Goal: Task Accomplishment & Management: Use online tool/utility

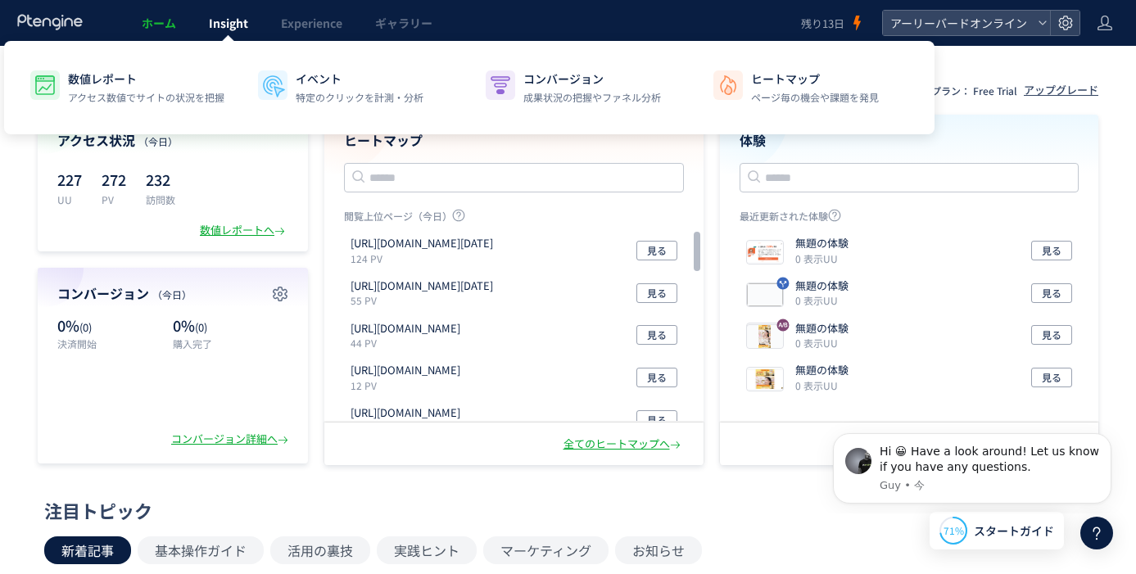
click at [233, 25] on span "Insight" at bounding box center [228, 23] width 39 height 16
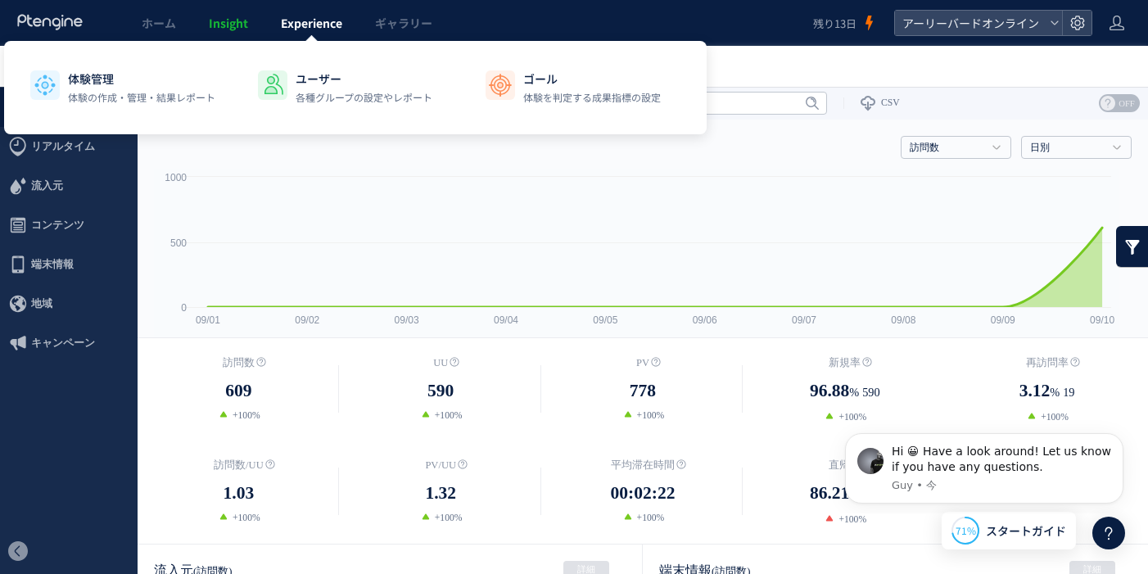
click at [323, 23] on span "Experience" at bounding box center [311, 23] width 61 height 16
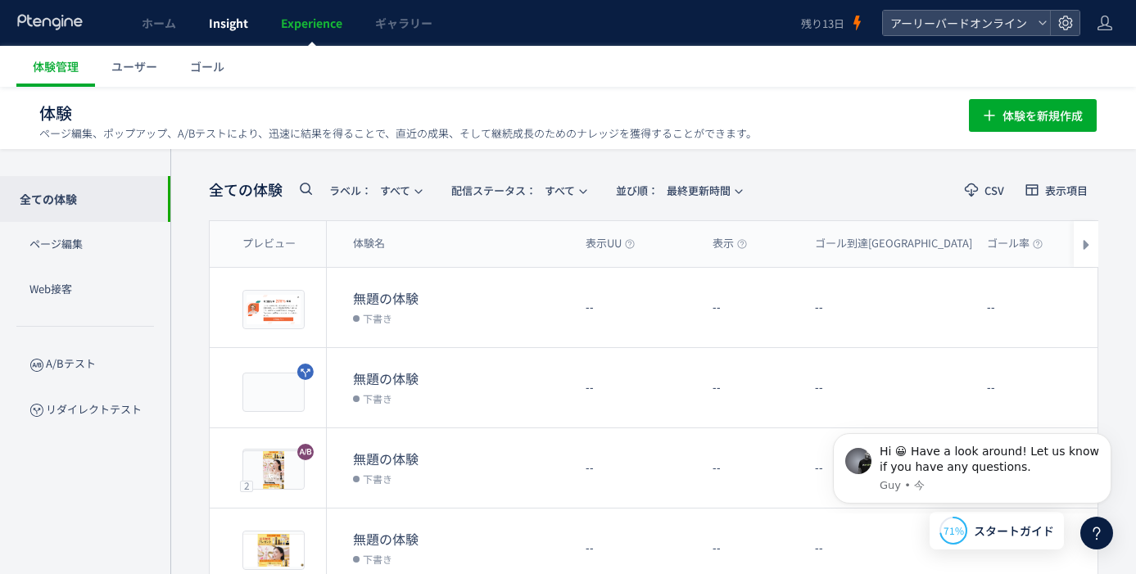
click at [257, 24] on link "Insight" at bounding box center [228, 23] width 72 height 46
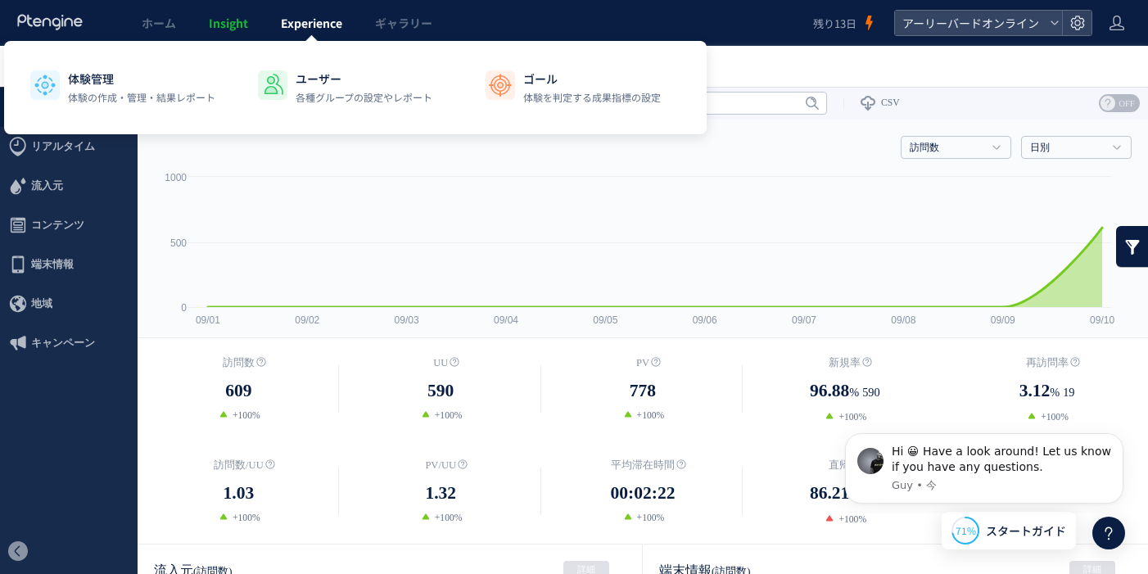
click at [310, 30] on span "Experience" at bounding box center [311, 23] width 61 height 16
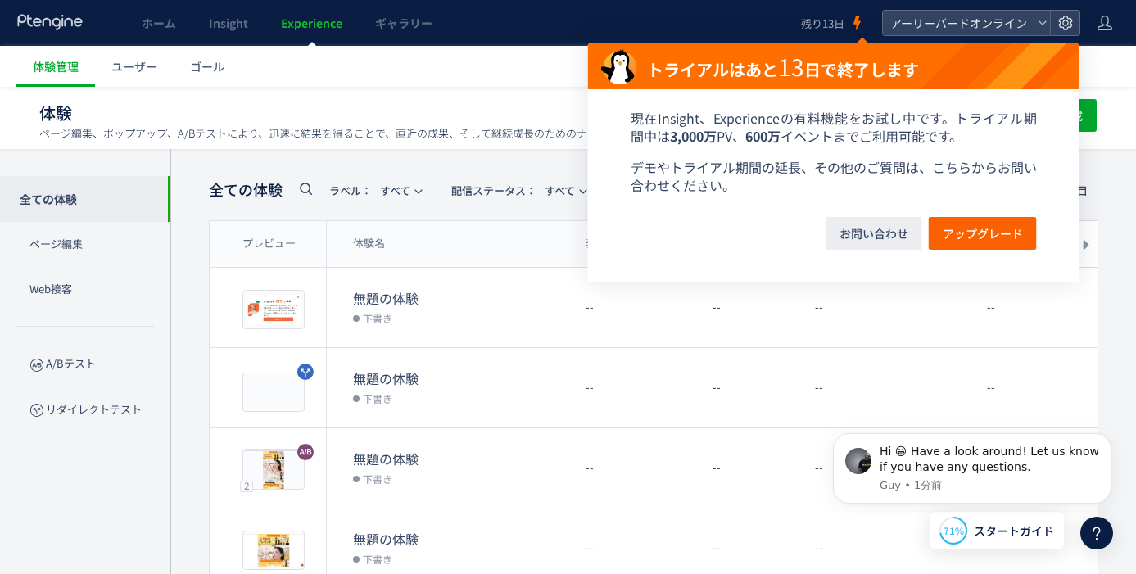
click at [832, 21] on span "残り13日" at bounding box center [822, 24] width 43 height 16
click at [983, 227] on span "アップグレード" at bounding box center [983, 233] width 80 height 33
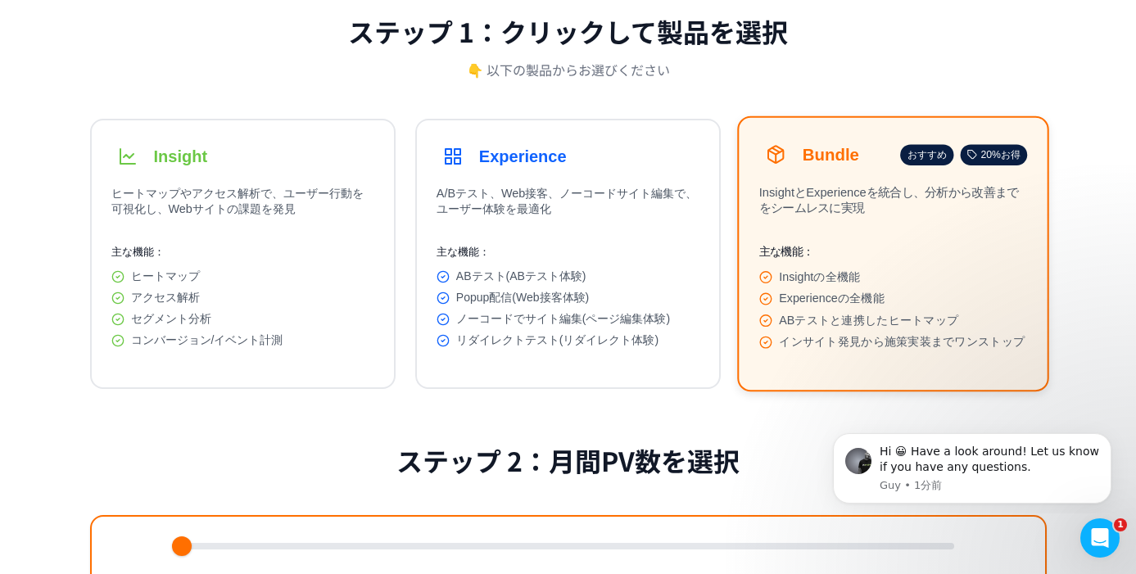
scroll to position [171, 0]
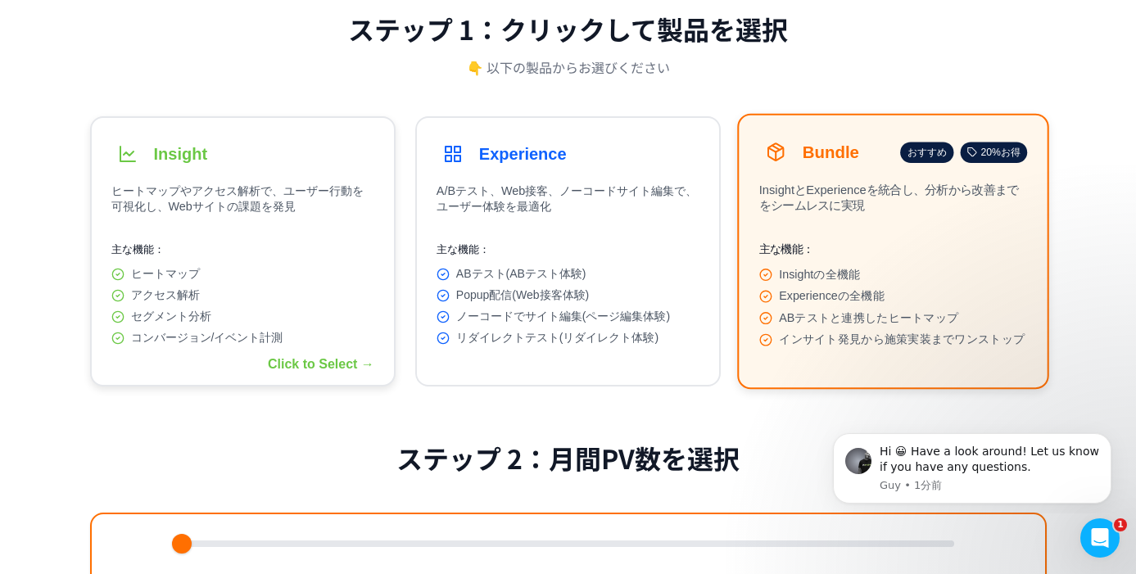
click at [296, 258] on div "主な機能： ヒートマップ アクセス解析 セグメント分析 コンバージョン/イベント計測" at bounding box center [242, 293] width 263 height 103
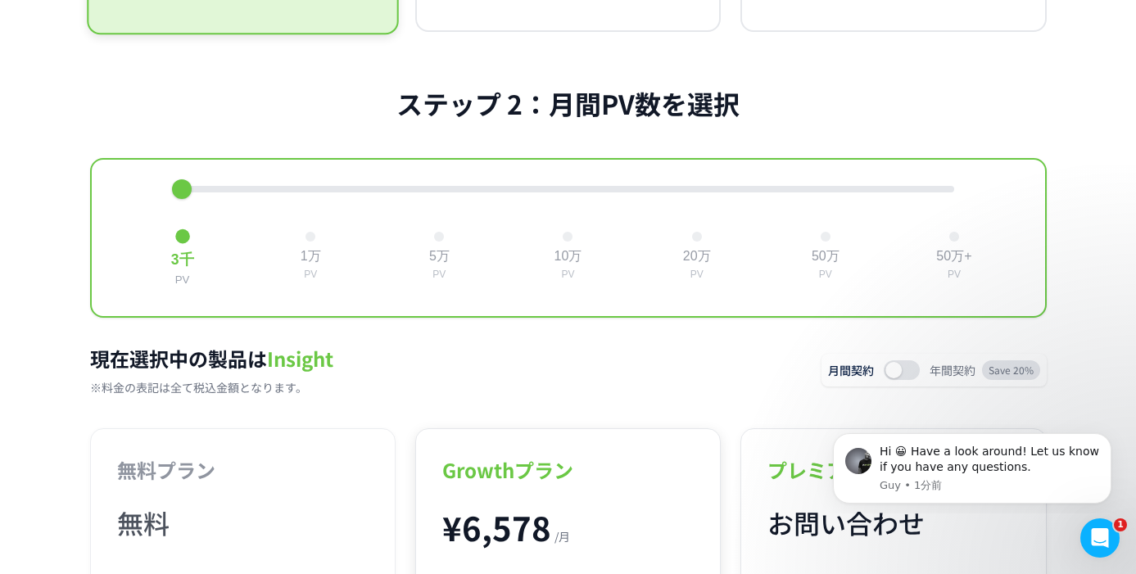
scroll to position [539, 0]
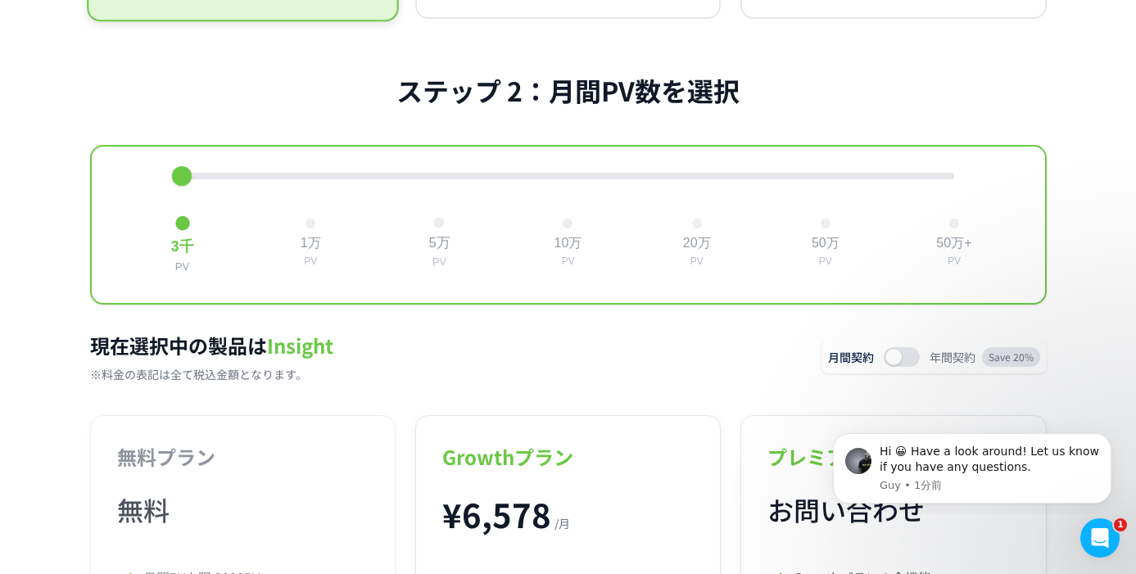
click at [446, 228] on button "5万 PV" at bounding box center [439, 242] width 35 height 65
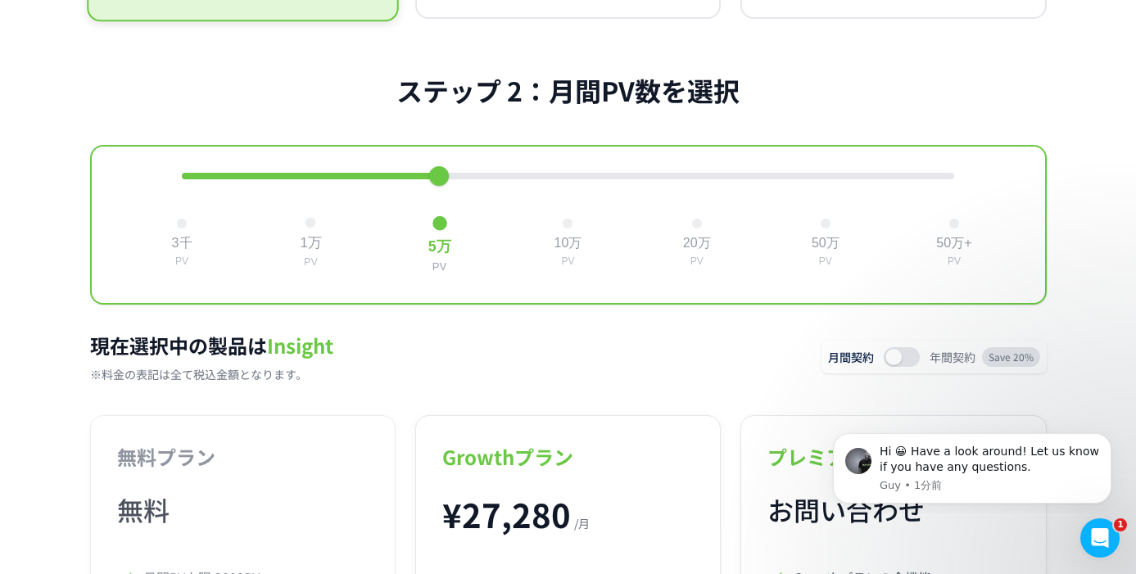
click at [308, 242] on button "1万 PV" at bounding box center [310, 242] width 35 height 65
click at [428, 240] on button "5万 PV" at bounding box center [439, 242] width 35 height 65
click at [344, 239] on div "1万 PV" at bounding box center [311, 242] width 129 height 61
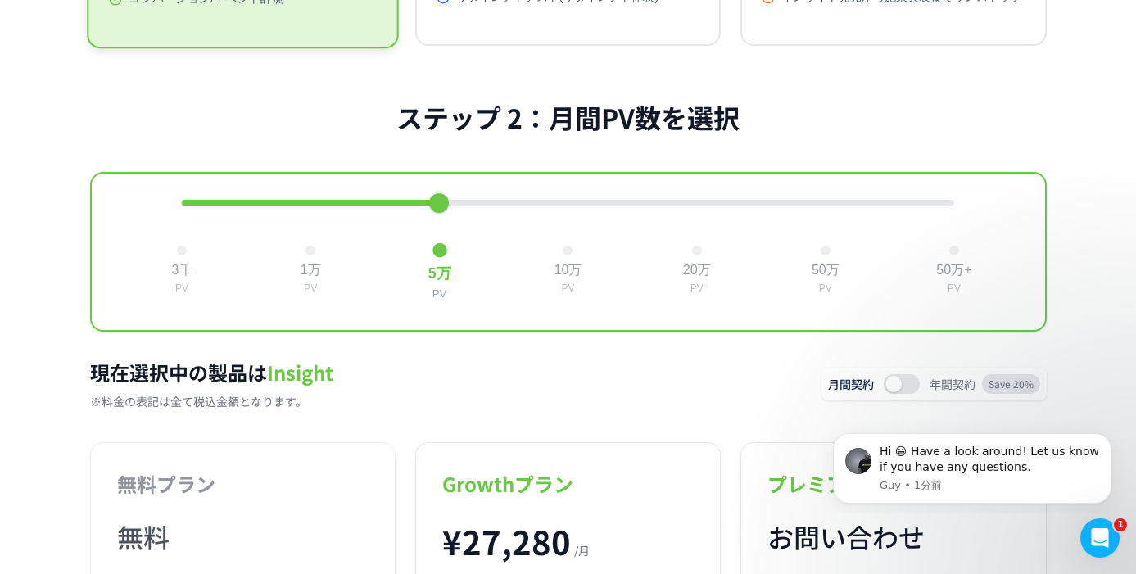
scroll to position [527, 0]
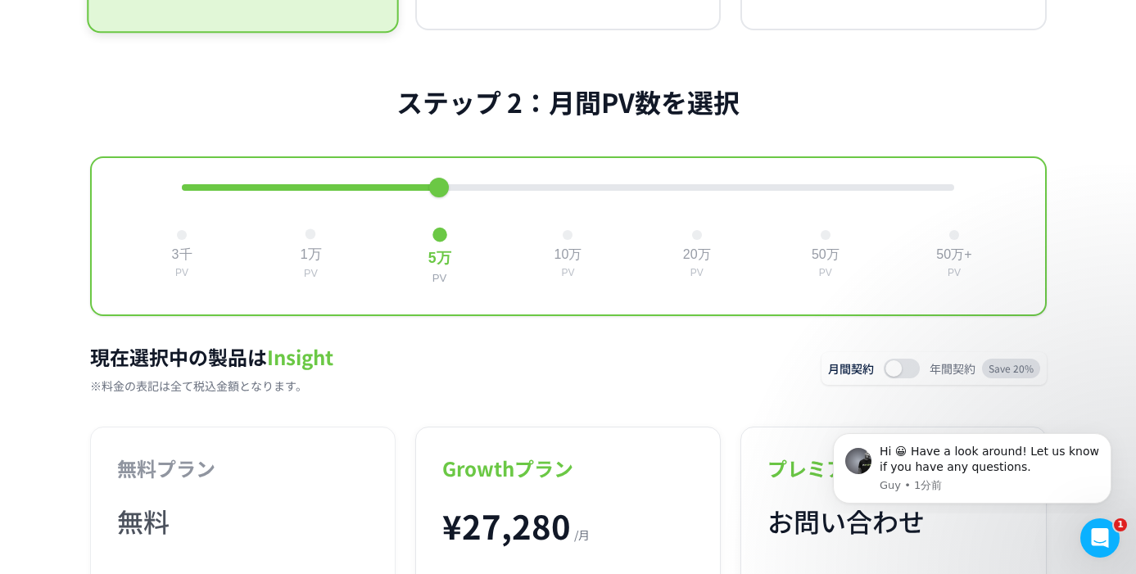
click at [308, 238] on button "1万 PV" at bounding box center [310, 254] width 35 height 65
click at [437, 240] on div at bounding box center [439, 234] width 11 height 11
click at [314, 240] on div at bounding box center [310, 234] width 11 height 11
click at [444, 240] on div at bounding box center [439, 234] width 11 height 11
click at [312, 251] on button "1万 PV" at bounding box center [310, 254] width 35 height 65
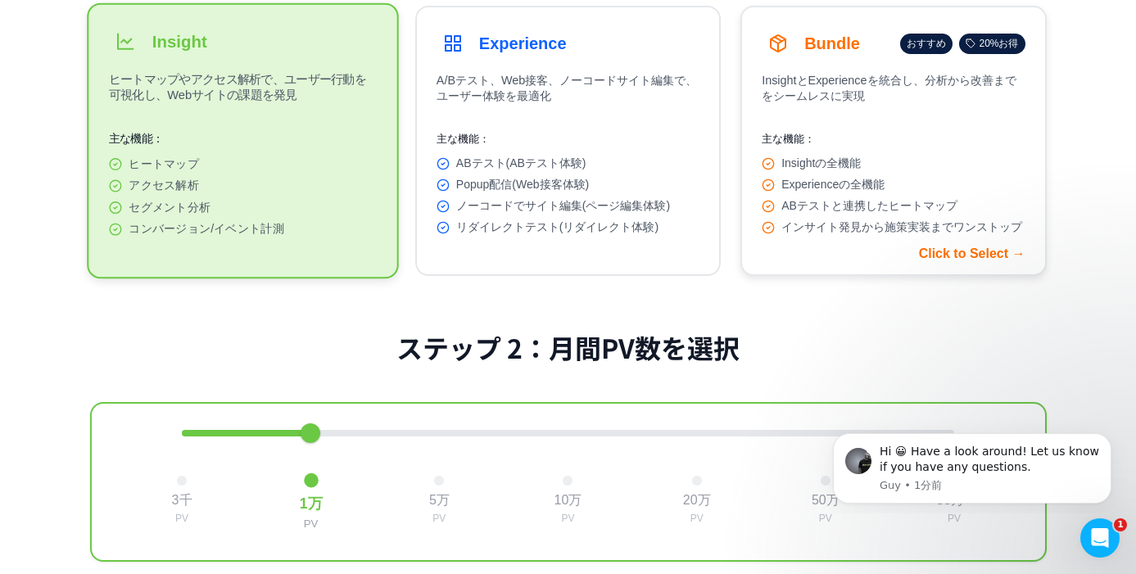
click at [835, 120] on button "Bundle おすすめ 20%お得 InsightとExperienceを統合し、分析から改善までをシームレスに実現 主な機能： Insightの全機能 Ex…" at bounding box center [892, 141] width 305 height 270
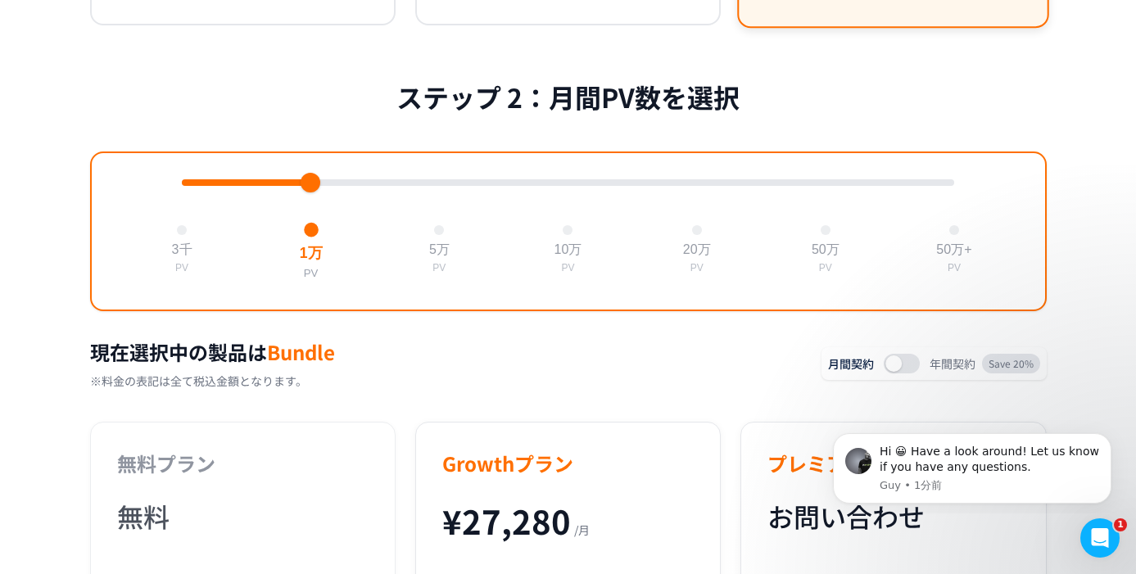
scroll to position [539, 0]
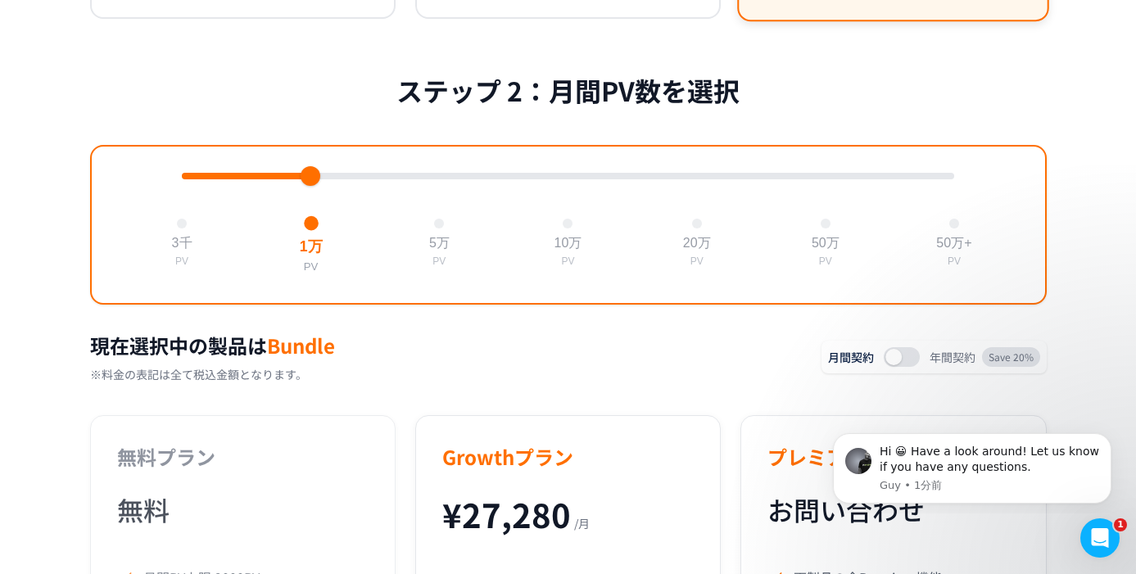
click at [442, 206] on div "3千 PV 1万 PV 5万 PV 10万 PV 20万 PV 50万 PV 50万+ PV" at bounding box center [568, 225] width 957 height 160
click at [439, 193] on div "3千 PV 1万 PV 5万 PV 10万 PV 20万 PV 50万 PV 50万+ PV" at bounding box center [568, 225] width 957 height 160
click at [437, 179] on div at bounding box center [568, 176] width 772 height 7
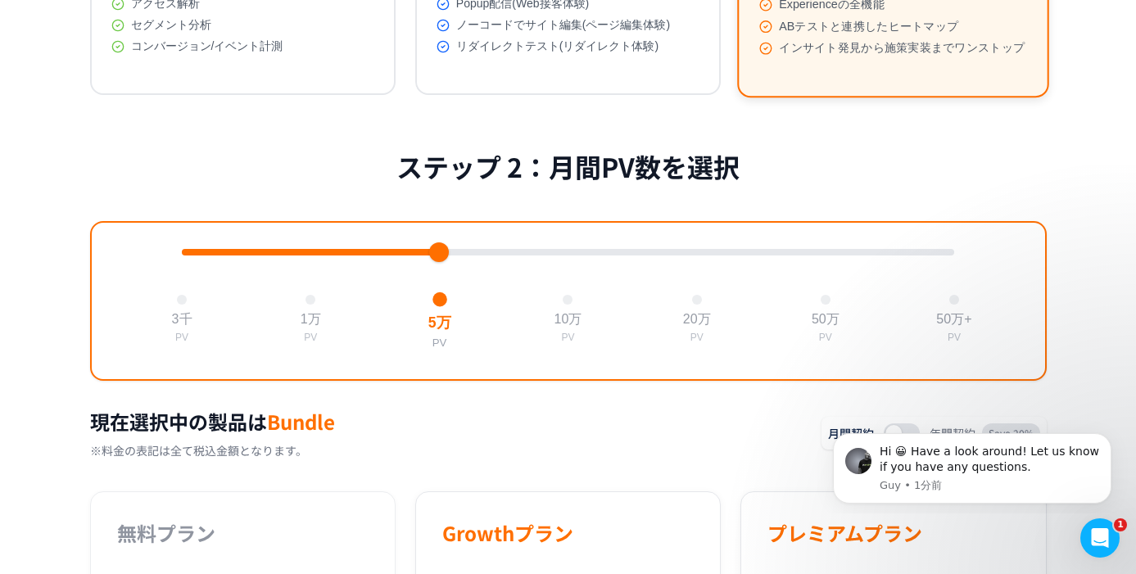
scroll to position [455, 0]
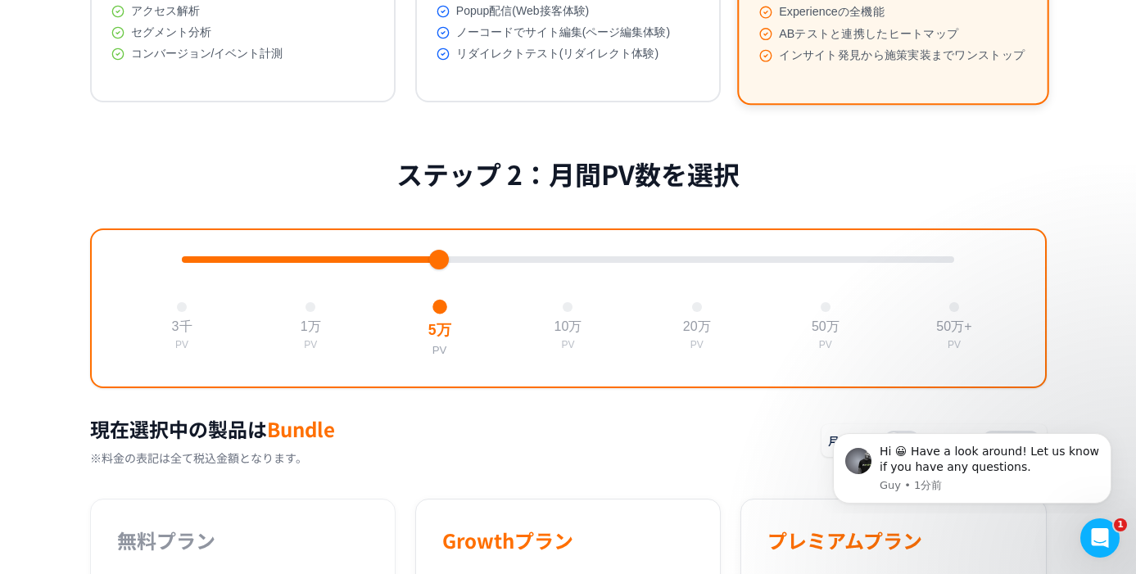
click at [314, 274] on div "3千 PV 1万 PV 5万 PV 10万 PV 20万 PV 50万 PV 50万+ PV" at bounding box center [568, 308] width 957 height 160
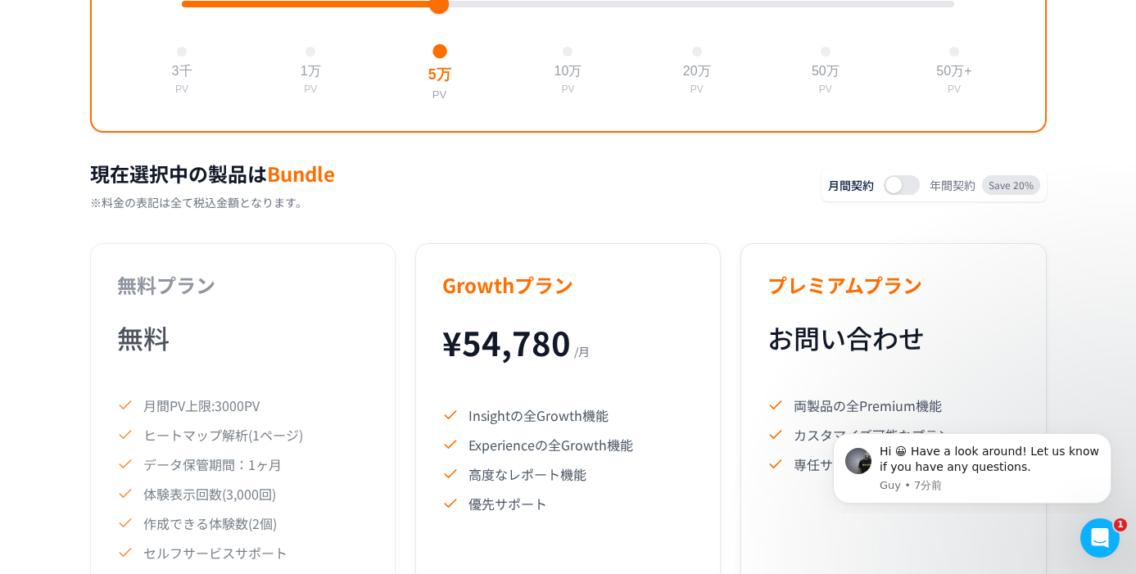
scroll to position [588, 0]
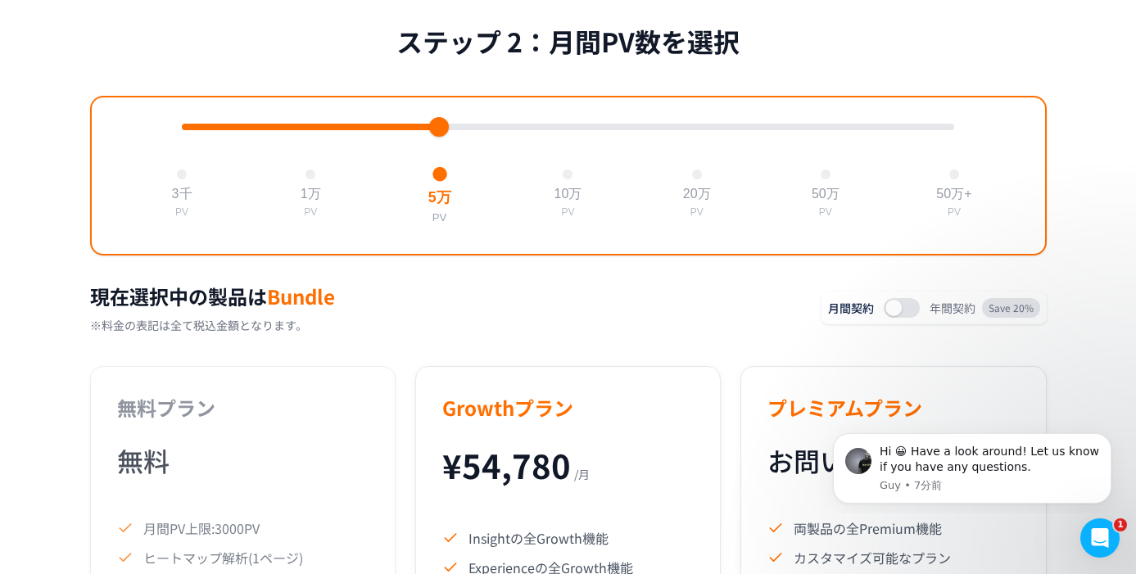
click at [310, 130] on div at bounding box center [568, 127] width 772 height 7
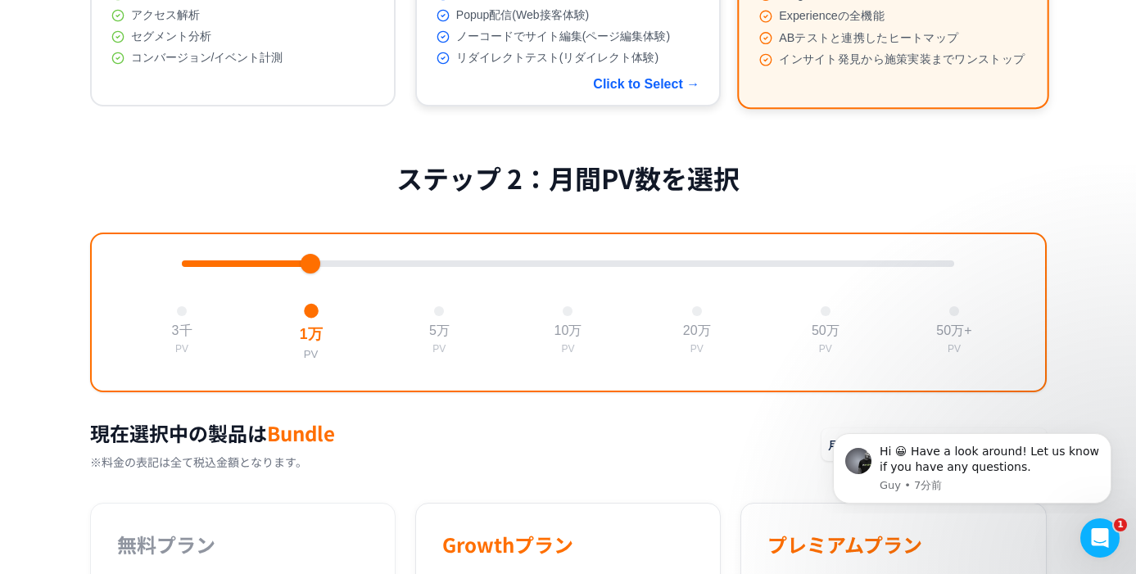
click at [601, 66] on span "リダイレクトテスト(リダイレクト体験)" at bounding box center [557, 58] width 202 height 15
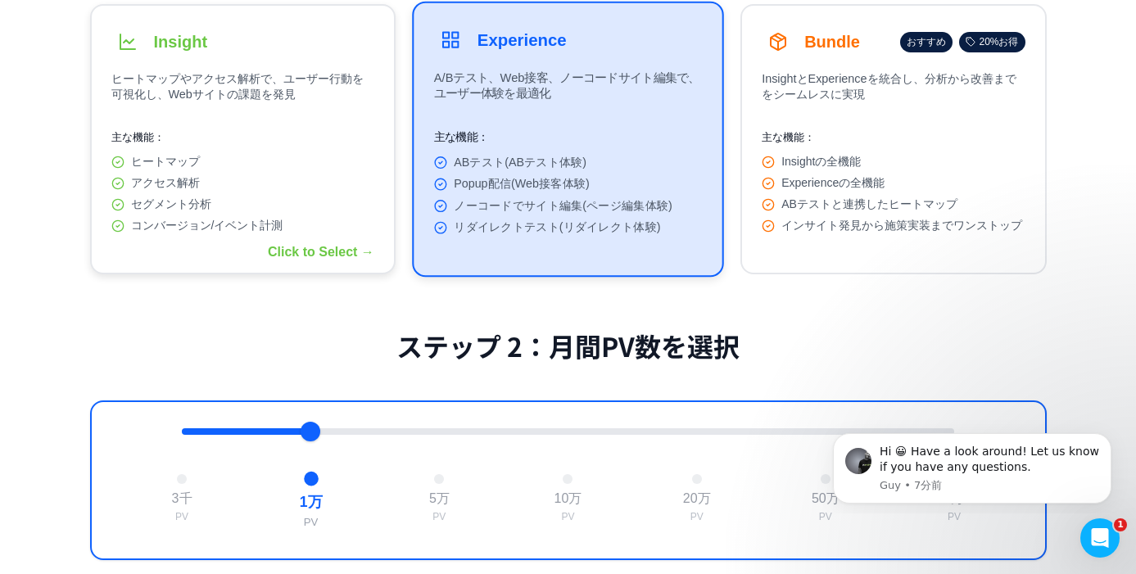
click at [304, 120] on button "Insight ヒートマップやアクセス解析で、ユーザー行動を可視化し、Webサイトの課題を発見 主な機能： ヒートマップ アクセス解析 セグメント分析 コンバ…" at bounding box center [242, 139] width 305 height 270
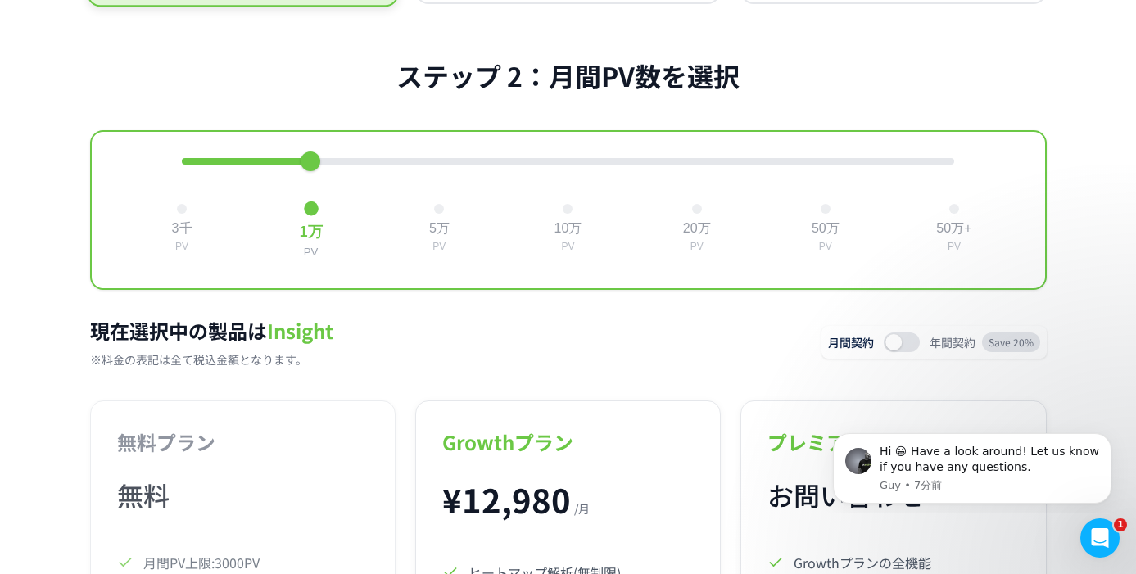
scroll to position [573, 0]
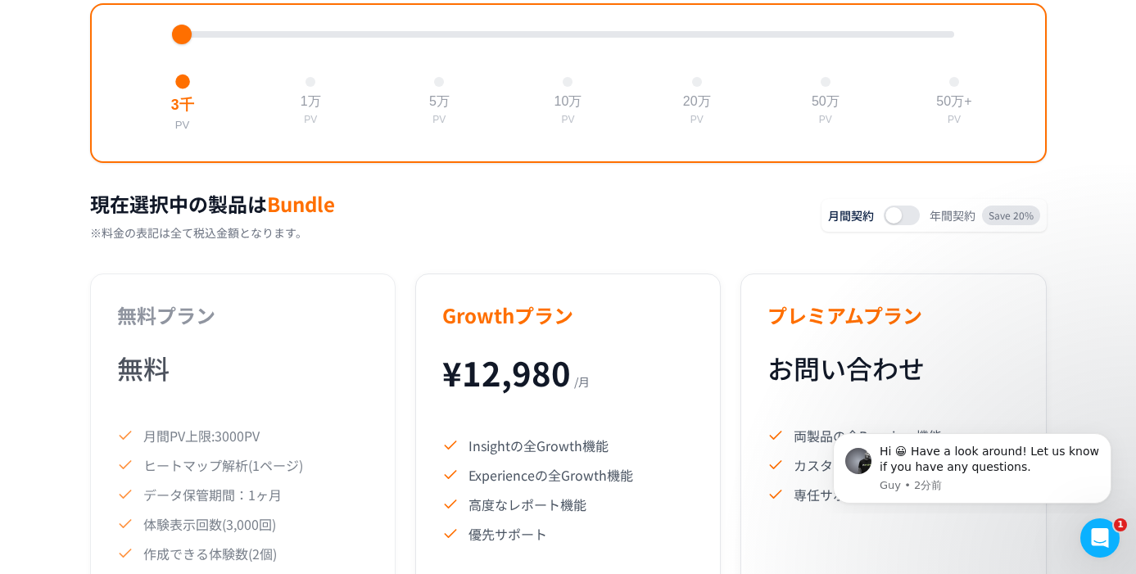
scroll to position [574, 0]
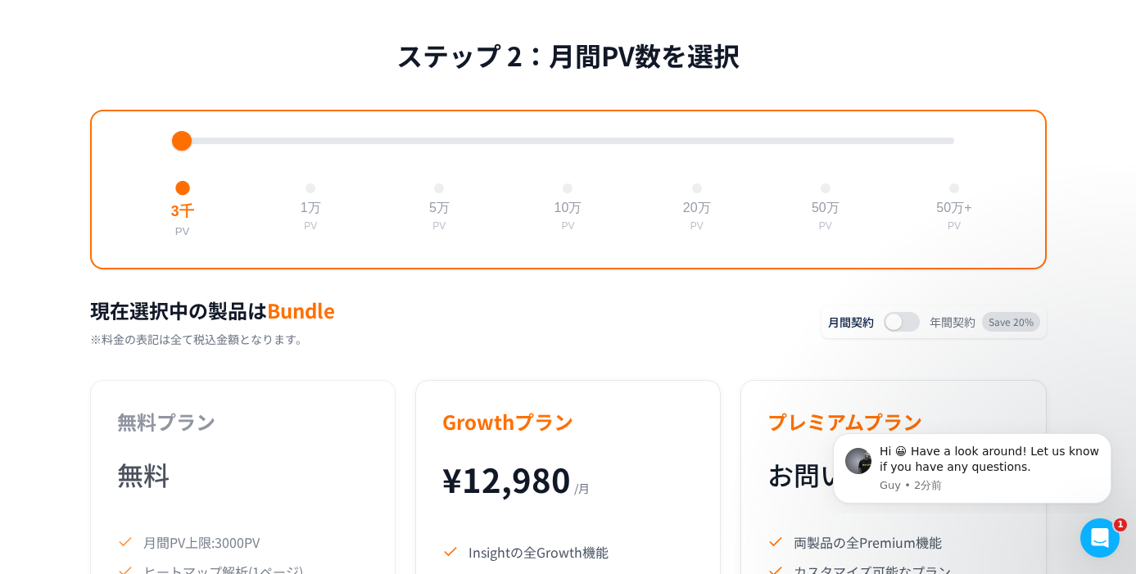
click at [315, 144] on div at bounding box center [568, 141] width 772 height 7
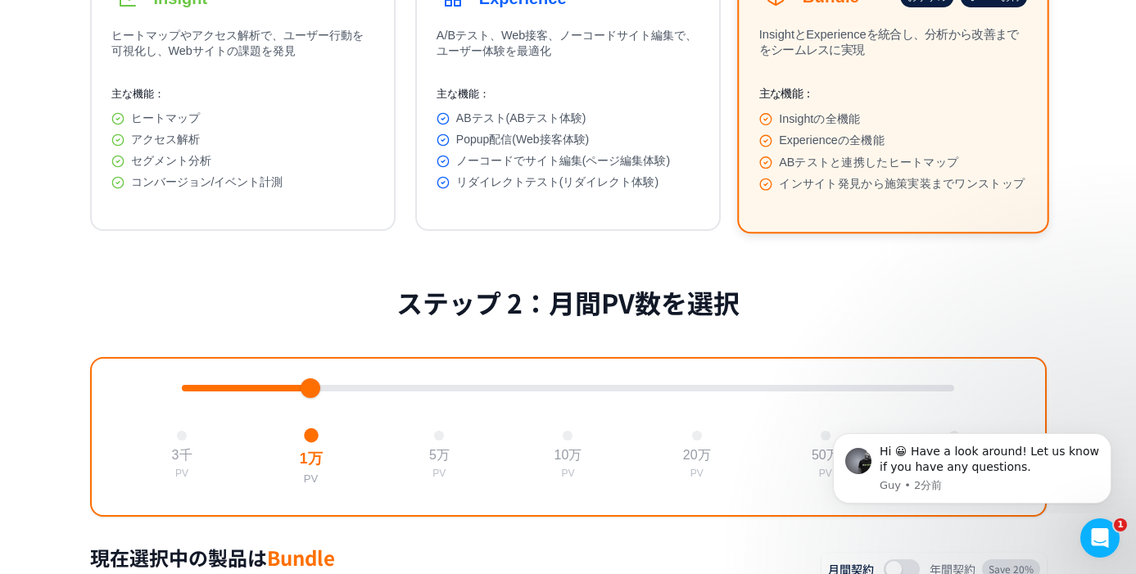
scroll to position [0, 0]
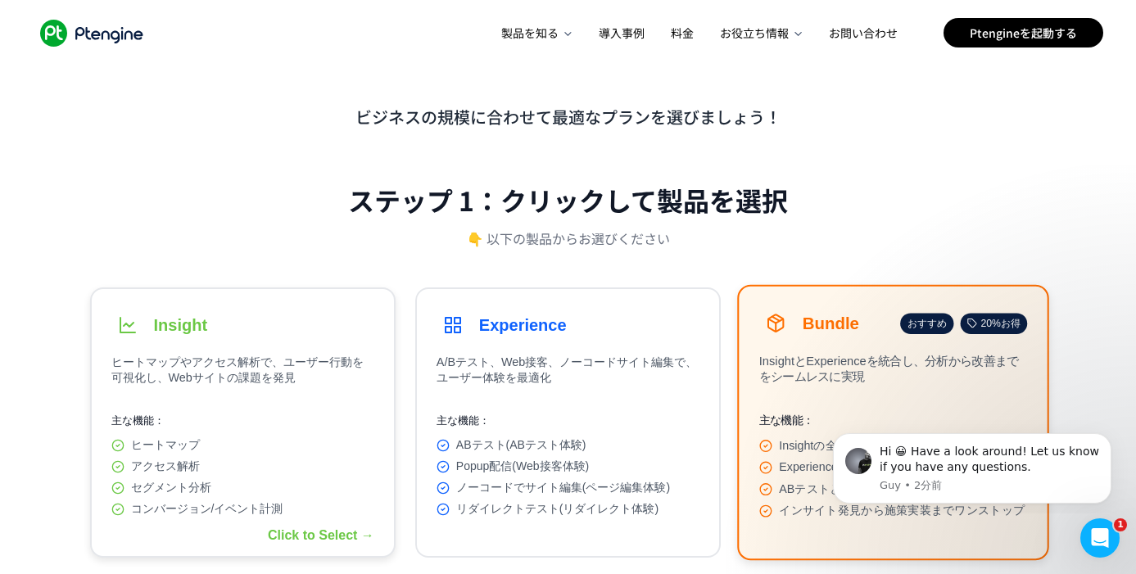
click at [238, 363] on p "ヒートマップやアクセス解析で、ユーザー行動を可視化し、Webサイトの課題を発見" at bounding box center [242, 374] width 263 height 39
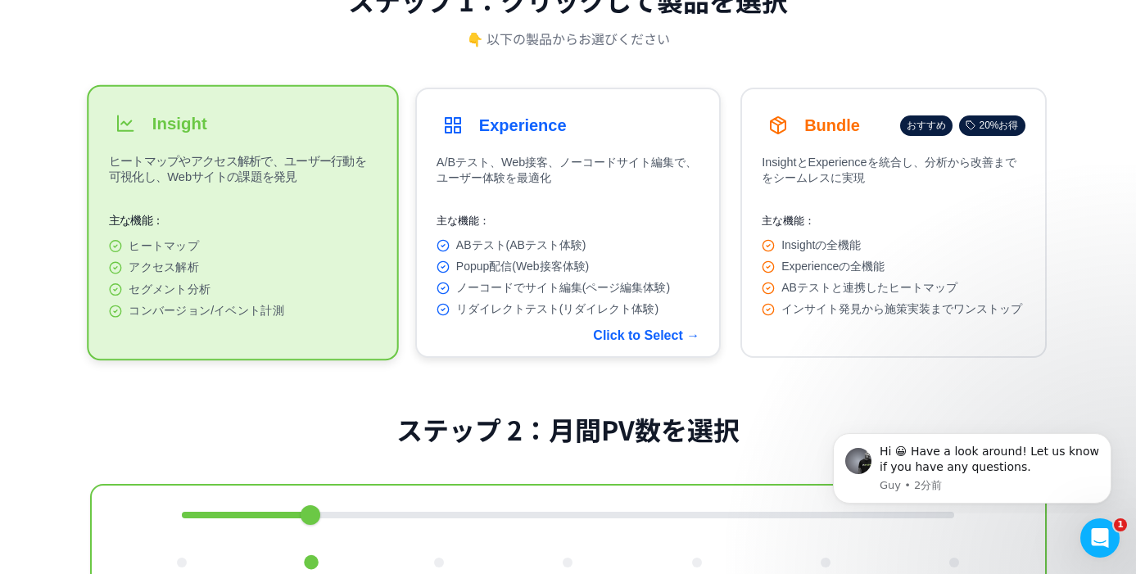
click at [456, 215] on p "主な機能：" at bounding box center [568, 221] width 263 height 15
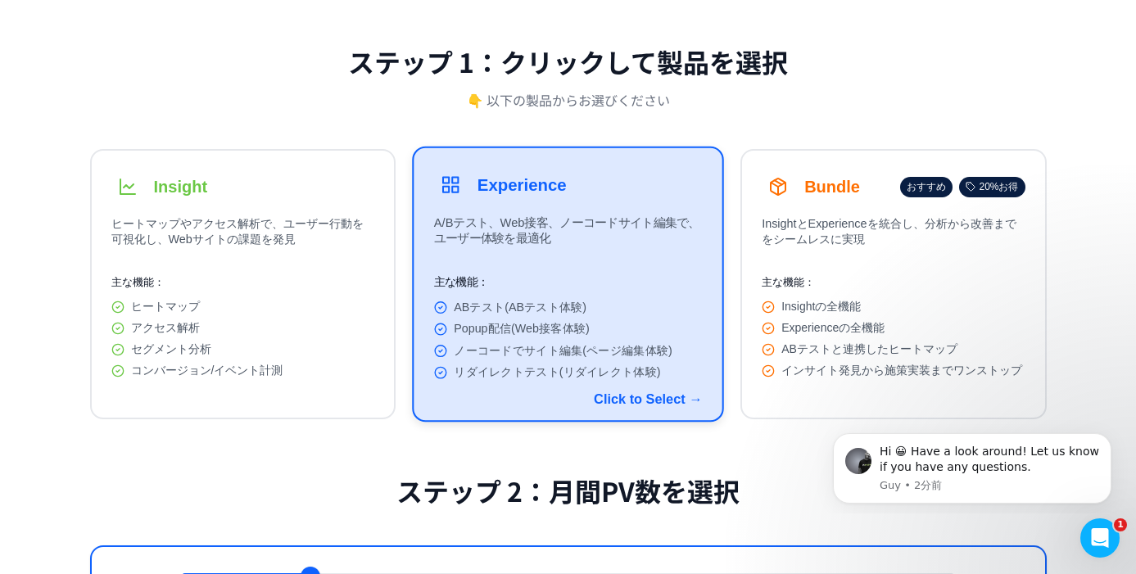
scroll to position [73, 0]
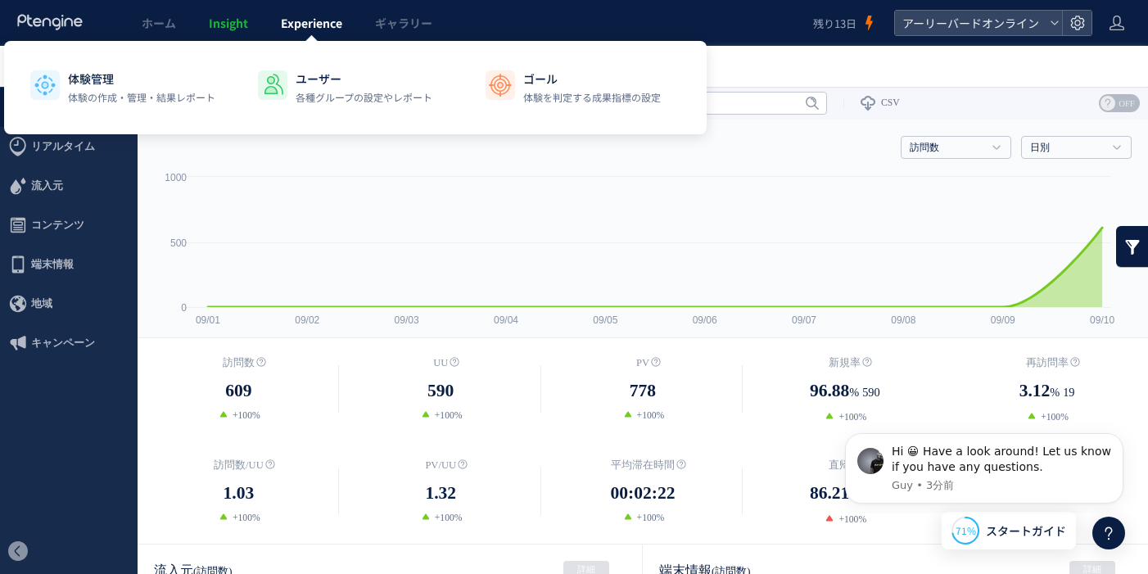
click at [314, 25] on span "Experience" at bounding box center [311, 23] width 61 height 16
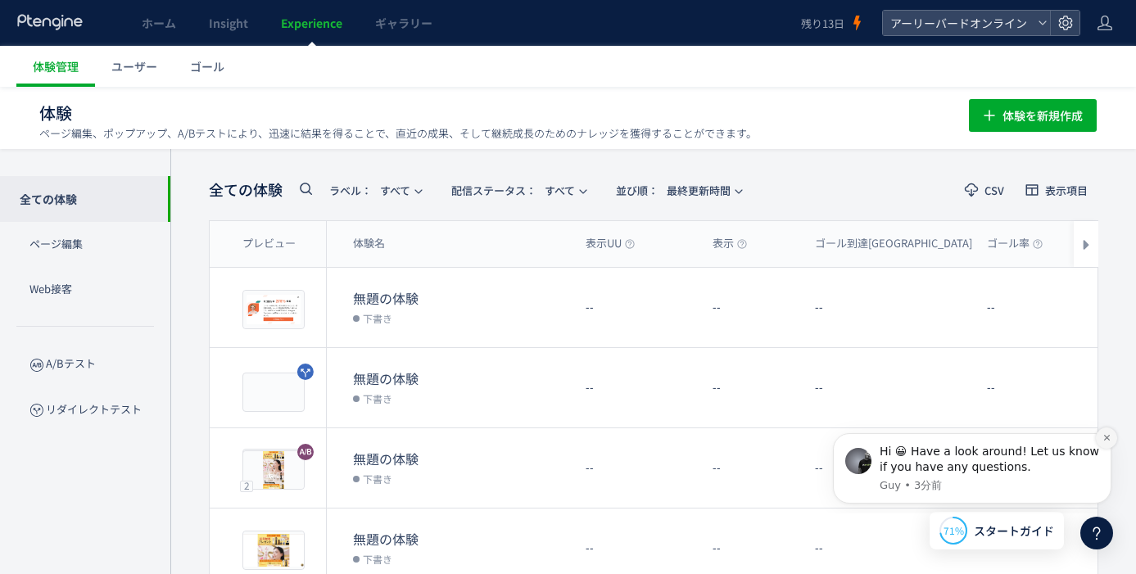
click at [1098, 437] on button "Dismiss notification" at bounding box center [1106, 438] width 21 height 21
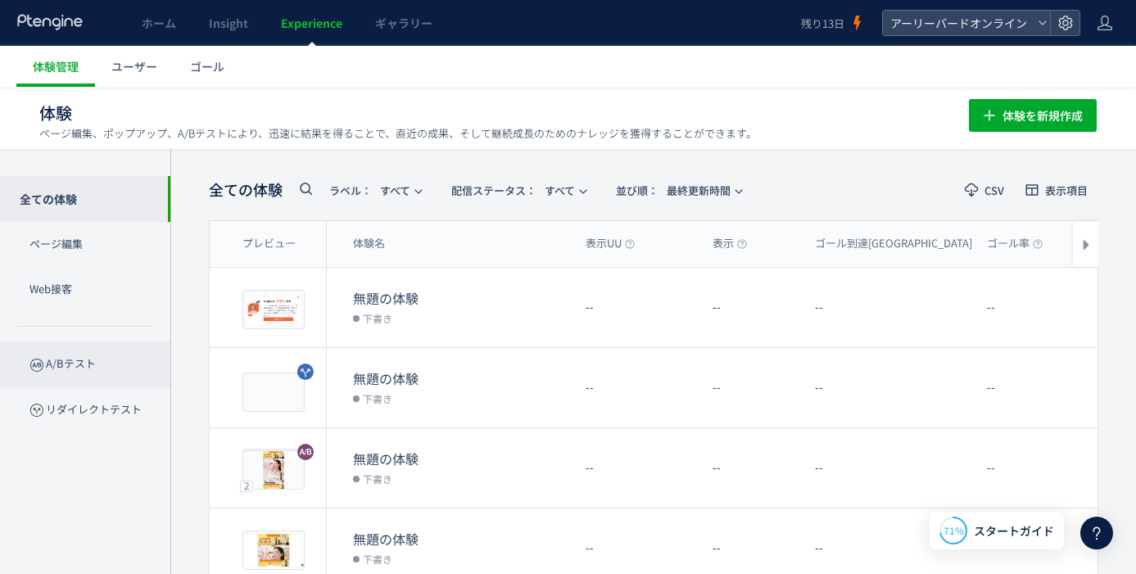
click at [46, 366] on p "A/Bテスト" at bounding box center [85, 364] width 170 height 45
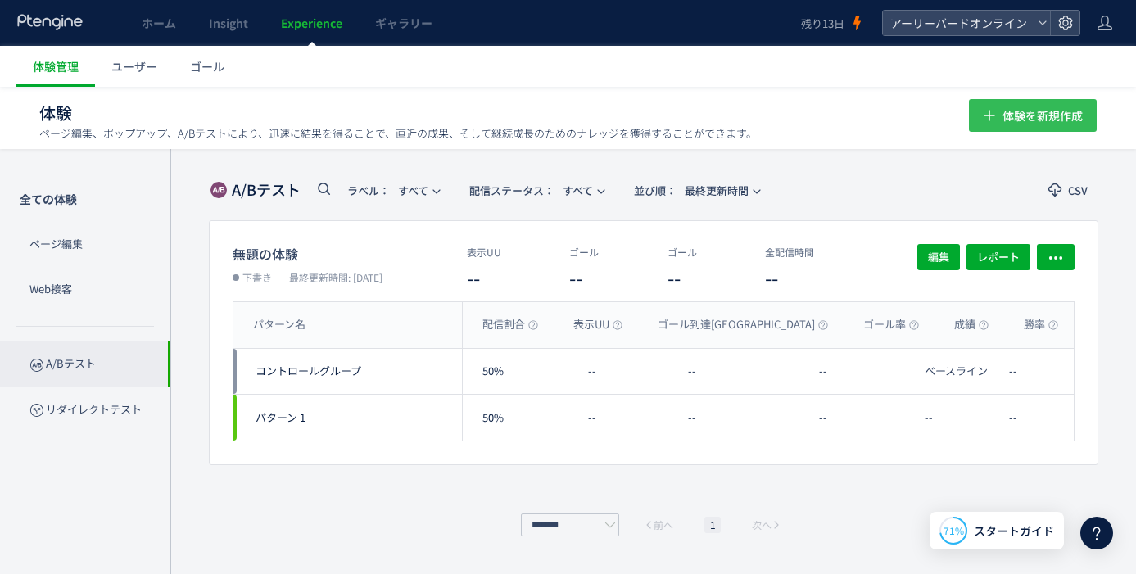
click at [990, 123] on icon "button" at bounding box center [990, 116] width 20 height 20
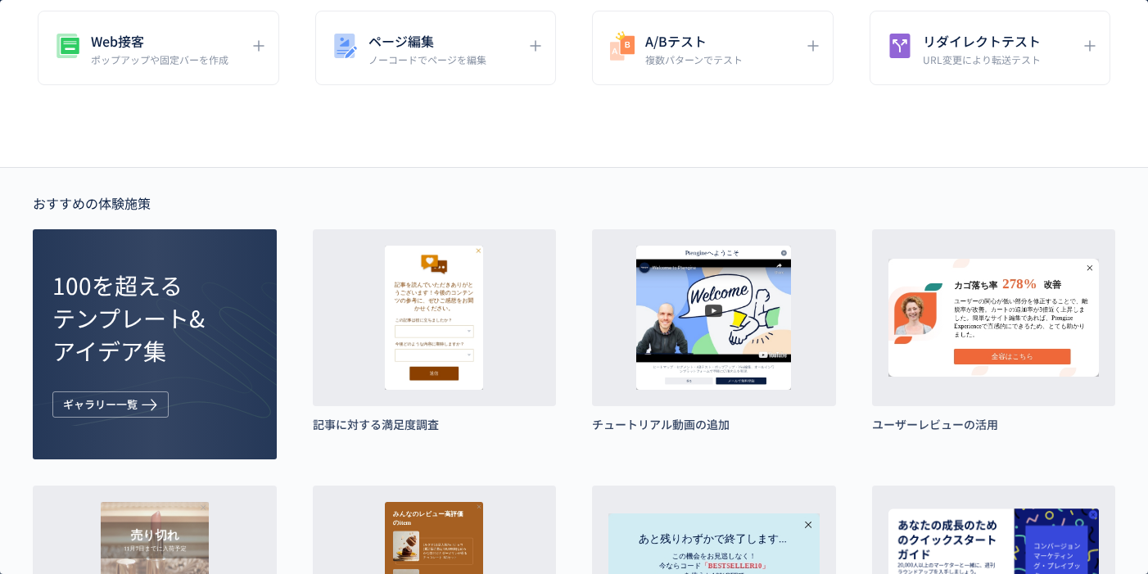
scroll to position [94, 0]
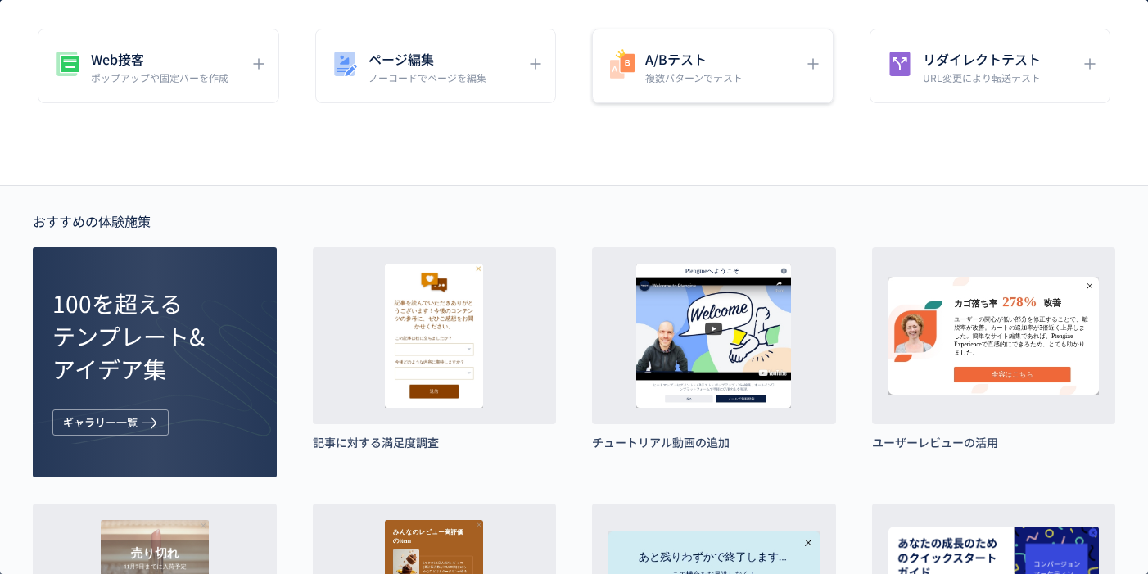
click at [658, 72] on p "複数パターンでテスト" at bounding box center [693, 77] width 97 height 14
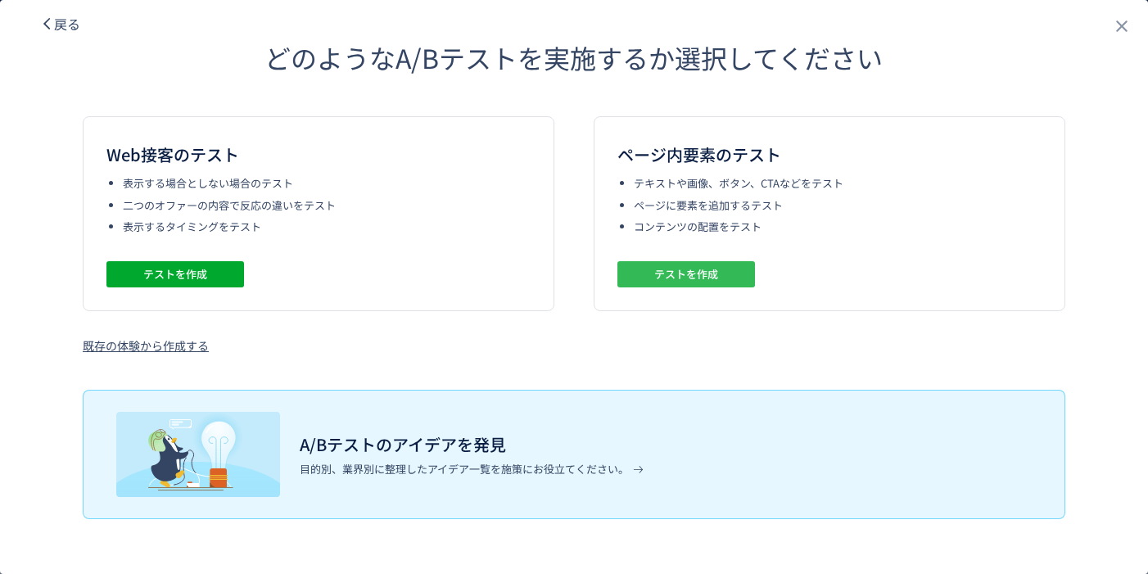
click at [732, 274] on button "テストを作成" at bounding box center [687, 274] width 138 height 26
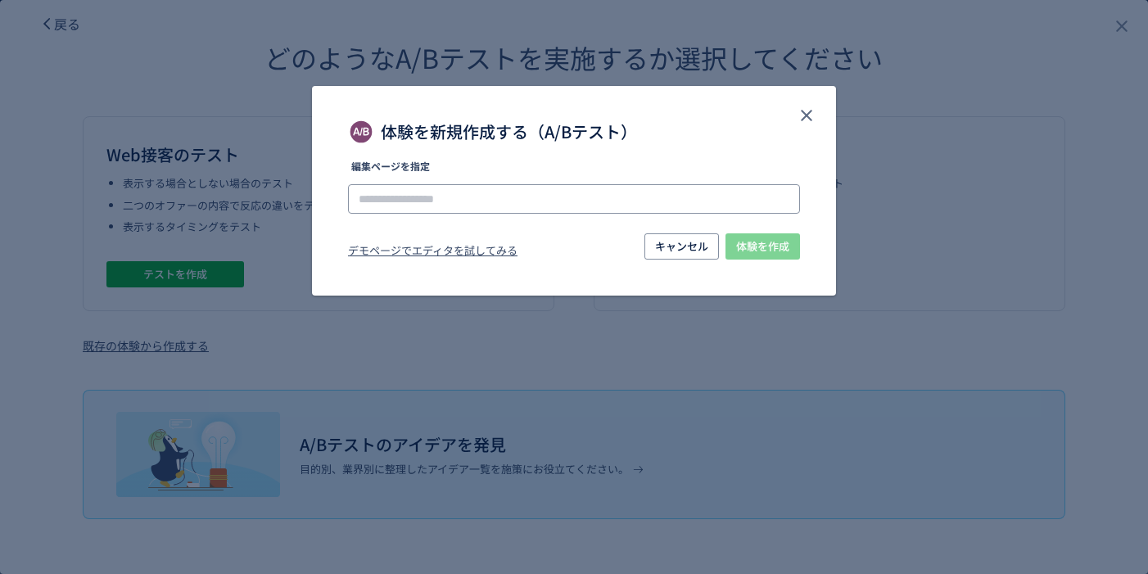
click at [472, 201] on input "体験を新規作成する（A/Bテスト）" at bounding box center [574, 198] width 452 height 29
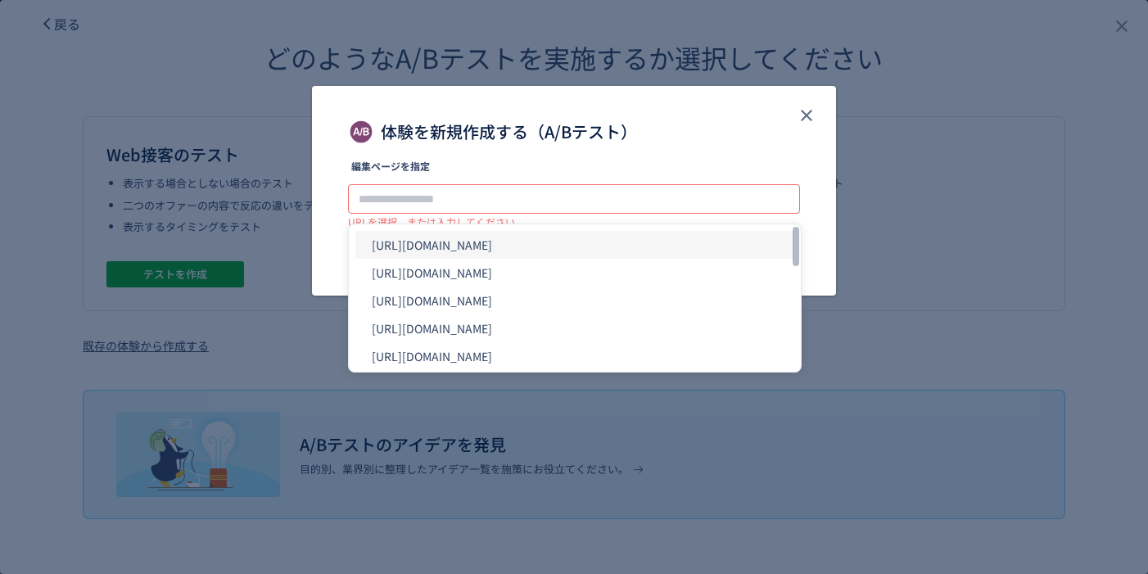
click at [513, 250] on li "[URL][DOMAIN_NAME]" at bounding box center [574, 245] width 439 height 28
type input "**********"
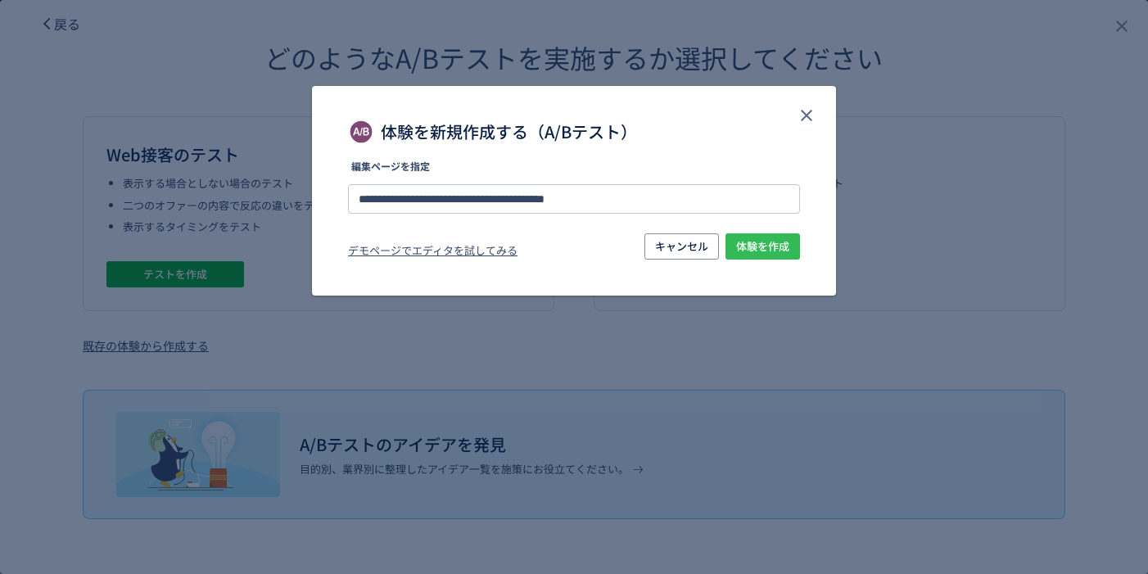
click at [770, 246] on span "体験を作成" at bounding box center [762, 246] width 53 height 26
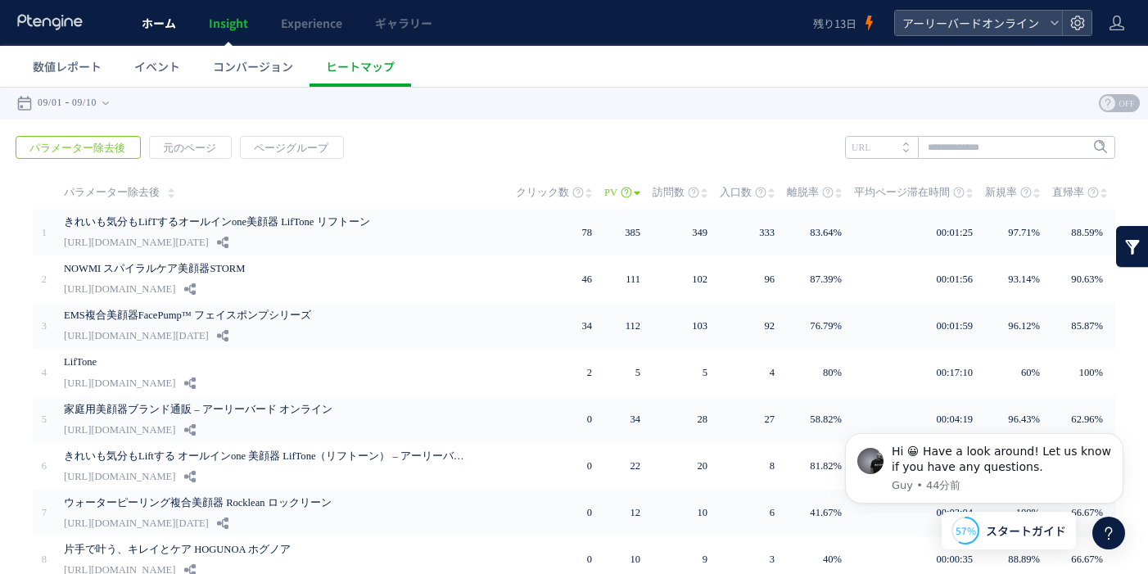
click at [156, 29] on span "ホーム" at bounding box center [159, 23] width 34 height 16
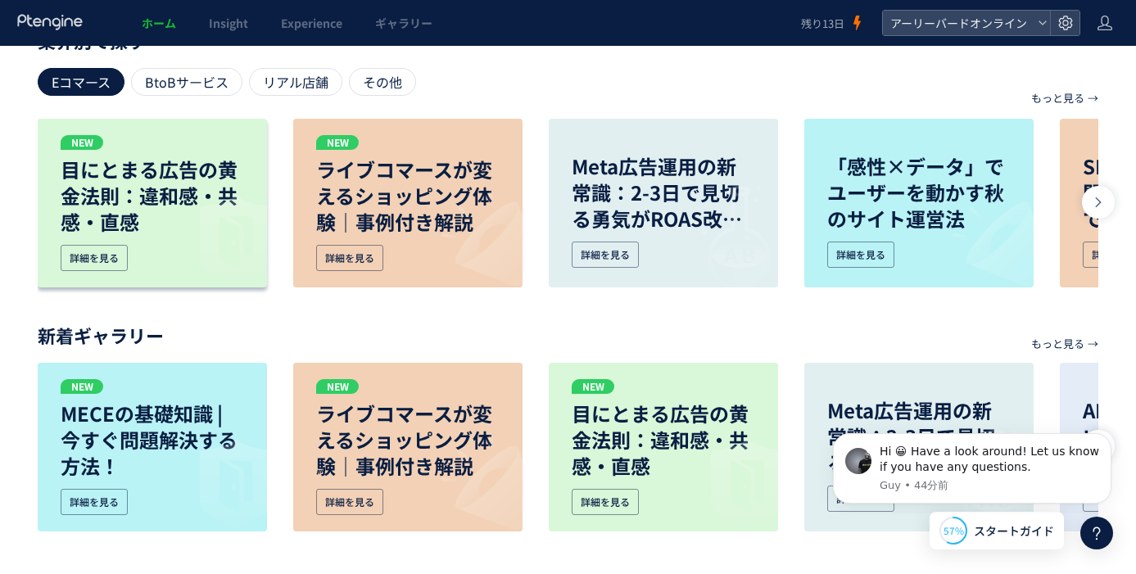
scroll to position [787, 0]
click at [1093, 444] on div "Hi 😀 Have a look around! Let us know if you have any questions." at bounding box center [989, 460] width 219 height 32
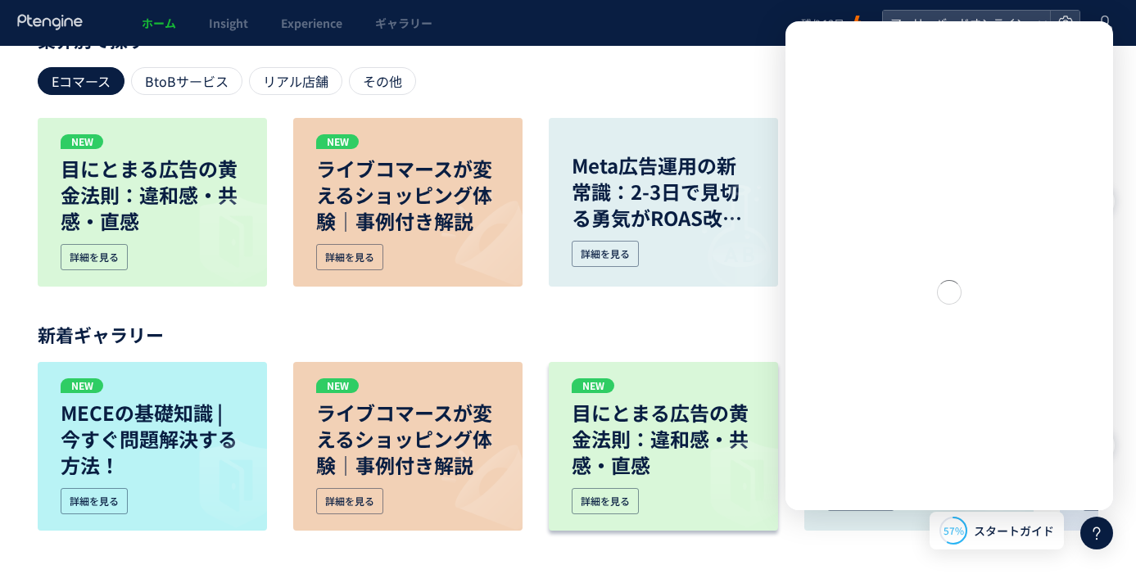
scroll to position [0, 0]
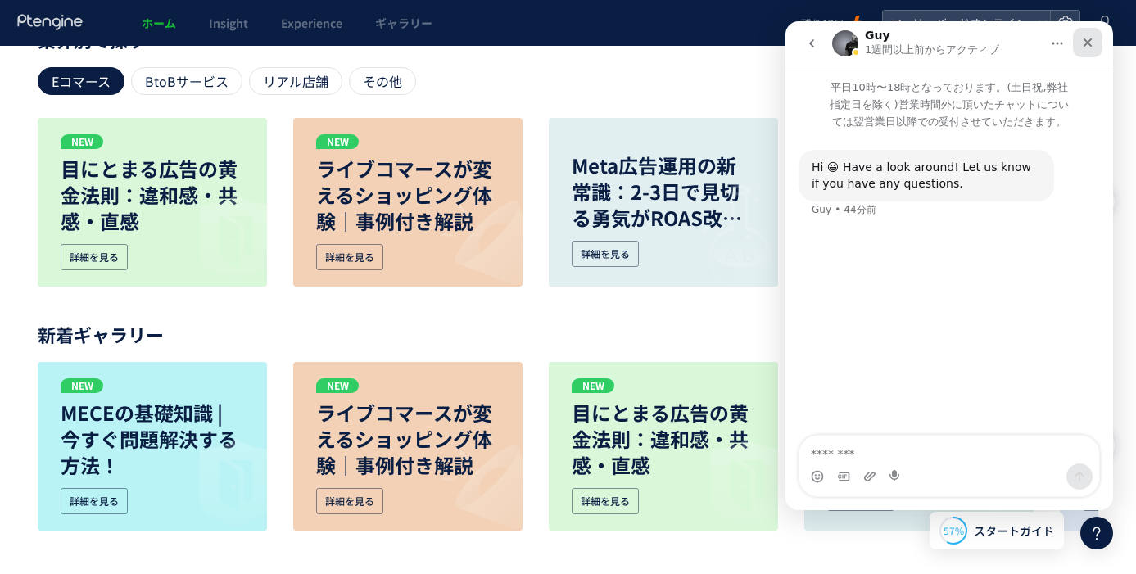
click at [1099, 45] on div "クローズ" at bounding box center [1087, 42] width 29 height 29
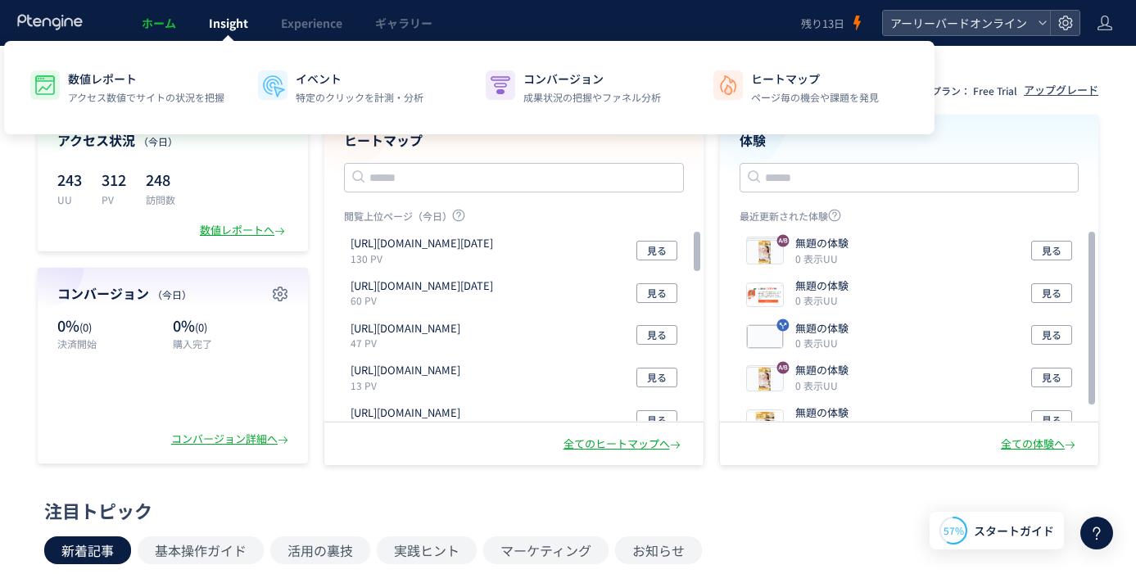
click at [237, 30] on span "Insight" at bounding box center [228, 23] width 39 height 16
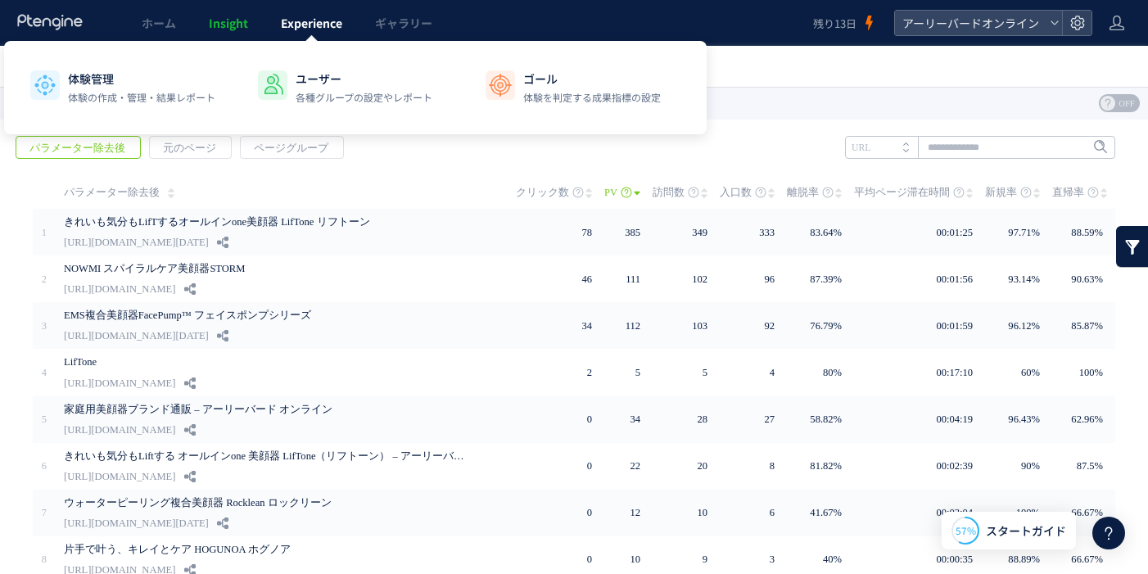
click at [292, 20] on span "Experience" at bounding box center [311, 23] width 61 height 16
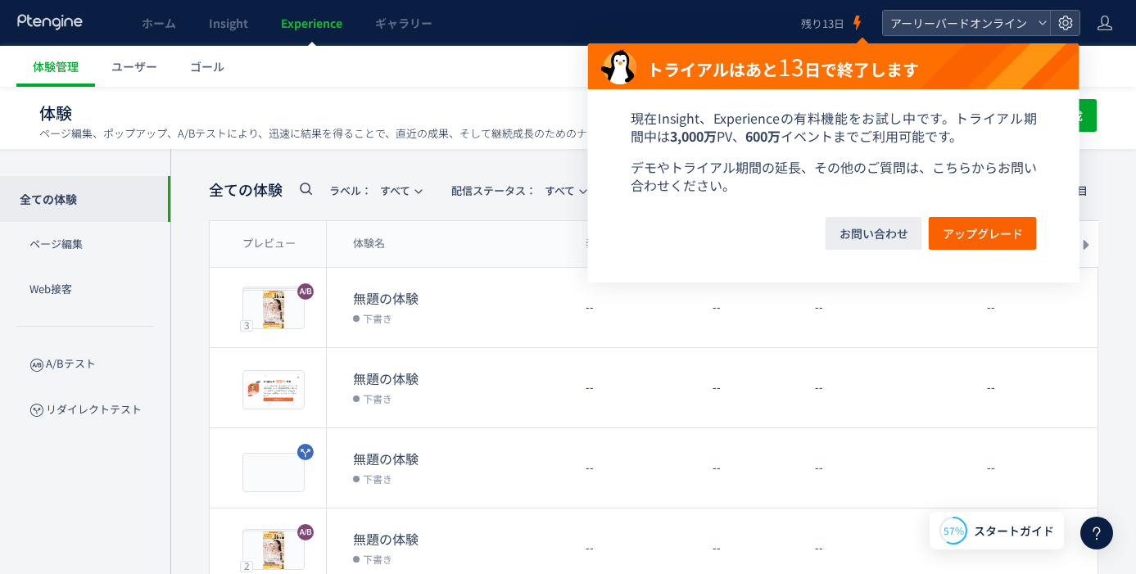
click at [817, 27] on span "残り13日" at bounding box center [822, 24] width 43 height 16
click at [949, 231] on span "アップグレード" at bounding box center [983, 233] width 80 height 33
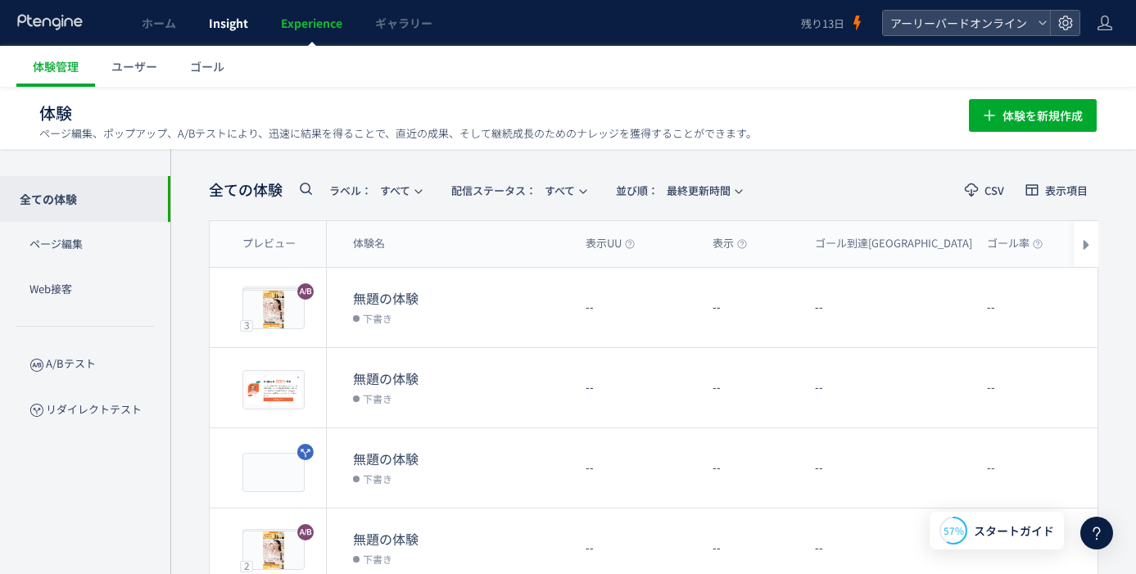
click at [239, 23] on span "Insight" at bounding box center [228, 23] width 39 height 16
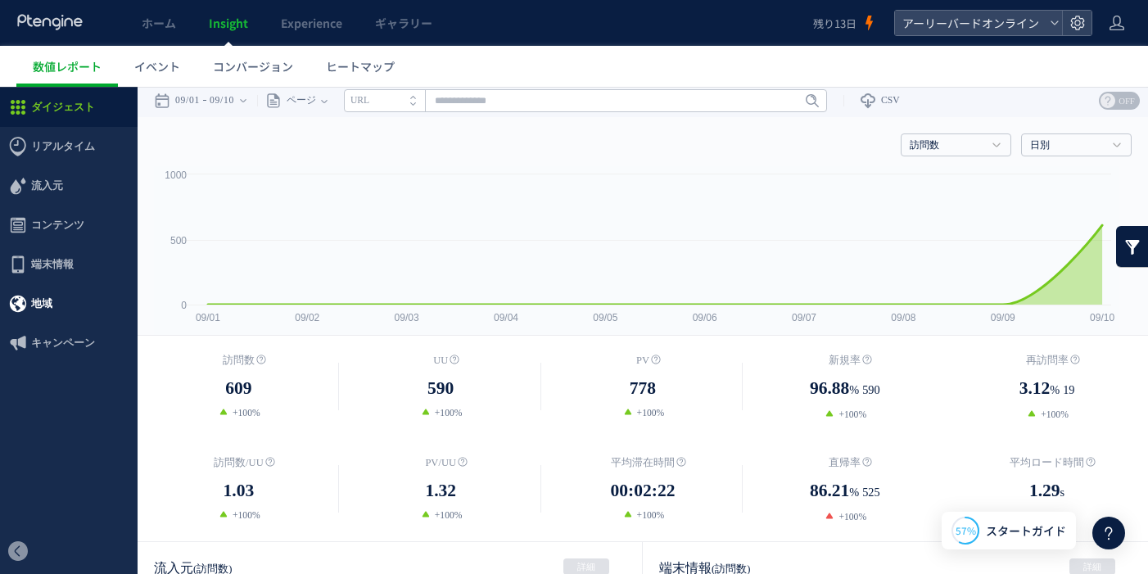
scroll to position [3, 0]
click at [64, 339] on span "キャンペーン" at bounding box center [63, 342] width 64 height 39
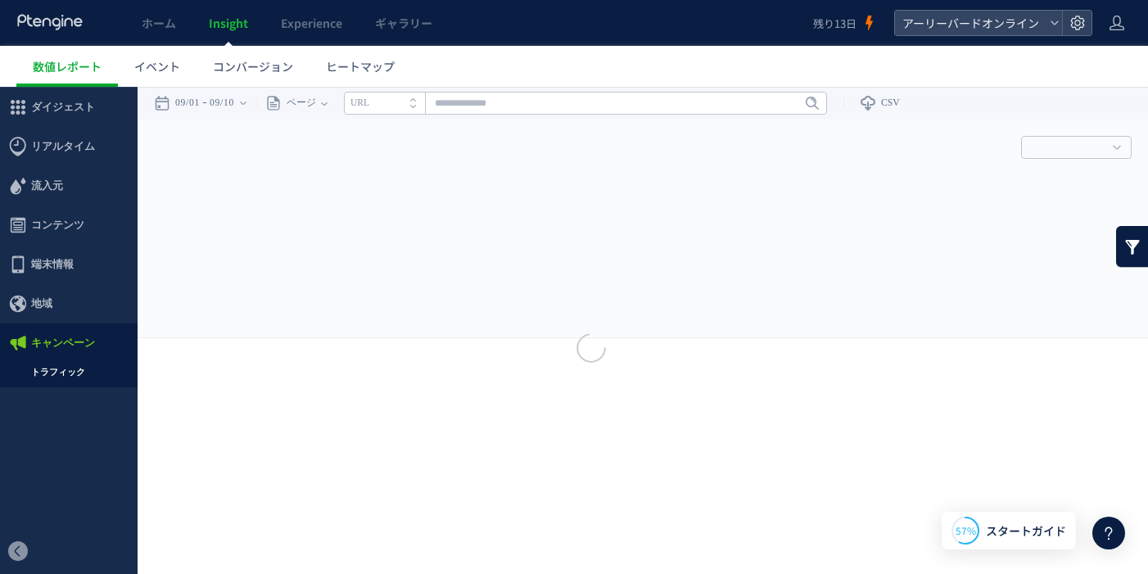
click at [64, 369] on div at bounding box center [574, 287] width 1148 height 574
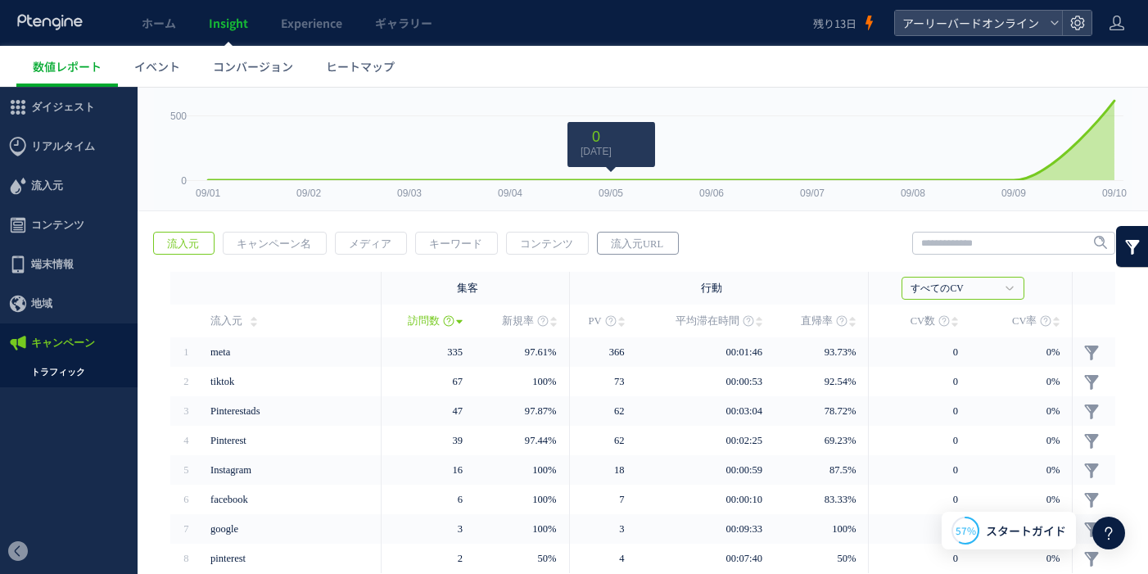
scroll to position [144, 0]
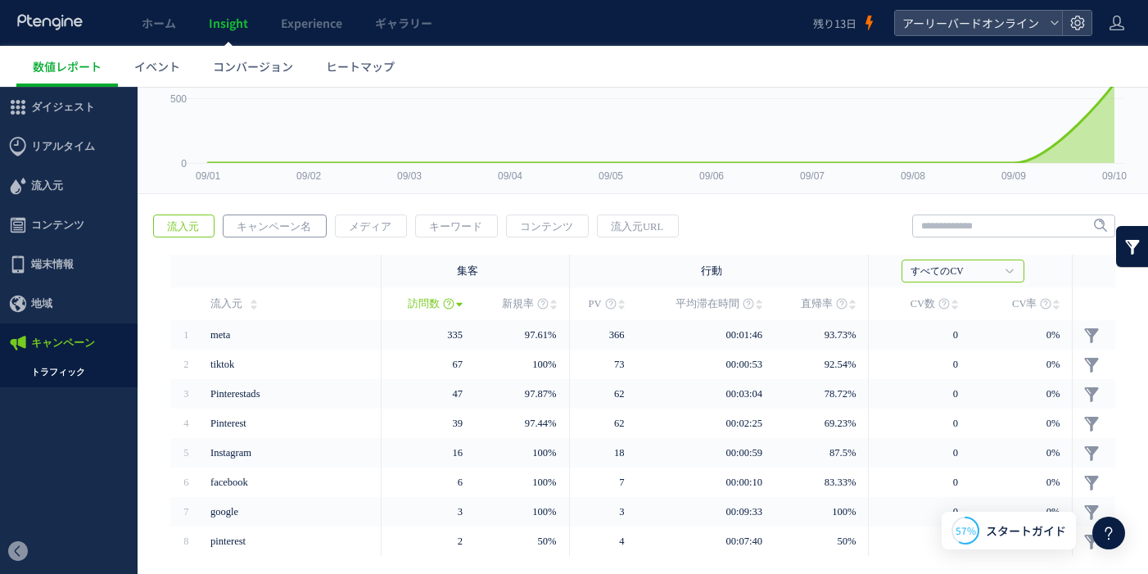
click at [273, 228] on span "キャンペーン名" at bounding box center [274, 226] width 101 height 23
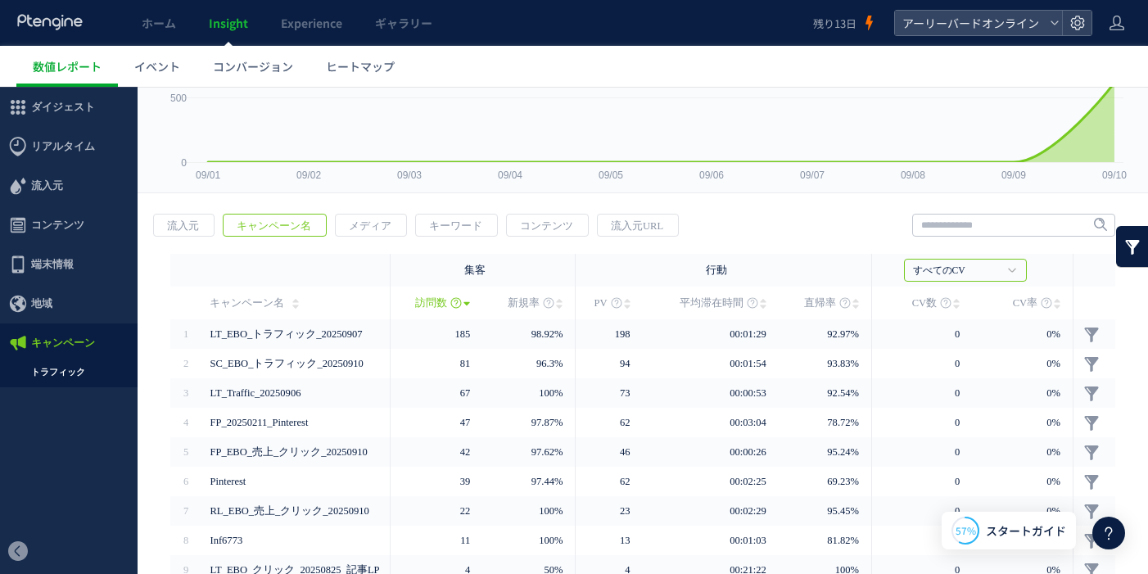
scroll to position [160, 0]
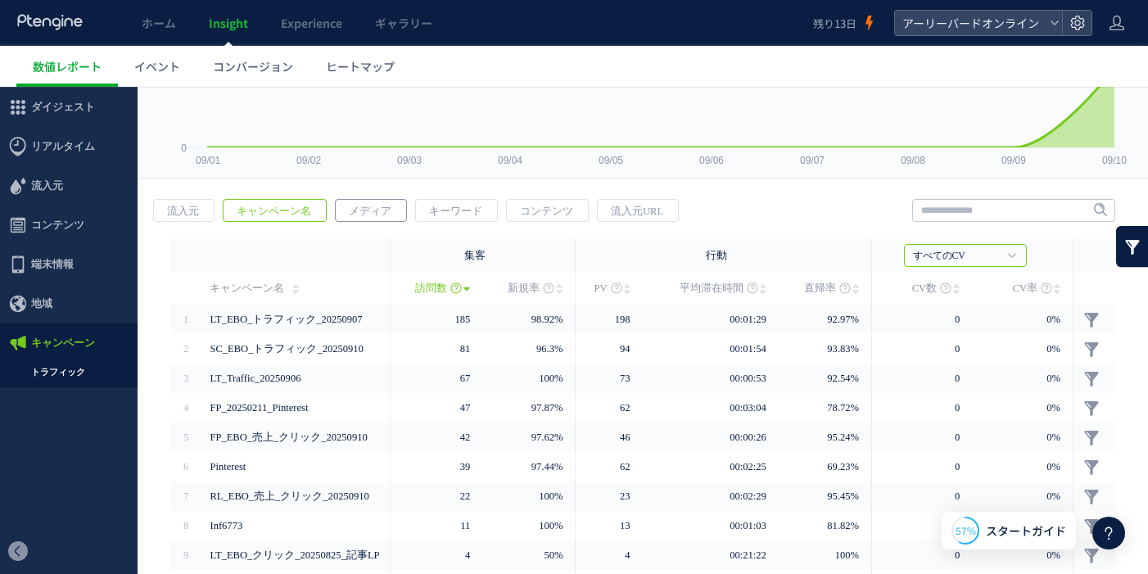
click at [351, 215] on span "メディア" at bounding box center [370, 211] width 69 height 23
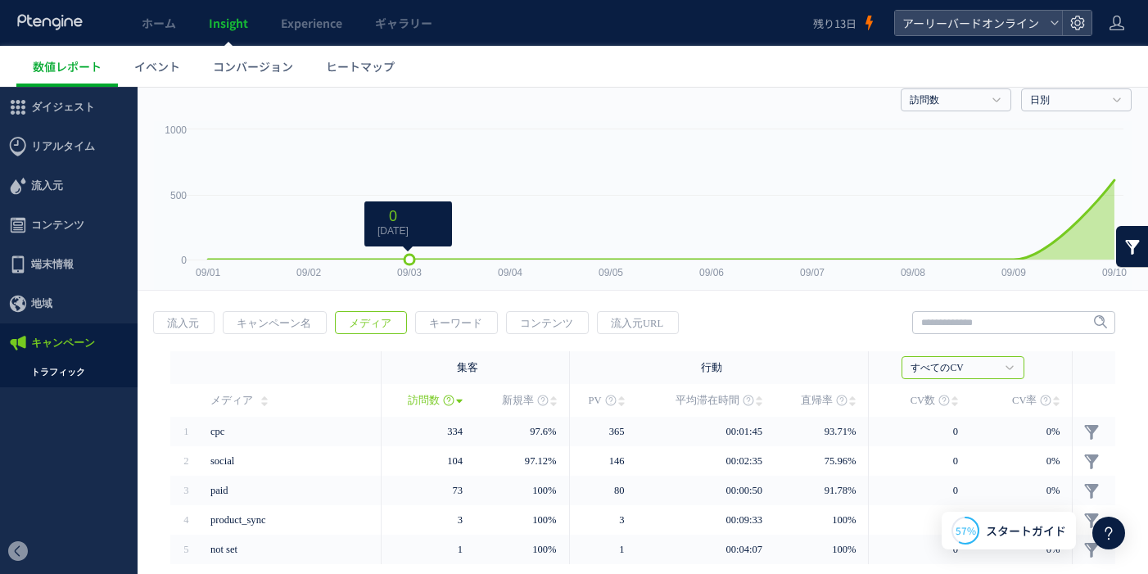
scroll to position [112, 0]
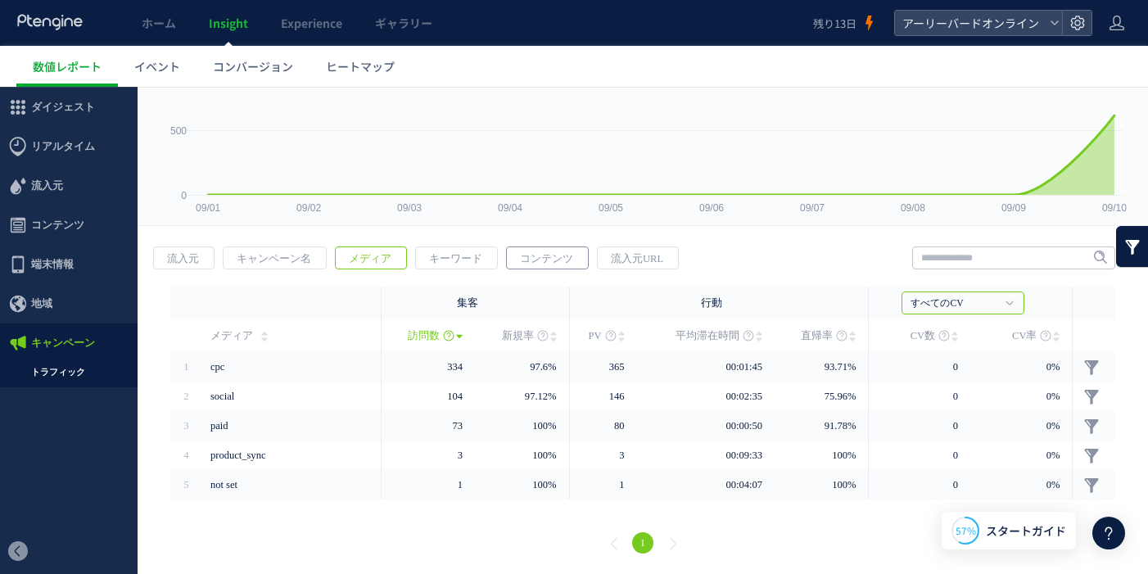
click at [533, 260] on span "コンテンツ" at bounding box center [546, 258] width 79 height 23
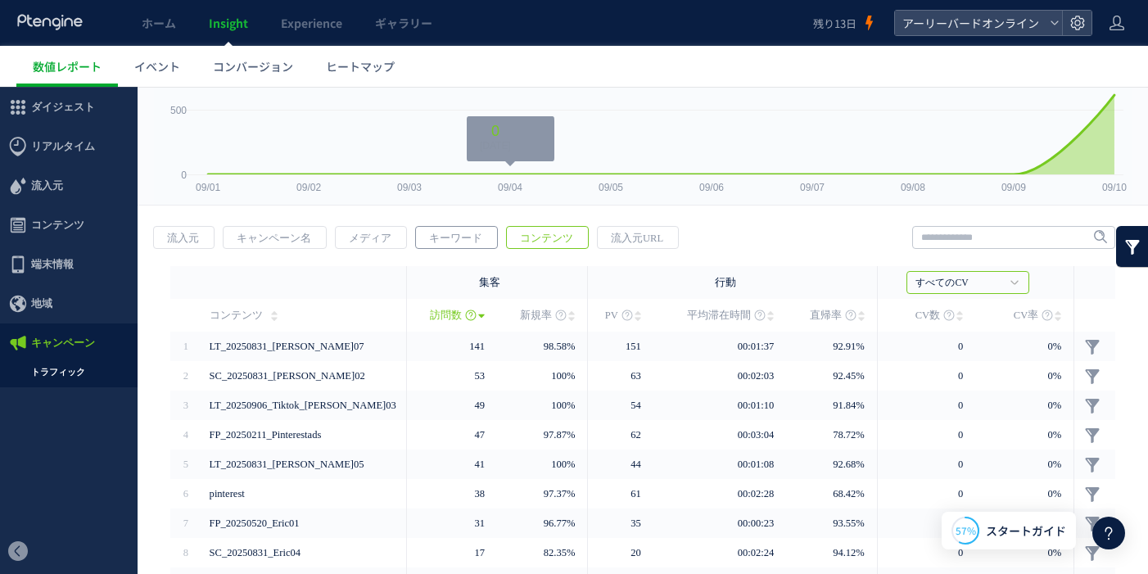
scroll to position [148, 0]
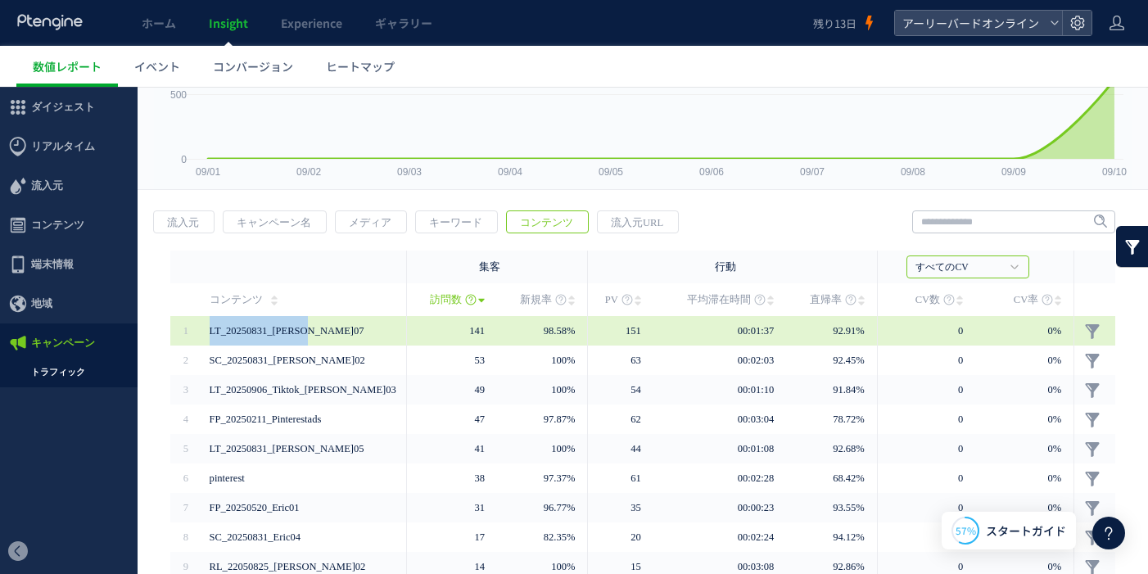
click at [209, 328] on td "LT_20250831_Eric07" at bounding box center [304, 330] width 206 height 29
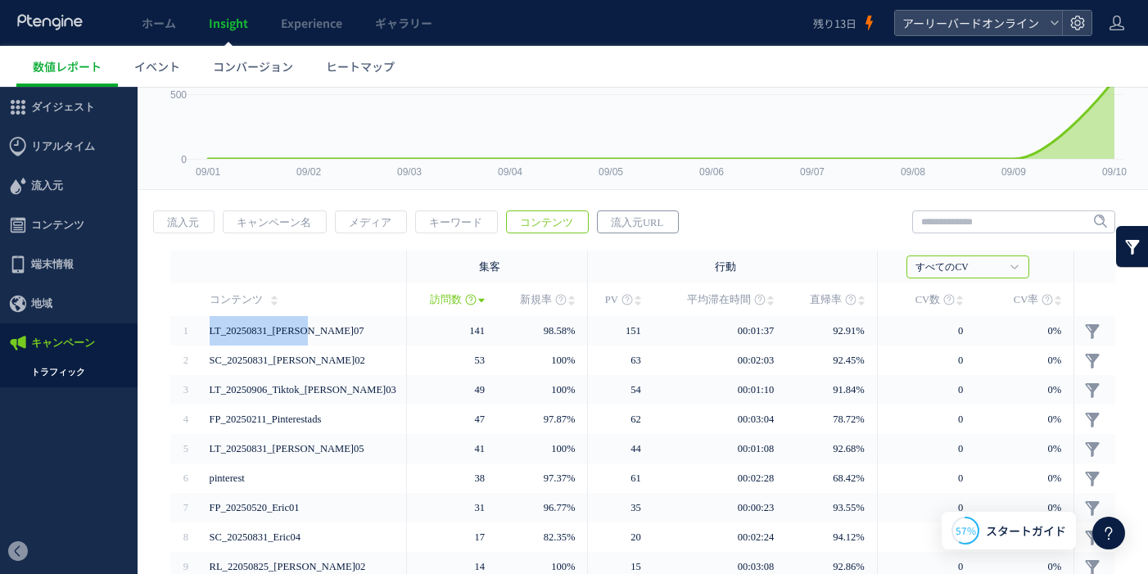
click at [640, 228] on span "流入元URL" at bounding box center [637, 222] width 79 height 23
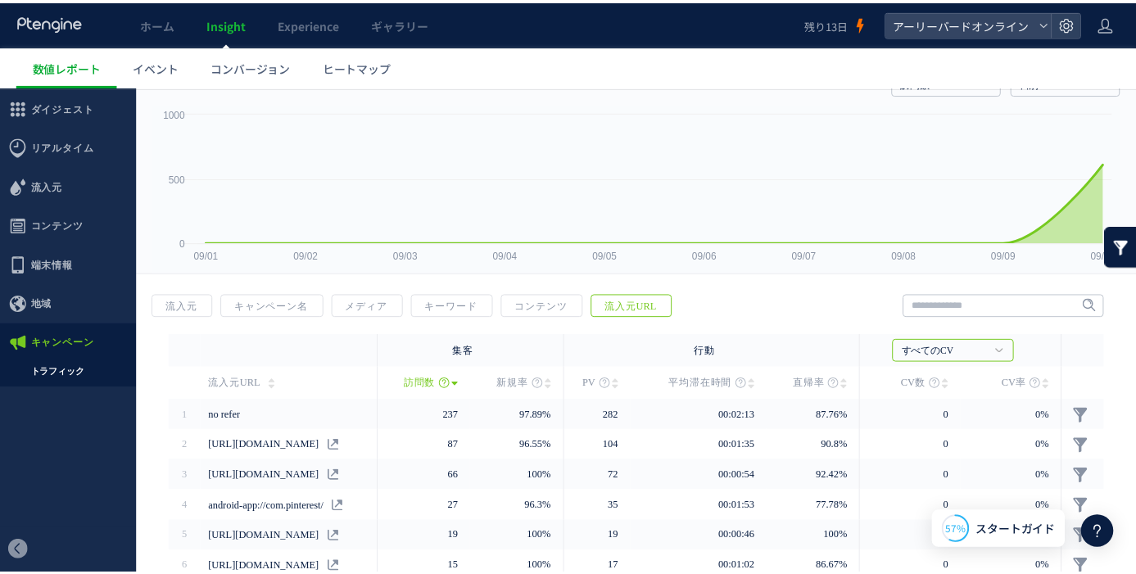
scroll to position [0, 0]
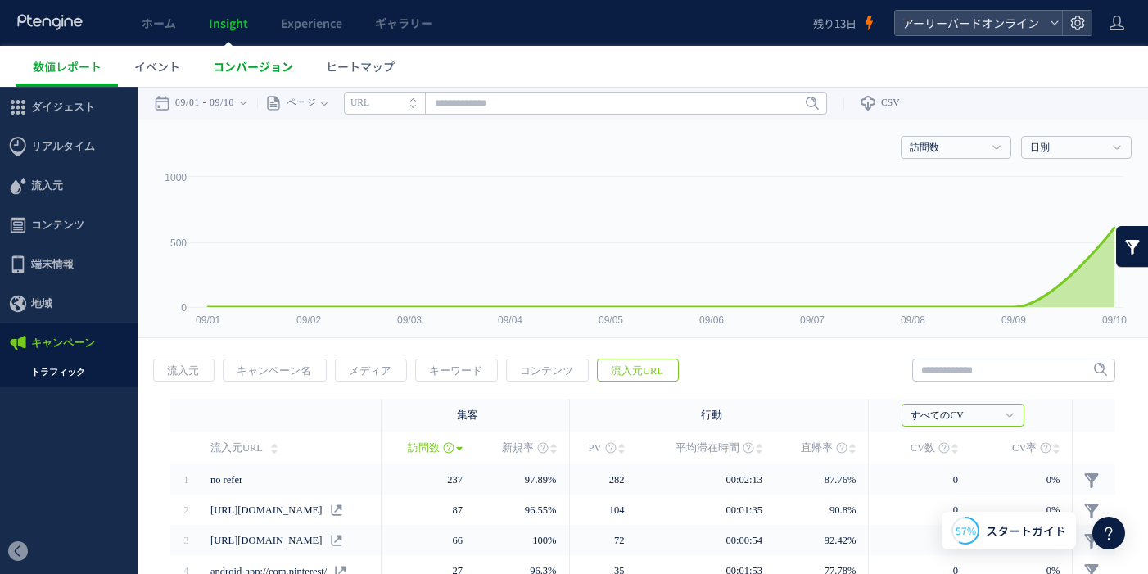
click at [276, 70] on span "コンバージョン" at bounding box center [253, 66] width 80 height 16
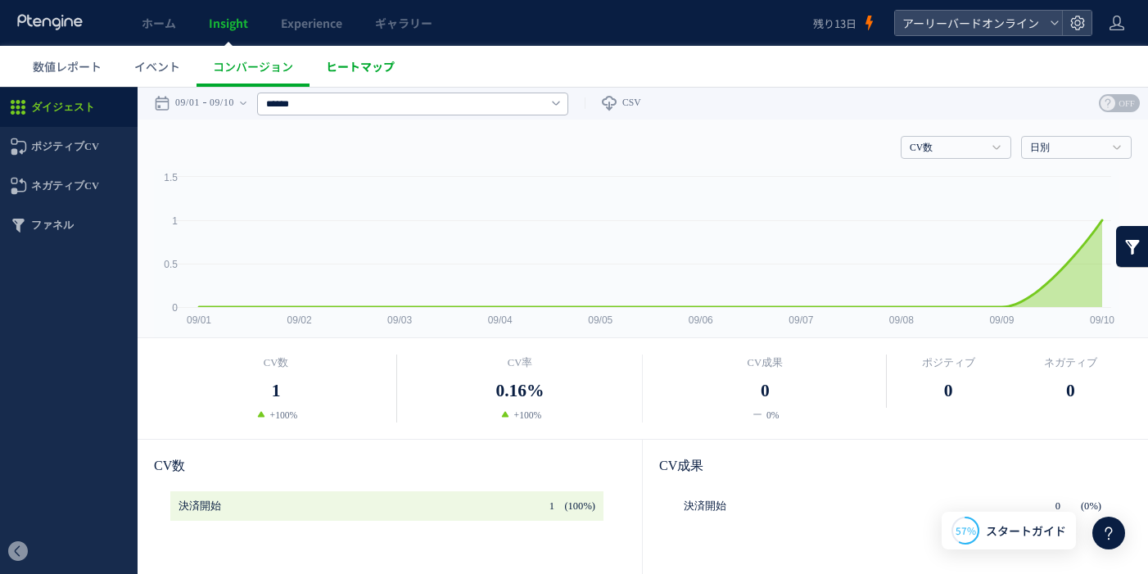
click at [347, 69] on span "ヒートマップ" at bounding box center [360, 66] width 69 height 16
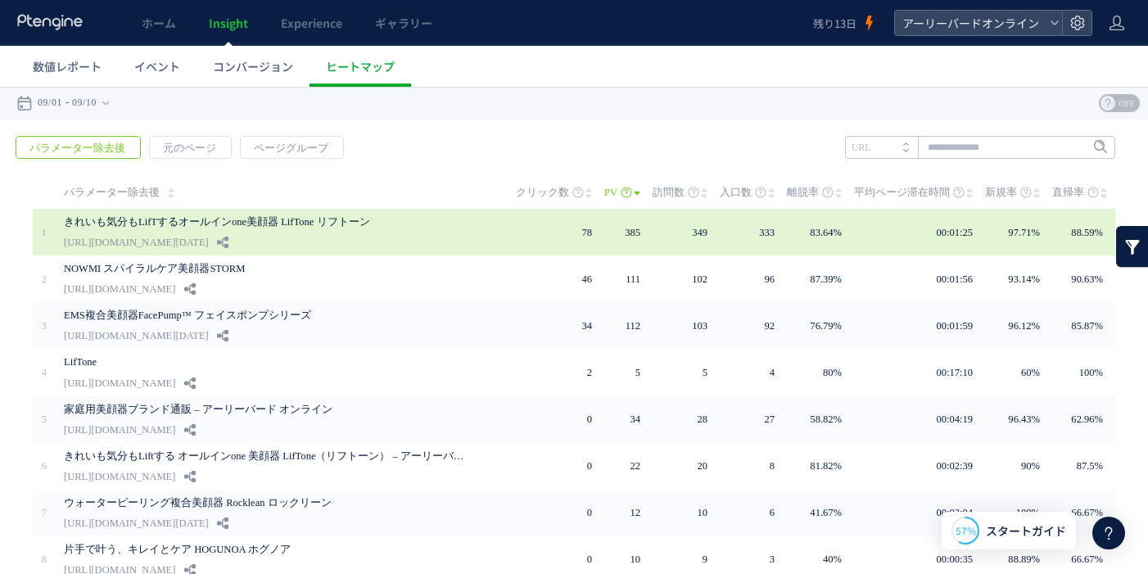
click at [365, 219] on link "きれいも気分もLifTするオールインone美顔器 LifTone リフトーン" at bounding box center [268, 222] width 409 height 20
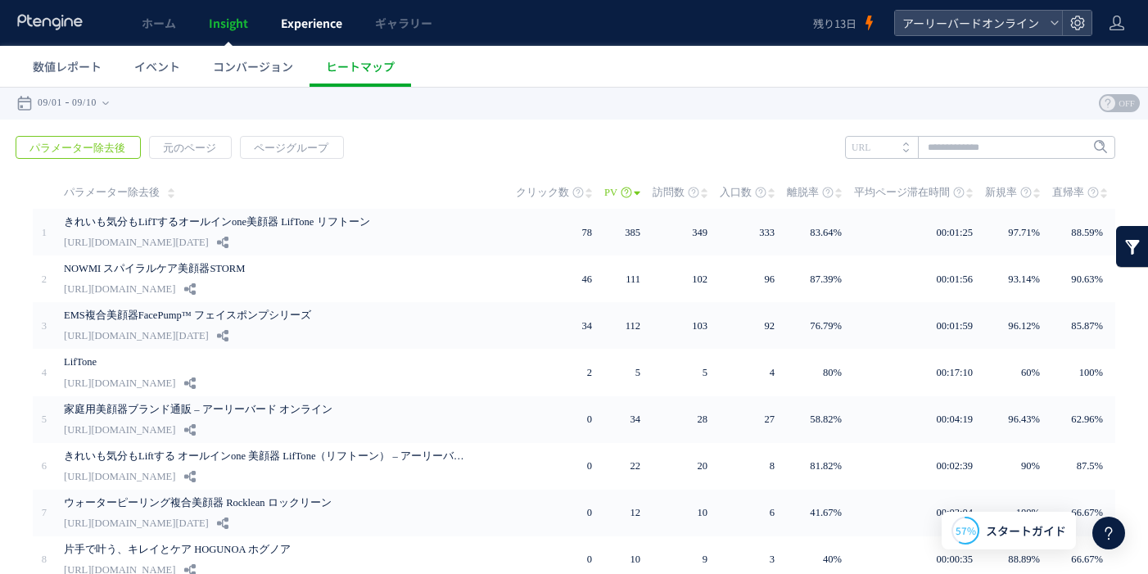
click at [315, 24] on span "Experience" at bounding box center [311, 23] width 61 height 16
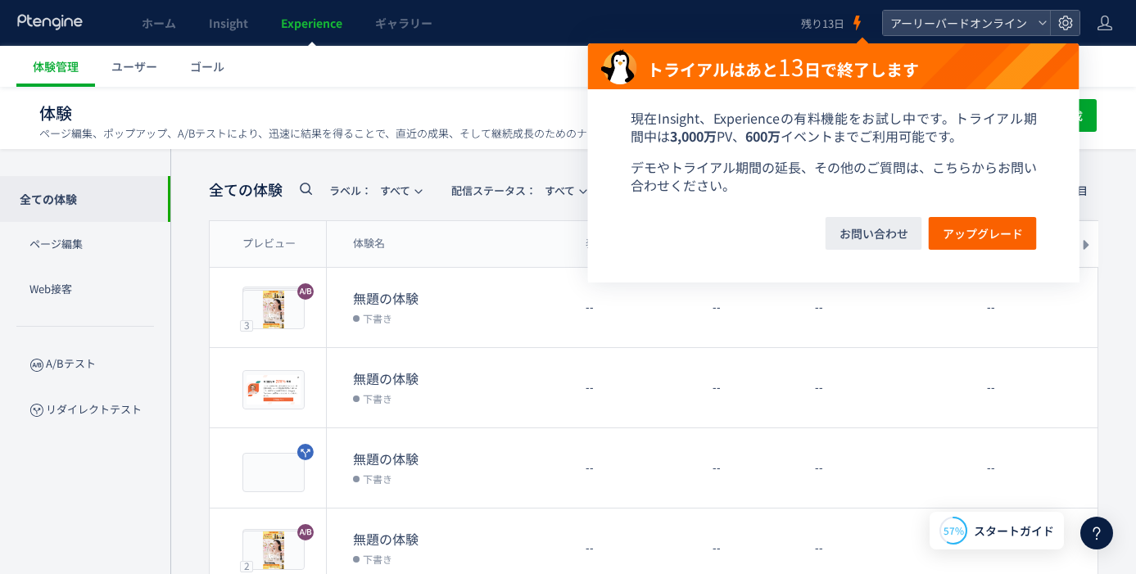
click at [378, 106] on h1 "体験 ページ編集、ポップアップ、A/Bテストにより、迅速に結果を得ることで、直近の成果、そして継続成長のためのナレッジを獲得することができます。" at bounding box center [486, 114] width 894 height 24
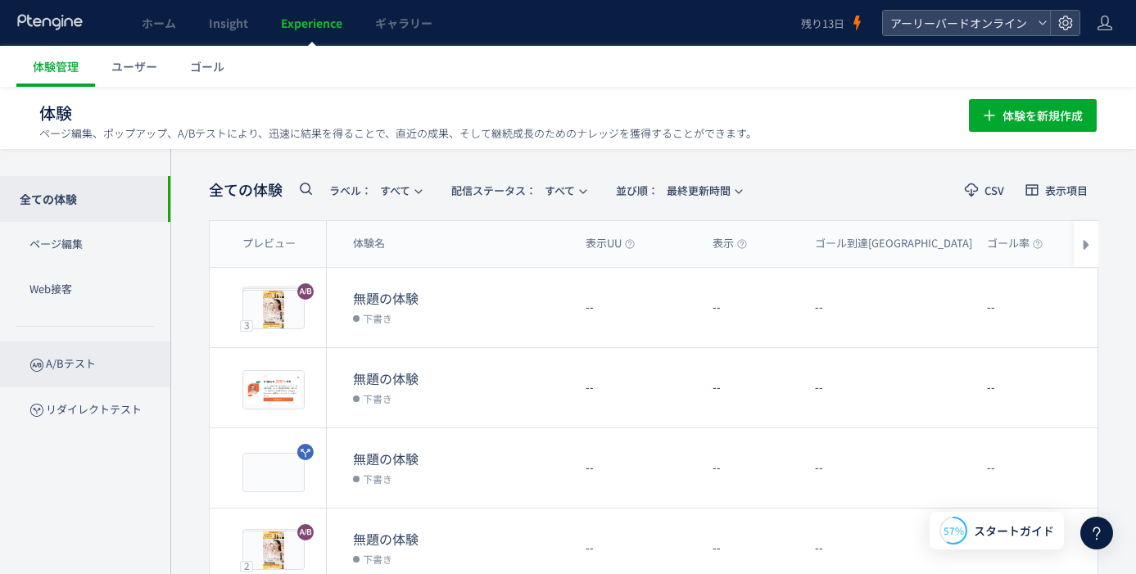
click at [71, 363] on p "A/Bテスト" at bounding box center [85, 364] width 170 height 45
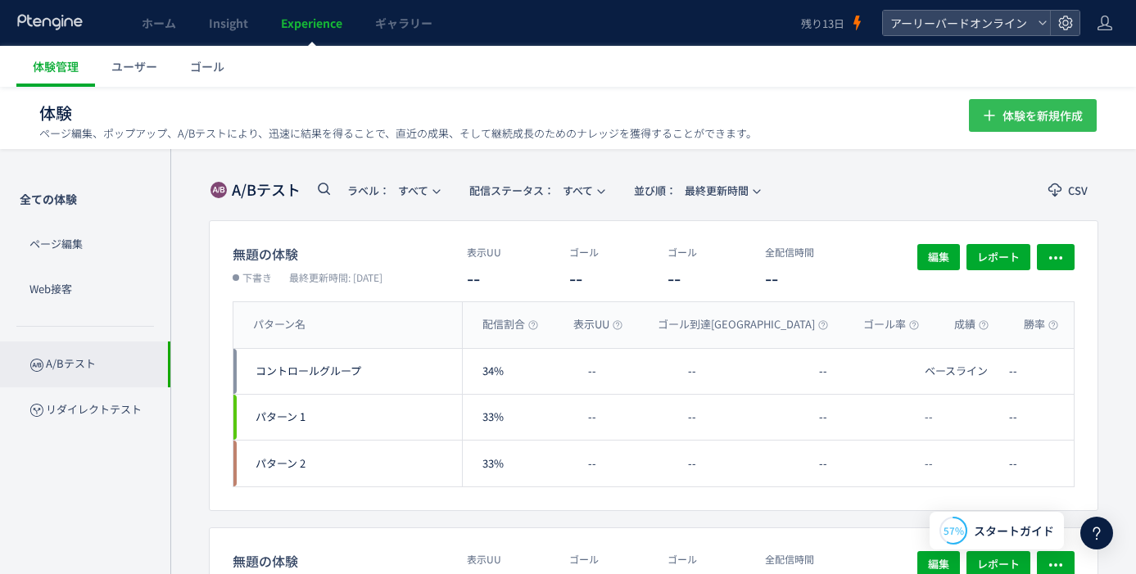
click at [1004, 118] on span "体験を新規作成" at bounding box center [1042, 115] width 80 height 33
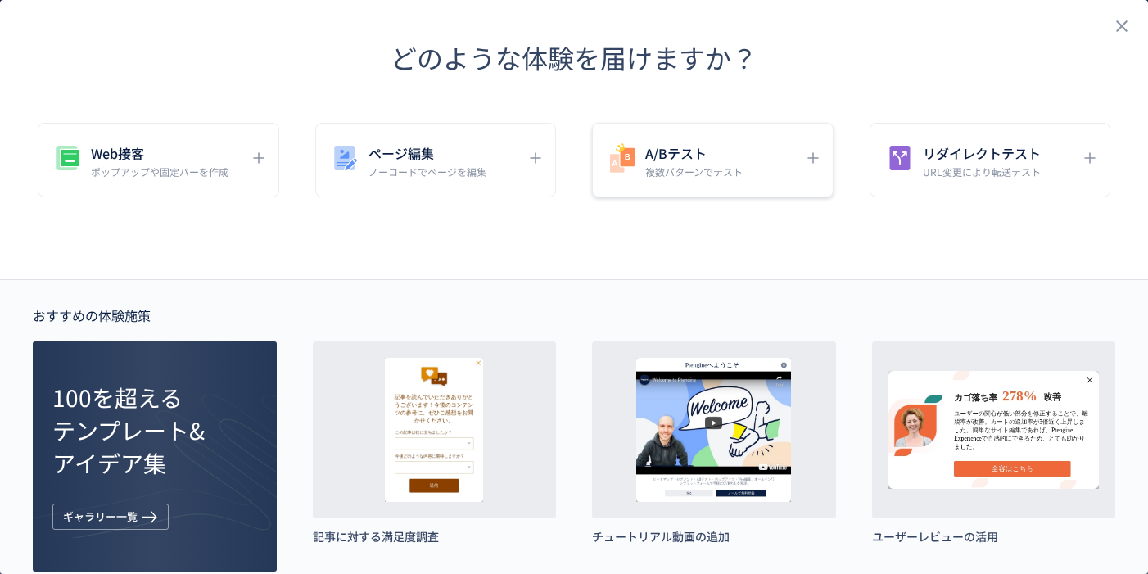
click at [654, 148] on h5 "A/Bテスト" at bounding box center [693, 153] width 97 height 23
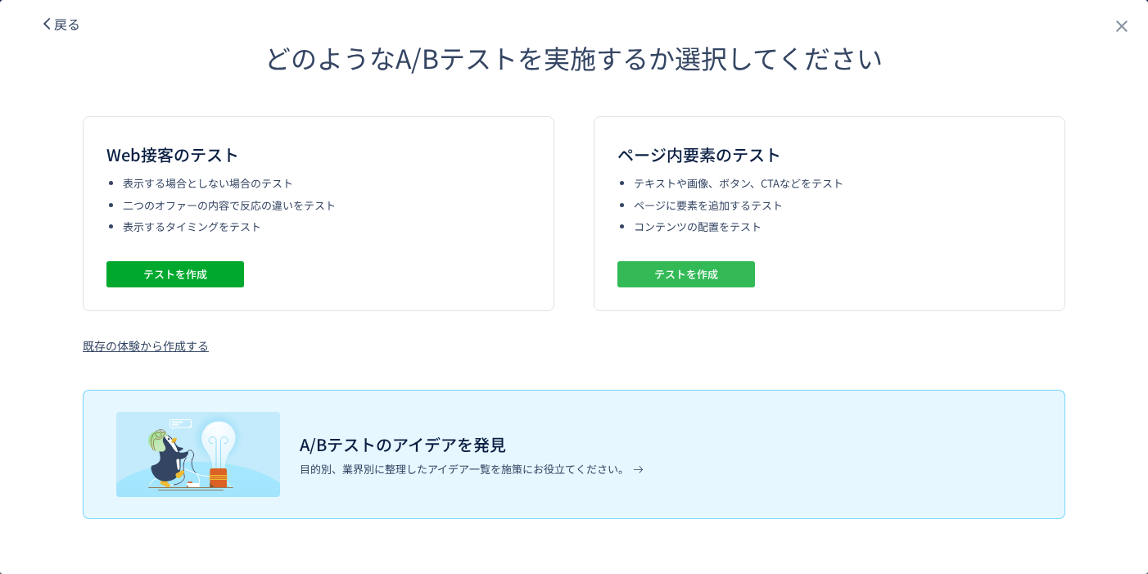
click at [678, 274] on span "テストを作成" at bounding box center [686, 274] width 64 height 26
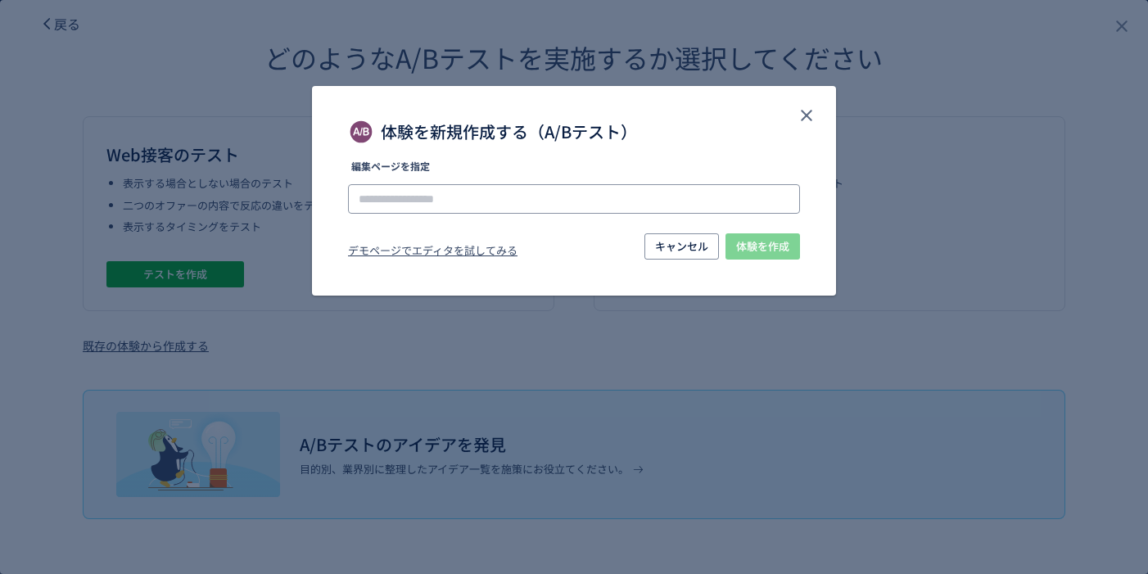
click at [504, 193] on input "体験を新規作成する（A/Bテスト）" at bounding box center [574, 198] width 452 height 29
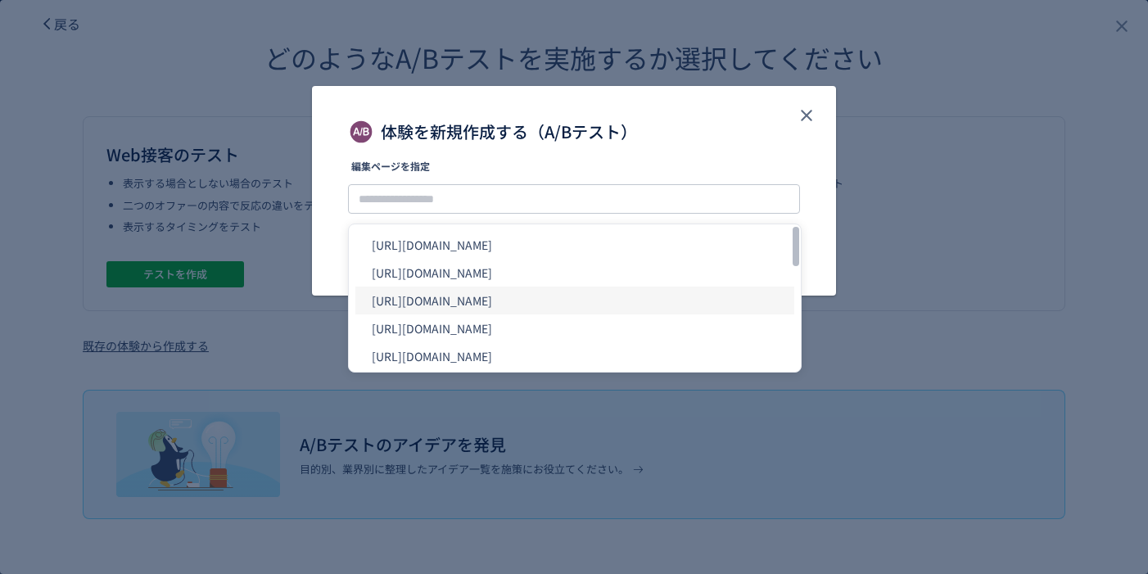
click at [512, 296] on li "https://product.eb-online.jp/nowmi_lab_spiralcare/" at bounding box center [574, 301] width 439 height 28
type input "**********"
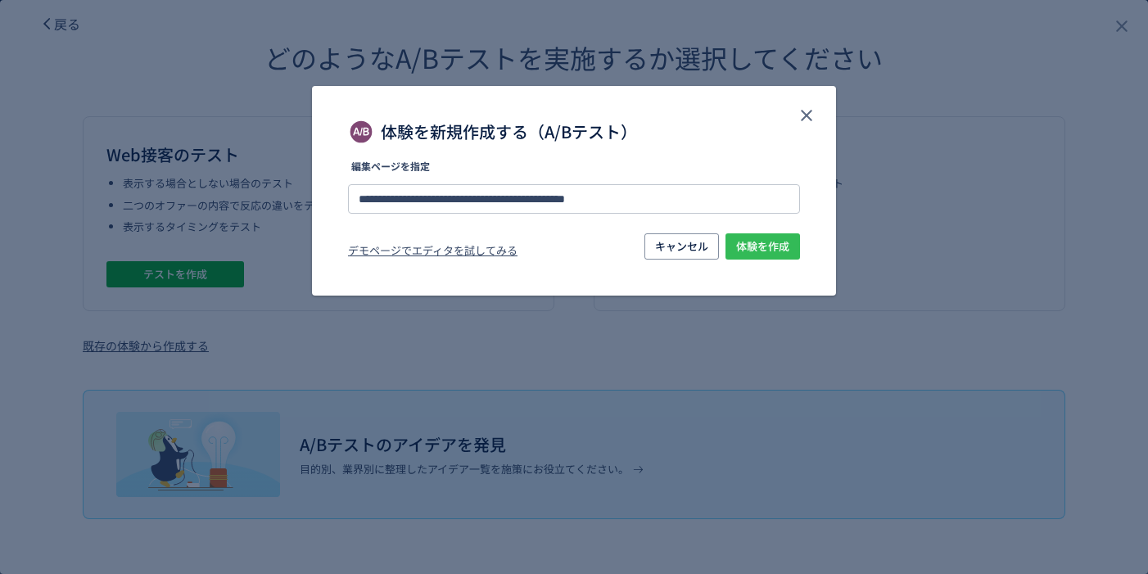
click at [759, 245] on span "体験を作成" at bounding box center [762, 246] width 53 height 26
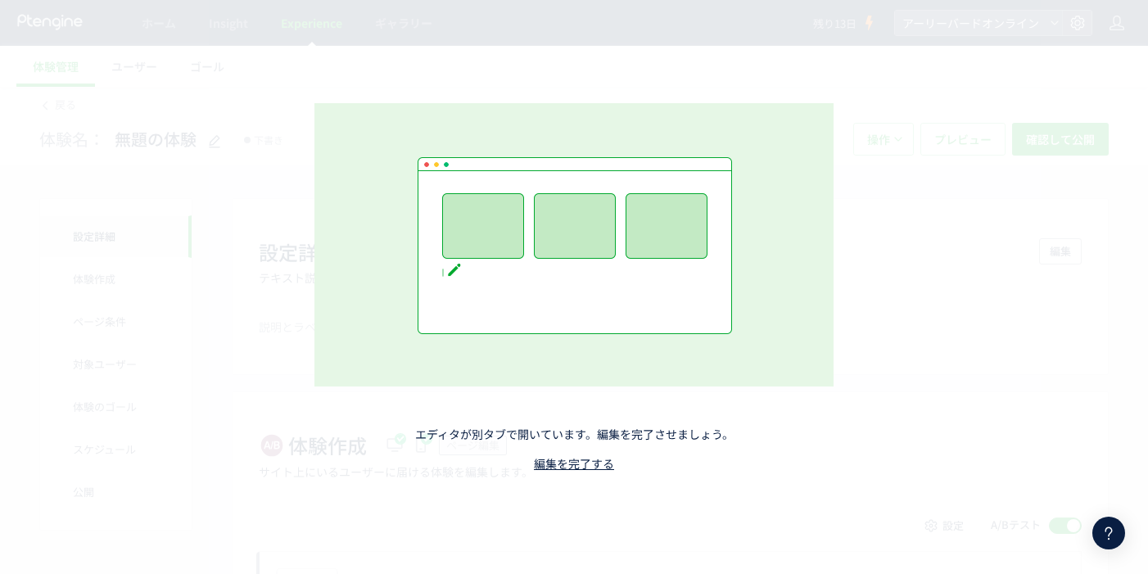
click at [299, 72] on div "エディタが別タブで開いています。編集を完了させましょう。 編集を完了する" at bounding box center [574, 287] width 700 height 532
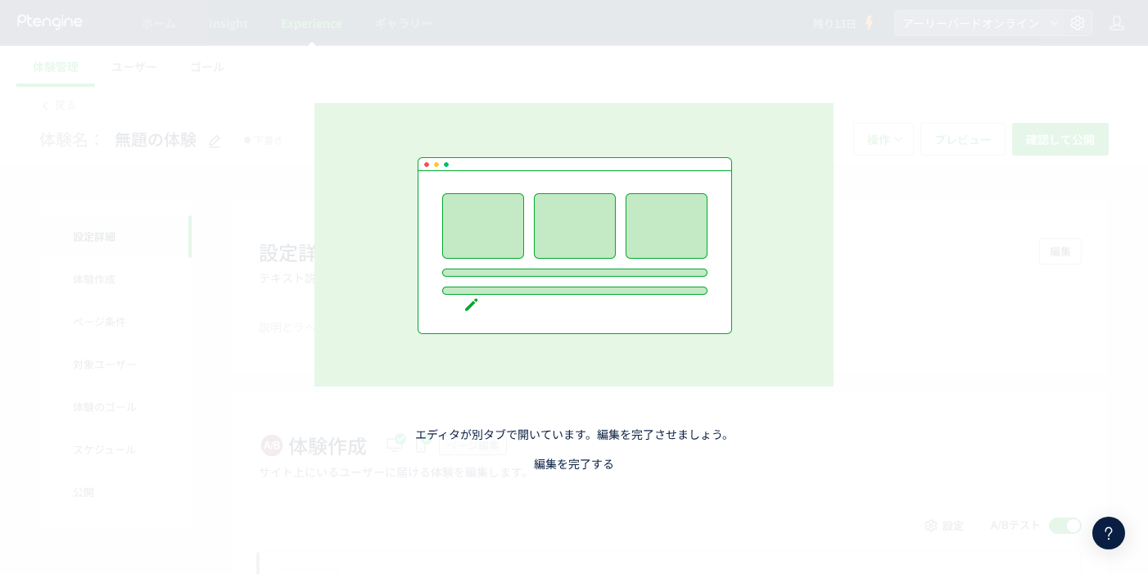
click at [558, 467] on link "編集を完了する" at bounding box center [574, 463] width 80 height 16
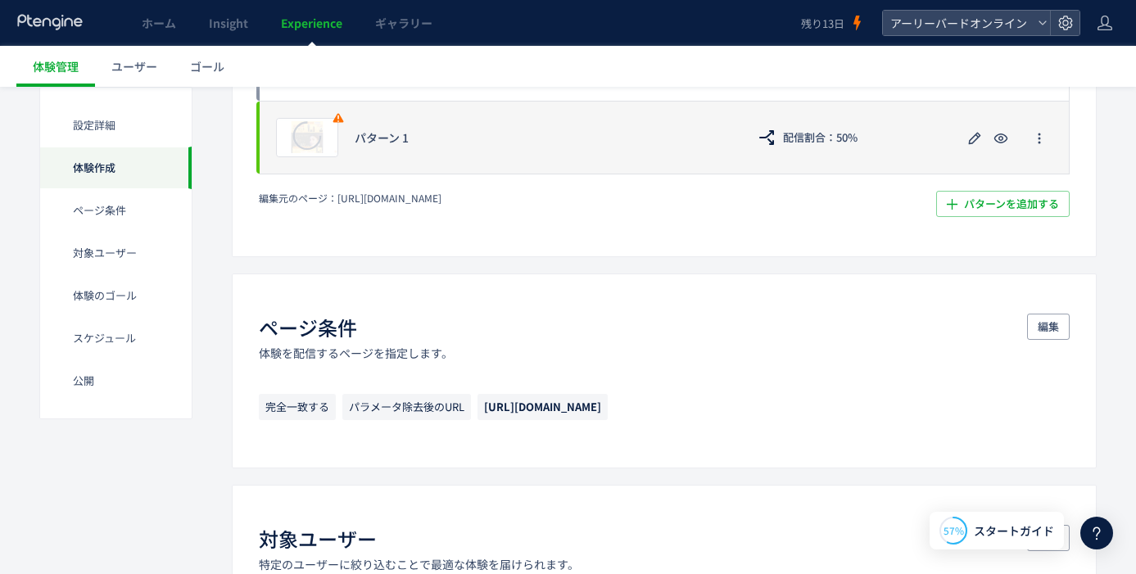
scroll to position [200, 0]
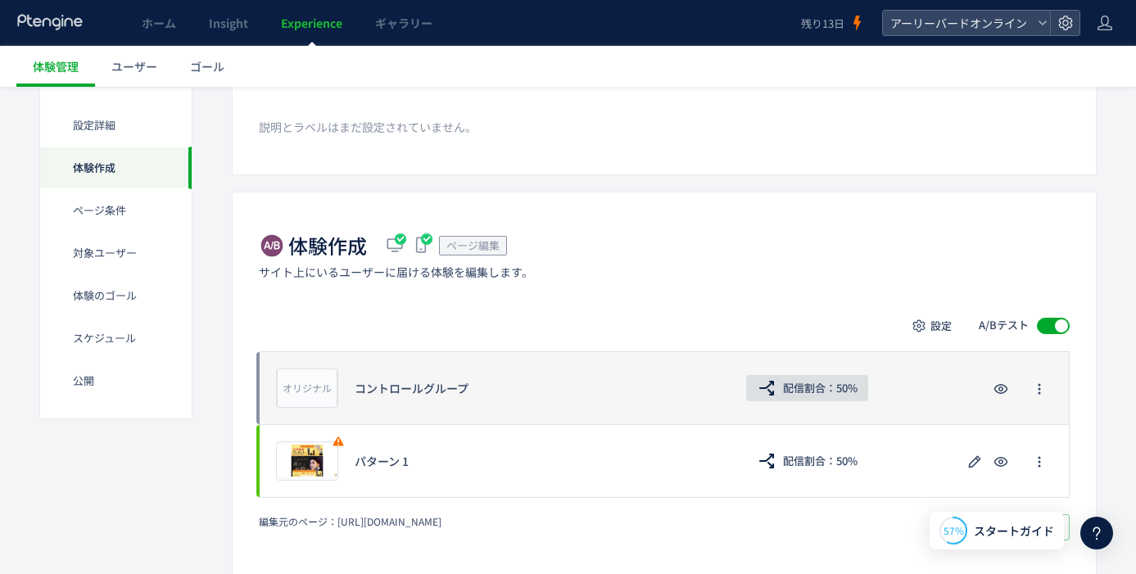
click at [833, 390] on span "配信割合：50%" at bounding box center [820, 388] width 75 height 26
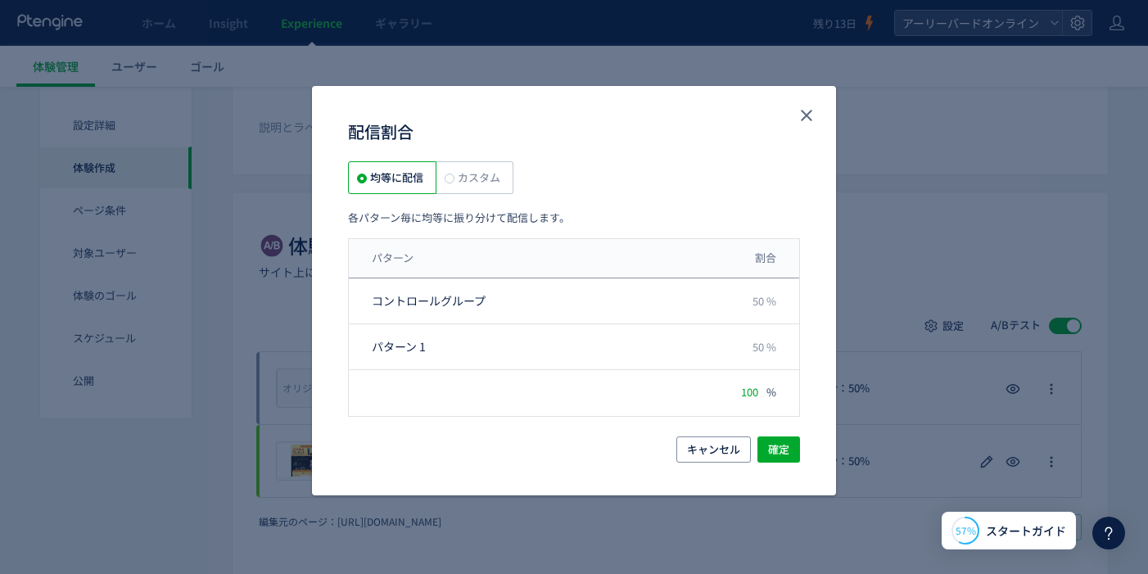
click at [501, 179] on label "カスタム" at bounding box center [475, 177] width 77 height 33
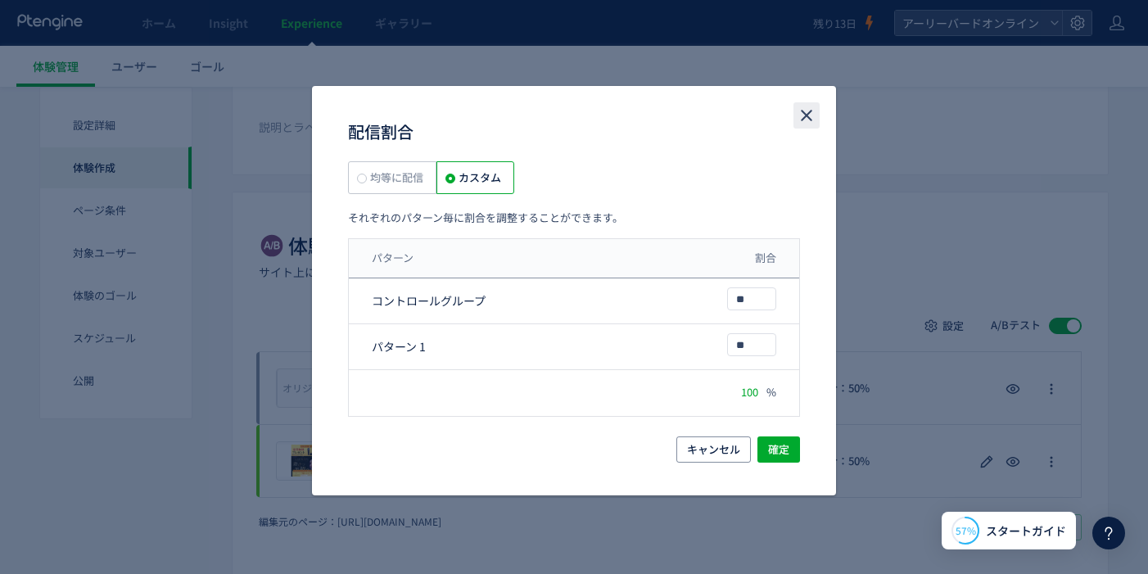
click at [799, 107] on icon "close" at bounding box center [807, 116] width 20 height 20
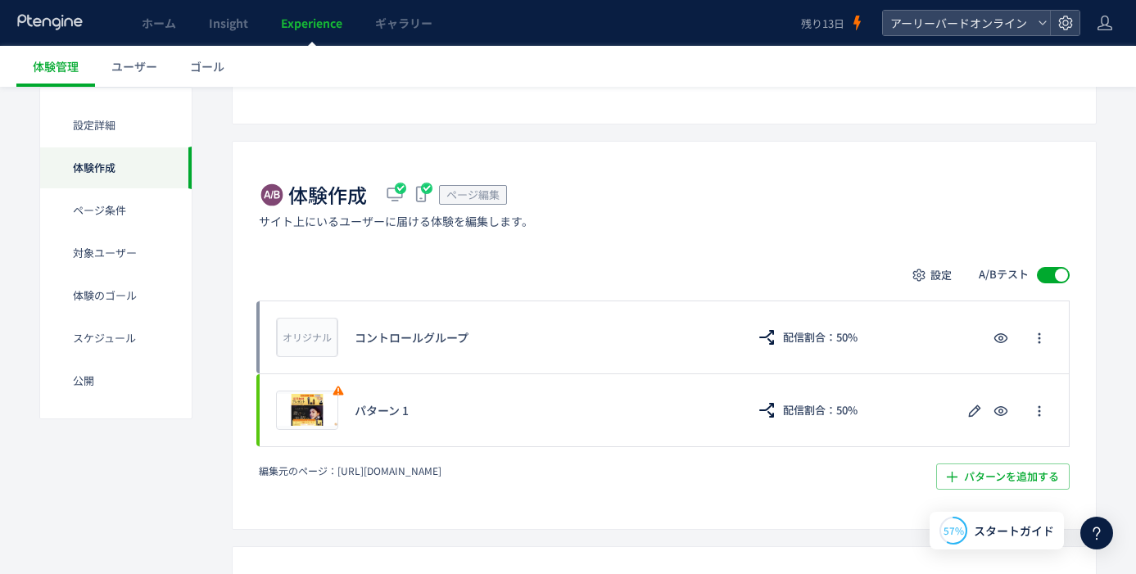
scroll to position [265, 0]
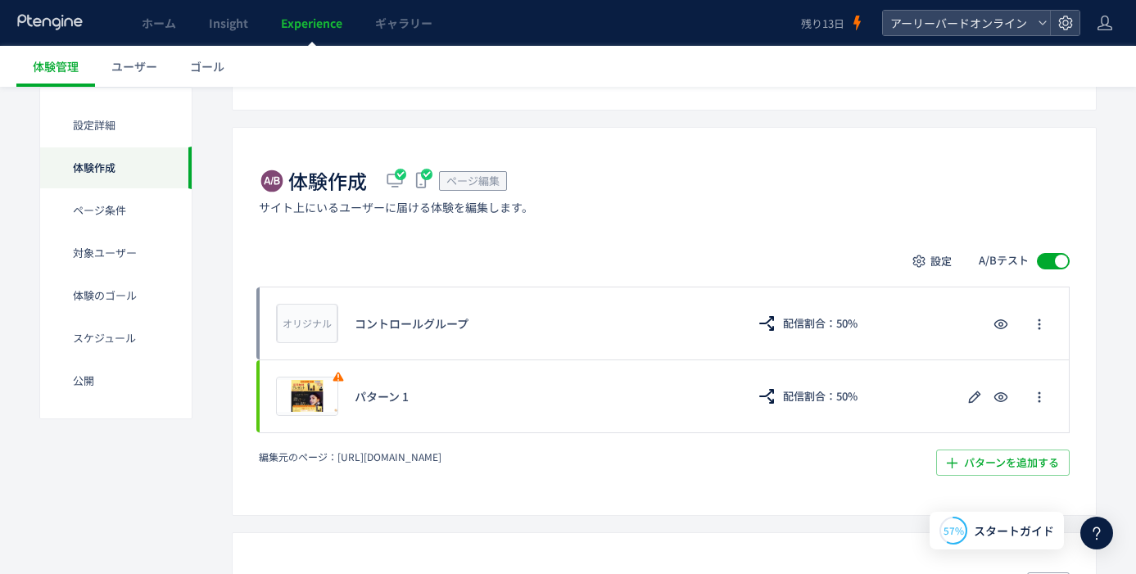
click at [310, 19] on span "Experience" at bounding box center [311, 23] width 61 height 16
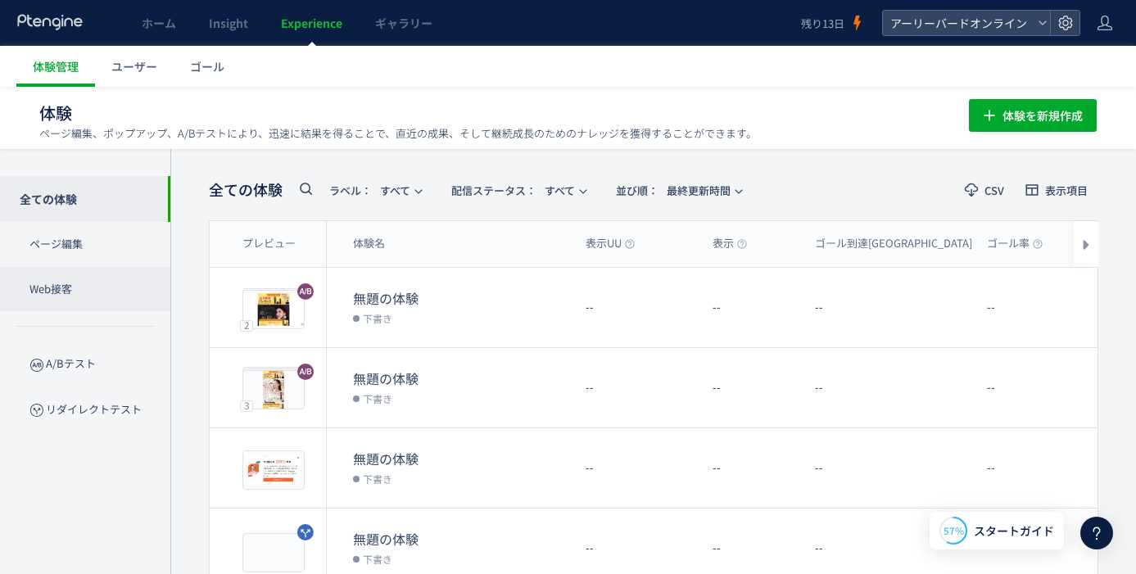
click at [77, 289] on p "Web接客" at bounding box center [85, 289] width 170 height 45
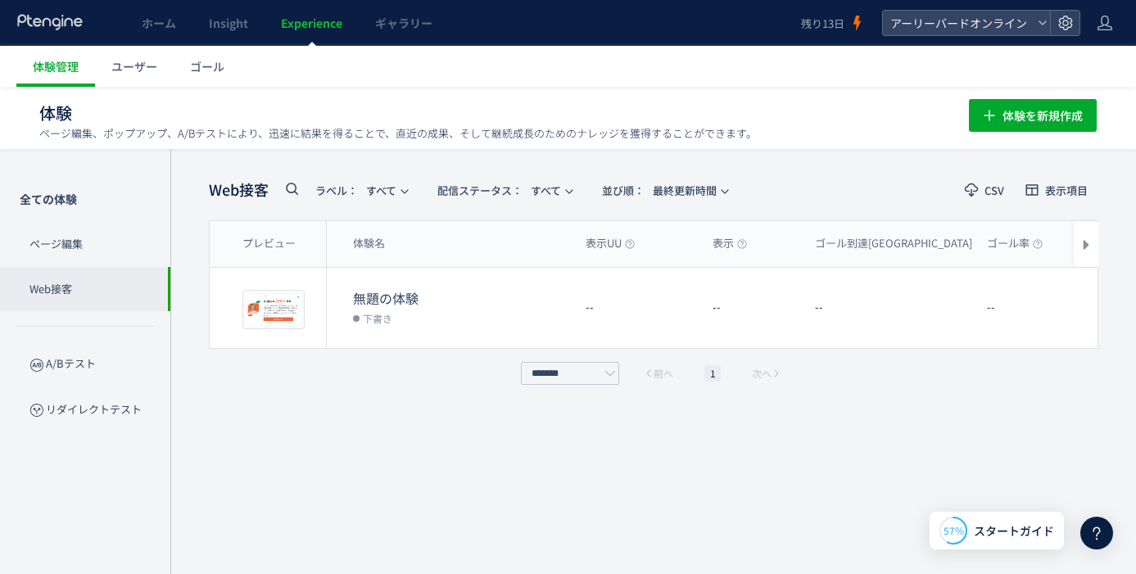
click at [93, 284] on p "Web接客" at bounding box center [85, 289] width 170 height 45
click at [1008, 117] on span "体験を新規作成" at bounding box center [1042, 115] width 80 height 33
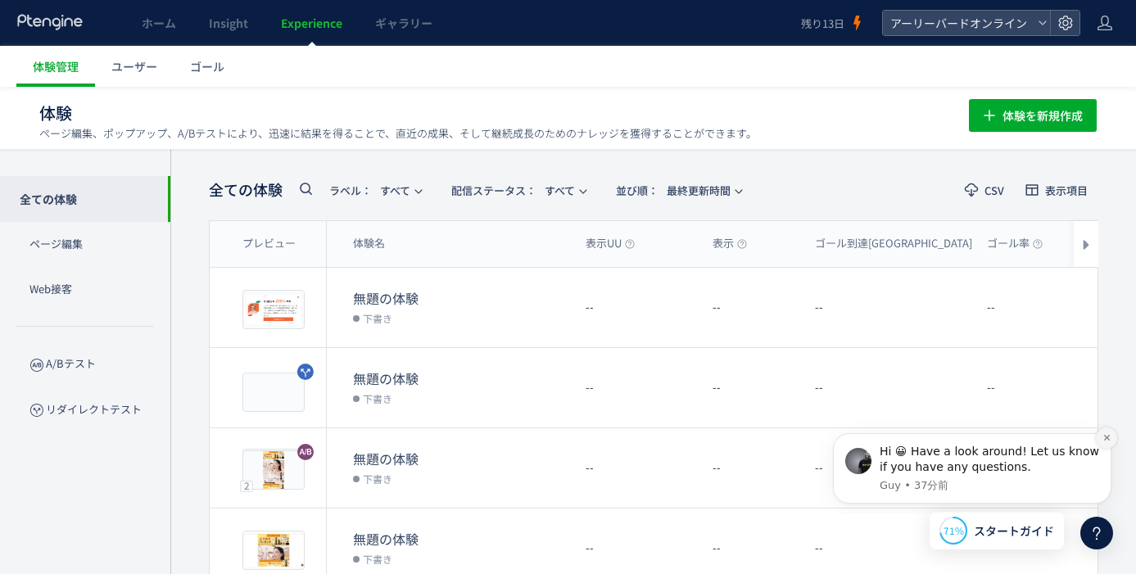
click at [1103, 439] on icon "Dismiss notification" at bounding box center [1106, 437] width 9 height 9
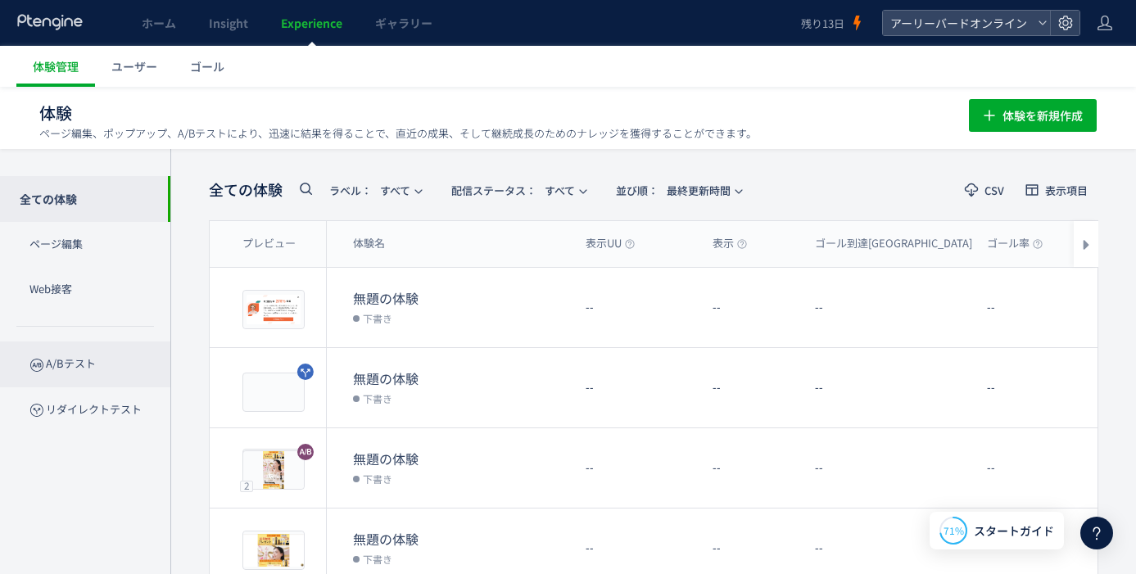
click at [86, 365] on p "A/Bテスト" at bounding box center [85, 364] width 170 height 45
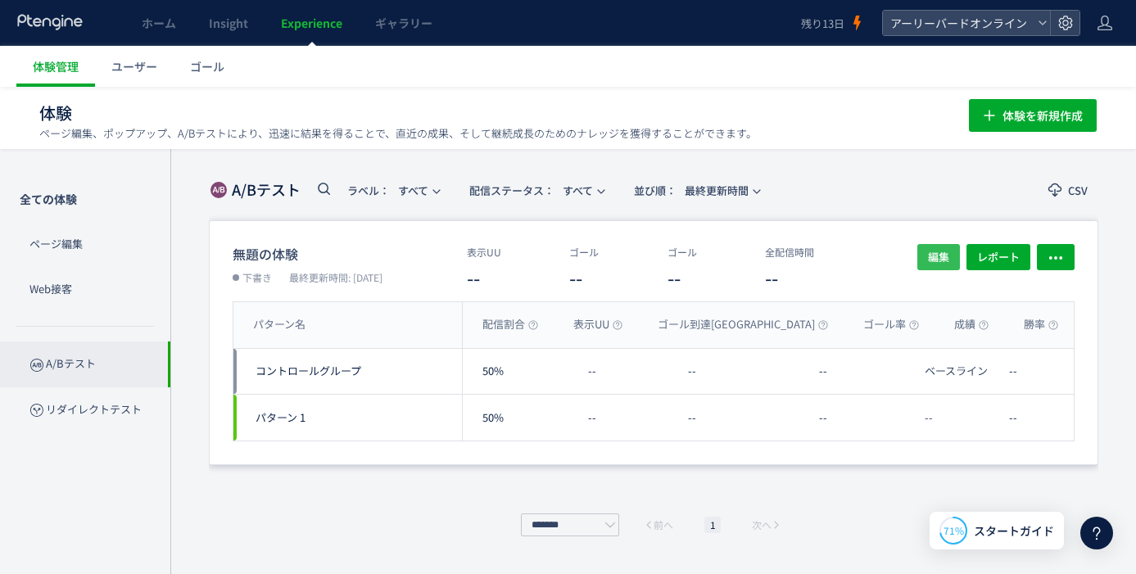
click at [937, 259] on span "編集" at bounding box center [938, 257] width 21 height 26
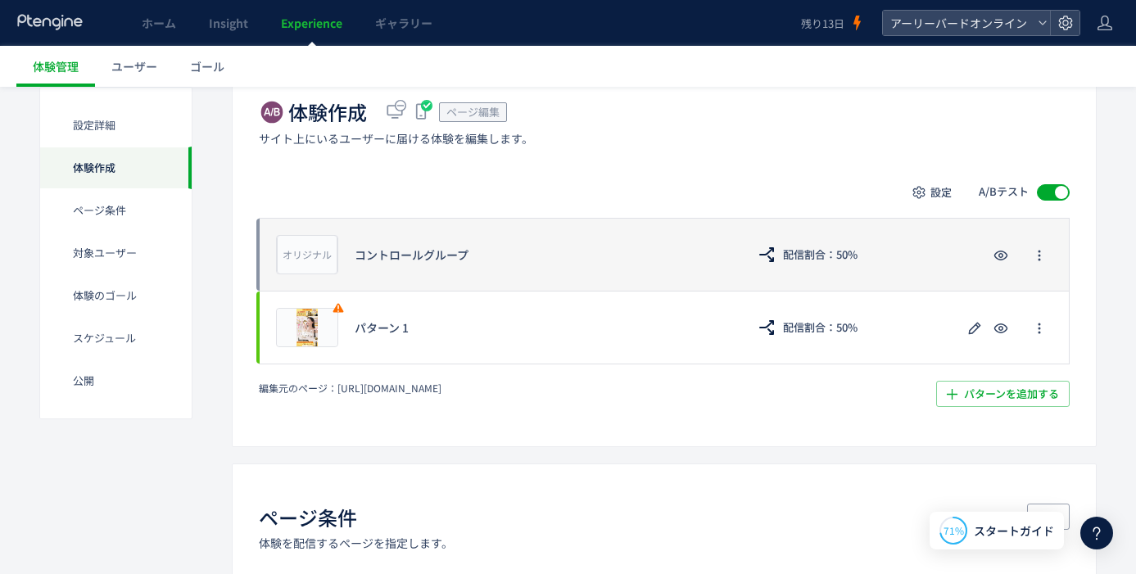
scroll to position [322, 0]
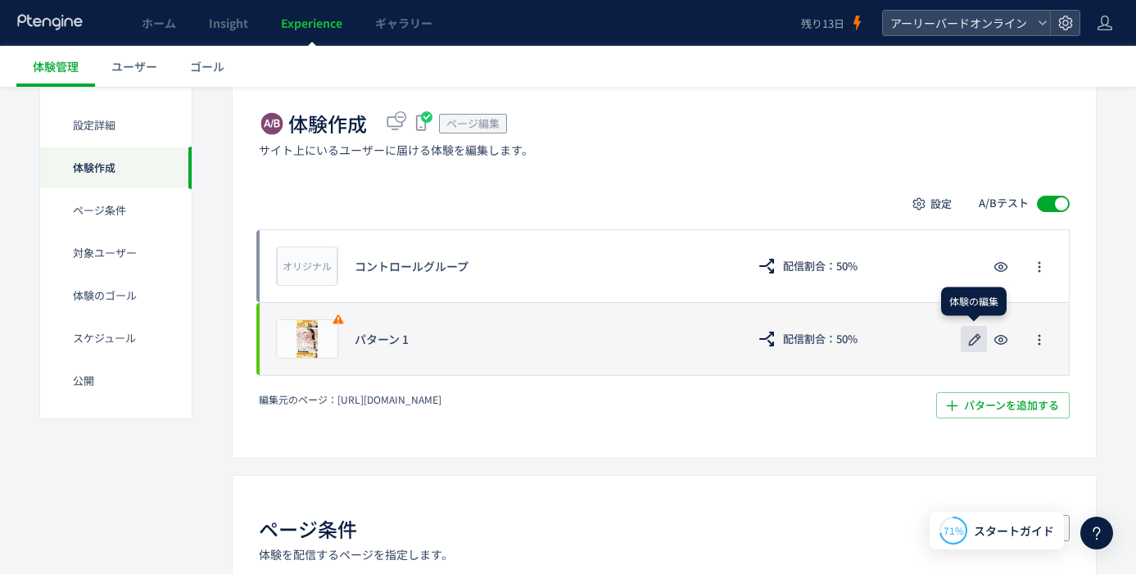
click at [974, 342] on use "button" at bounding box center [975, 339] width 12 height 12
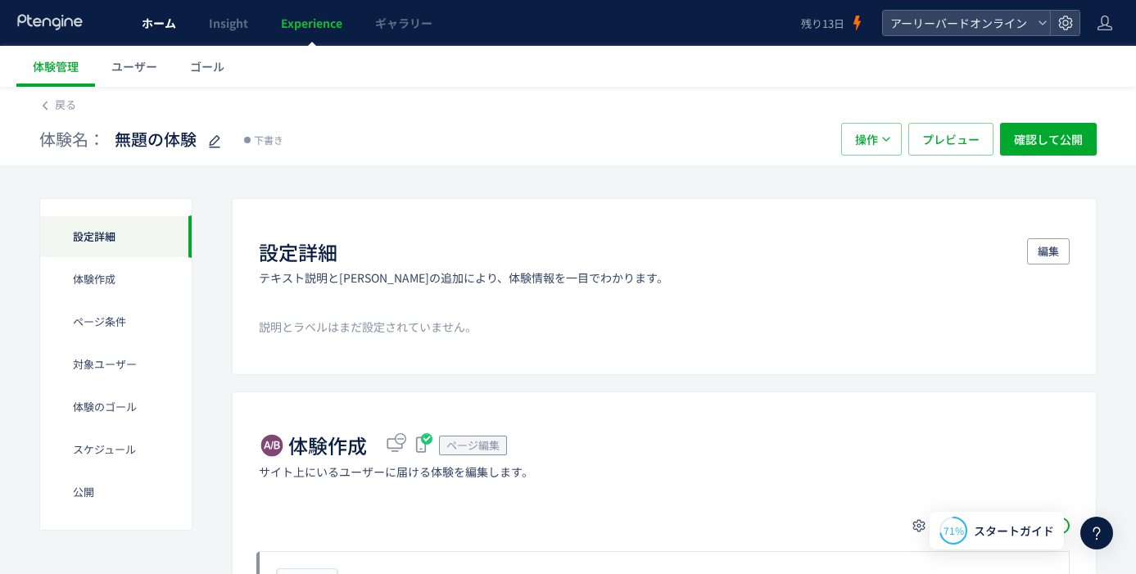
click at [163, 31] on link "ホーム" at bounding box center [158, 23] width 67 height 46
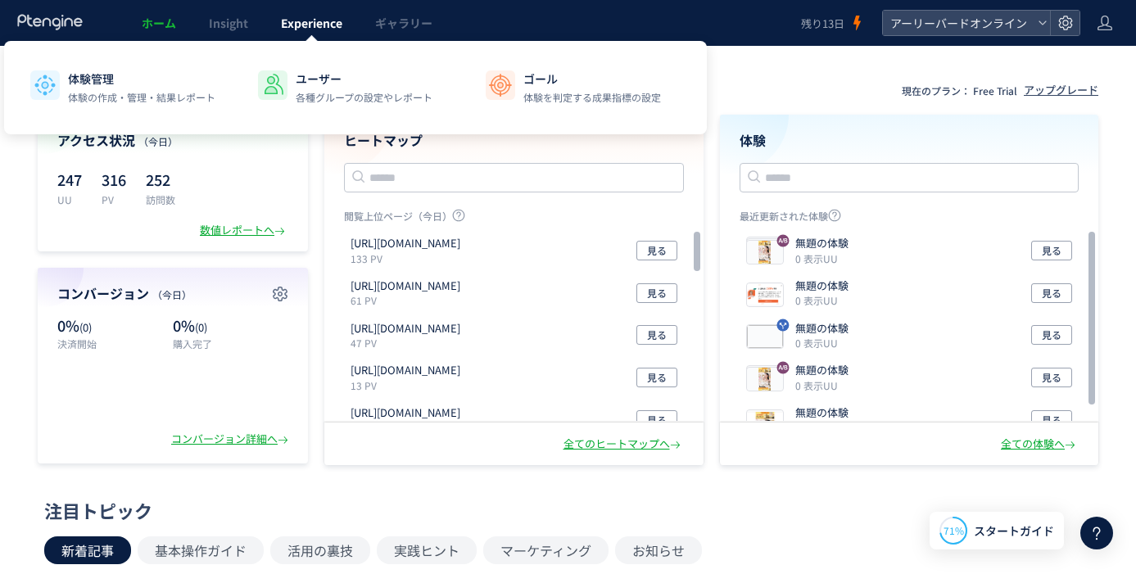
click at [333, 21] on span "Experience" at bounding box center [311, 23] width 61 height 16
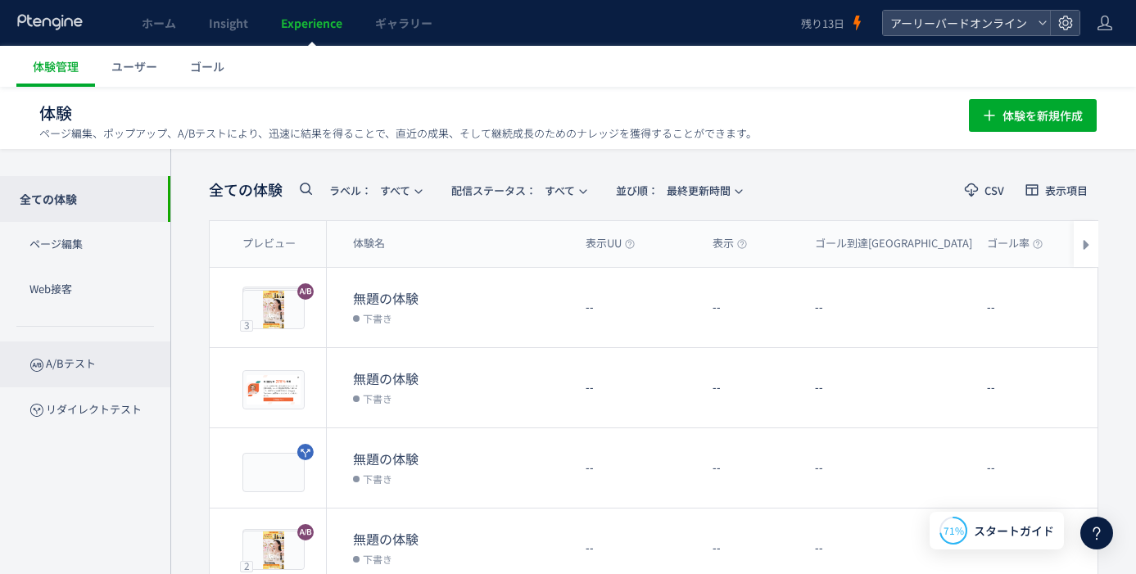
click at [87, 367] on p "A/Bテスト" at bounding box center [85, 364] width 170 height 45
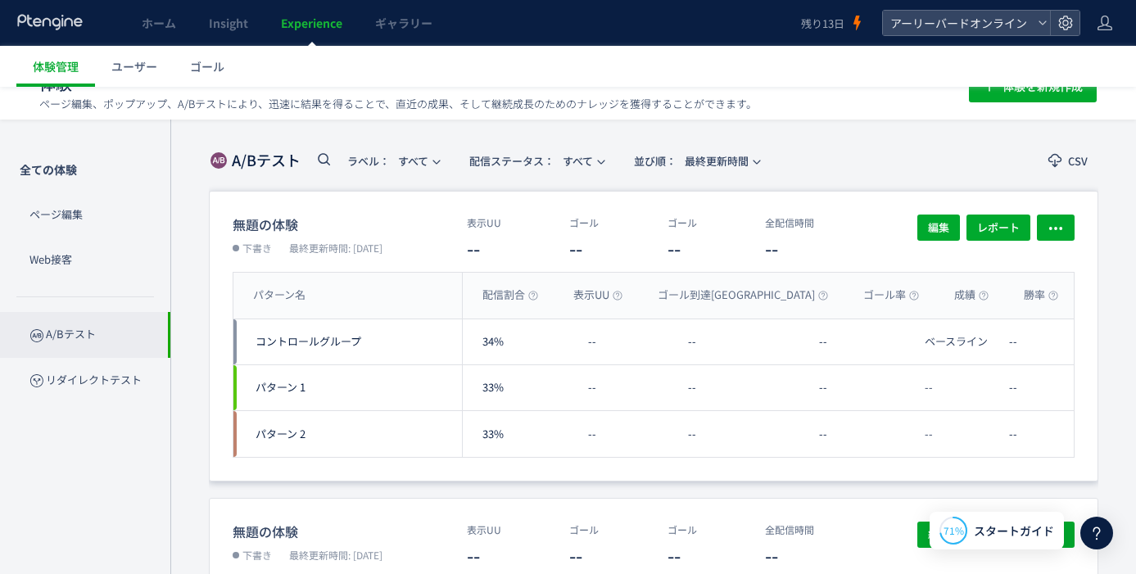
scroll to position [153, 0]
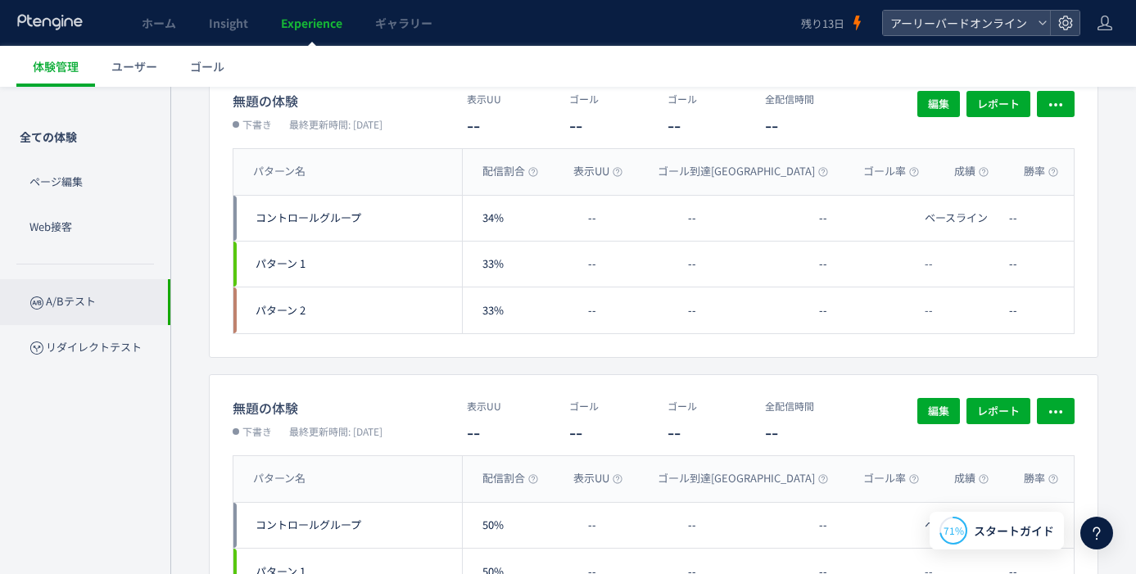
click at [704, 15] on div "ホーム Insight Experience ギャラリー" at bounding box center [400, 23] width 801 height 46
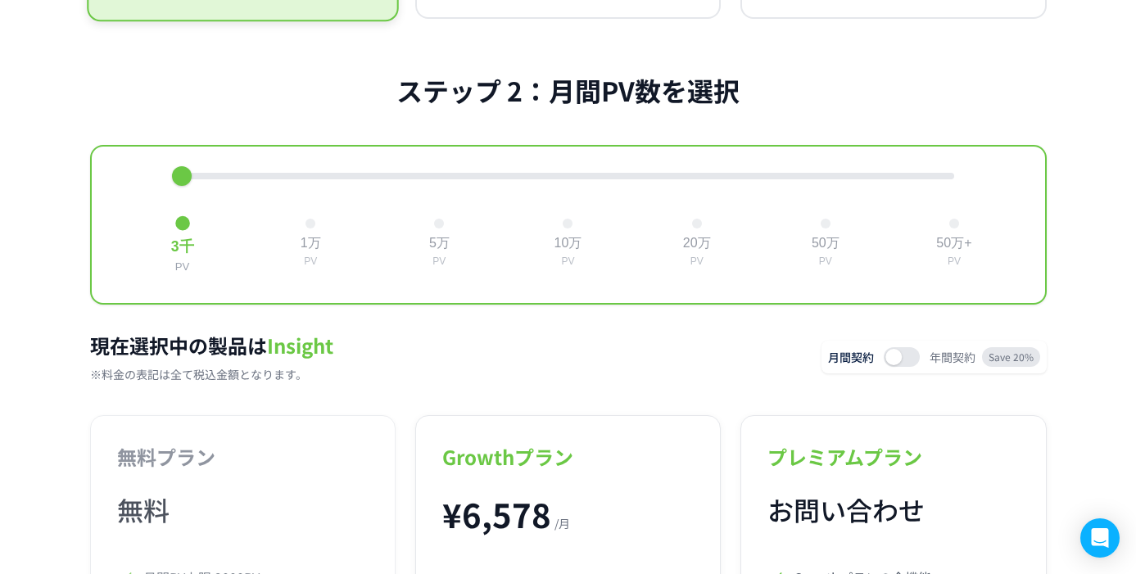
click at [306, 179] on div at bounding box center [568, 176] width 772 height 7
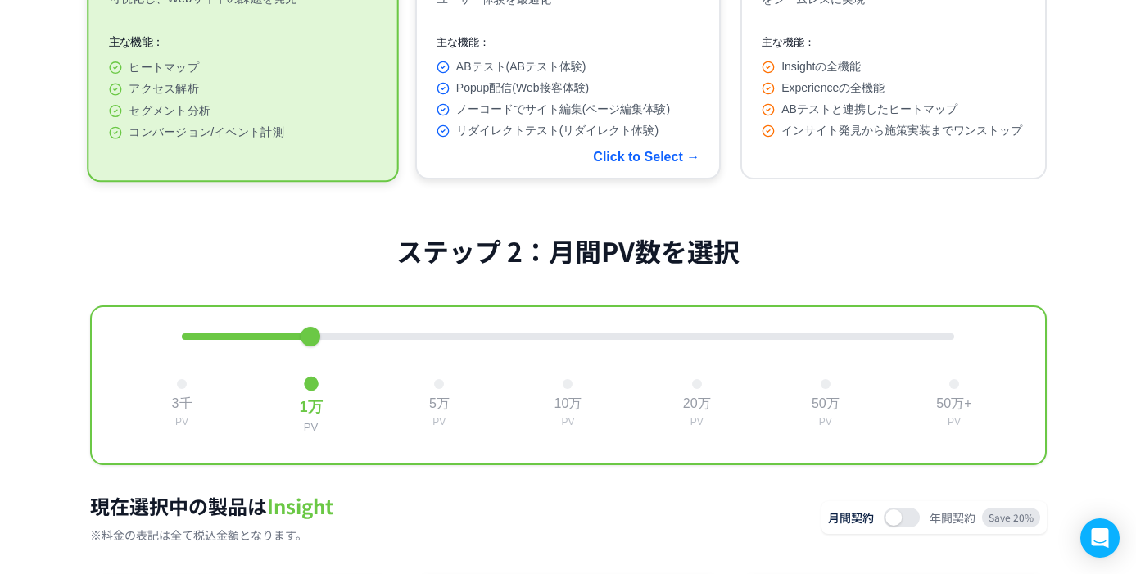
click at [567, 117] on span "ノーコードでサイト編集(ページ編集体験)" at bounding box center [563, 109] width 214 height 15
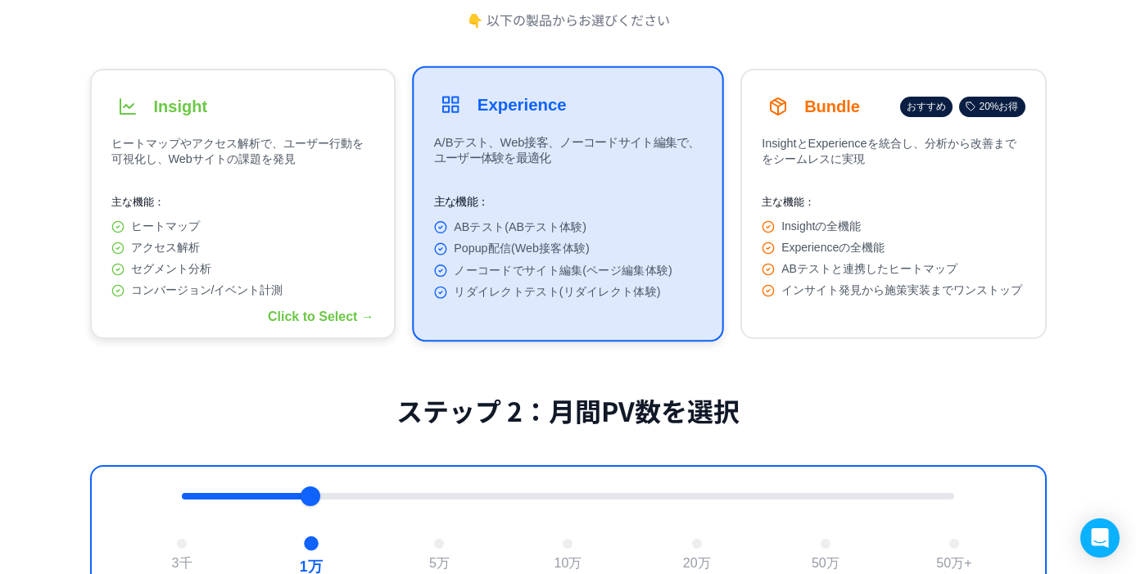
click at [292, 197] on p "主な機能：" at bounding box center [242, 202] width 263 height 15
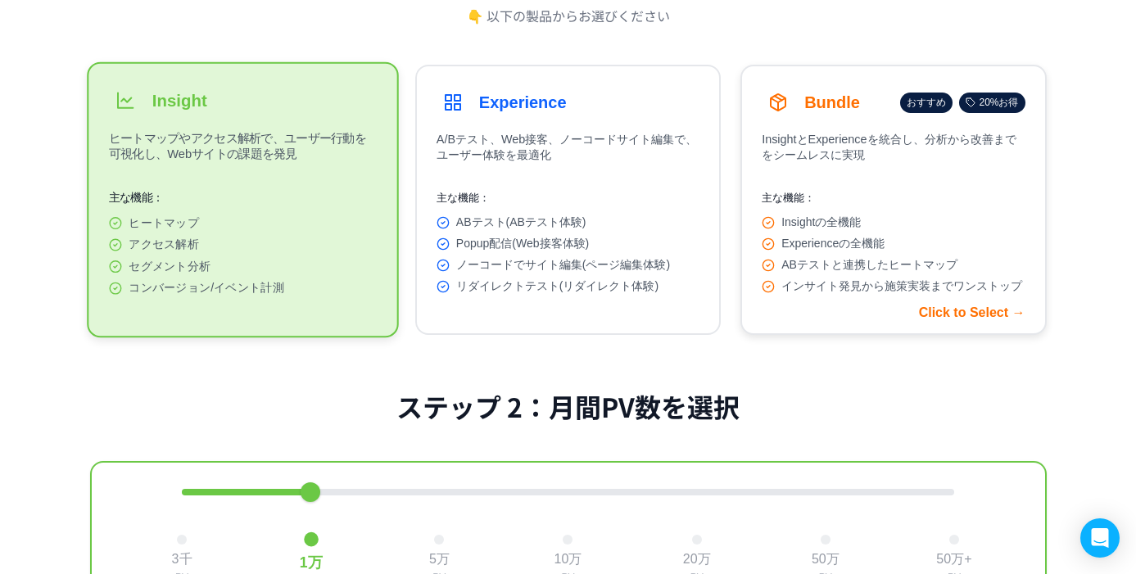
click at [844, 151] on p "InsightとExperienceを統合し、分析から改善までをシームレスに実現" at bounding box center [893, 151] width 263 height 39
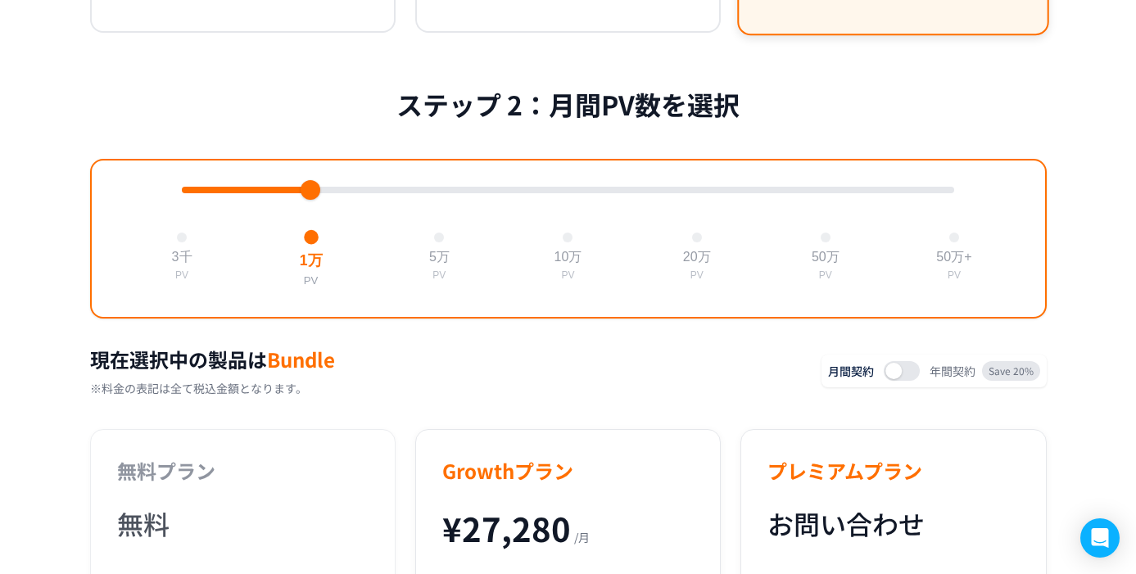
scroll to position [539, 0]
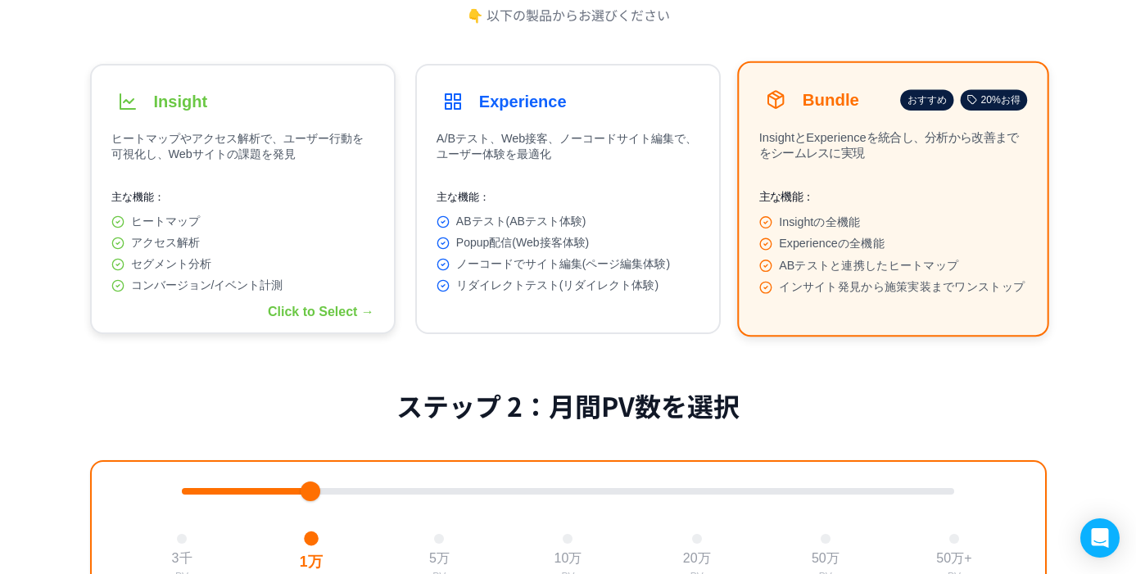
click at [293, 228] on div "ヒートマップ" at bounding box center [242, 222] width 263 height 15
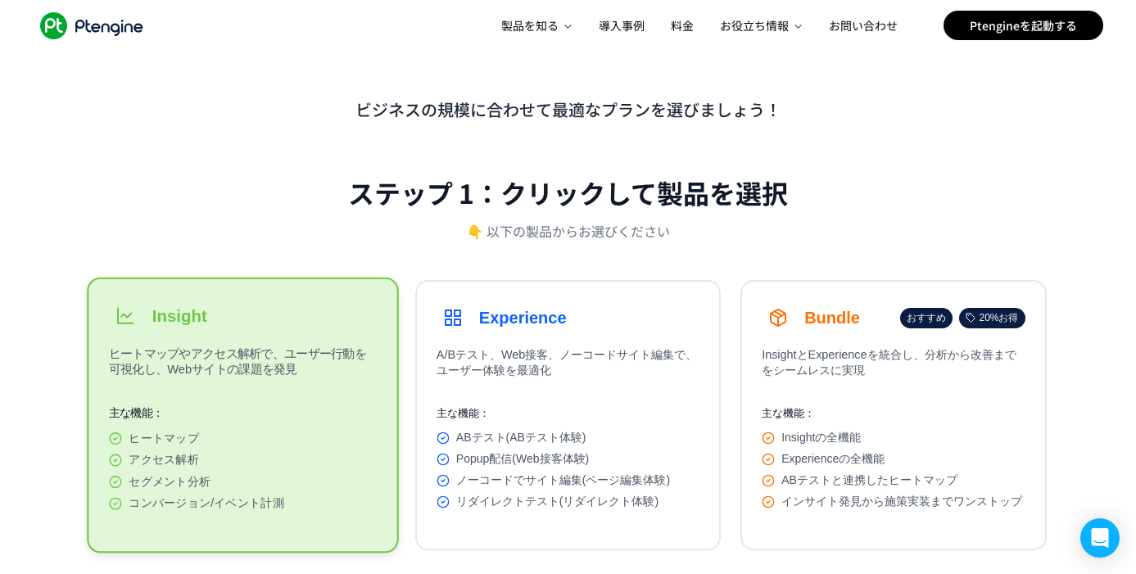
scroll to position [0, 0]
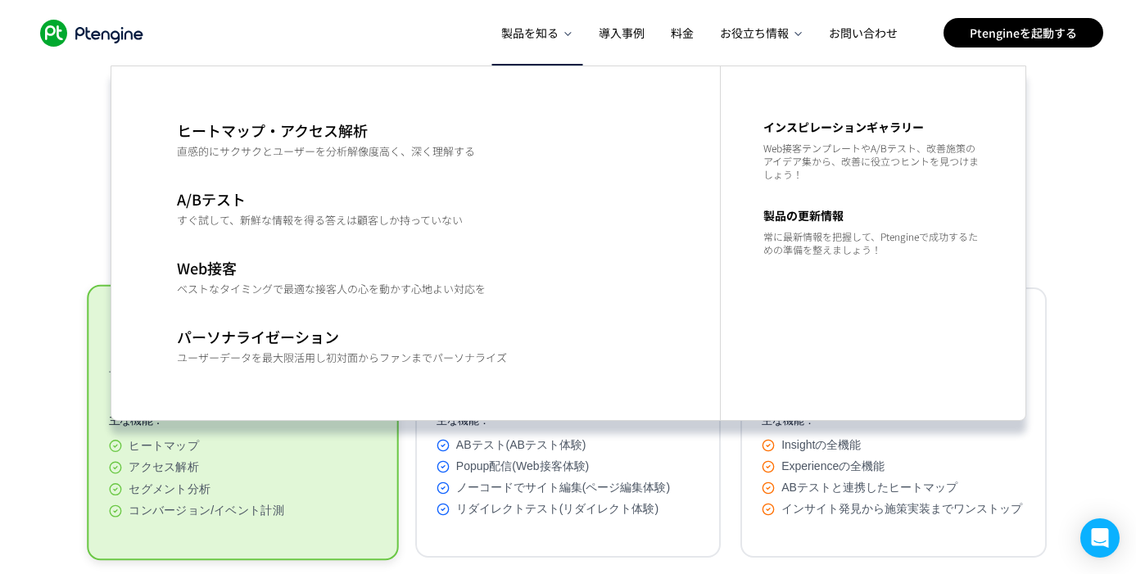
drag, startPoint x: 201, startPoint y: 55, endPoint x: 225, endPoint y: 43, distance: 27.1
click at [201, 55] on div ".ptenginelogo_svg__st2{fill:#fff}" at bounding box center [121, 33] width 177 height 66
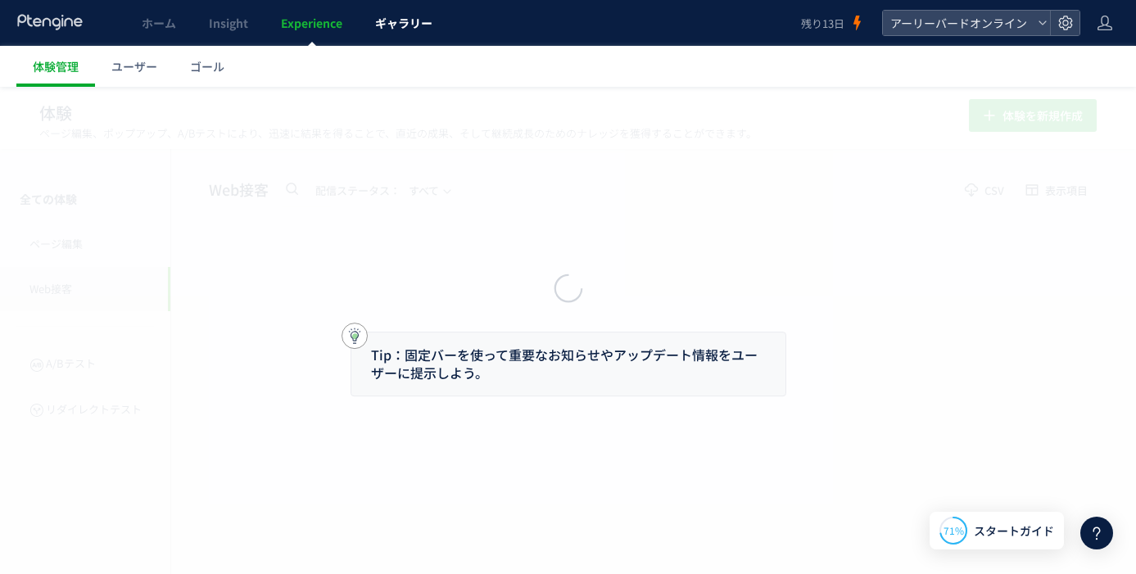
click at [408, 15] on span "ギャラリー" at bounding box center [403, 23] width 57 height 16
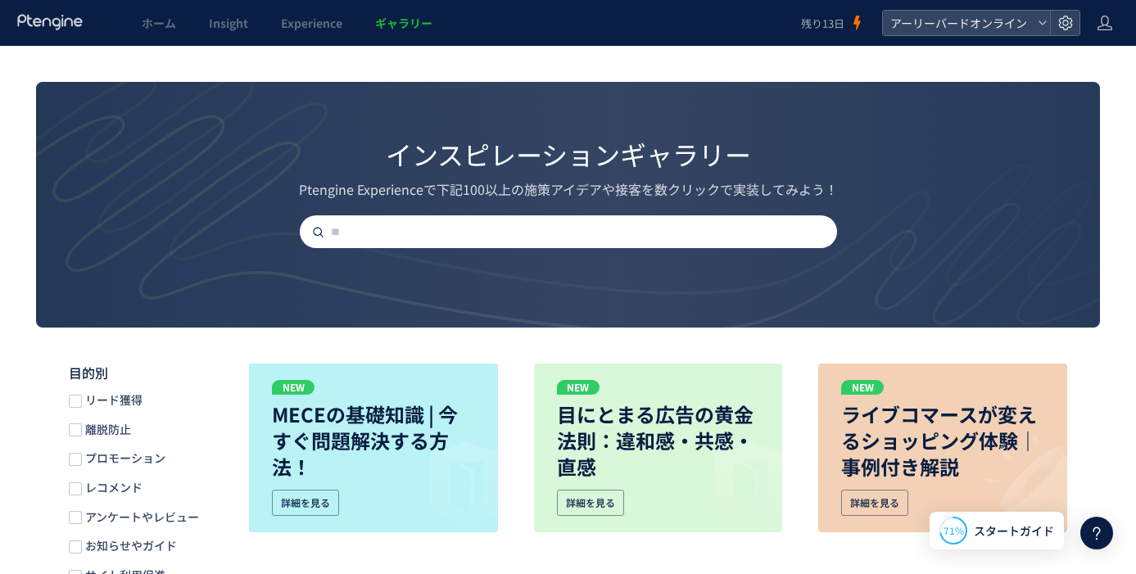
scroll to position [147, 0]
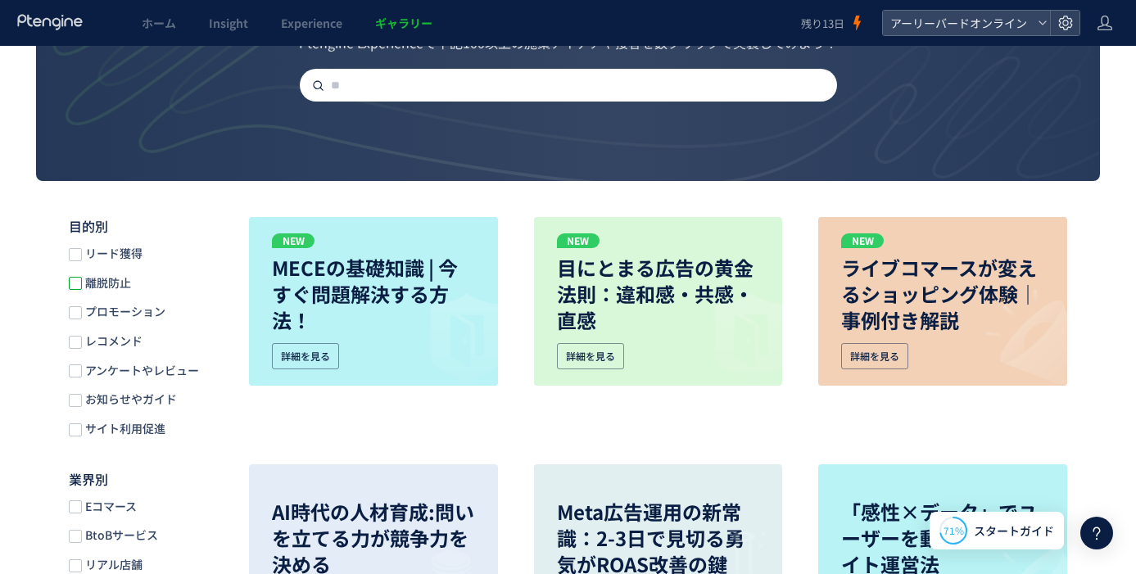
click at [72, 286] on span at bounding box center [75, 283] width 13 height 13
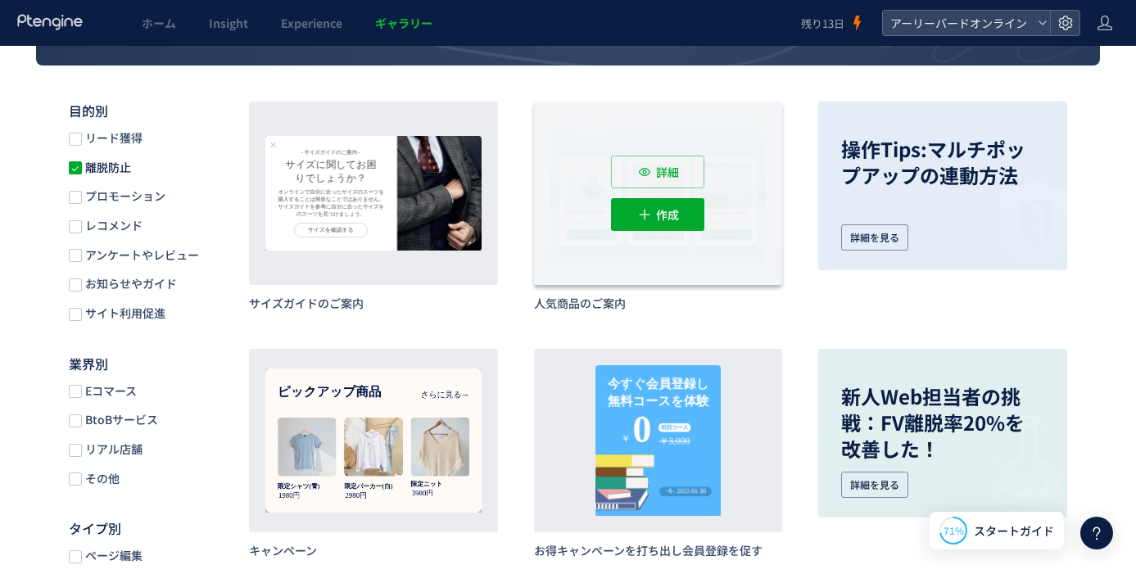
scroll to position [210, 0]
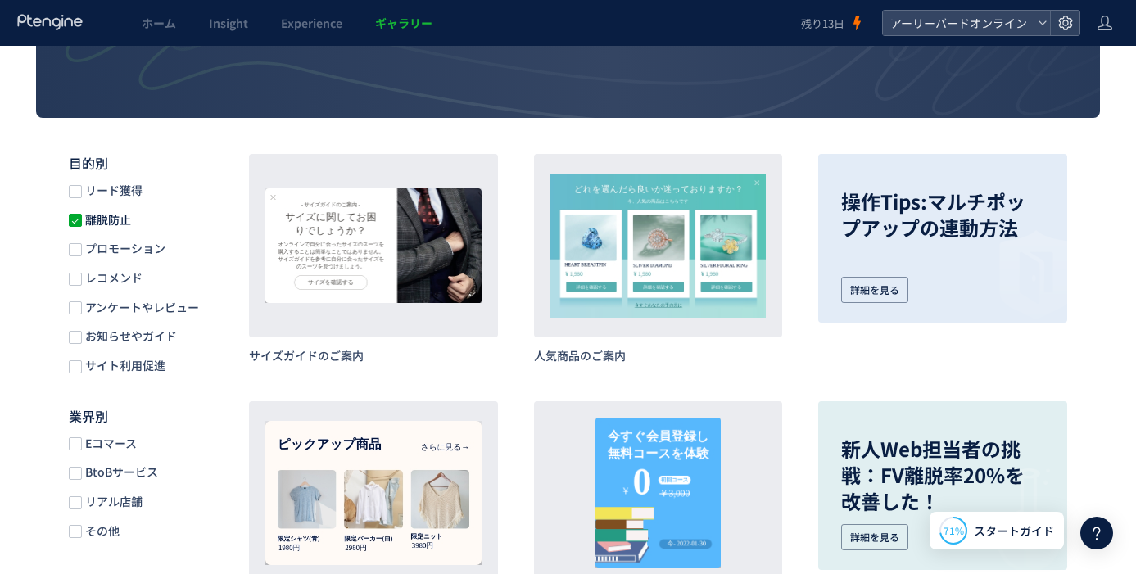
click at [128, 220] on span "離脱防止" at bounding box center [106, 220] width 49 height 16
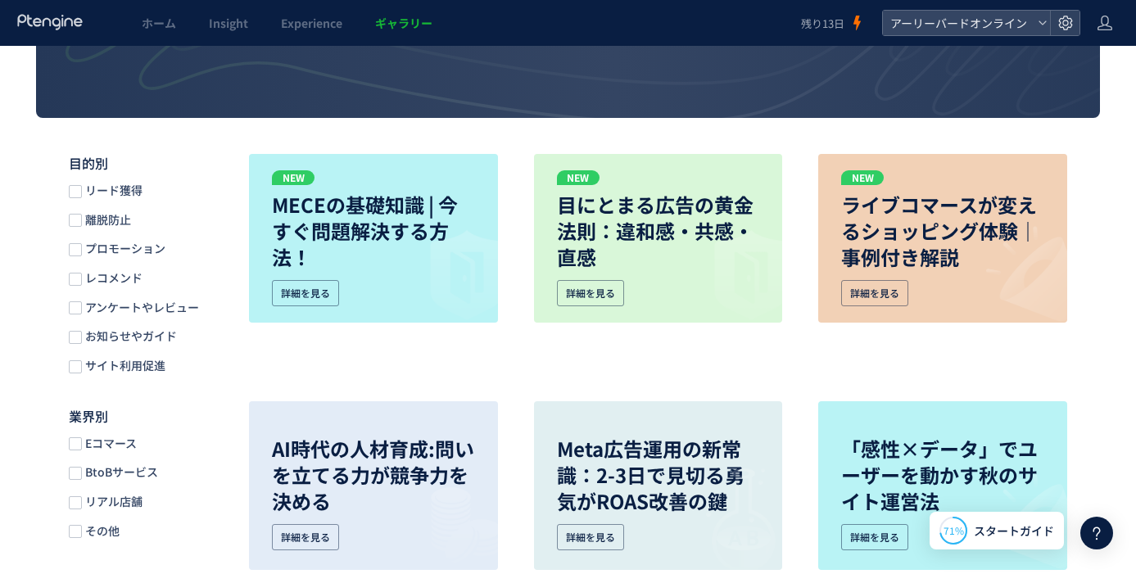
click at [124, 251] on span "プロモーション" at bounding box center [124, 249] width 84 height 16
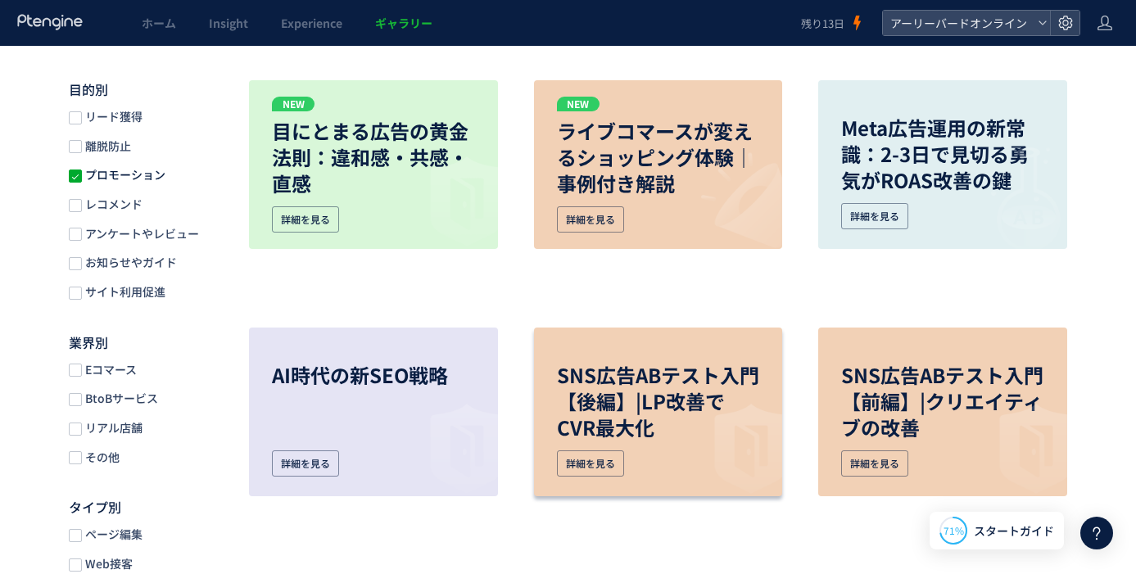
scroll to position [228, 0]
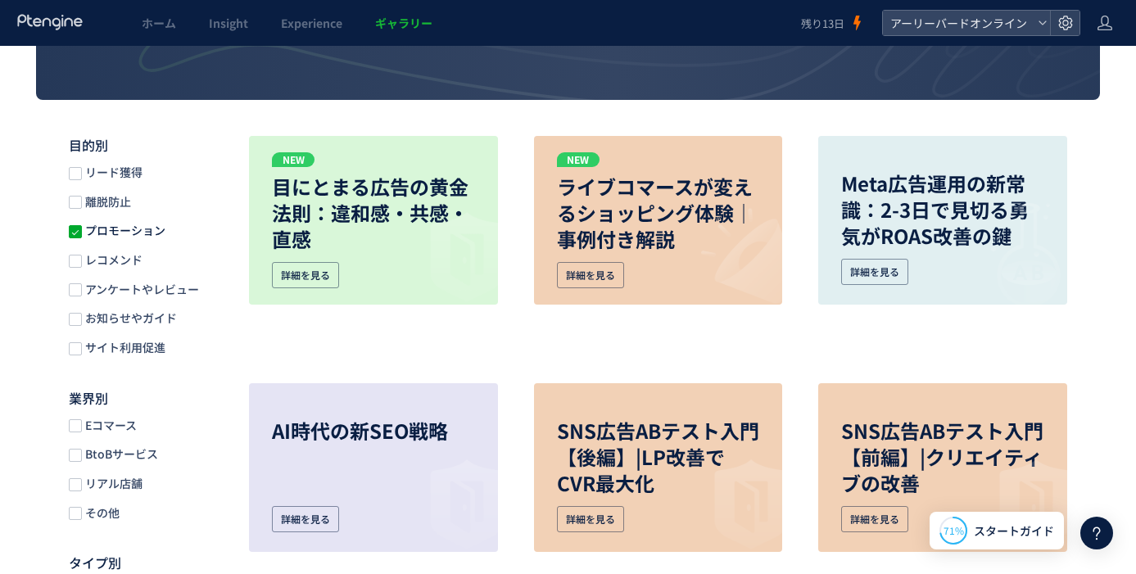
click at [123, 238] on span "プロモーション" at bounding box center [124, 231] width 84 height 16
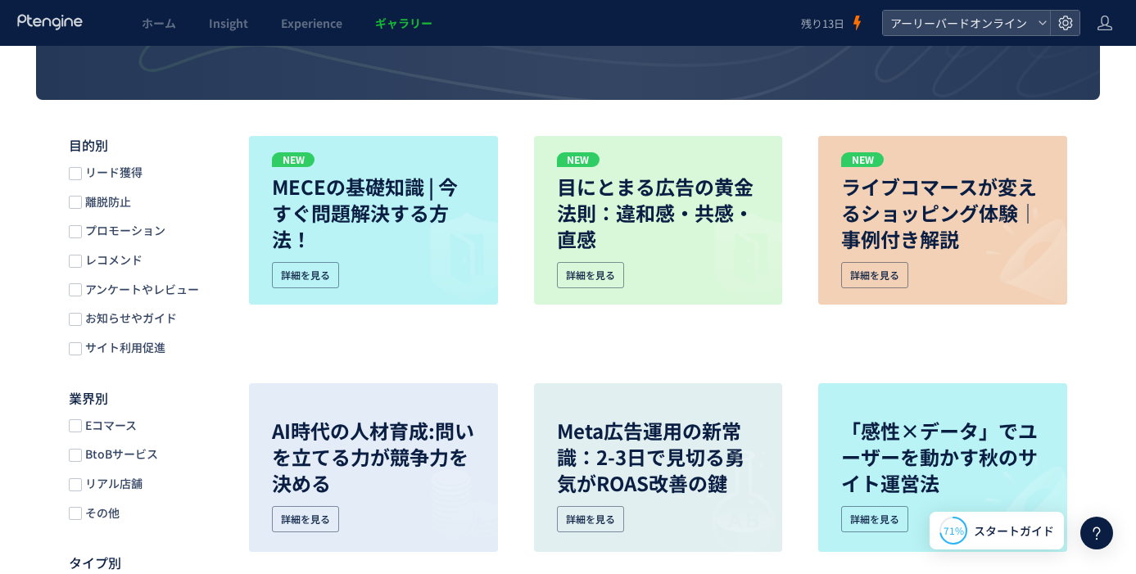
click at [120, 291] on span "アンケートやレビュー" at bounding box center [140, 290] width 117 height 16
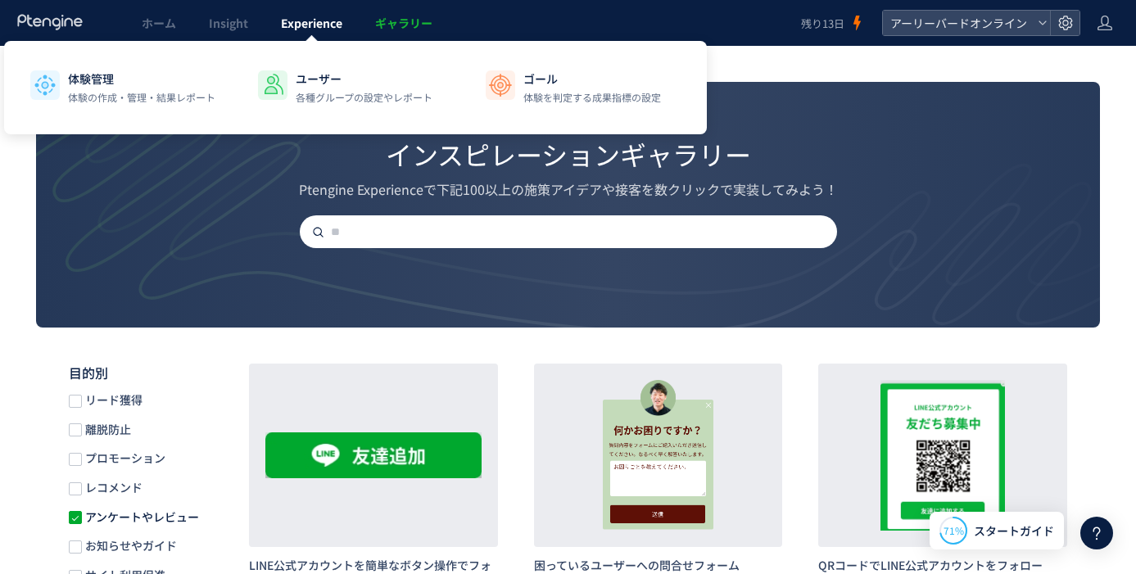
click at [329, 29] on span "Experience" at bounding box center [311, 23] width 61 height 16
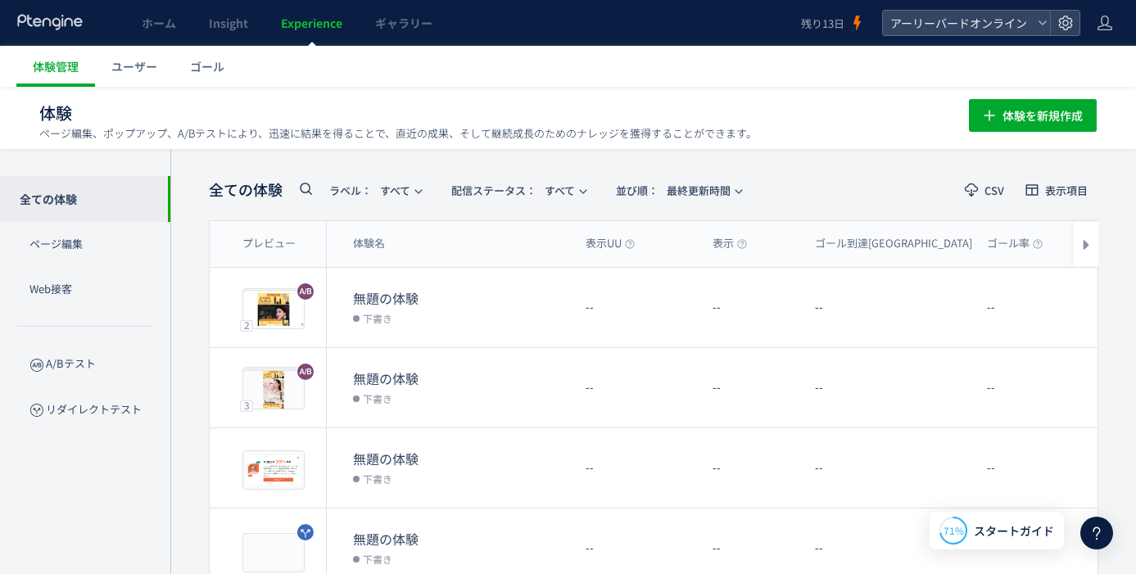
click at [1109, 536] on div at bounding box center [1096, 533] width 33 height 33
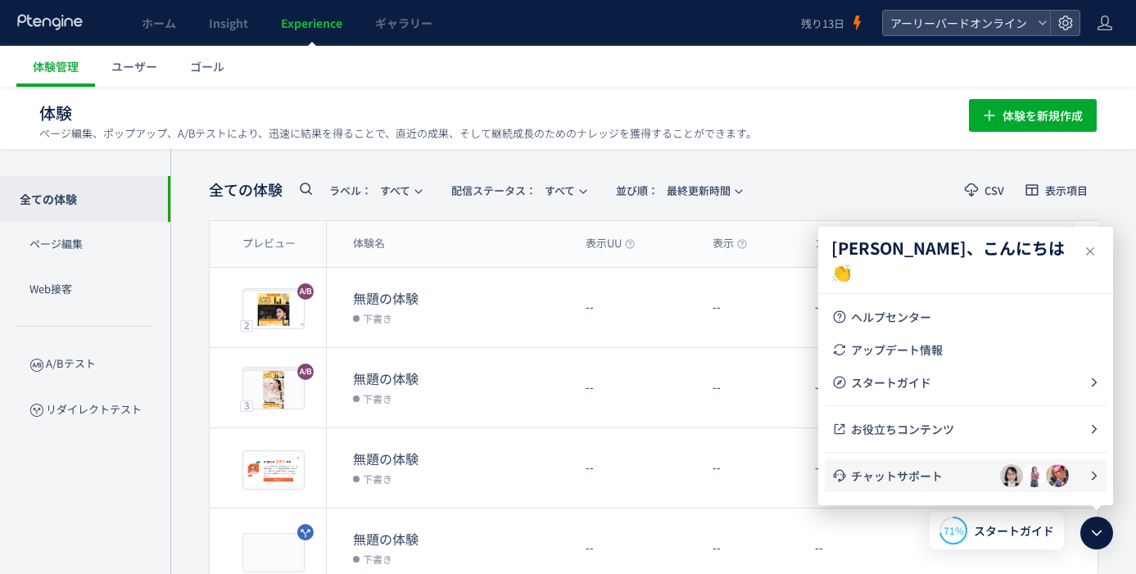
click at [938, 478] on span "チャットサポート" at bounding box center [925, 476] width 149 height 16
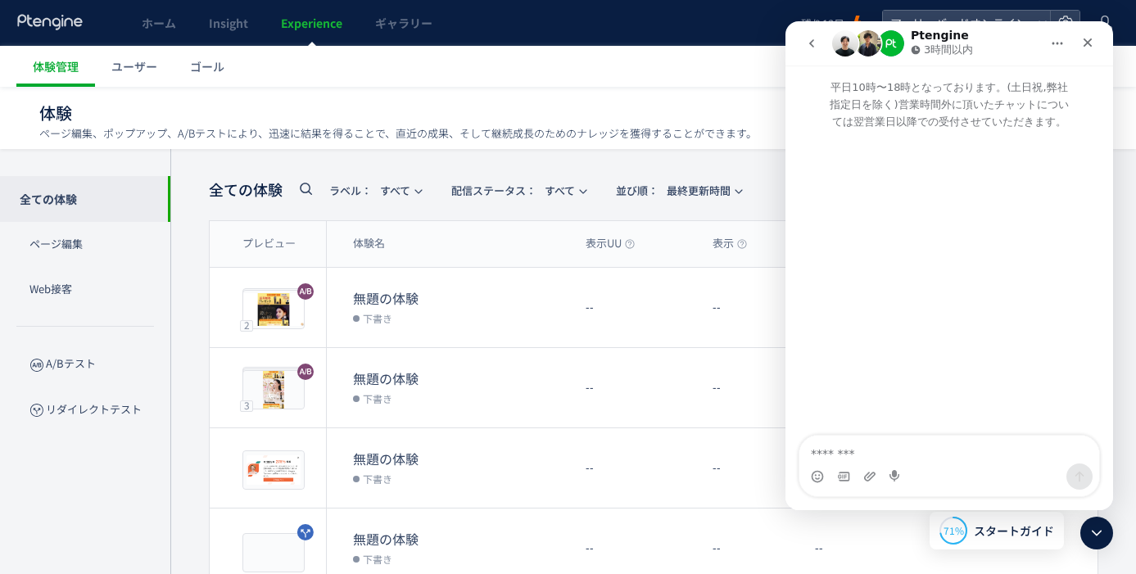
click at [844, 455] on textarea "メッセージ..." at bounding box center [949, 450] width 300 height 28
type textarea "**********"
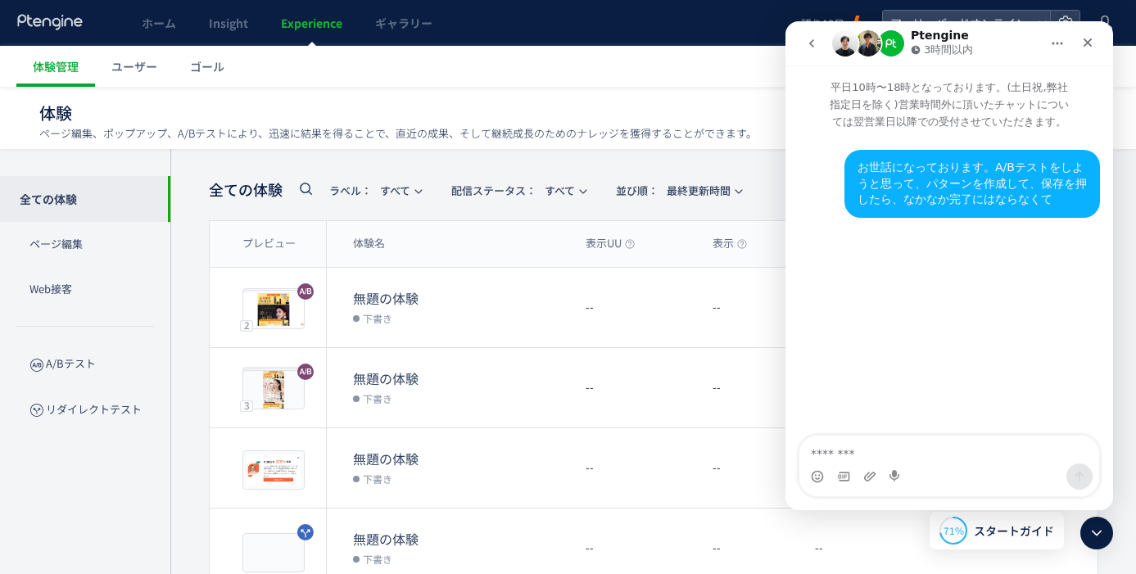
type textarea "**********"
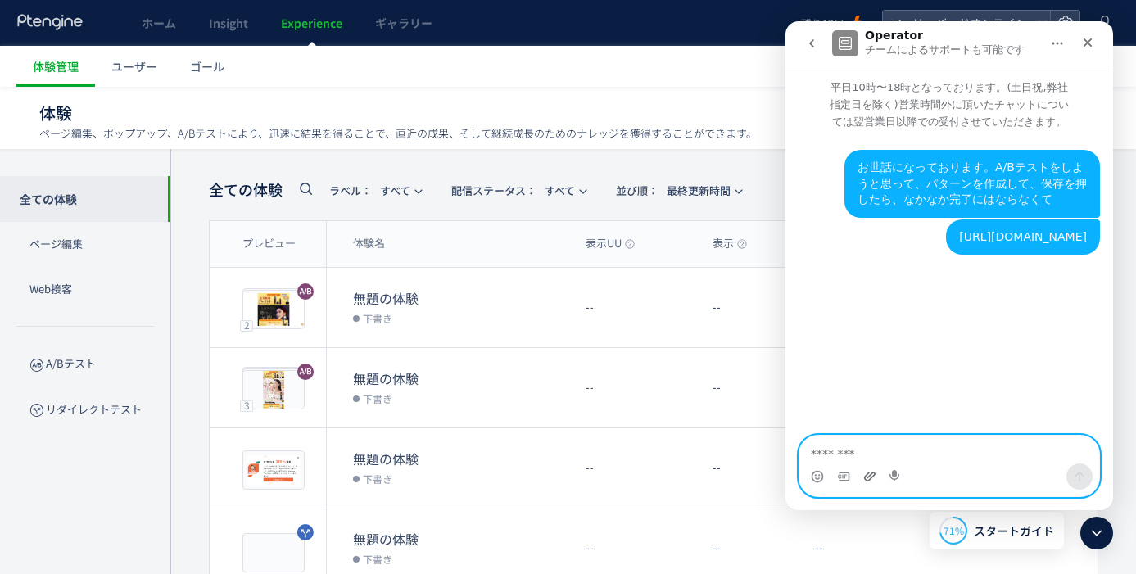
click at [869, 478] on icon "添付ファイルをアップロードする" at bounding box center [869, 476] width 13 height 13
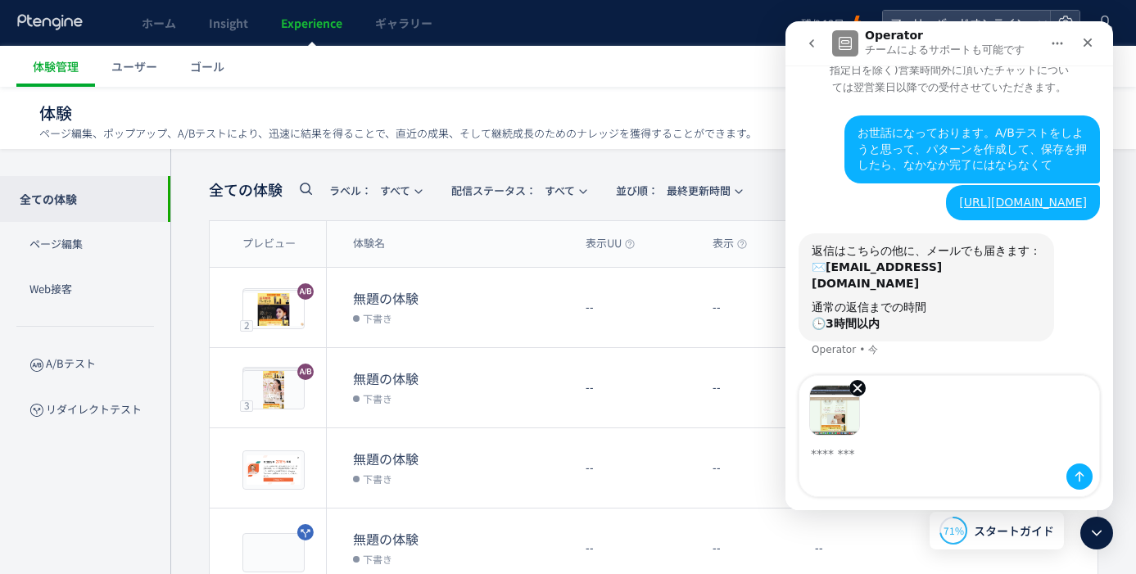
scroll to position [131, 0]
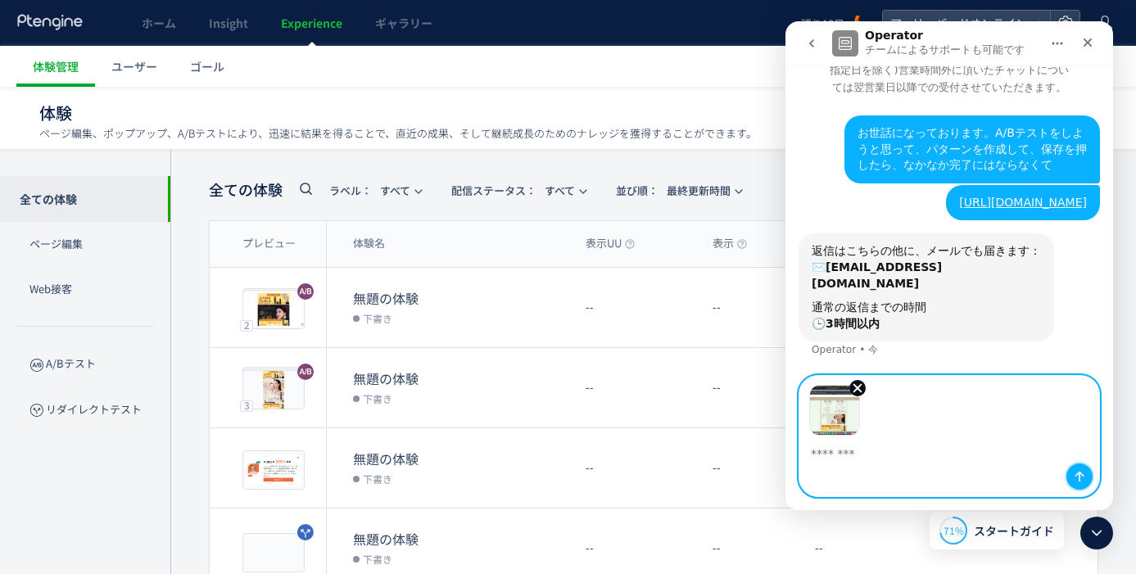
click at [1085, 482] on icon "メッセージを送信…" at bounding box center [1079, 476] width 13 height 13
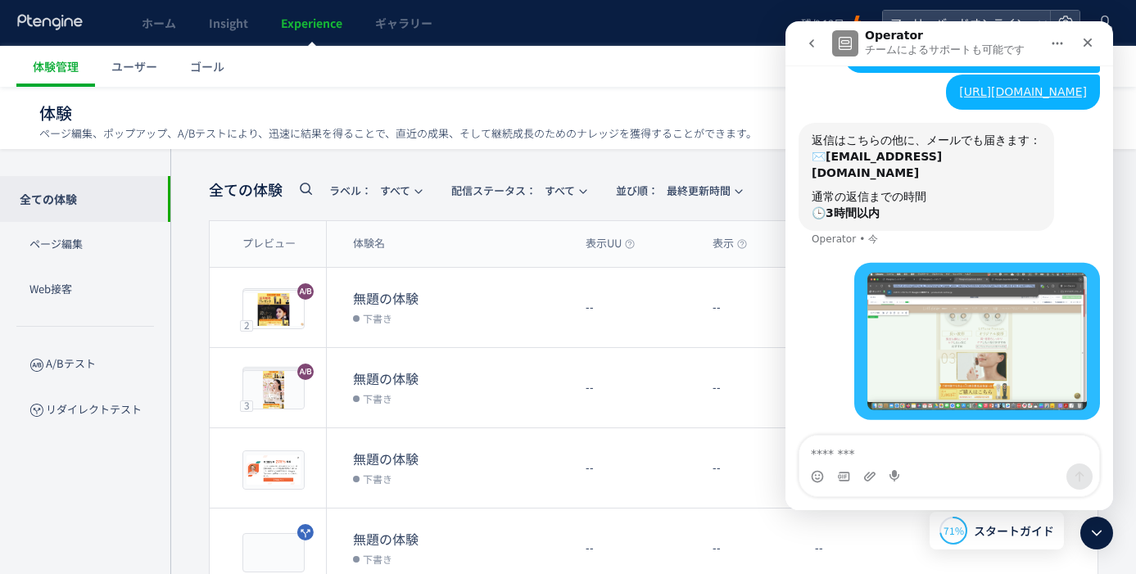
scroll to position [241, 0]
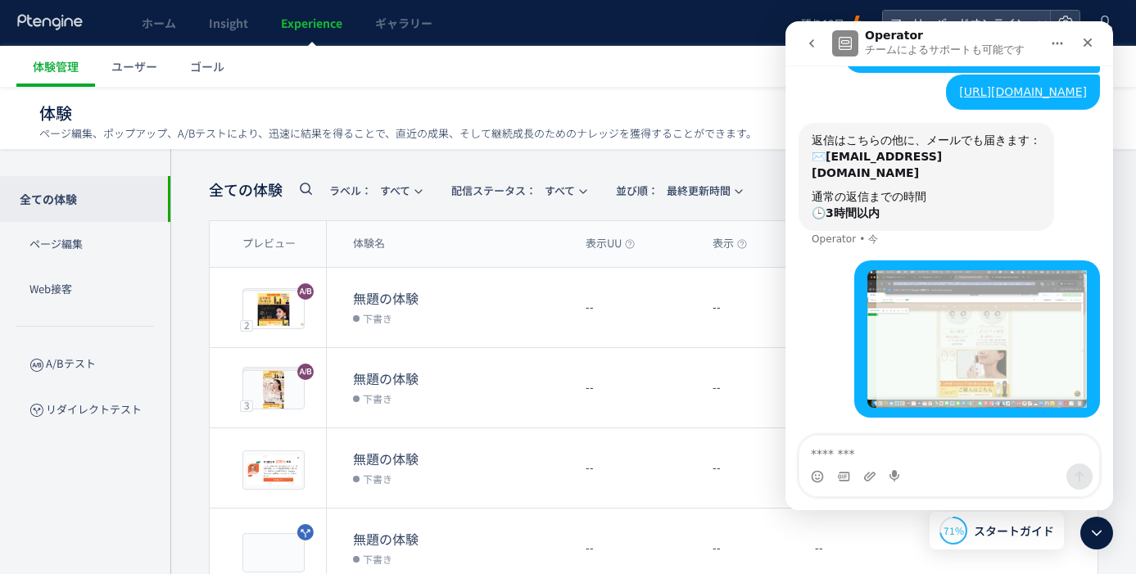
click at [856, 455] on textarea "メッセージ..." at bounding box center [949, 450] width 300 height 28
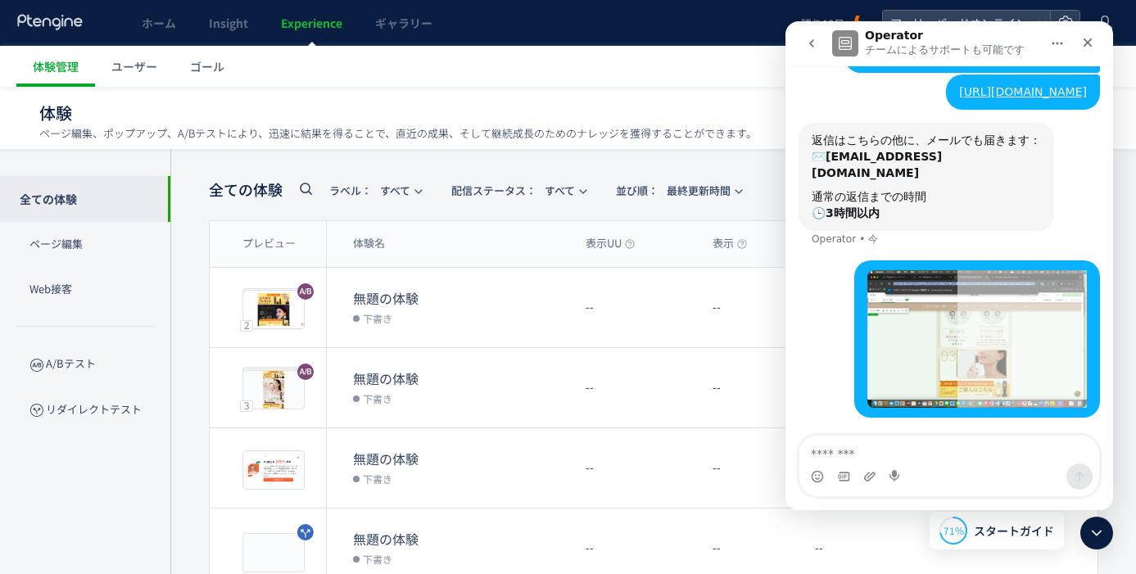
click at [870, 453] on textarea "メッセージ..." at bounding box center [949, 450] width 300 height 28
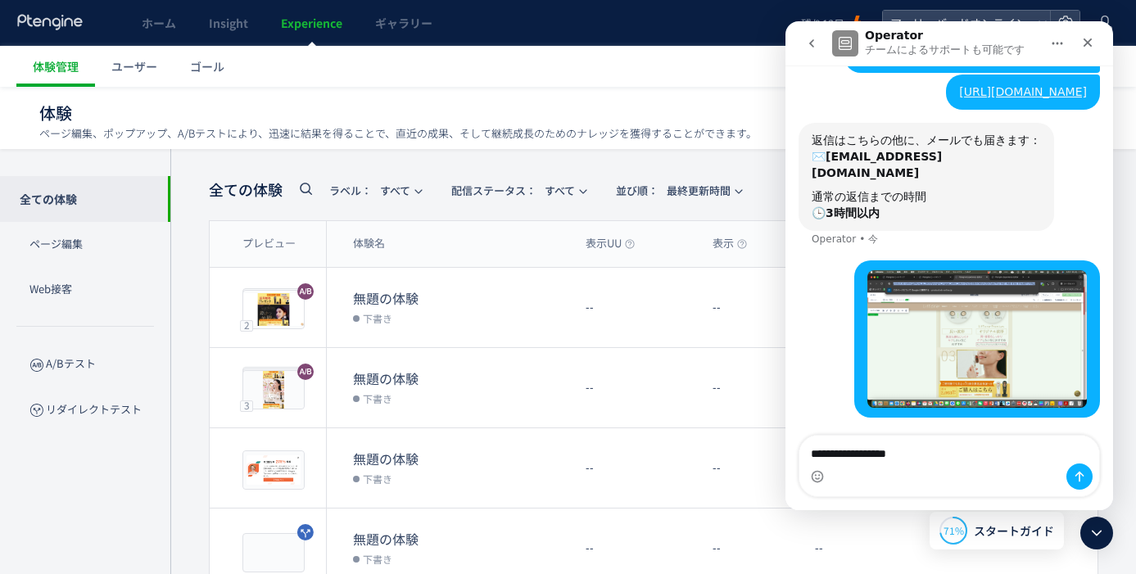
type textarea "**********"
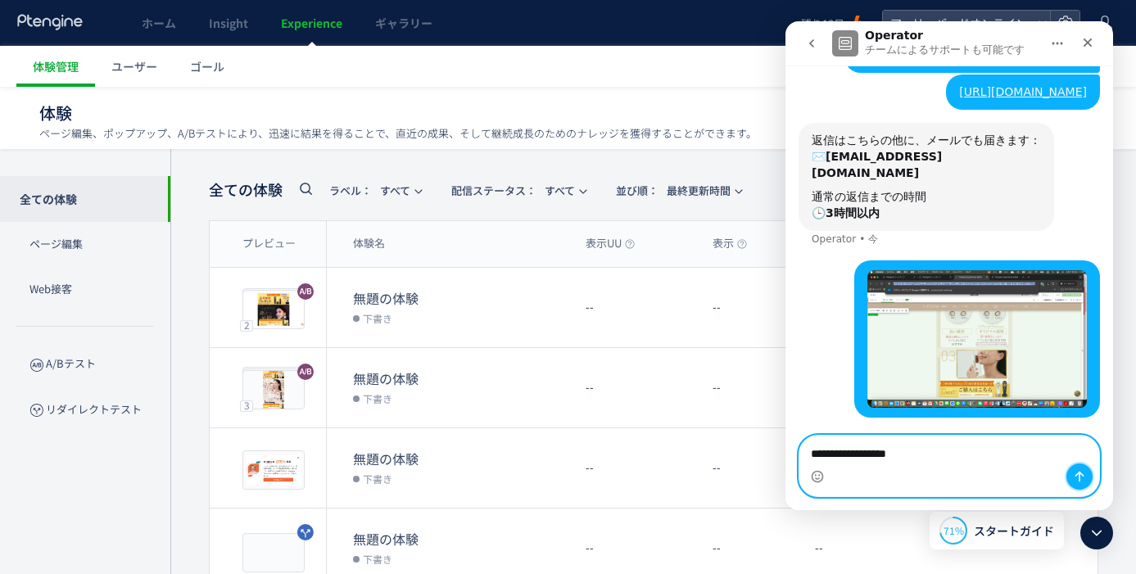
click at [1085, 470] on icon "メッセージを送信…" at bounding box center [1079, 476] width 13 height 13
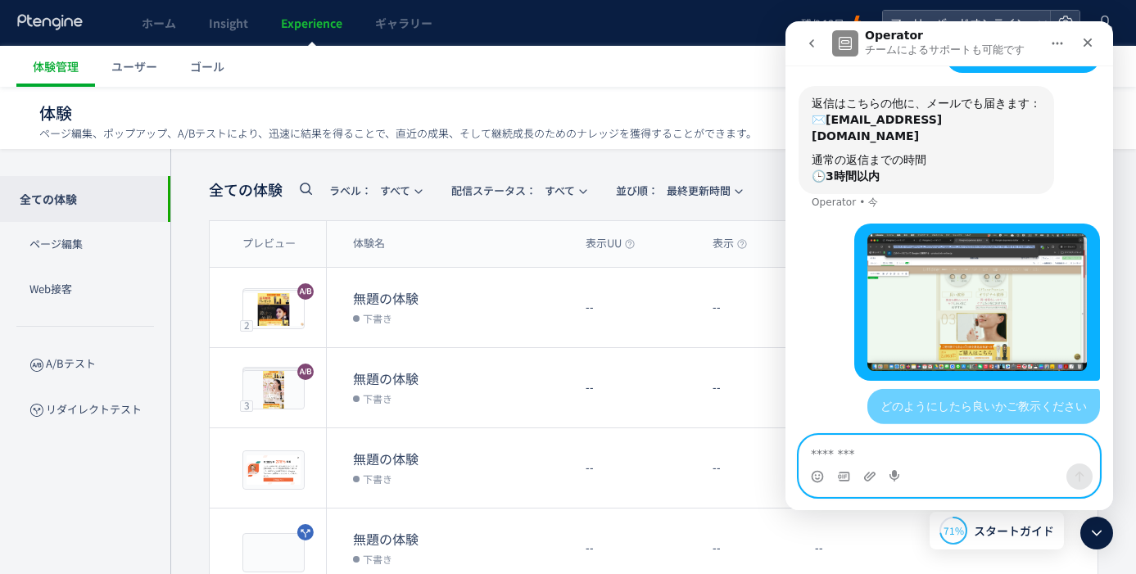
scroll to position [278, 0]
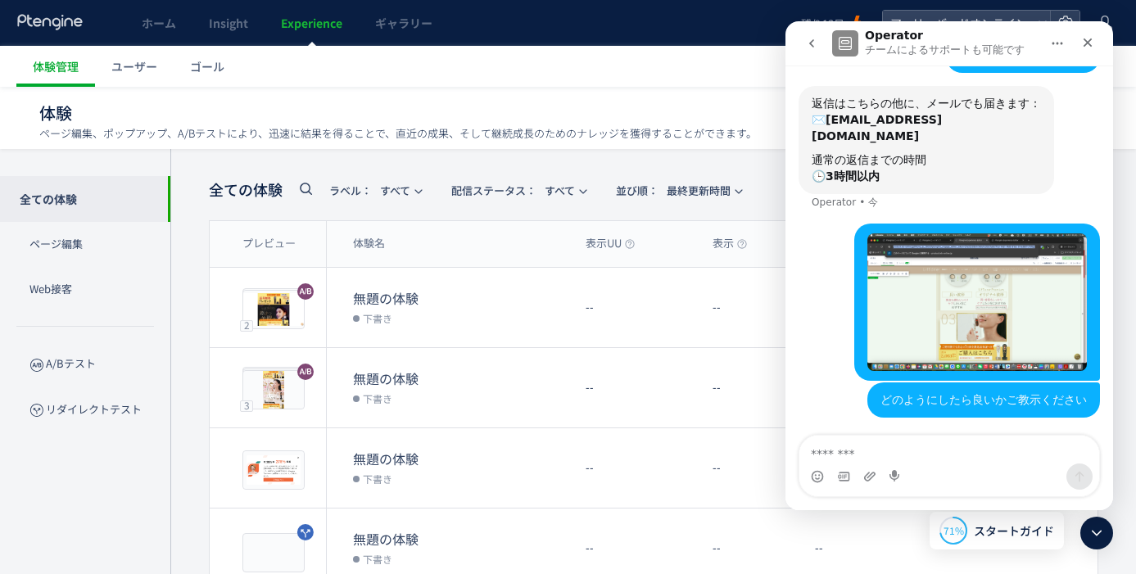
drag, startPoint x: 420, startPoint y: 93, endPoint x: 314, endPoint y: 11, distance: 133.2
click at [419, 93] on div "体験 ページ編集、ポップアップ、A/Bテストにより、迅速に結果を得ることで、直近の成果、そして継続成長のためのナレッジを獲得することができます。 体験を新規作成" at bounding box center [567, 113] width 1057 height 52
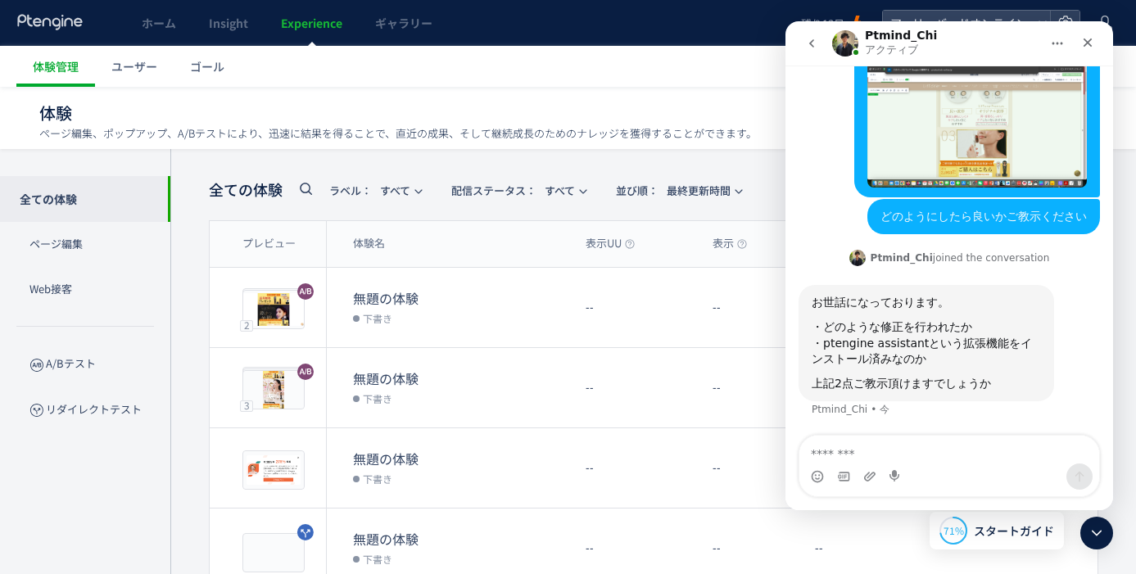
scroll to position [446, 0]
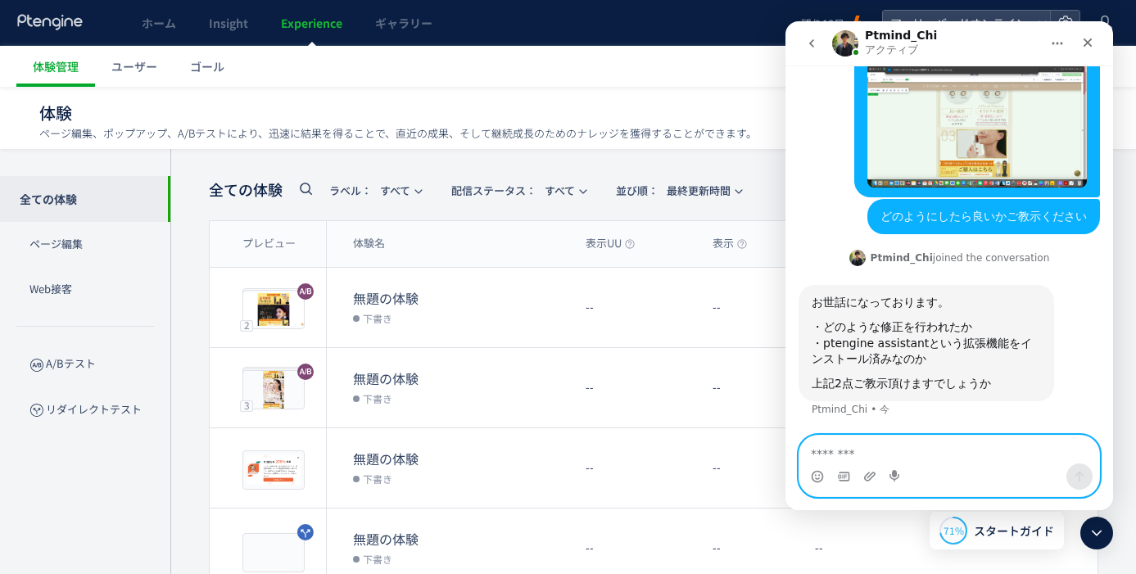
click at [887, 454] on textarea "メッセージ..." at bounding box center [949, 450] width 300 height 28
type textarea "*"
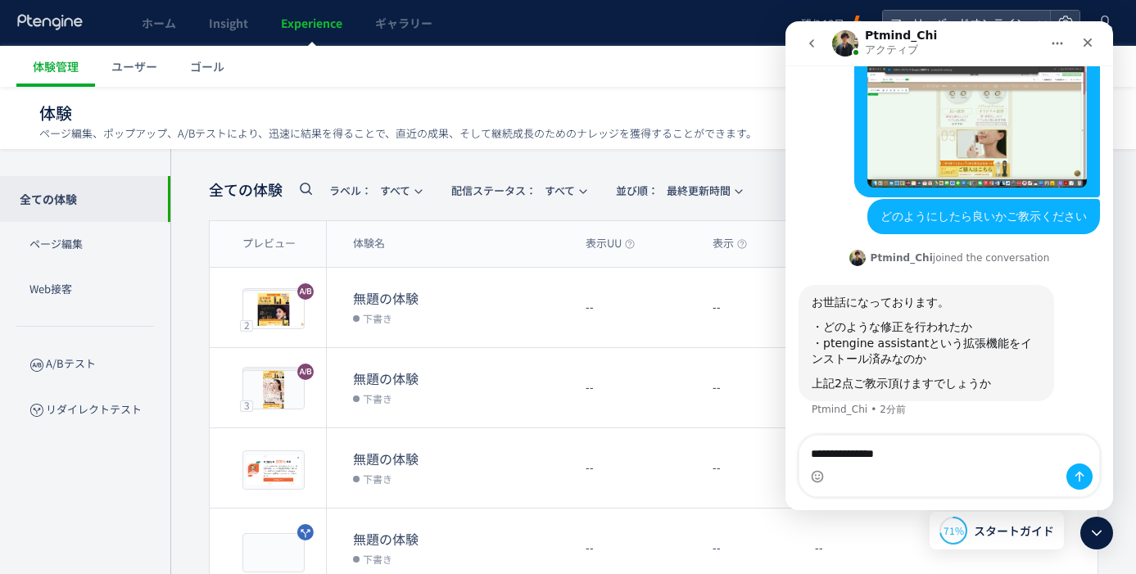
click at [699, 92] on div "体験 ページ編集、ポップアップ、A/Bテストにより、迅速に結果を得ることで、直近の成果、そして継続成長のためのナレッジを獲得することができます。 体験を新規作成" at bounding box center [567, 113] width 1057 height 52
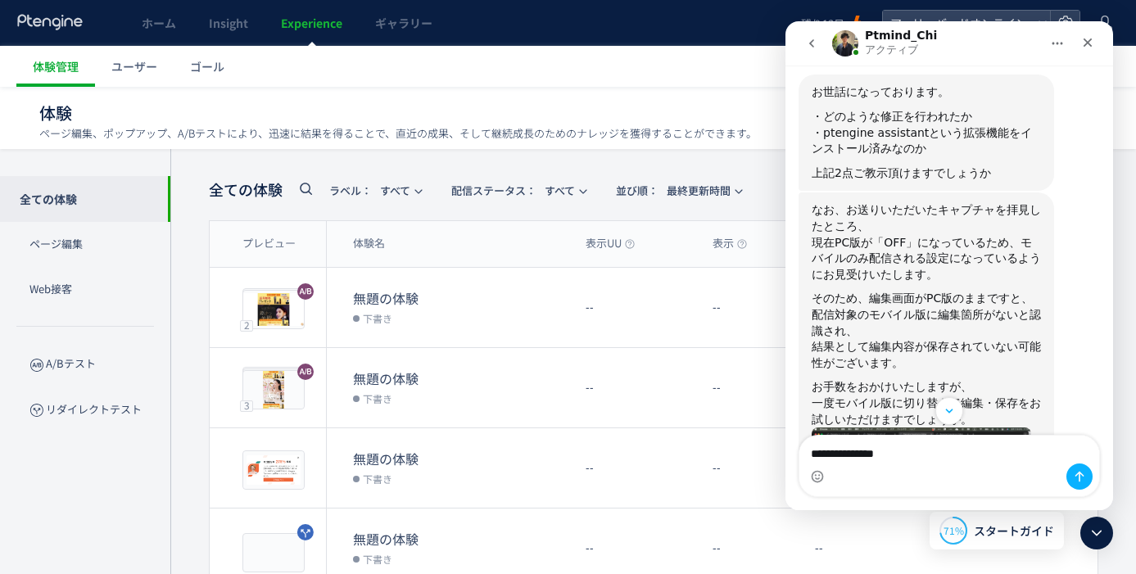
scroll to position [636, 0]
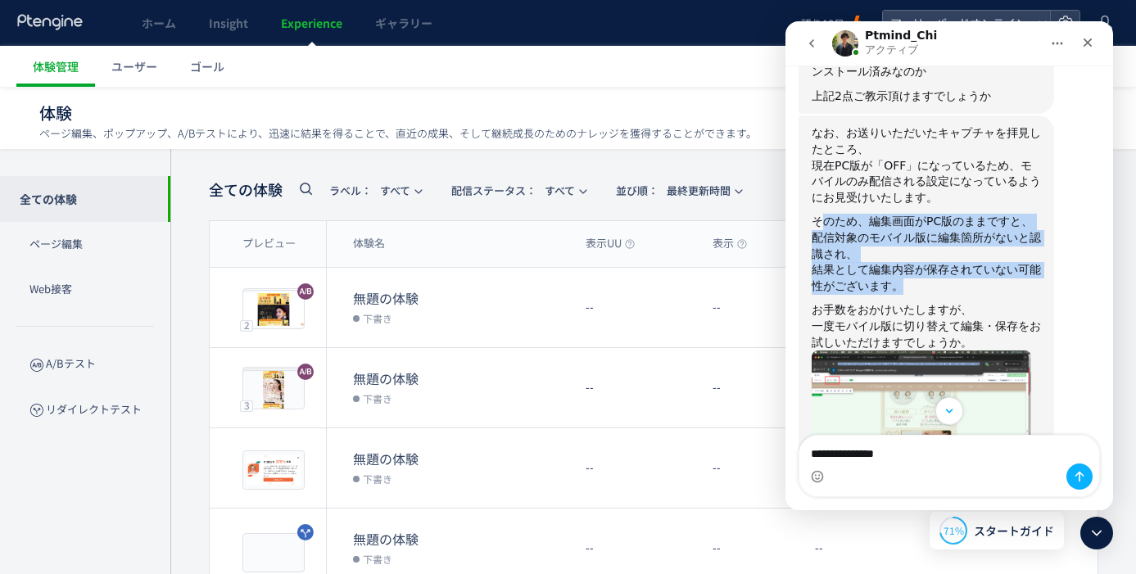
drag, startPoint x: 820, startPoint y: 314, endPoint x: 930, endPoint y: 387, distance: 132.9
click at [930, 388] on div "なお、お送りいただいたキャプチャを拝見したところ、 現在PC版が「OFF」になっているため、モバイルのみ配信される設定になっているようにお見受けいたします。 …" at bounding box center [926, 291] width 229 height 332
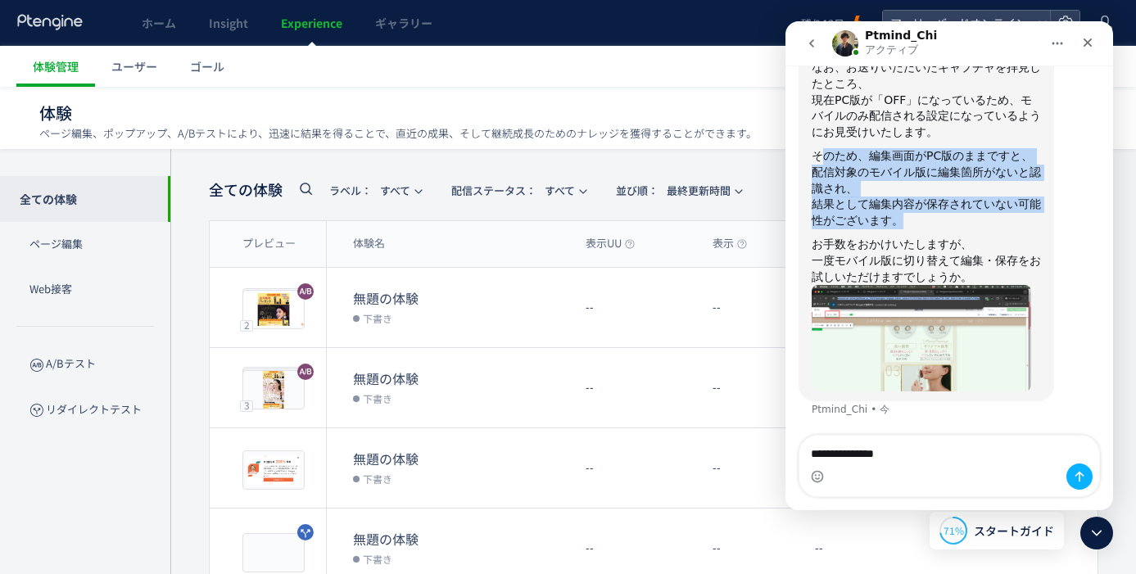
scroll to position [798, 0]
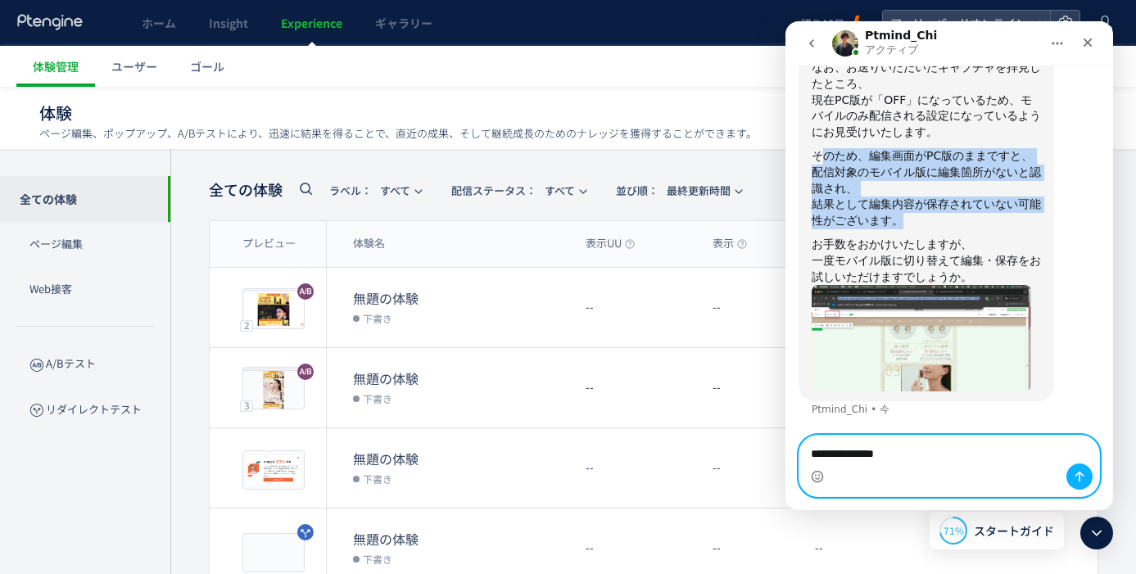
click at [985, 449] on textarea "**********" at bounding box center [949, 450] width 300 height 28
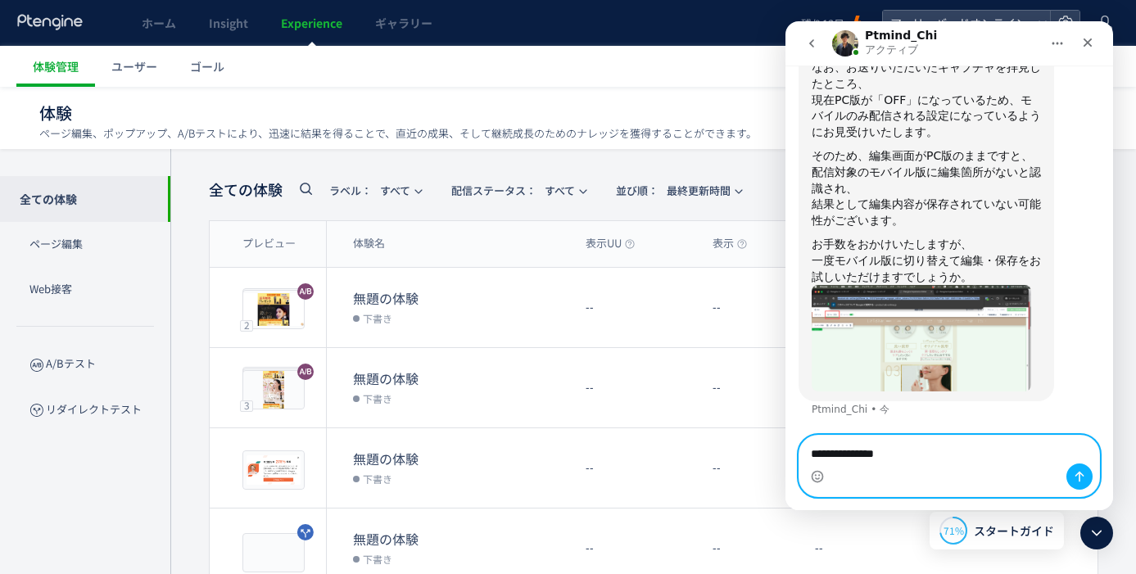
drag, startPoint x: 993, startPoint y: 450, endPoint x: 779, endPoint y: 444, distance: 213.9
click at [785, 444] on html "Ptmind_Chi アクティブ 平日10時〜18時となっております。(土日祝,弊社指定日を除く)営業時間外に頂いたチャットについては翌営業日以降での受付させ…" at bounding box center [949, 265] width 328 height 489
type textarea "**********"
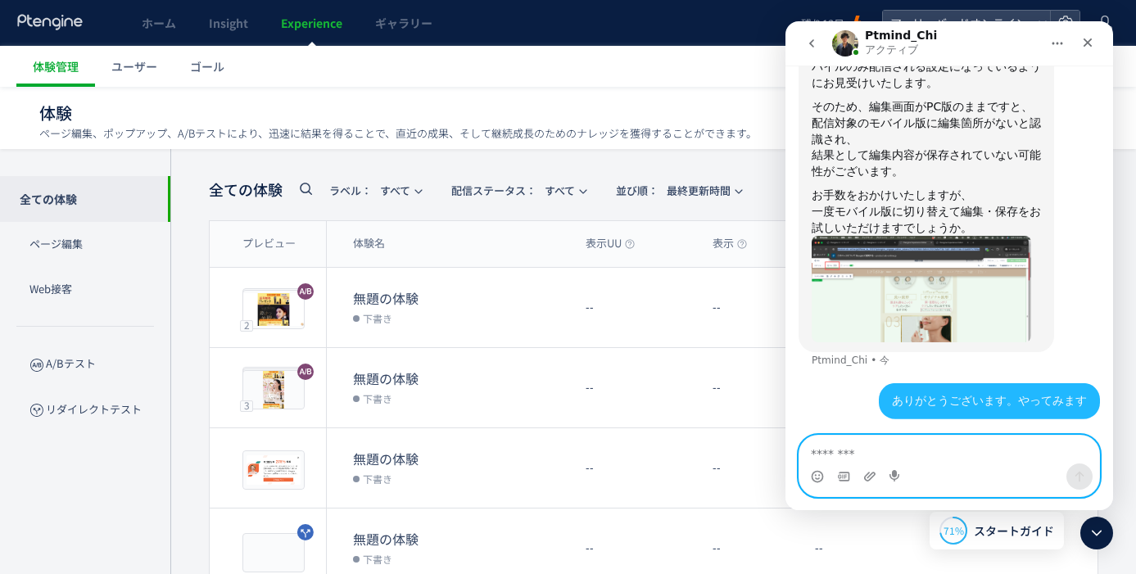
scroll to position [847, 0]
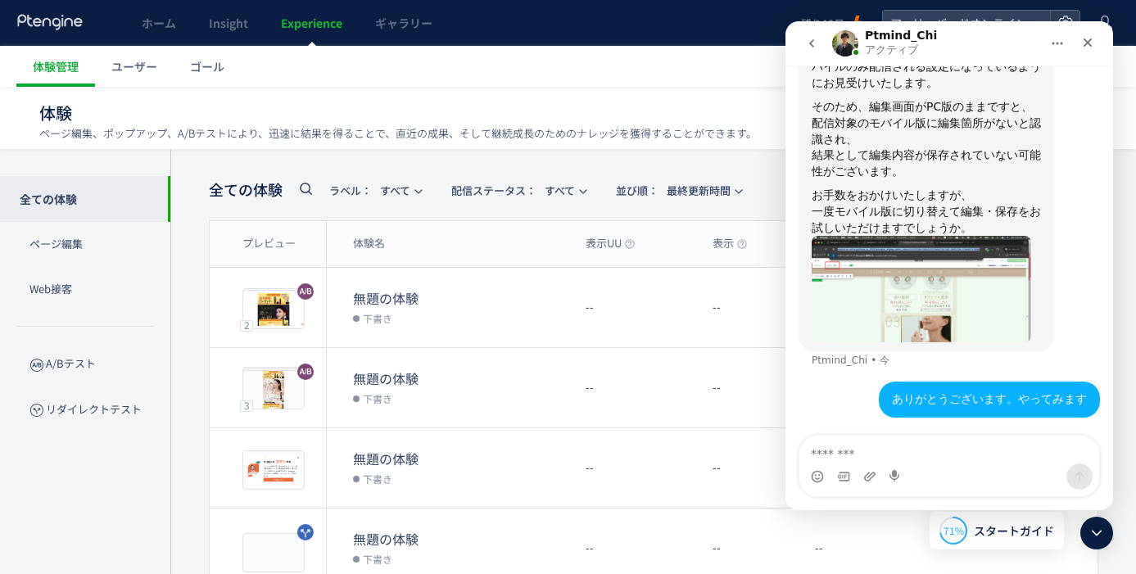
click at [577, 96] on div "体験 ページ編集、ポップアップ、A/Bテストにより、迅速に結果を得ることで、直近の成果、そして継続成長のためのナレッジを獲得することができます。 体験を新規作成" at bounding box center [567, 113] width 1057 height 52
click at [1084, 48] on icon "クローズ" at bounding box center [1087, 42] width 13 height 13
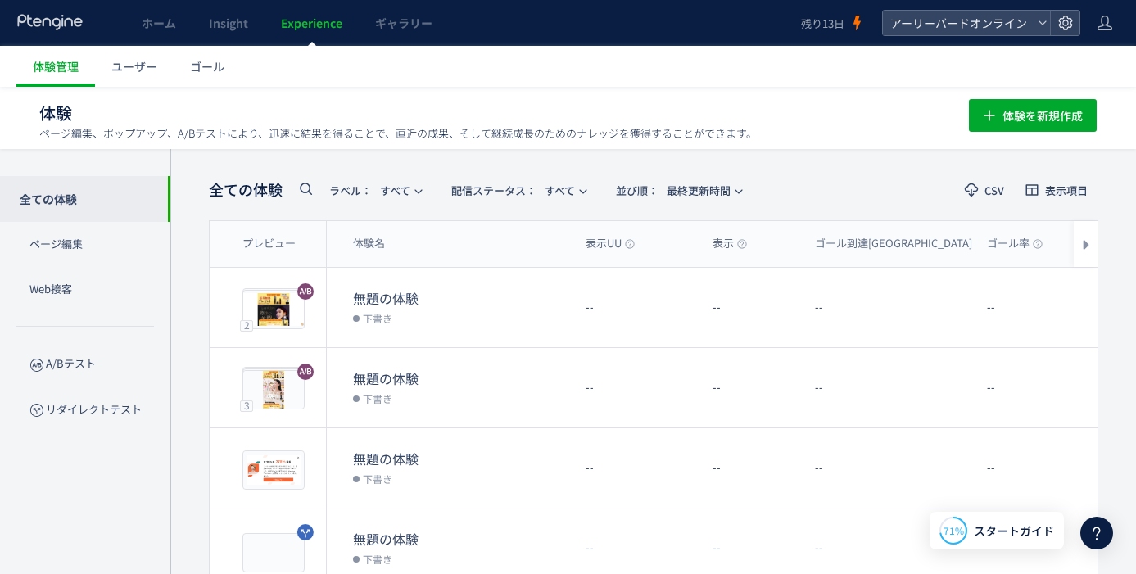
click at [314, 29] on span "Experience" at bounding box center [311, 23] width 61 height 16
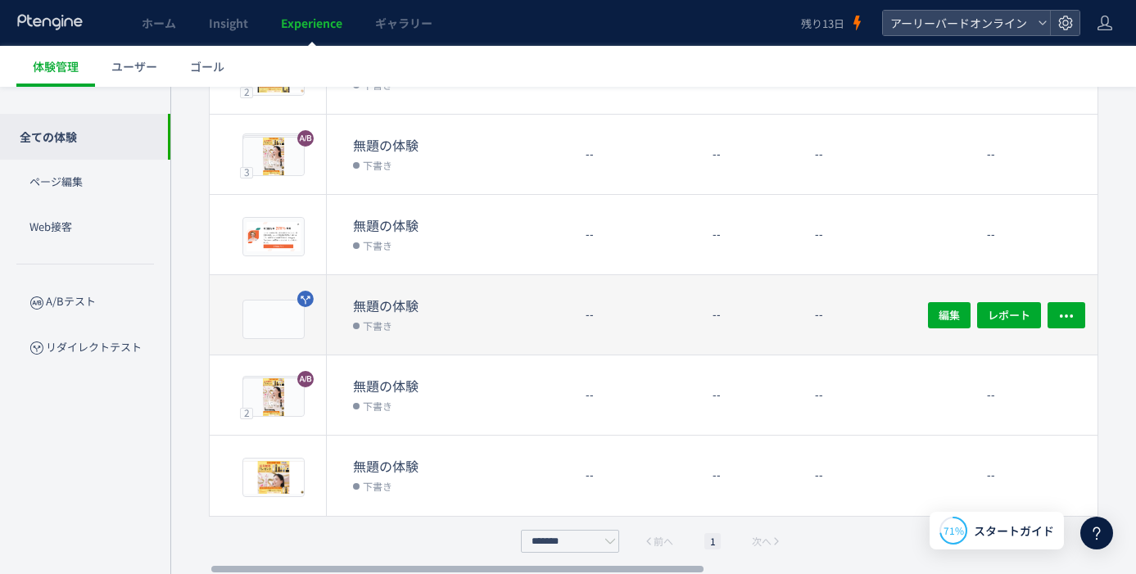
scroll to position [235, 0]
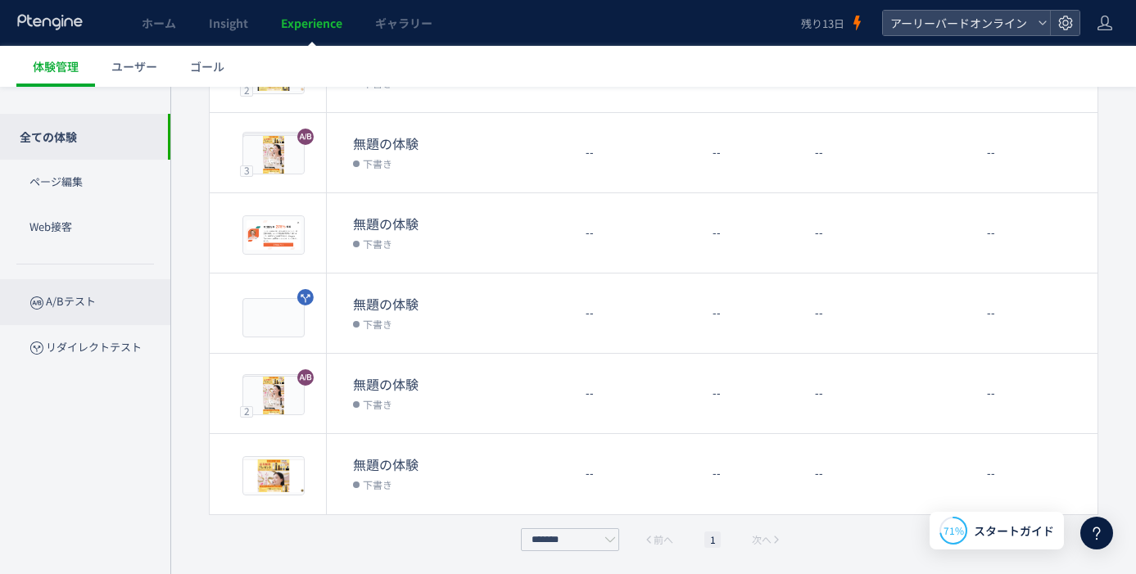
click at [84, 305] on p "A/Bテスト" at bounding box center [85, 301] width 170 height 45
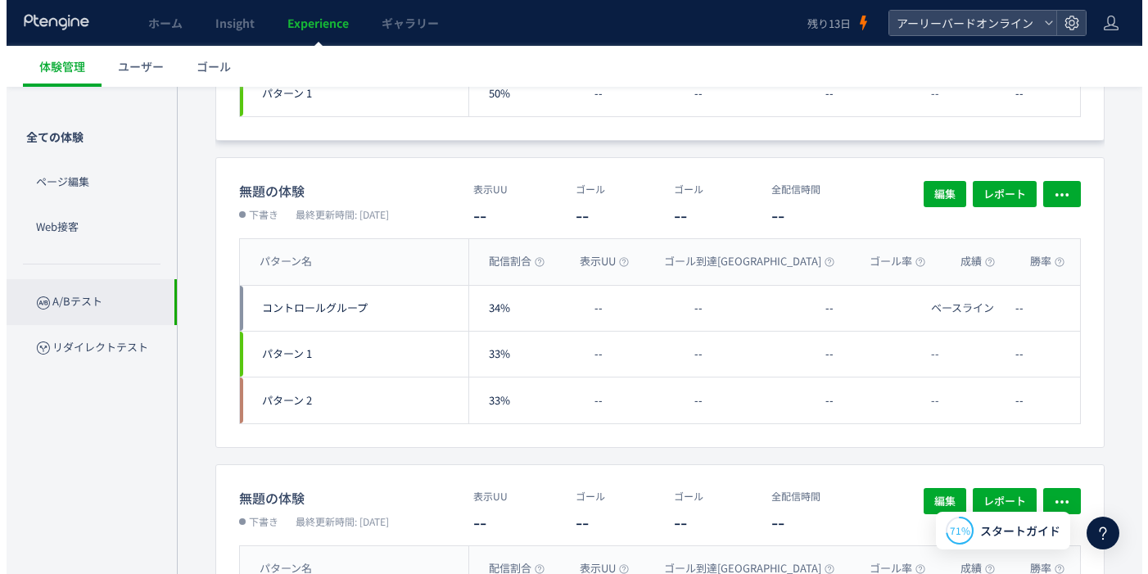
scroll to position [40, 0]
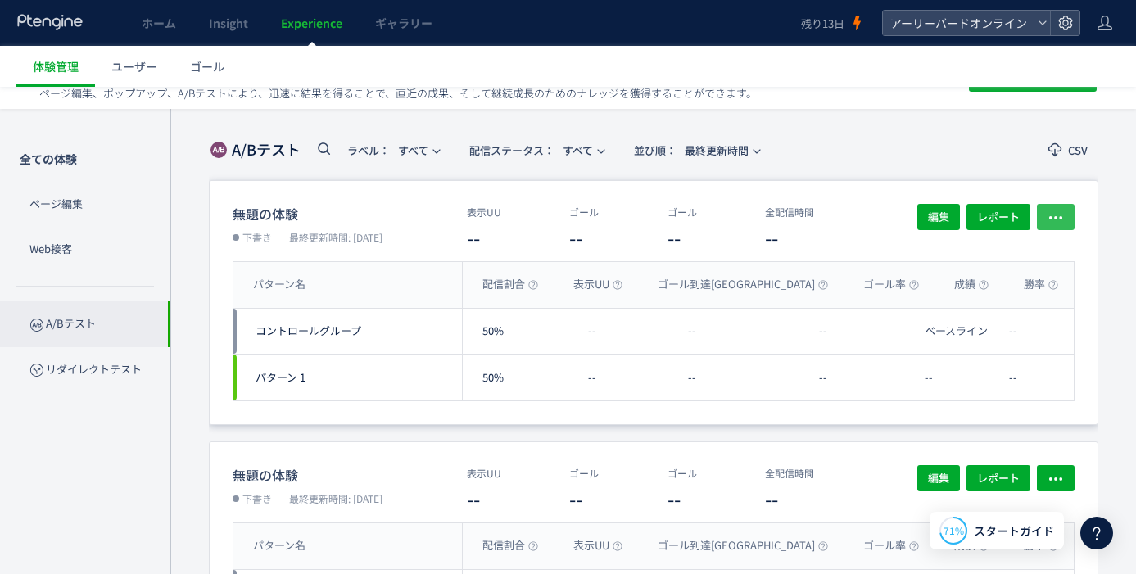
click at [1063, 215] on icon "button" at bounding box center [1055, 218] width 16 height 16
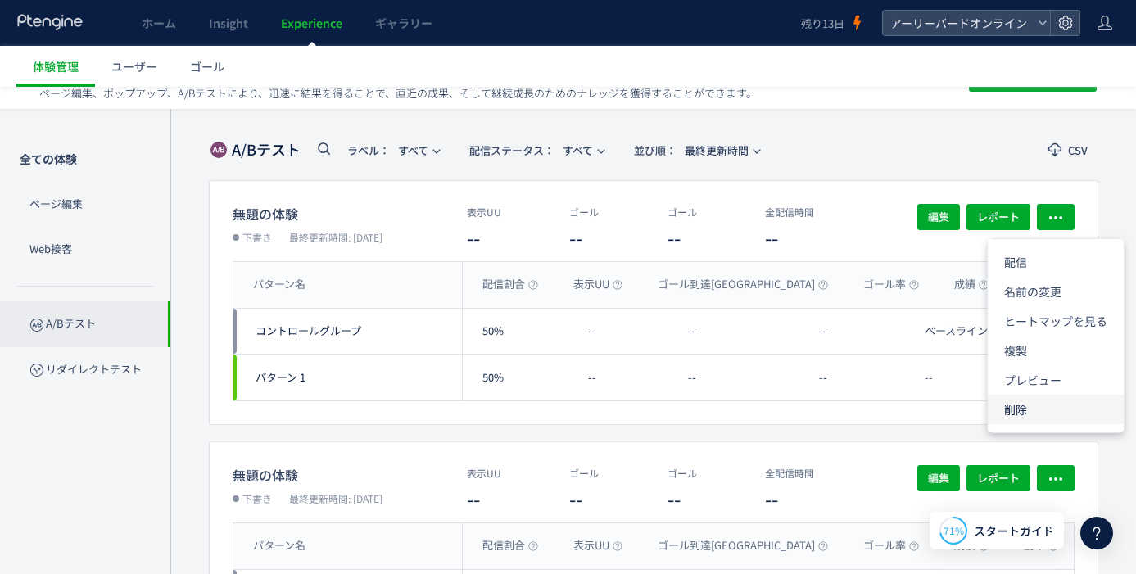
click at [1039, 401] on li "削除" at bounding box center [1056, 409] width 136 height 29
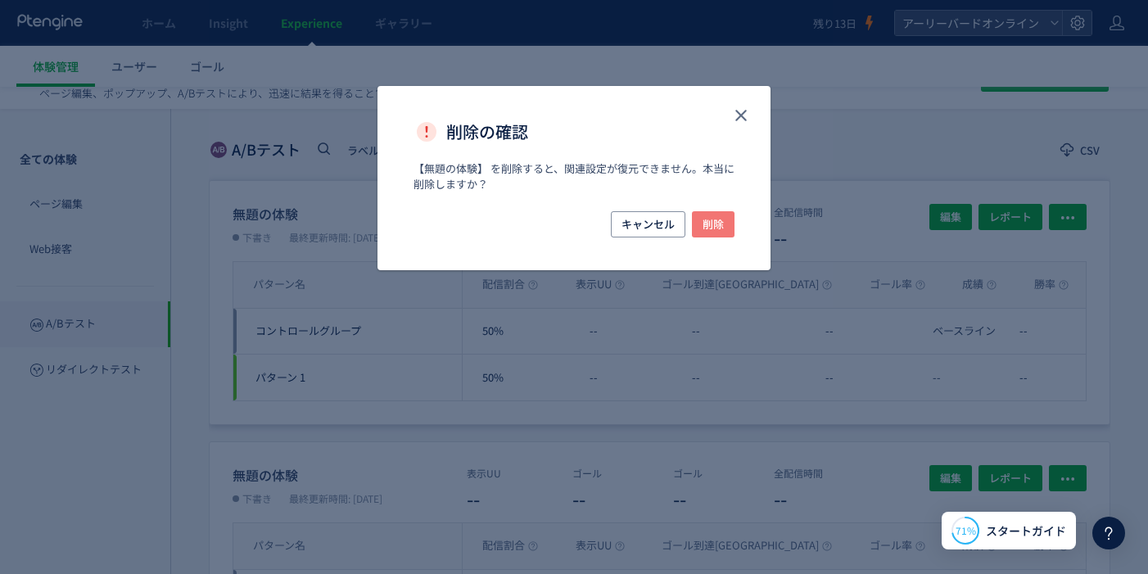
click at [719, 222] on span "削除" at bounding box center [713, 224] width 21 height 26
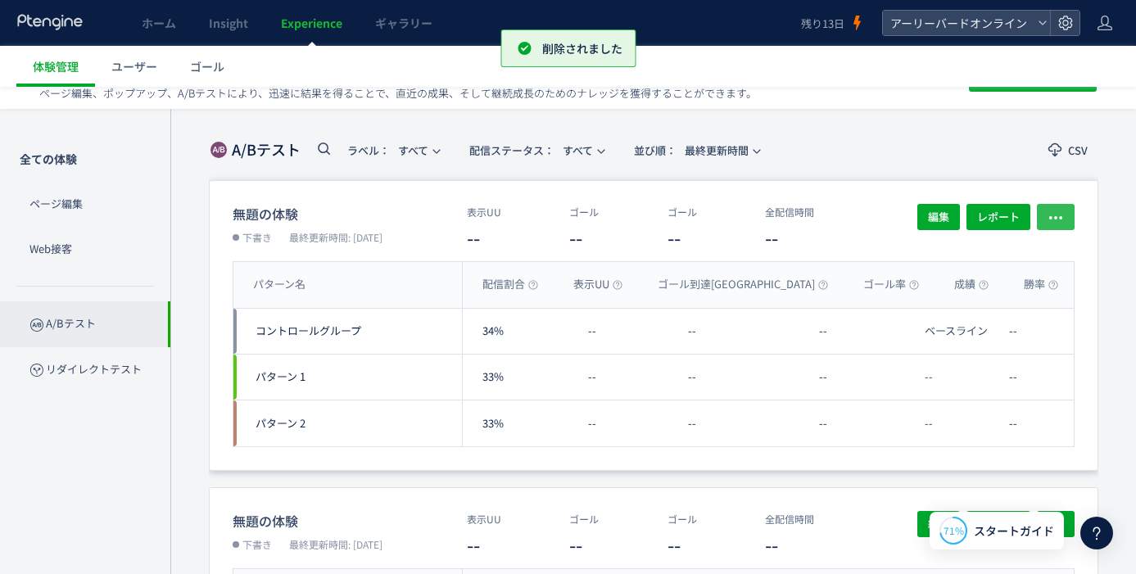
click at [1062, 220] on icon "button" at bounding box center [1055, 218] width 16 height 16
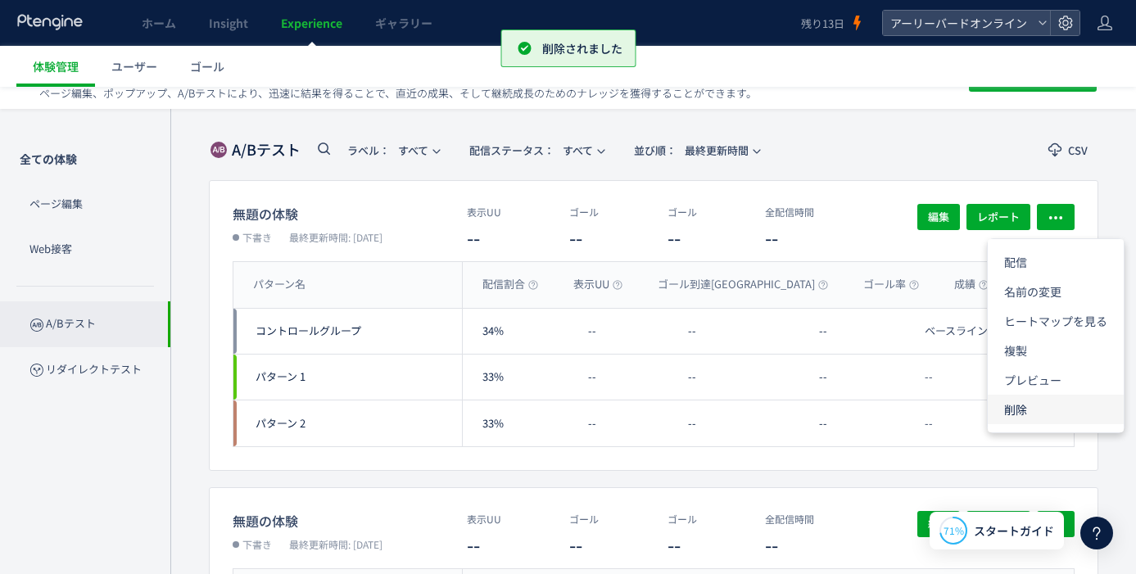
click at [1019, 405] on li "削除" at bounding box center [1056, 409] width 136 height 29
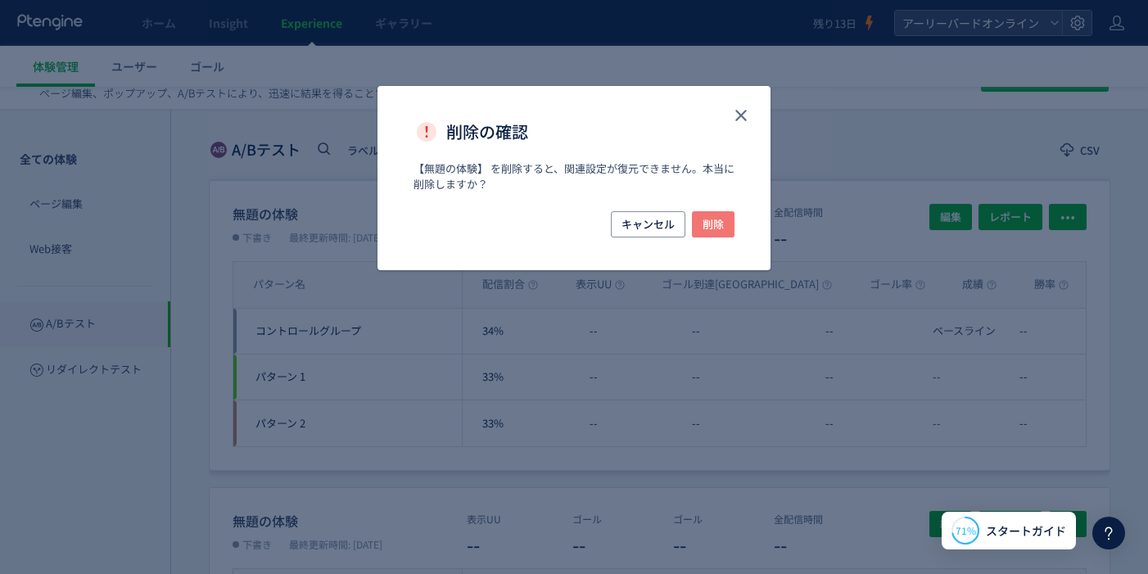
click at [723, 224] on span "削除" at bounding box center [713, 224] width 21 height 26
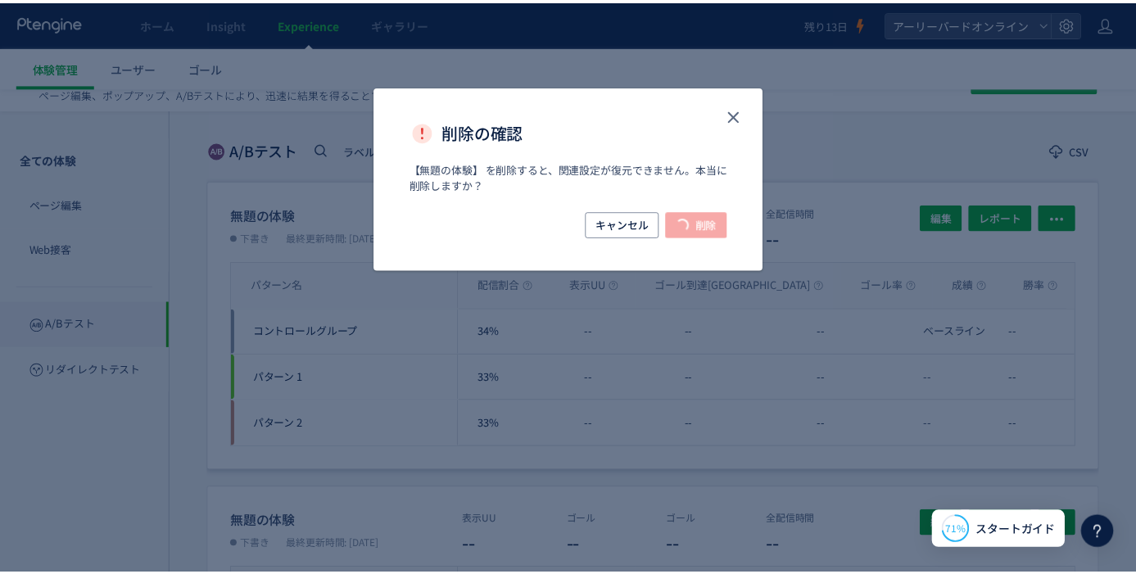
scroll to position [1, 0]
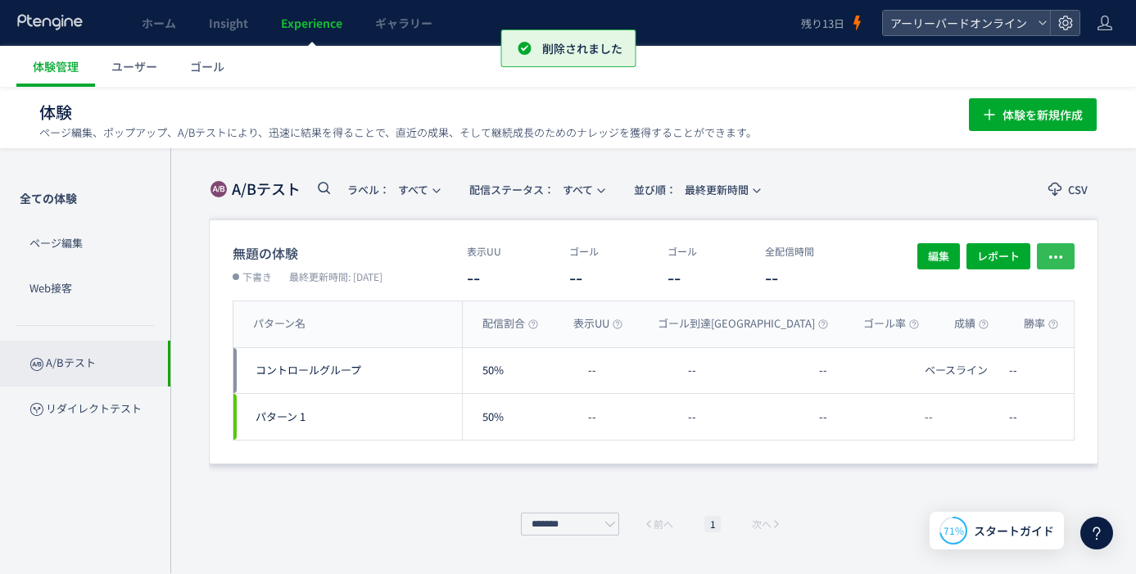
click at [1057, 256] on icon "button" at bounding box center [1055, 257] width 16 height 16
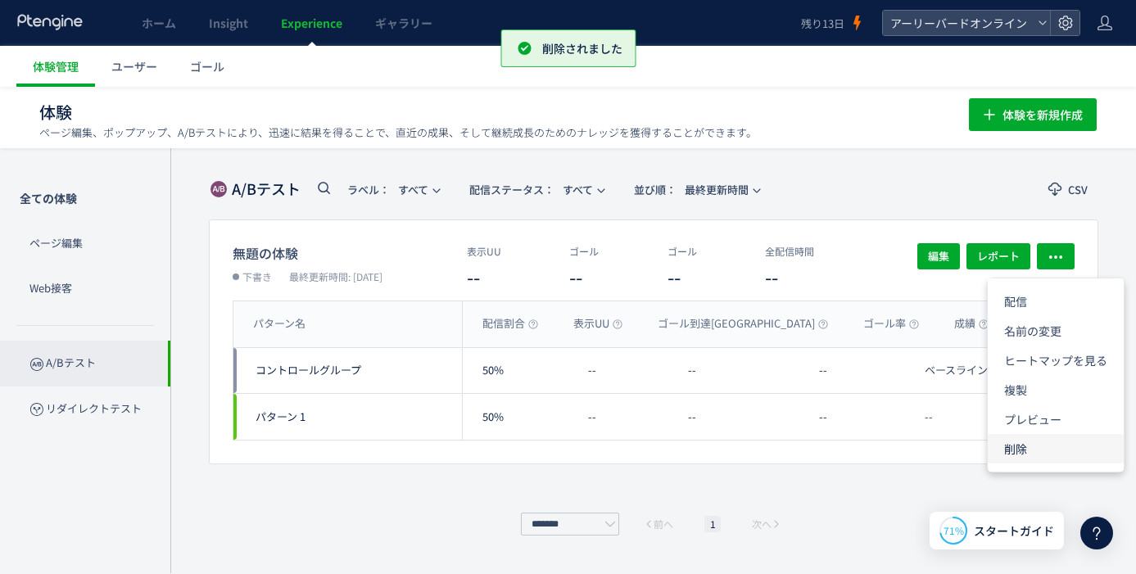
click at [1034, 445] on li "削除" at bounding box center [1056, 448] width 136 height 29
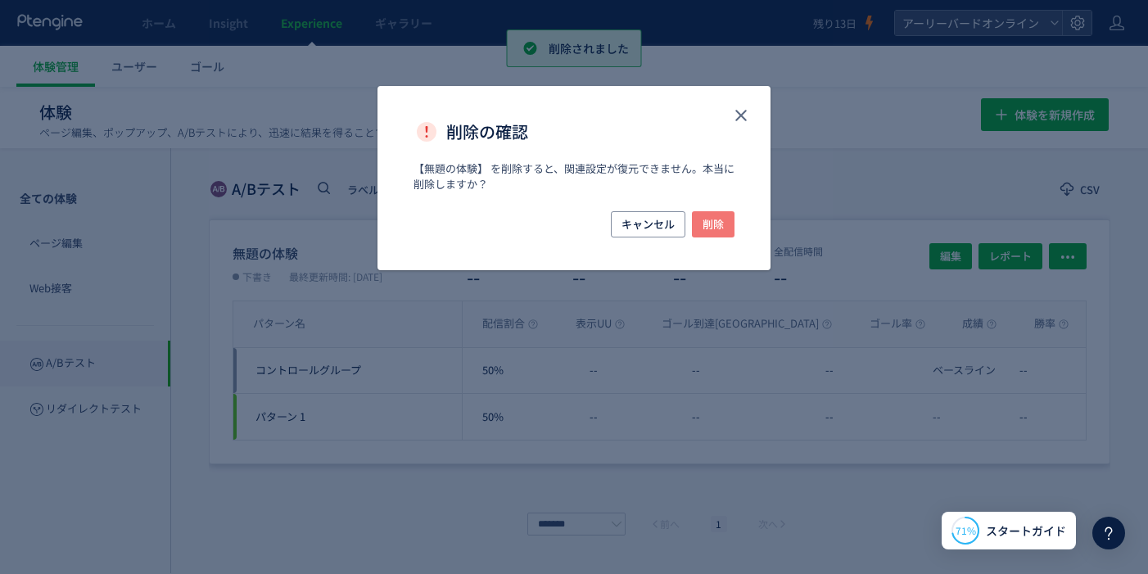
click at [734, 220] on button "削除" at bounding box center [713, 224] width 43 height 26
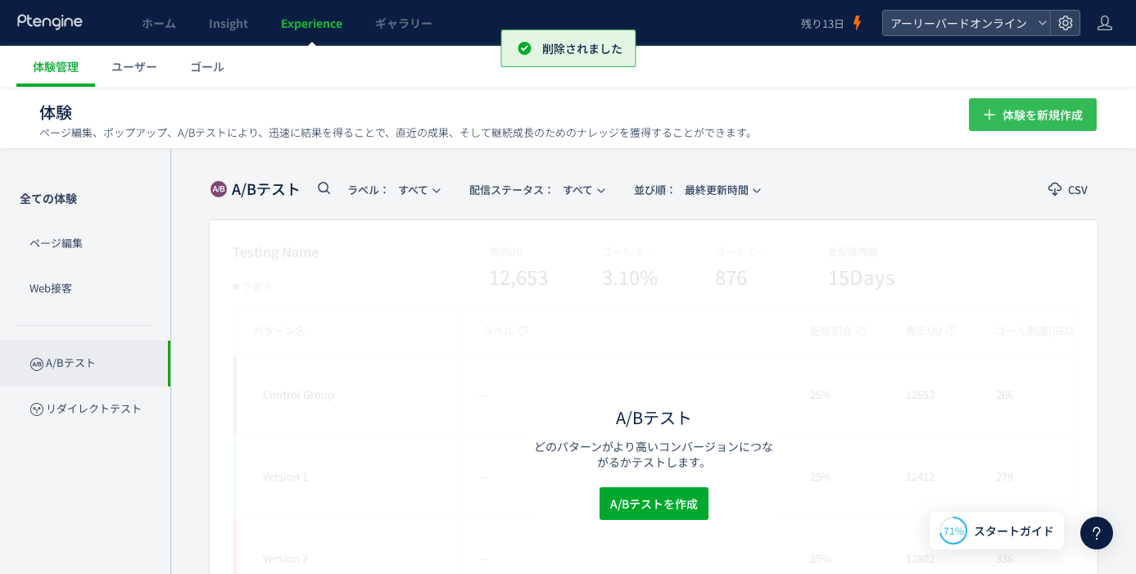
click at [1034, 116] on span "体験を新規作成" at bounding box center [1042, 114] width 80 height 33
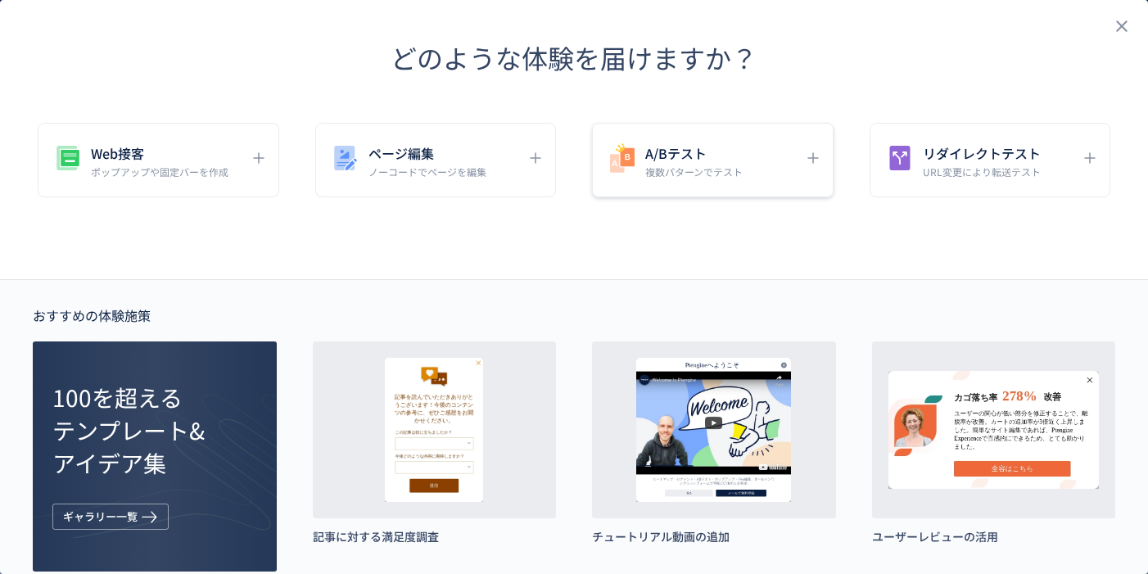
click at [650, 151] on h5 "A/Bテスト" at bounding box center [693, 153] width 97 height 23
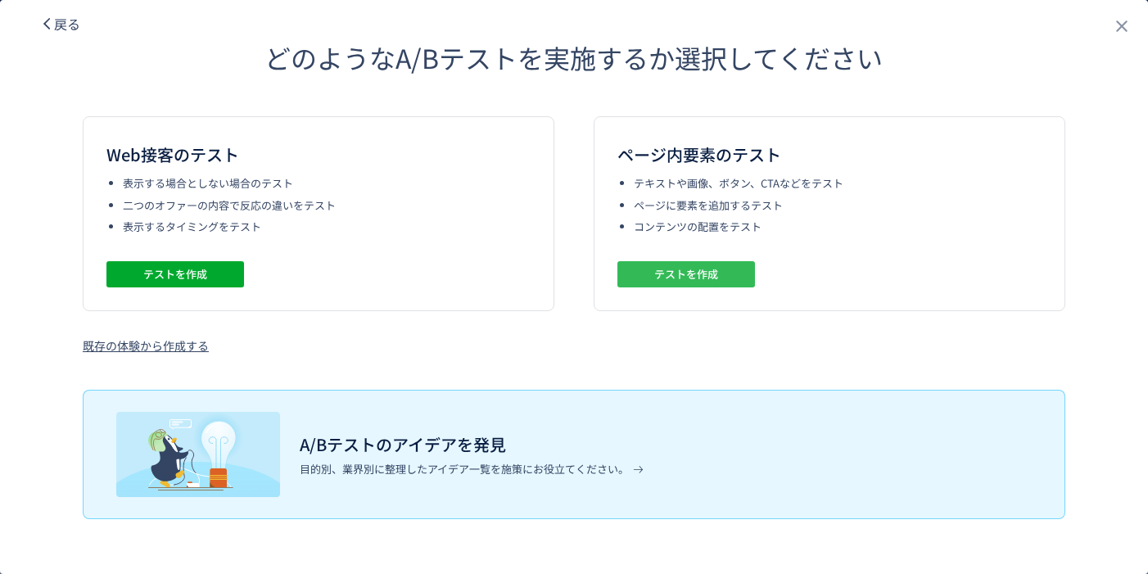
click at [688, 274] on span "テストを作成" at bounding box center [686, 274] width 64 height 26
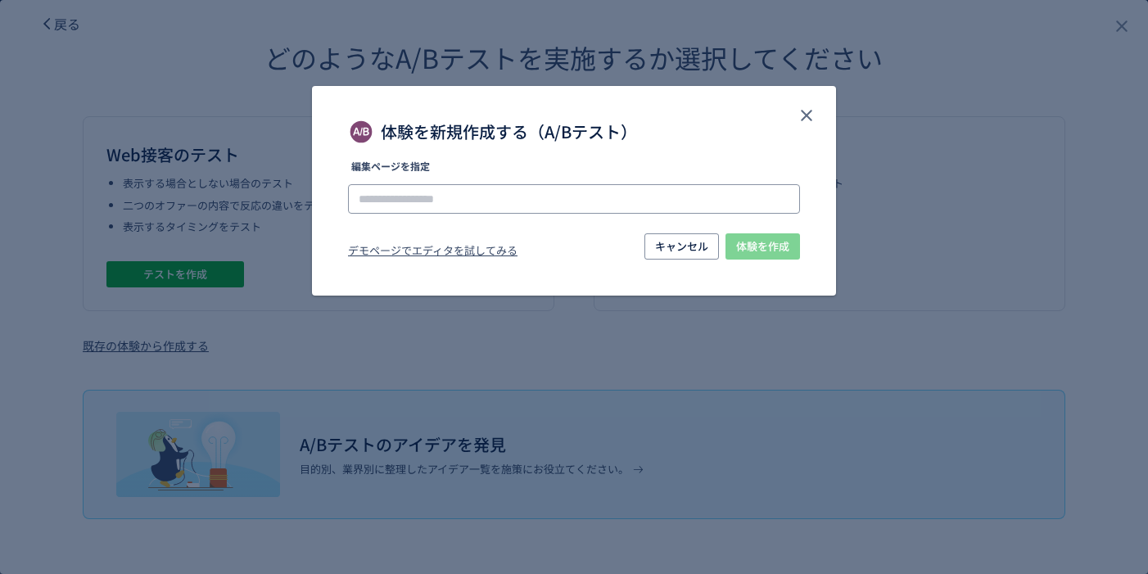
click at [562, 194] on input "体験を新規作成する（A/Bテスト）" at bounding box center [574, 198] width 452 height 29
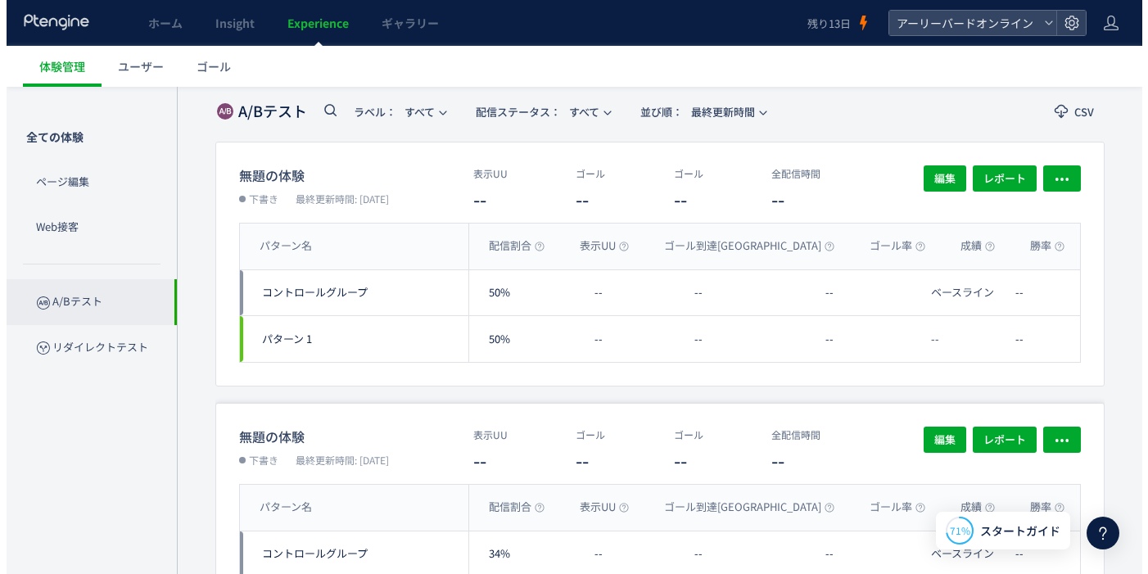
scroll to position [164, 0]
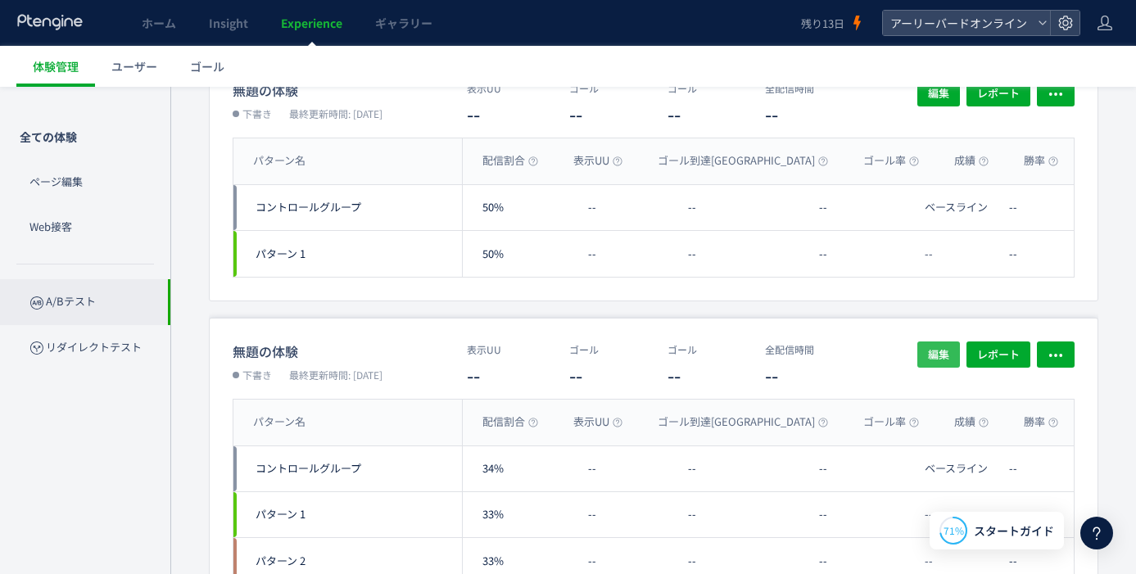
click at [939, 357] on span "編集" at bounding box center [938, 355] width 21 height 26
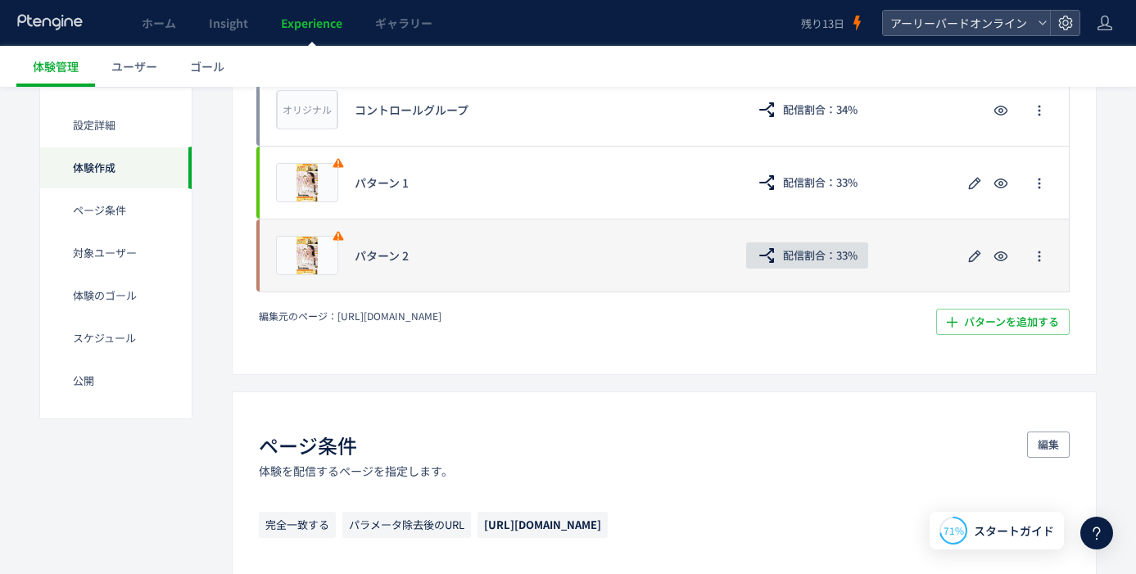
scroll to position [415, 0]
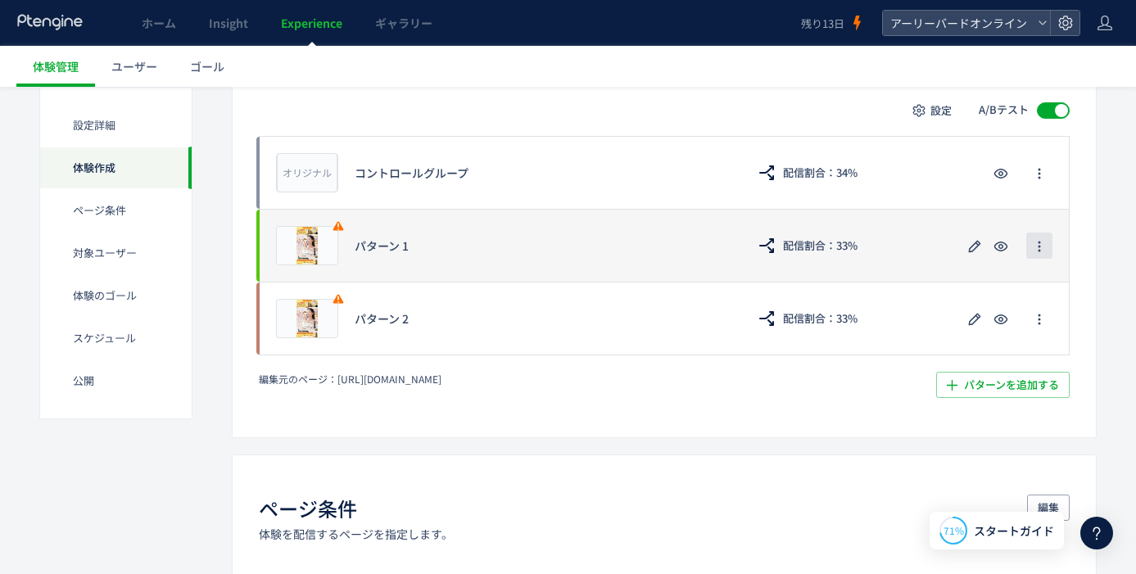
click at [1041, 253] on span "button" at bounding box center [1039, 246] width 13 height 26
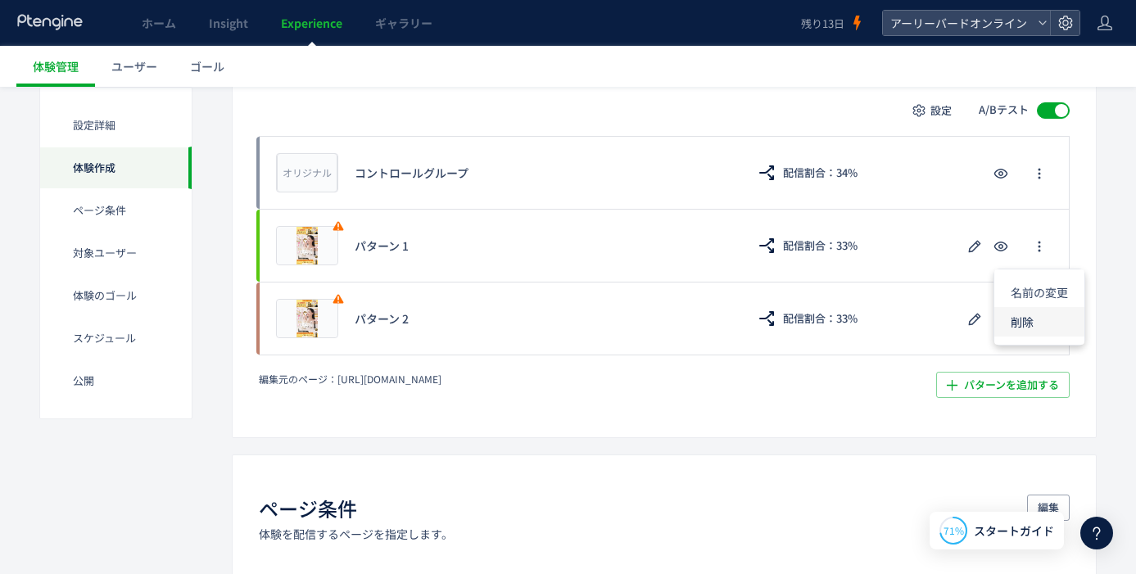
click at [1012, 317] on li "削除" at bounding box center [1039, 321] width 90 height 29
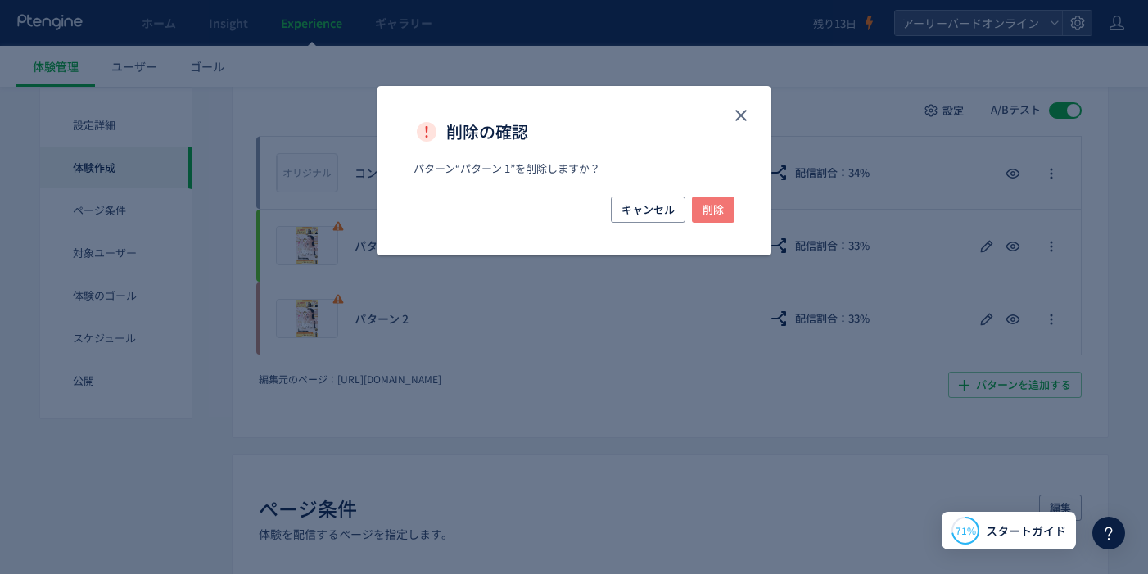
click at [703, 207] on span "削除" at bounding box center [713, 210] width 21 height 26
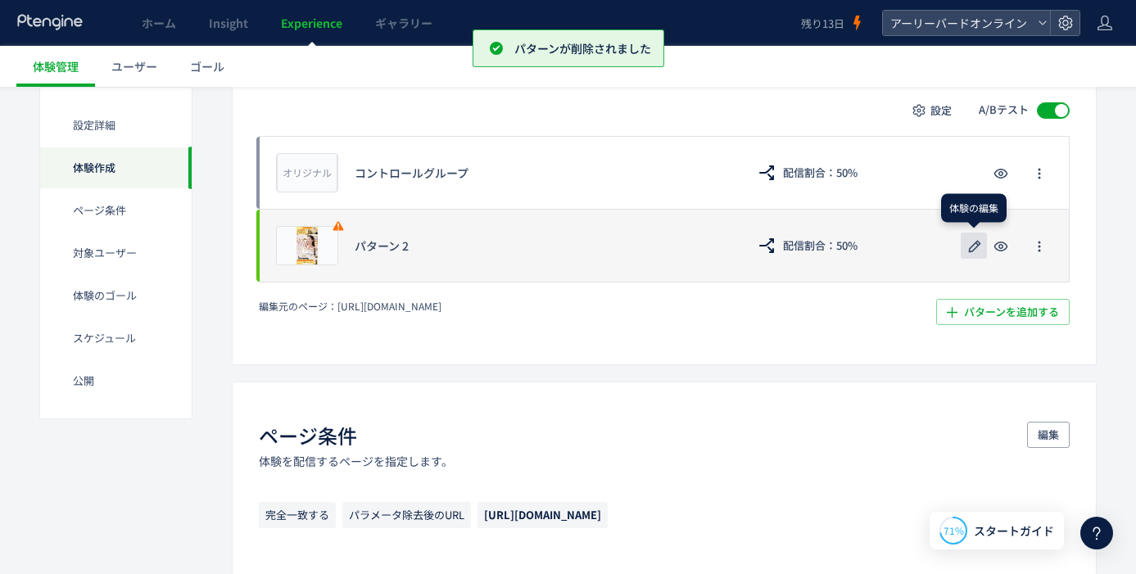
click at [969, 251] on use "button" at bounding box center [975, 246] width 12 height 12
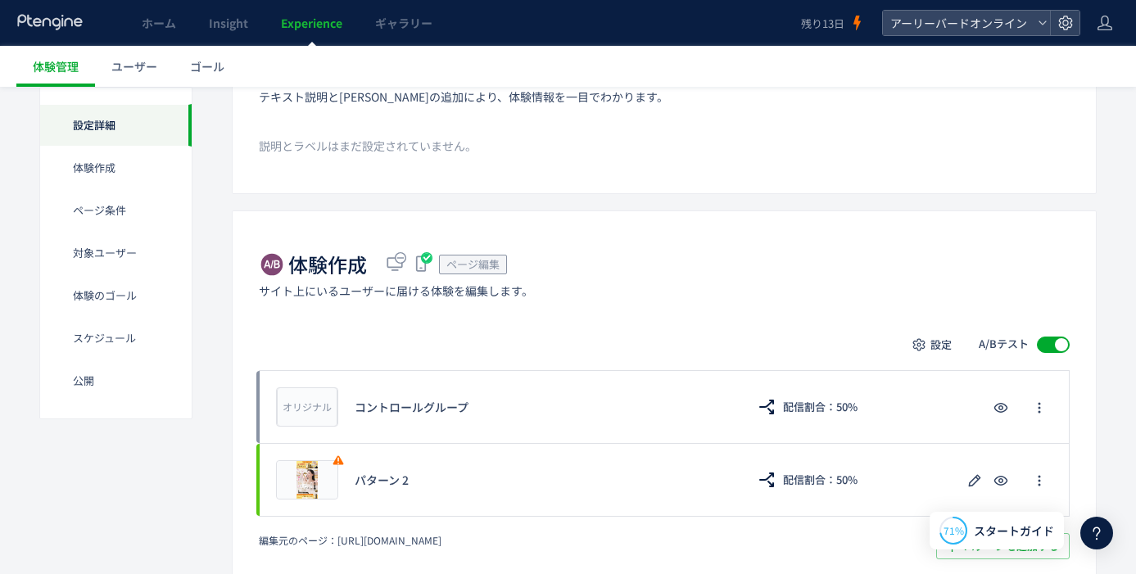
scroll to position [188, 0]
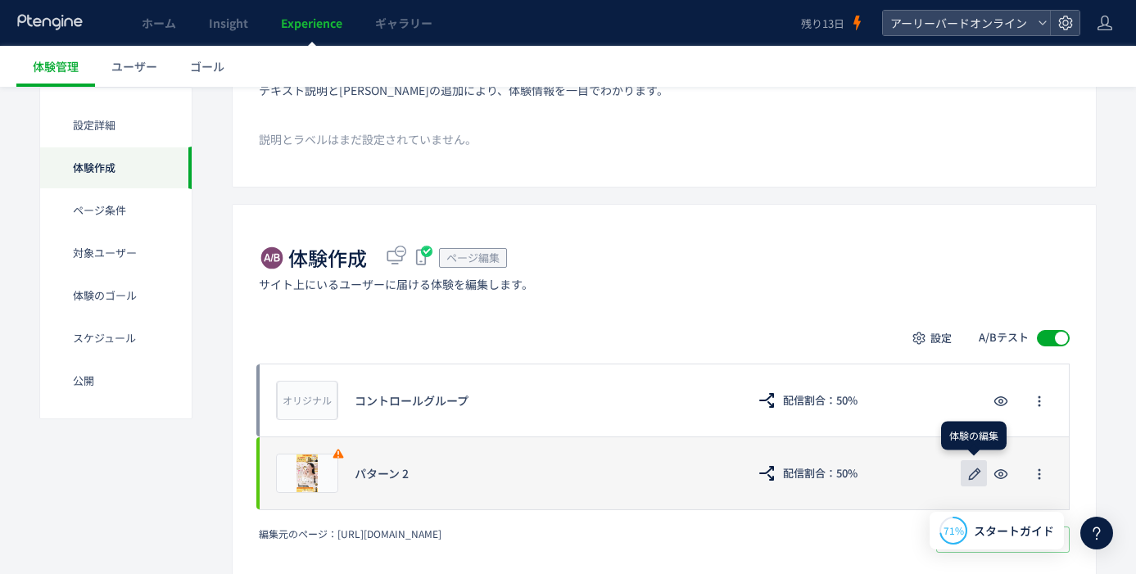
click at [970, 469] on icon "button" at bounding box center [975, 474] width 20 height 20
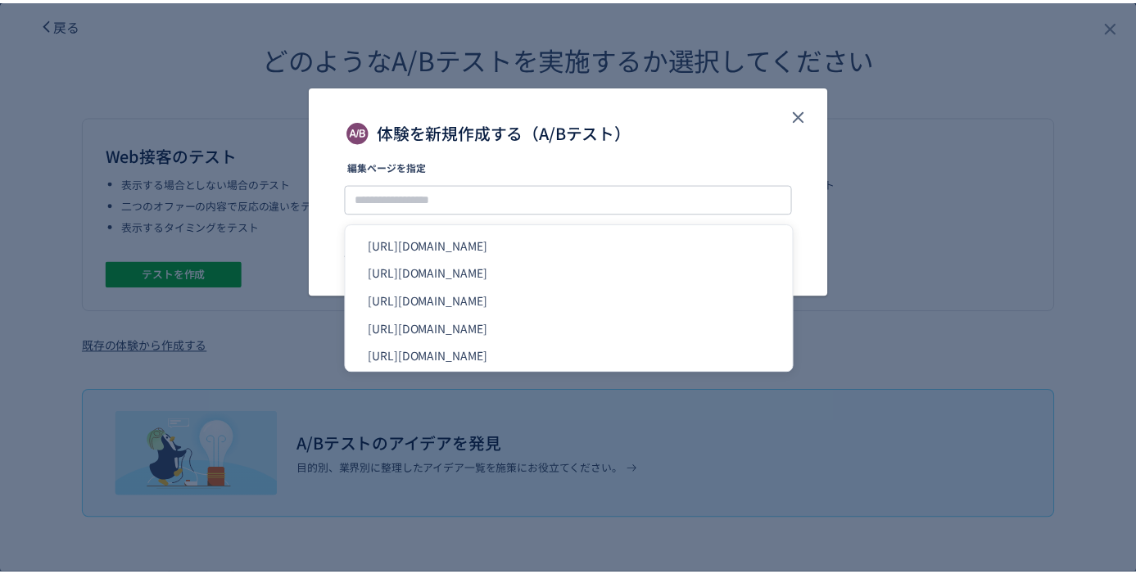
scroll to position [847, 0]
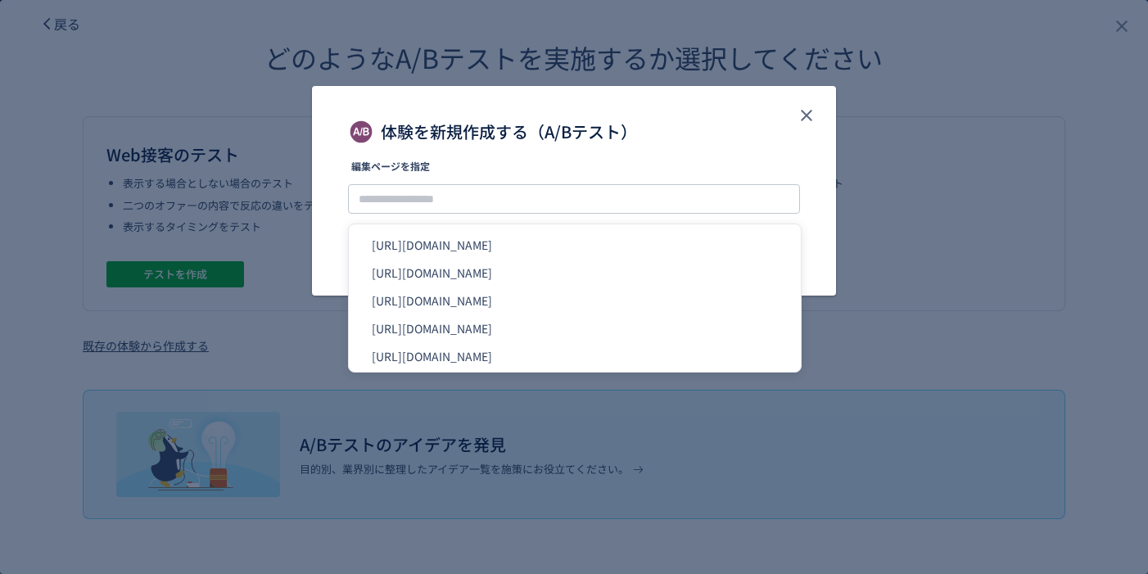
click at [558, 239] on li "[URL][DOMAIN_NAME]" at bounding box center [574, 245] width 439 height 28
type input "**********"
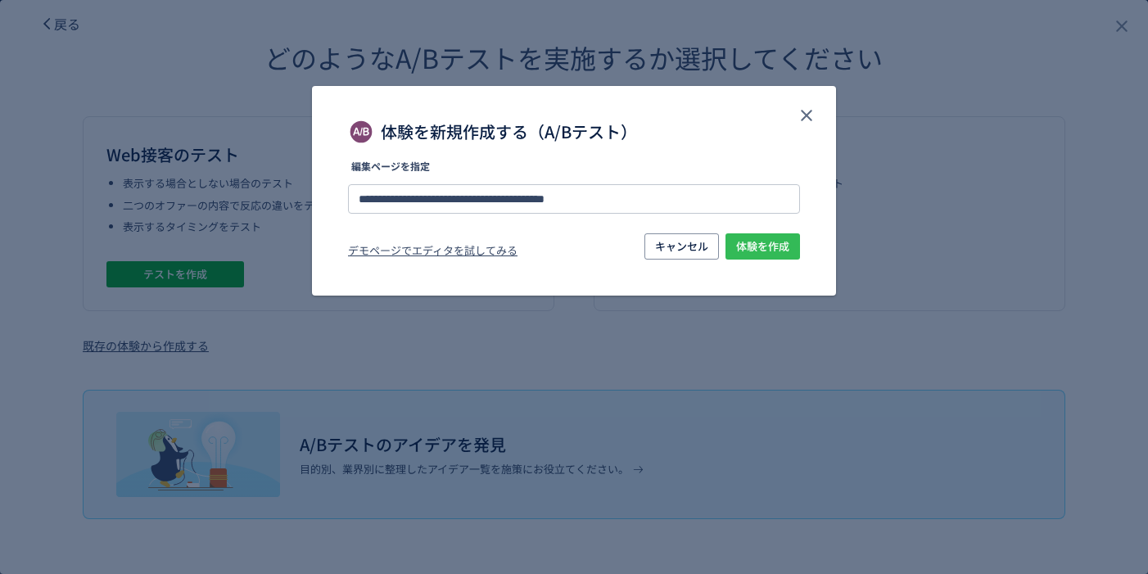
click at [779, 248] on span "体験を作成" at bounding box center [762, 246] width 53 height 26
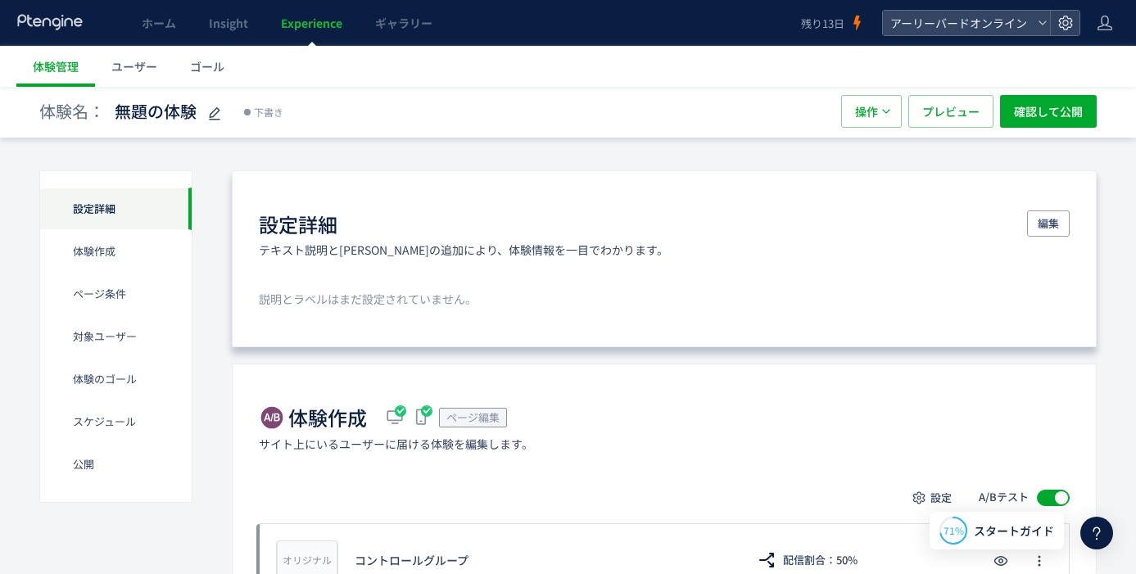
scroll to position [170, 0]
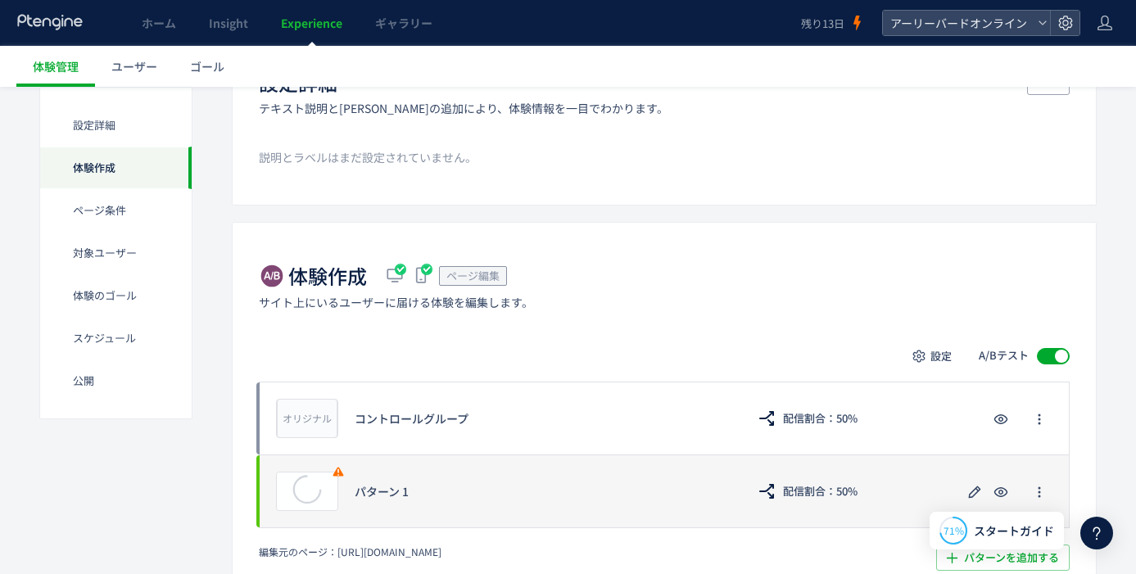
click at [391, 493] on div "パターン 1" at bounding box center [542, 491] width 375 height 16
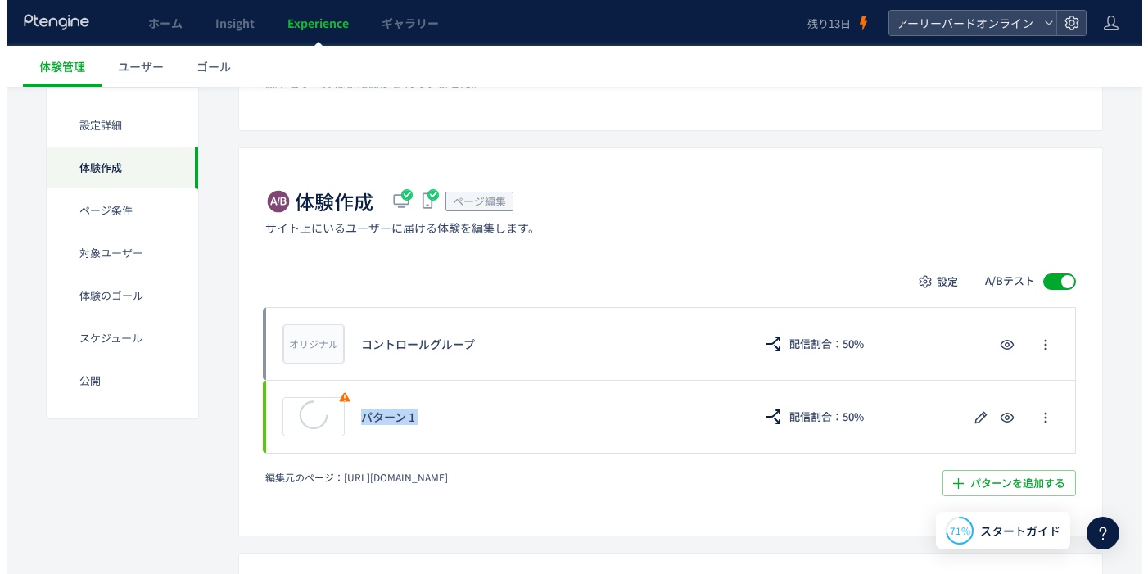
scroll to position [307, 0]
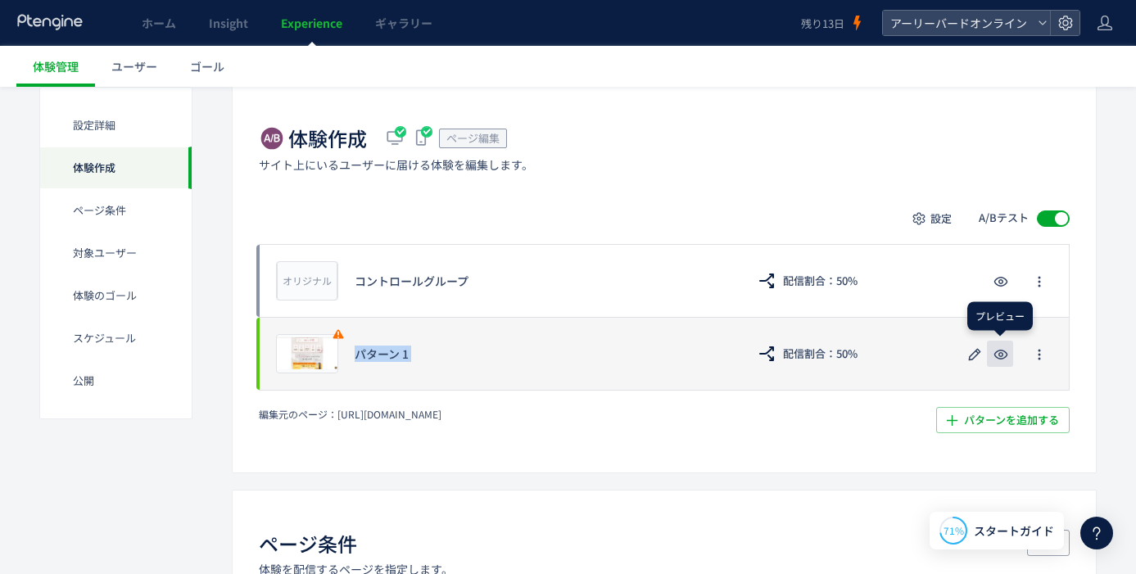
click at [1006, 351] on use "button" at bounding box center [1001, 355] width 14 height 10
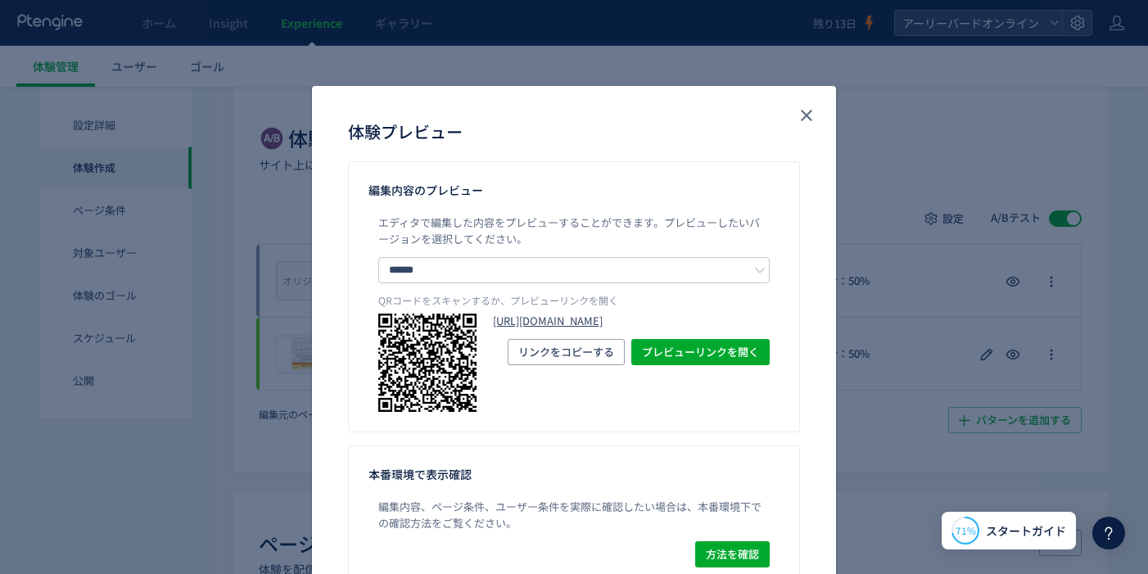
click at [640, 321] on link "https://product.eb-online.jp/liftone_lp_2023/?preview_ptx_token=v4-21fadb3d-810…" at bounding box center [631, 322] width 277 height 16
click at [572, 365] on span "リンクをコピーする" at bounding box center [566, 352] width 96 height 26
copy div "パターン 1 配信割合：50% 削除の確認 キャンセル 削除 一時停止の確認 キャンセル 確定"
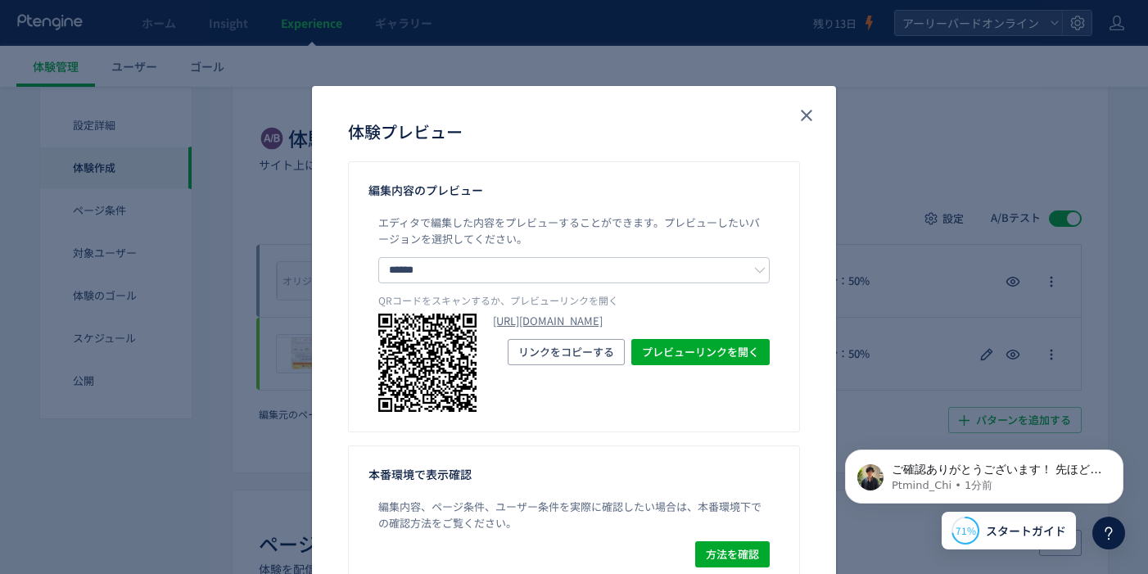
scroll to position [88, 0]
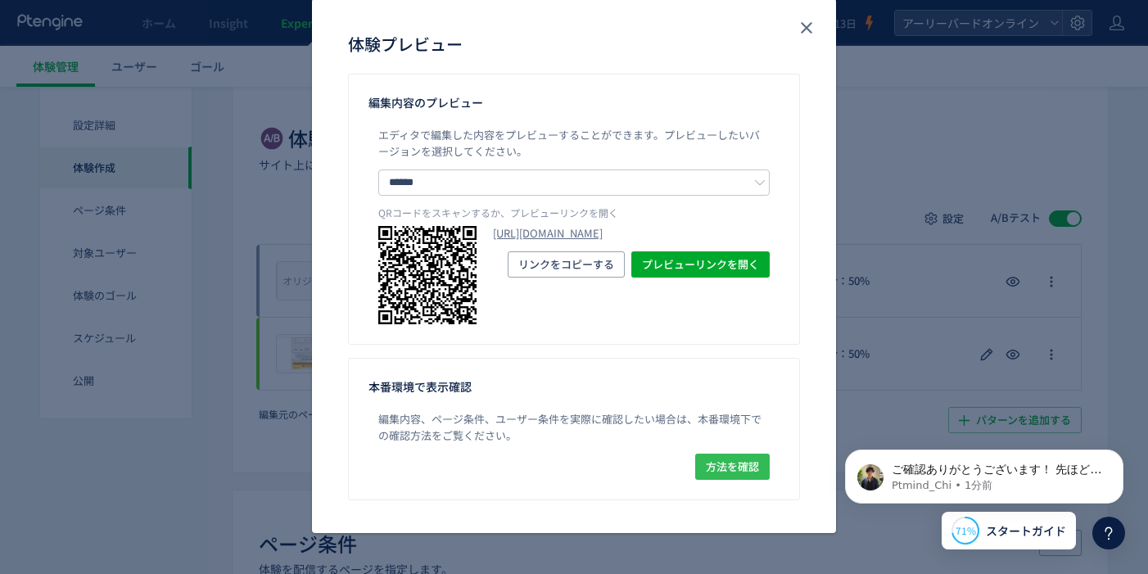
click at [725, 468] on span "方法を確認" at bounding box center [732, 467] width 53 height 26
click at [798, 32] on icon "close" at bounding box center [807, 28] width 20 height 20
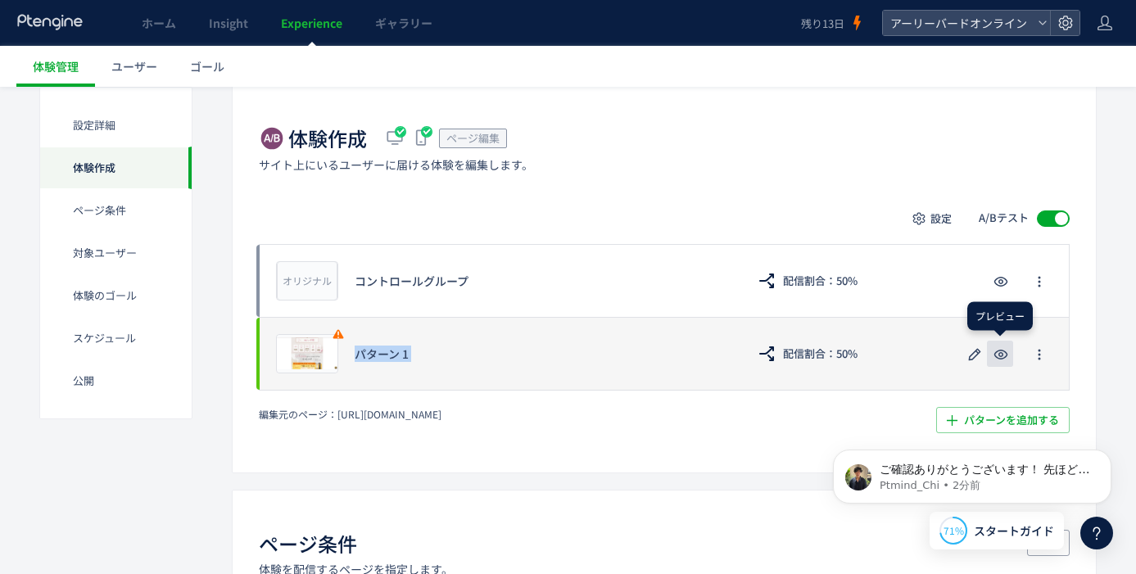
click at [1000, 354] on icon "button" at bounding box center [1001, 355] width 20 height 20
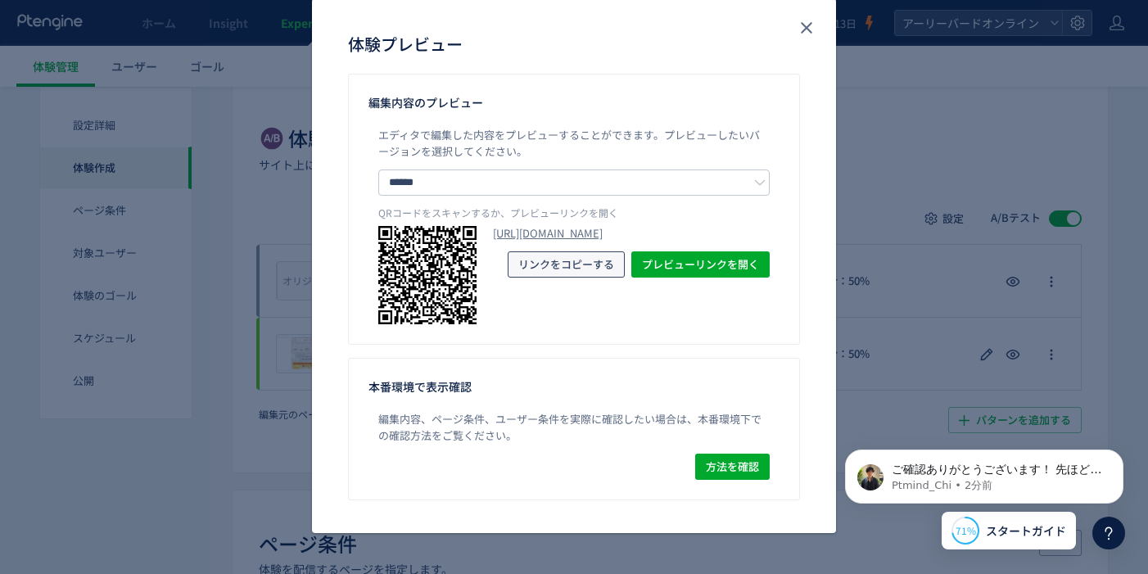
click at [548, 278] on span "リンクをコピーする" at bounding box center [566, 264] width 96 height 26
click at [797, 28] on icon "close" at bounding box center [807, 28] width 20 height 20
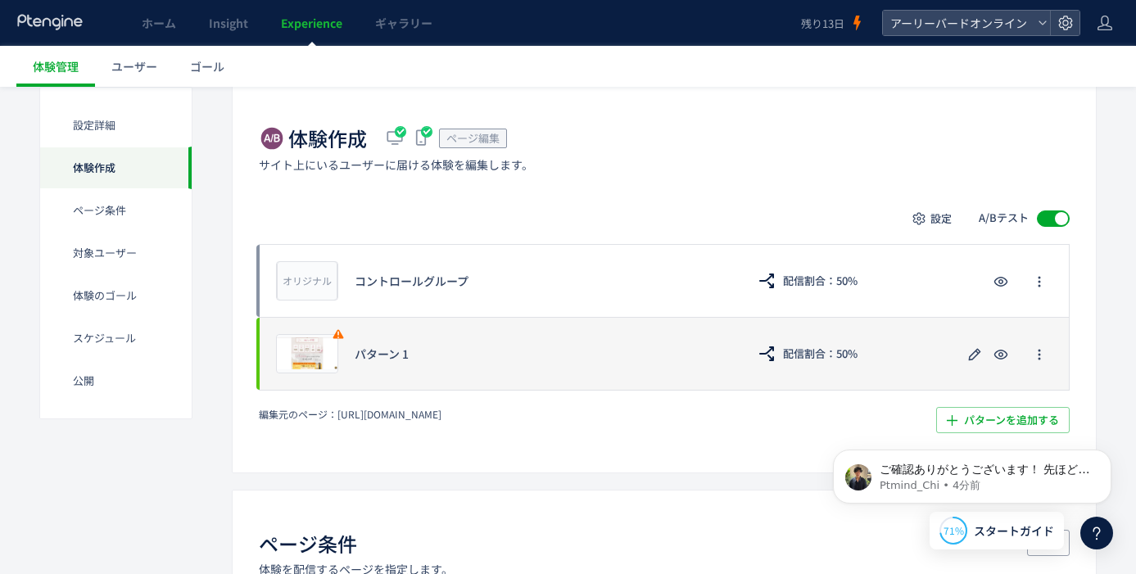
click at [382, 357] on div "パターン 1" at bounding box center [542, 354] width 375 height 16
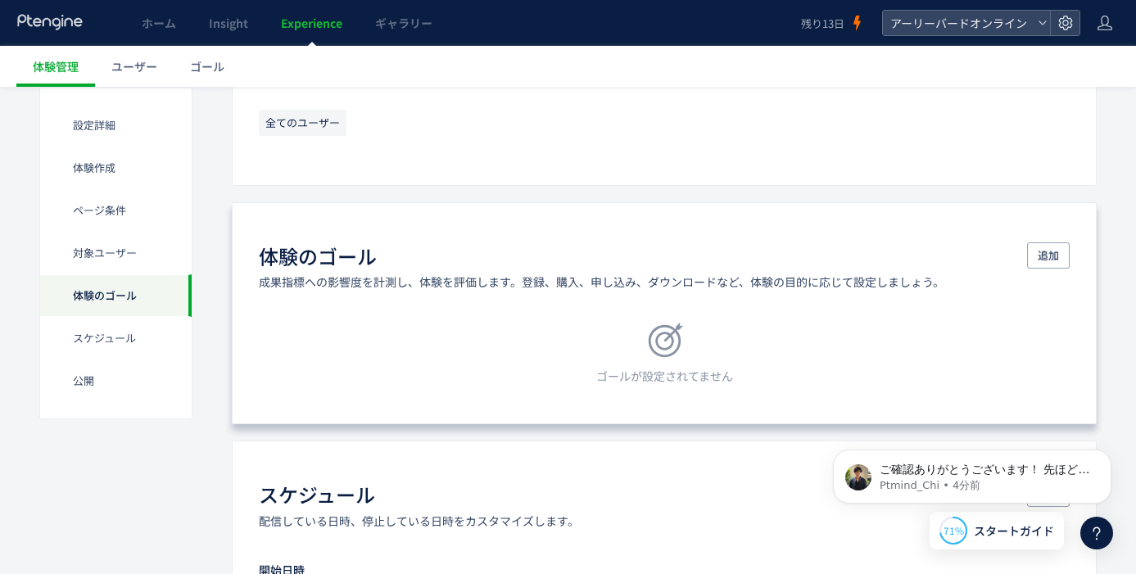
scroll to position [1047, 0]
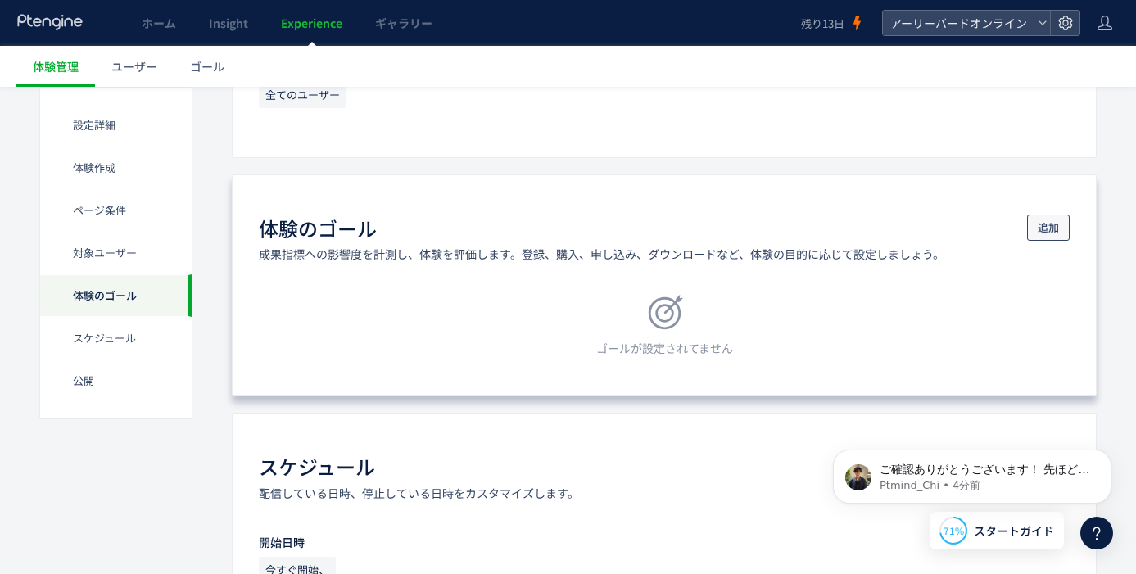
click at [1043, 230] on span "追加" at bounding box center [1048, 228] width 21 height 26
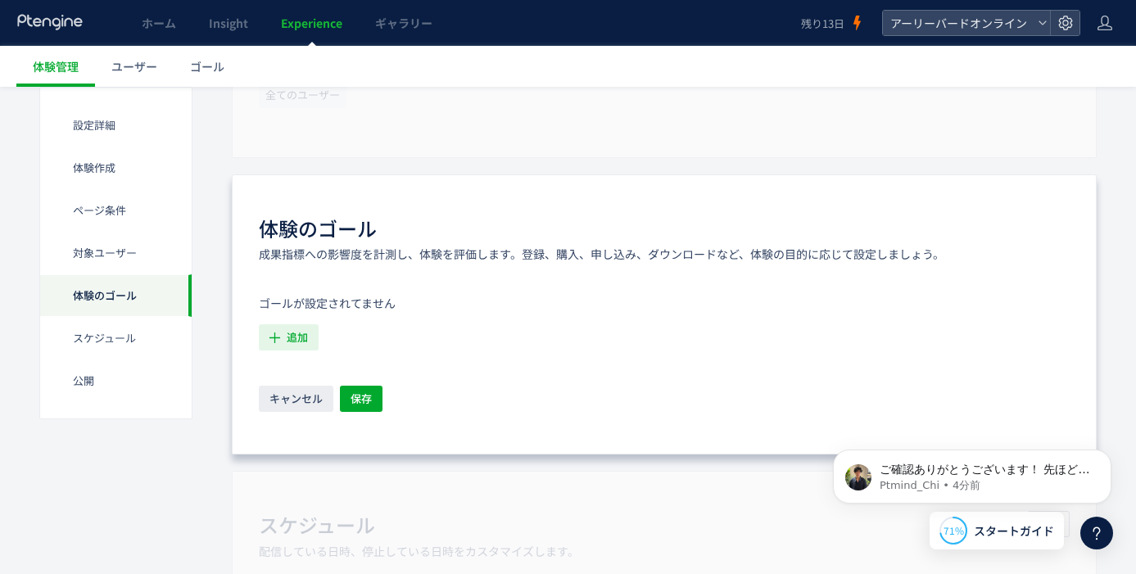
click at [295, 341] on span "追加" at bounding box center [297, 337] width 21 height 26
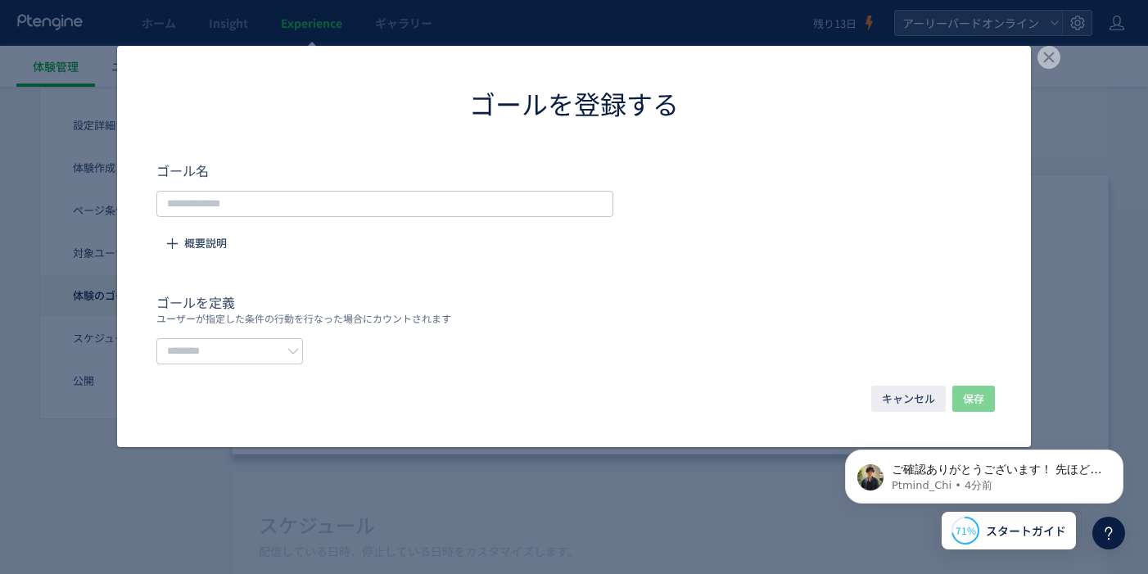
click at [328, 187] on label "ゴール名" at bounding box center [384, 175] width 457 height 28
click at [324, 200] on input "dialog" at bounding box center [384, 204] width 457 height 26
click at [281, 343] on input "dialog" at bounding box center [229, 351] width 147 height 26
click at [253, 414] on span "イベントを選択する" at bounding box center [225, 418] width 103 height 16
type input "*********"
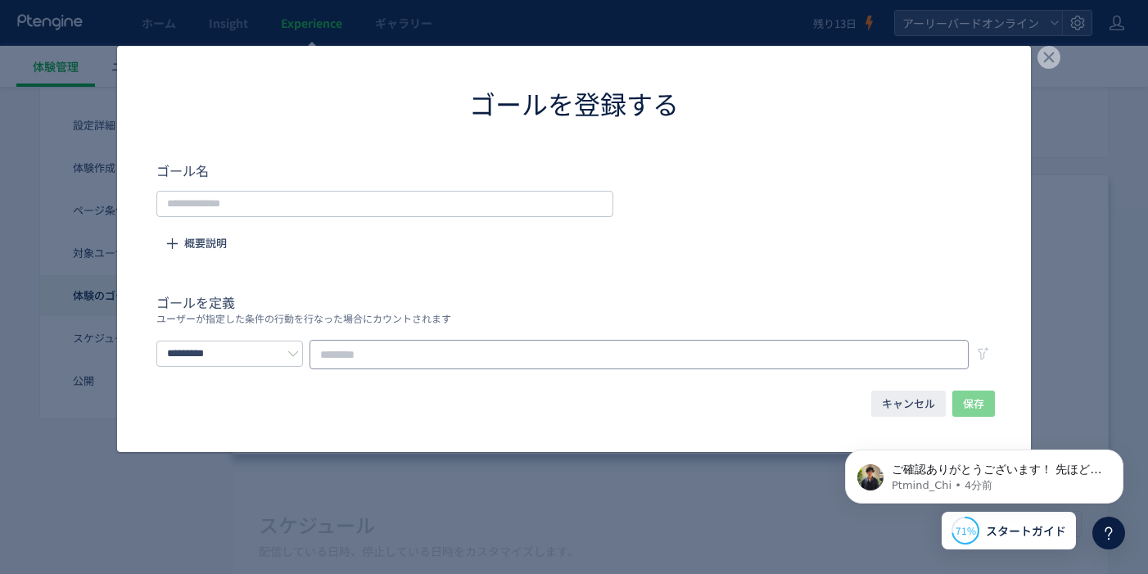
click at [341, 355] on input "dialog" at bounding box center [639, 354] width 659 height 29
click at [433, 348] on input "dialog" at bounding box center [639, 354] width 659 height 29
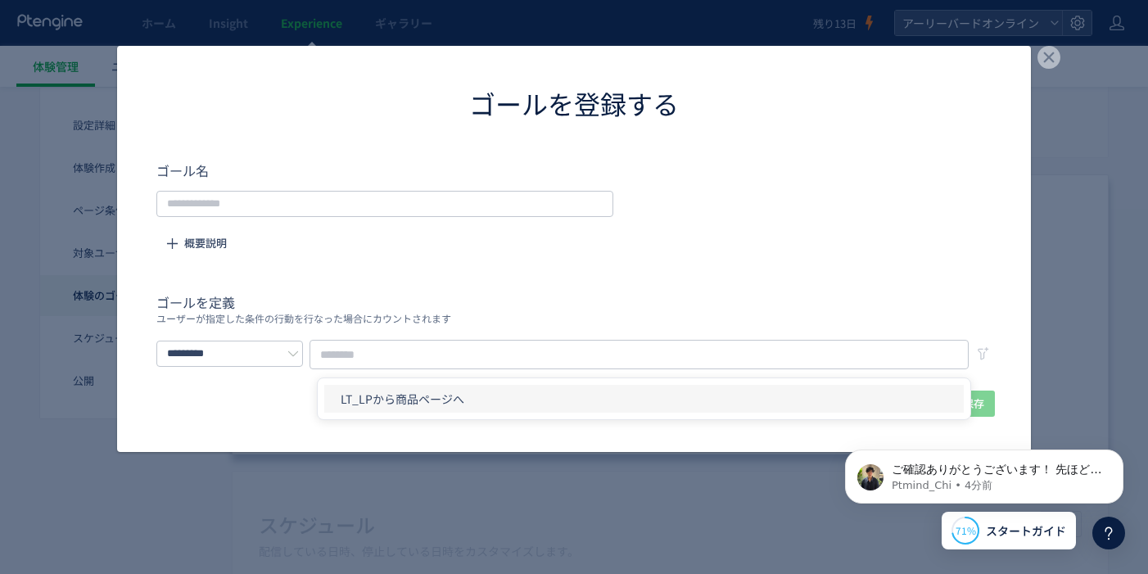
click at [434, 389] on li "LT_LPから商品ページへ" at bounding box center [644, 399] width 640 height 28
type input "**********"
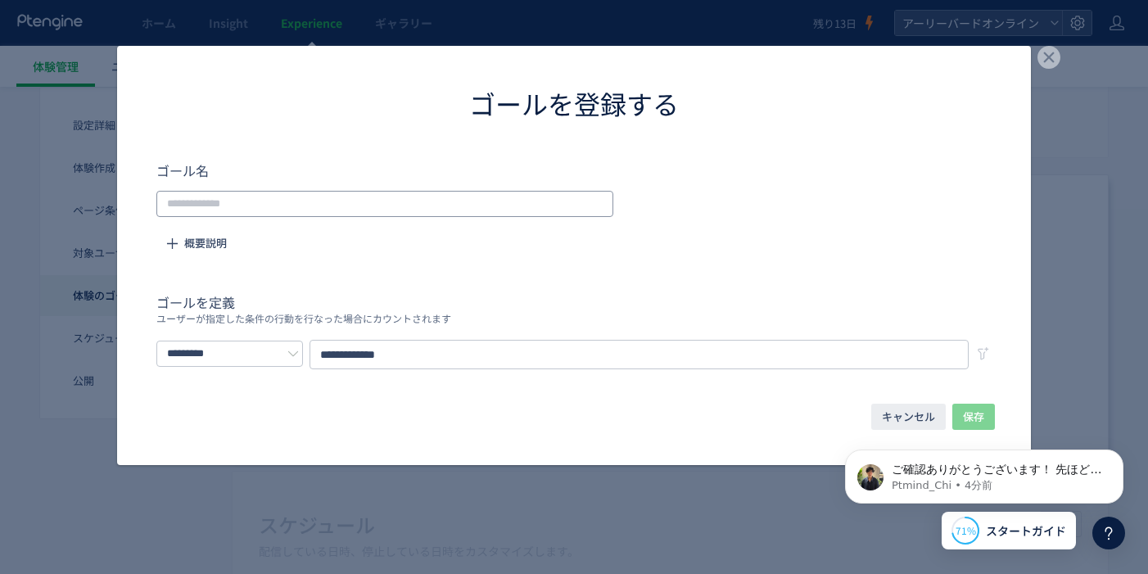
click at [303, 201] on input "dialog" at bounding box center [384, 204] width 457 height 26
click at [301, 199] on input "dialog" at bounding box center [384, 204] width 457 height 26
click at [417, 346] on input "**********" at bounding box center [639, 354] width 659 height 29
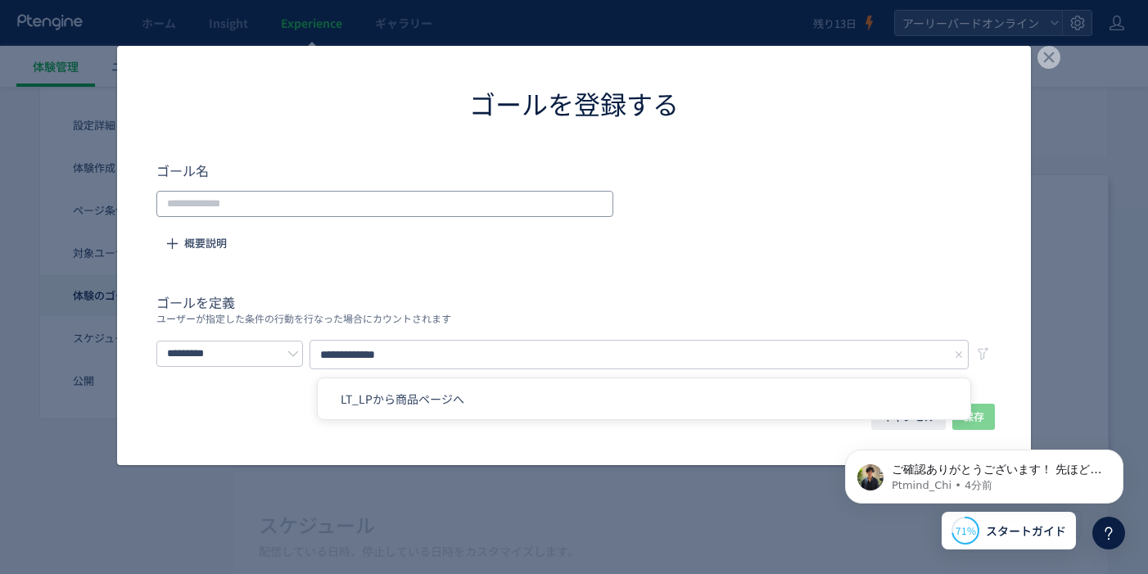
click at [338, 204] on input "dialog" at bounding box center [384, 204] width 457 height 26
paste input "**********"
type input "**********"
click at [354, 164] on label "ゴール名" at bounding box center [384, 175] width 457 height 28
click at [961, 406] on button "保存" at bounding box center [973, 417] width 43 height 26
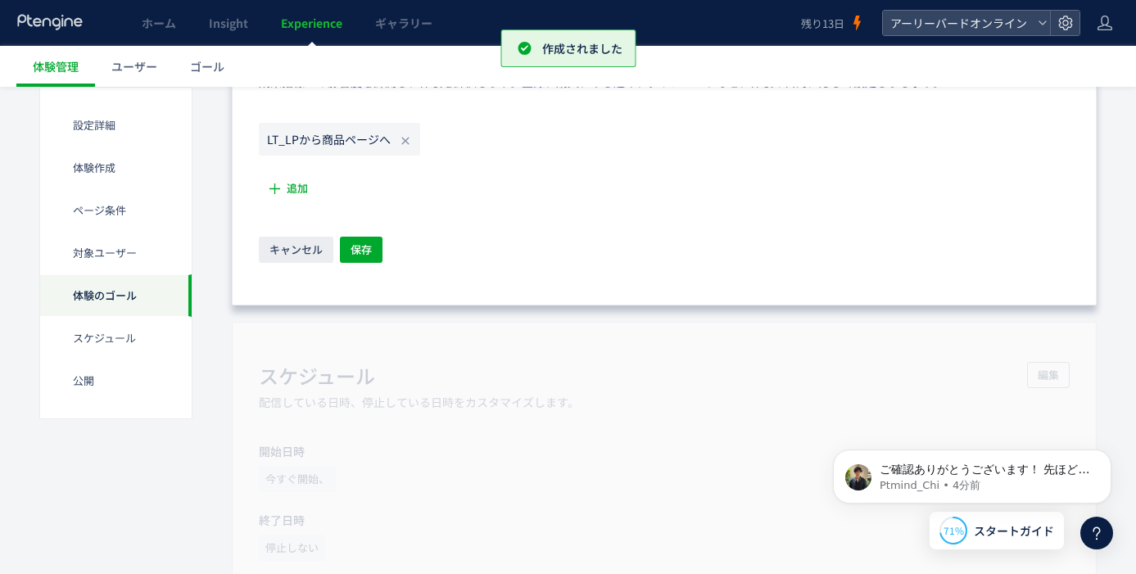
scroll to position [1315, 0]
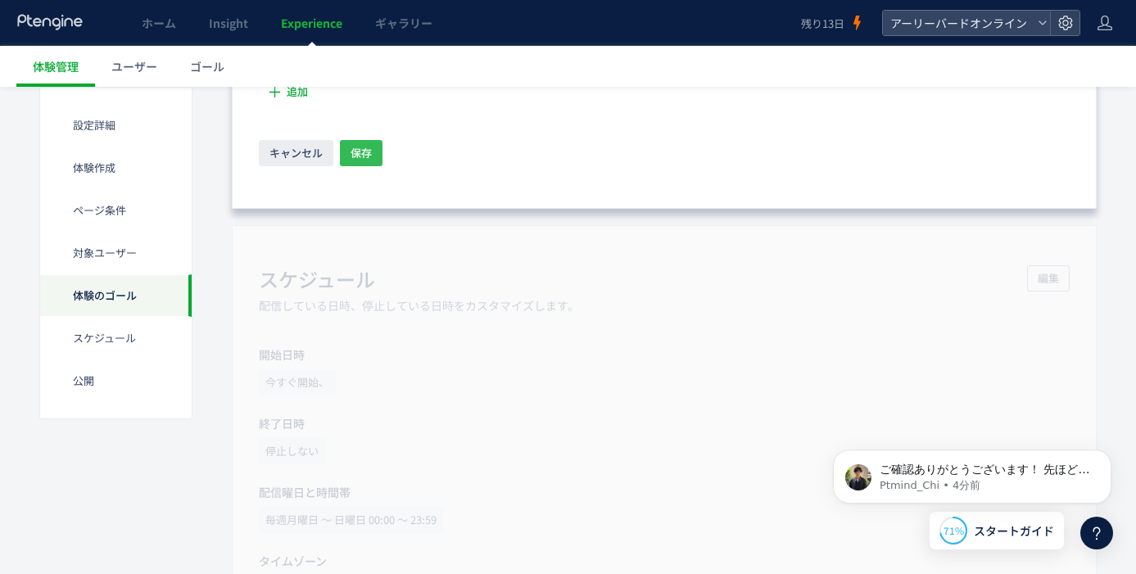
click at [363, 156] on span "保存" at bounding box center [361, 153] width 21 height 26
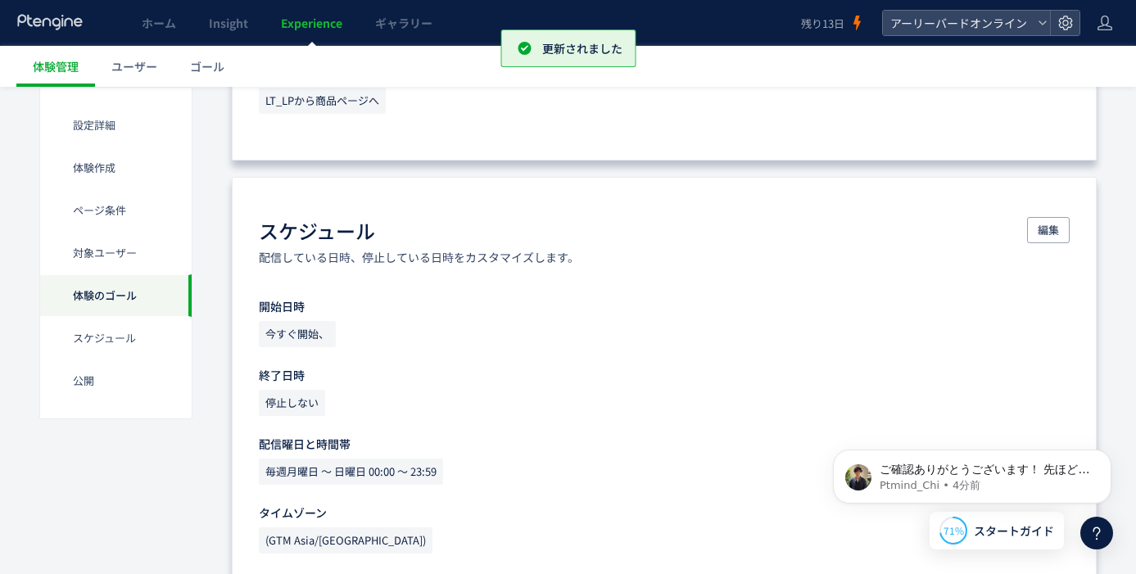
scroll to position [1298, 0]
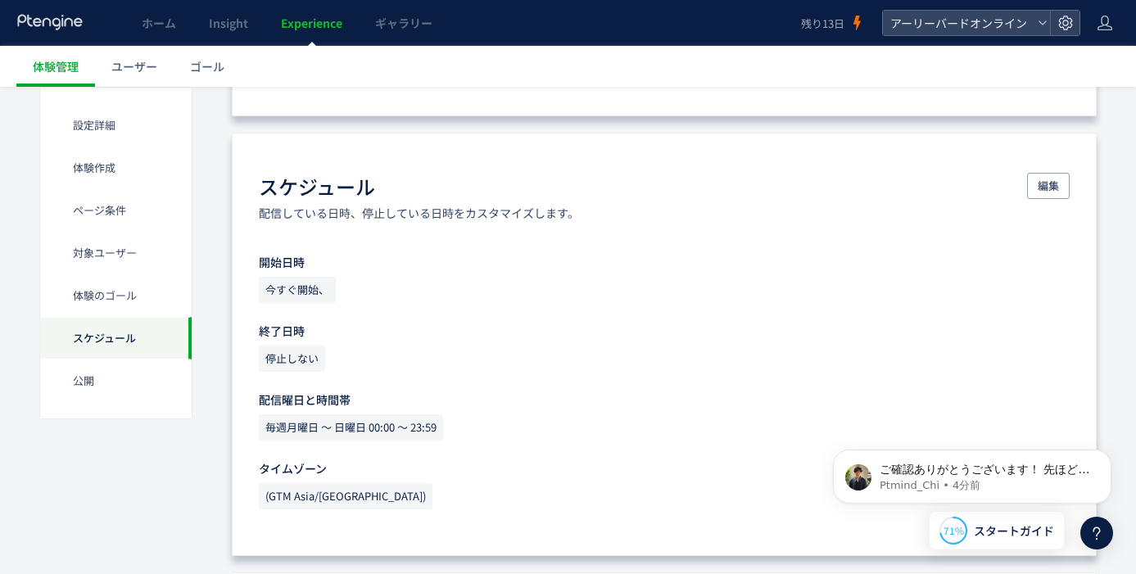
click at [305, 358] on span "停止しない" at bounding box center [292, 359] width 66 height 26
click at [296, 357] on span "停止しない" at bounding box center [292, 359] width 66 height 26
click at [1032, 194] on button "編集" at bounding box center [1048, 186] width 43 height 26
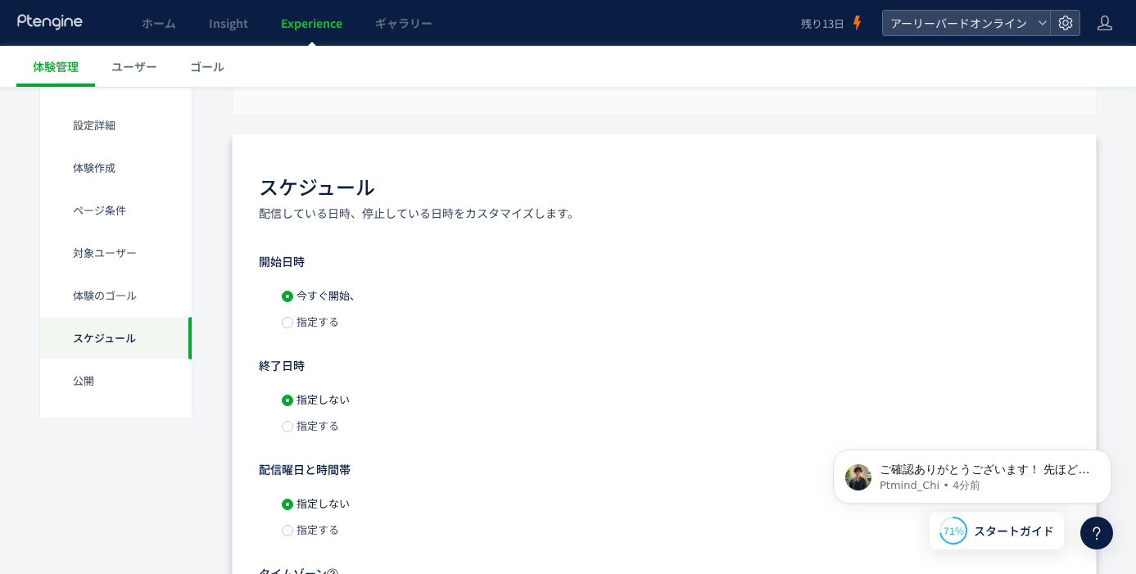
click at [324, 428] on span "指定する" at bounding box center [316, 426] width 46 height 16
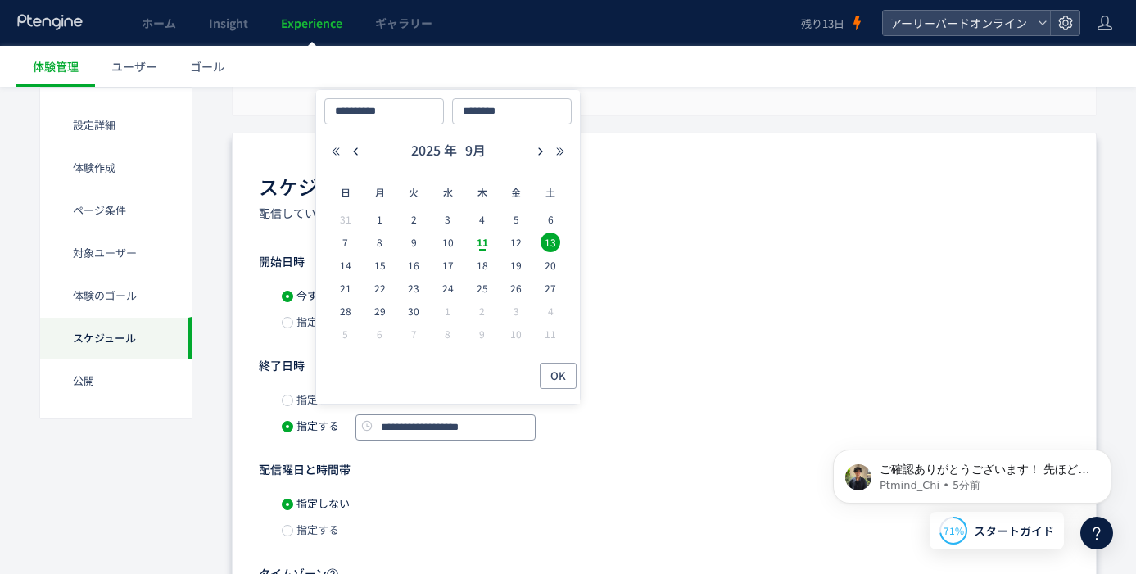
click at [458, 423] on input "**********" at bounding box center [445, 427] width 180 height 26
click at [550, 240] on span "13" at bounding box center [551, 243] width 20 height 20
click at [557, 371] on span "OK" at bounding box center [558, 376] width 16 height 26
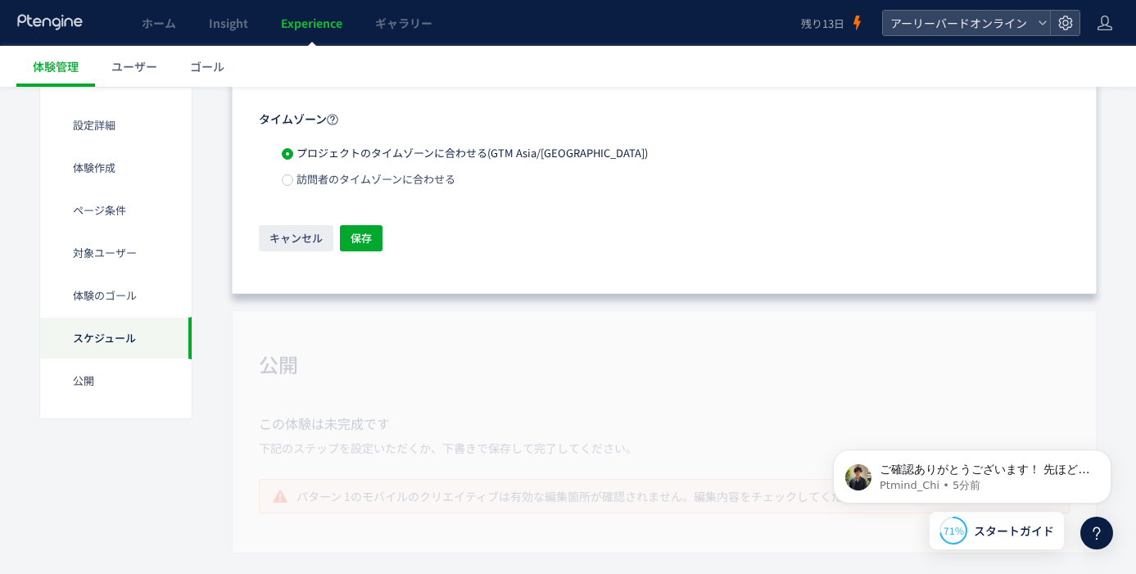
scroll to position [1782, 0]
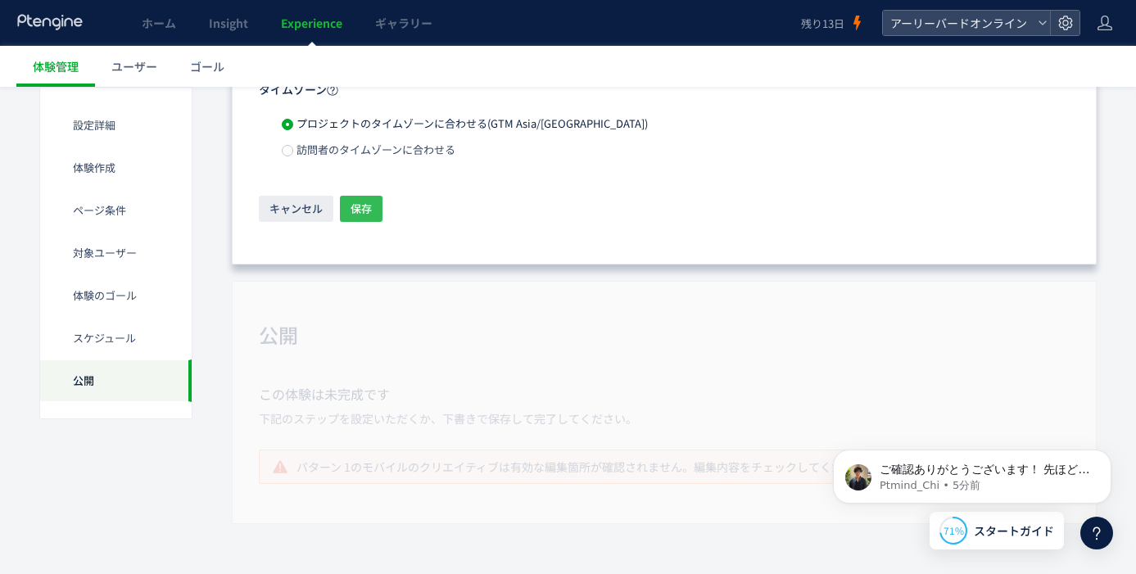
click at [373, 210] on button "保存" at bounding box center [361, 209] width 43 height 26
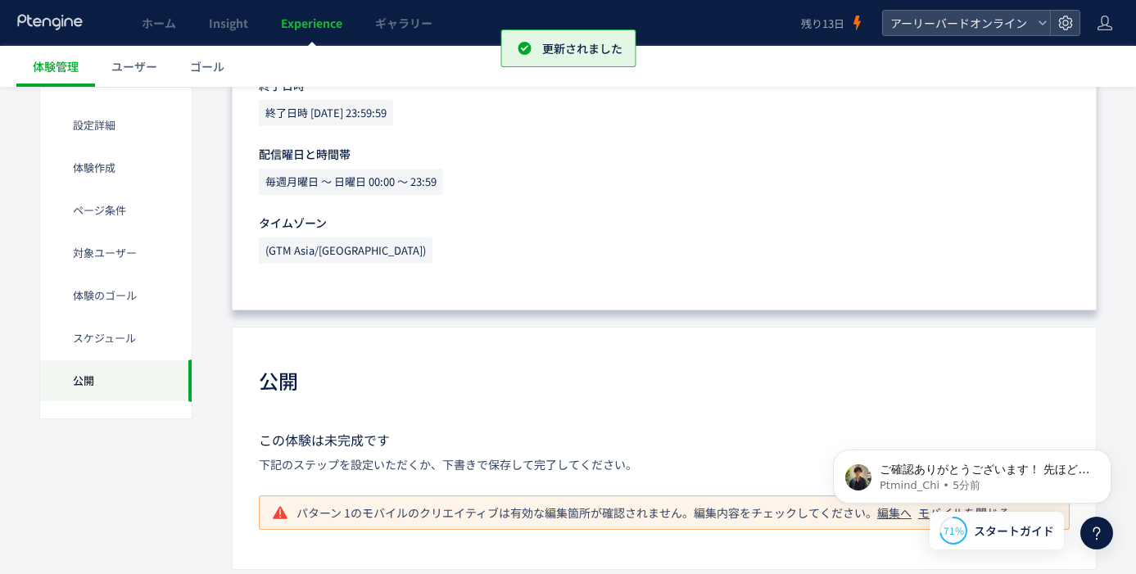
scroll to position [1590, 0]
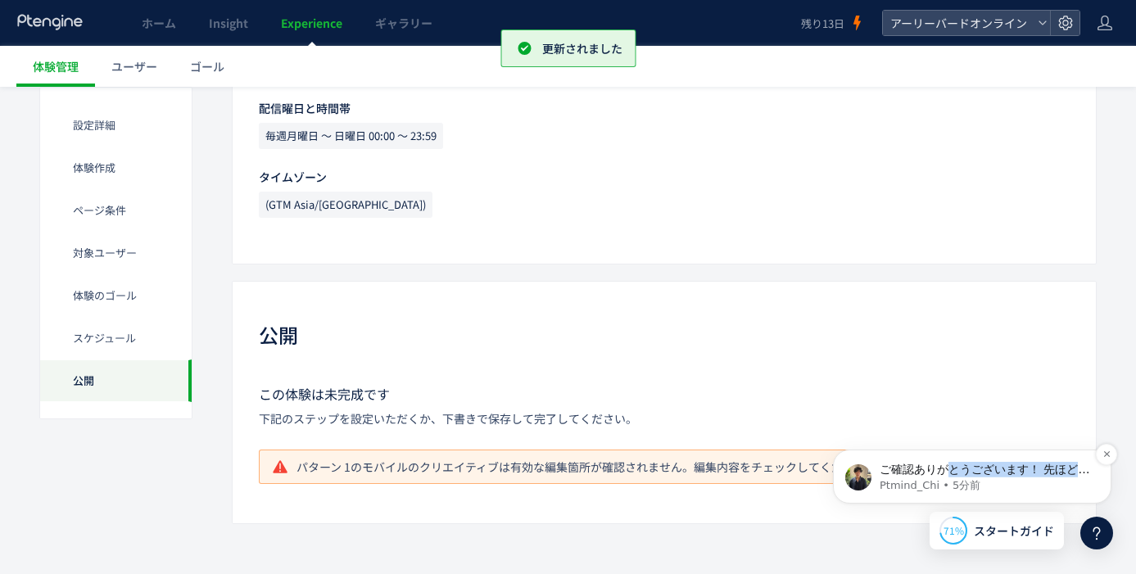
drag, startPoint x: 948, startPoint y: 465, endPoint x: 885, endPoint y: 488, distance: 67.1
click at [885, 488] on div "ご確認ありがとうございます！ 先ほどお伝えした拡張機能は以下となります。ぜひインストールし活用ください☺️ ・Ptengine Assistantとは：htt…" at bounding box center [985, 477] width 211 height 31
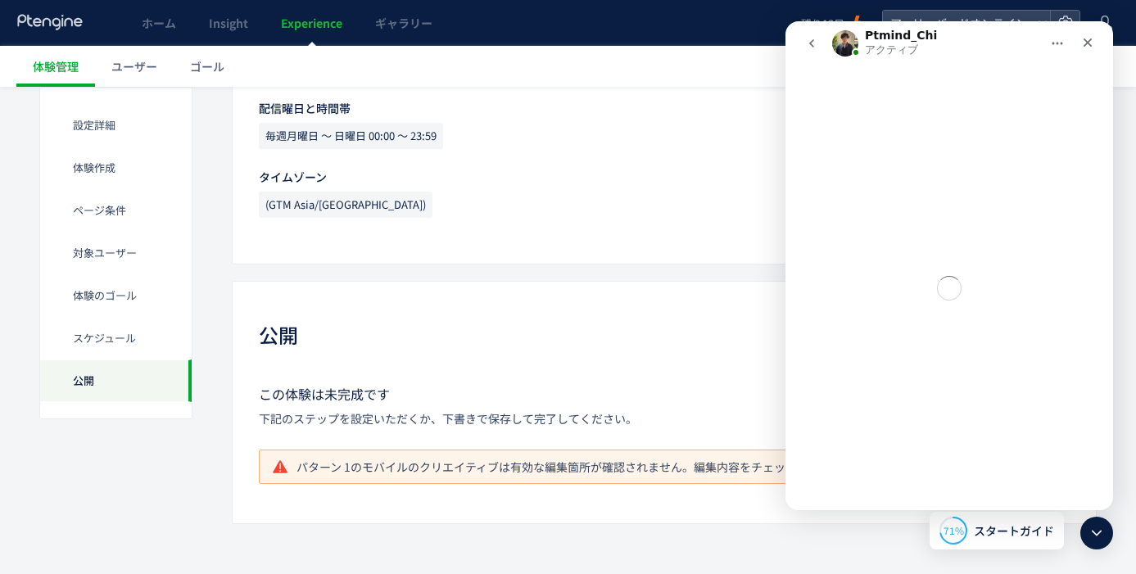
click at [663, 333] on div "公開" at bounding box center [664, 336] width 811 height 31
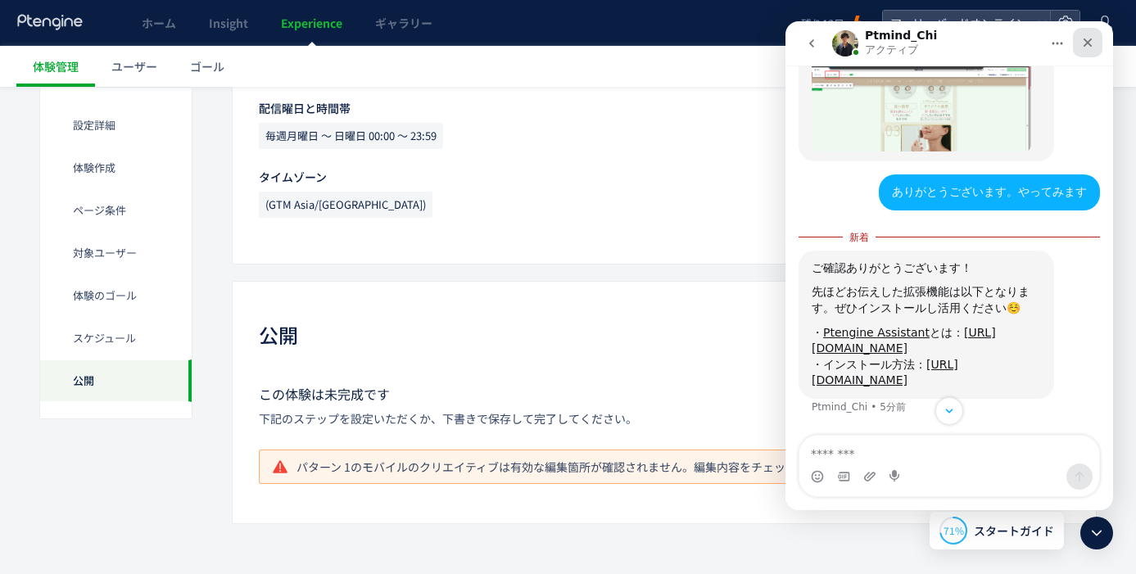
scroll to position [1100, 0]
click at [927, 460] on textarea "メッセージ..." at bounding box center [949, 450] width 300 height 28
type textarea "**********"
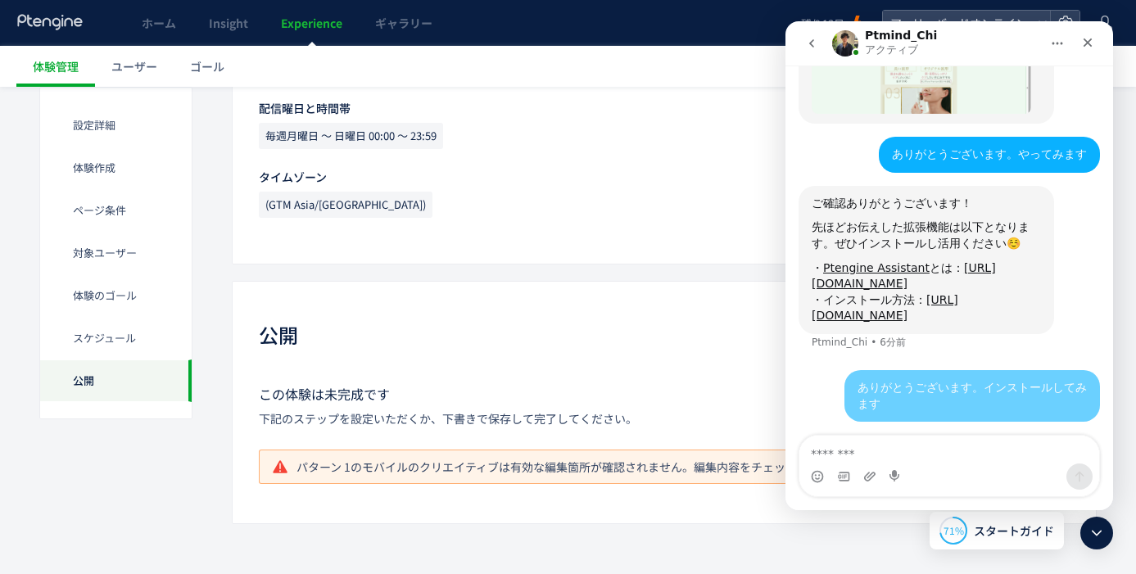
scroll to position [1138, 0]
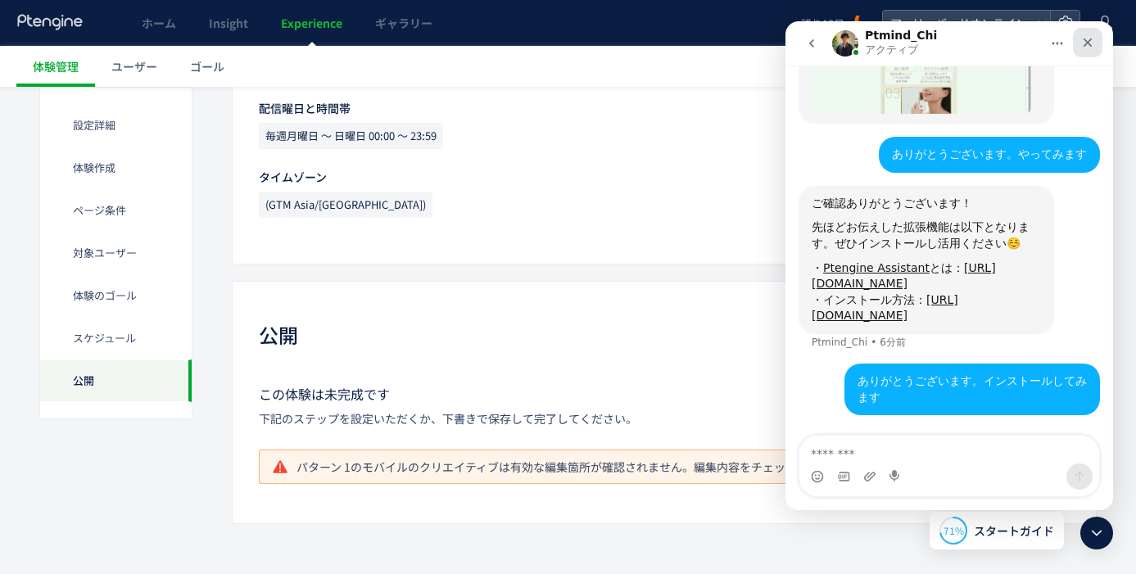
drag, startPoint x: 1094, startPoint y: 42, endPoint x: 1855, endPoint y: 115, distance: 764.4
click at [1094, 42] on div "クローズ" at bounding box center [1087, 42] width 29 height 29
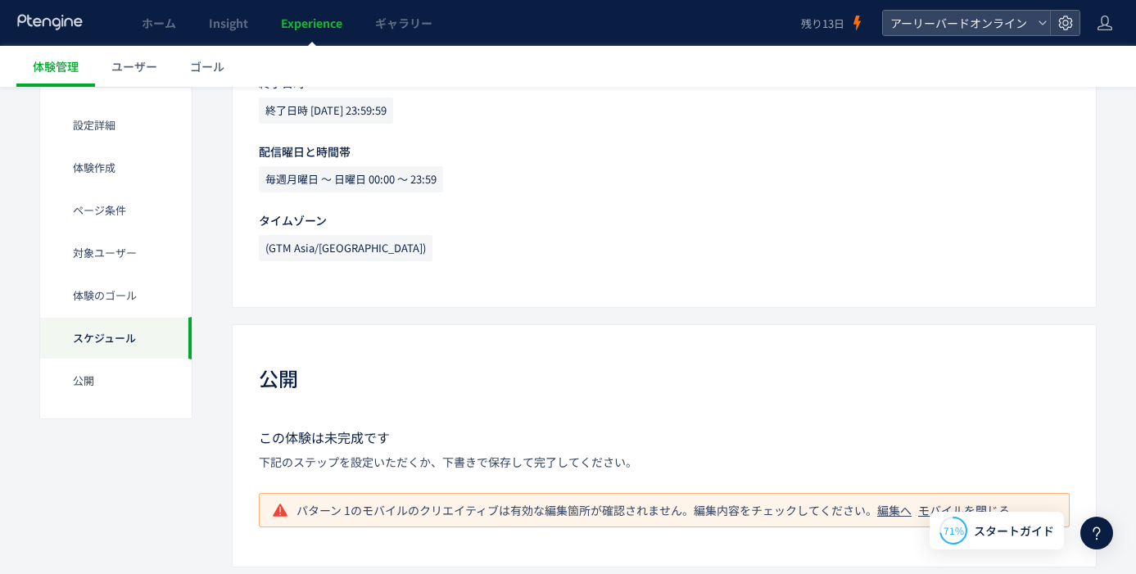
scroll to position [1590, 0]
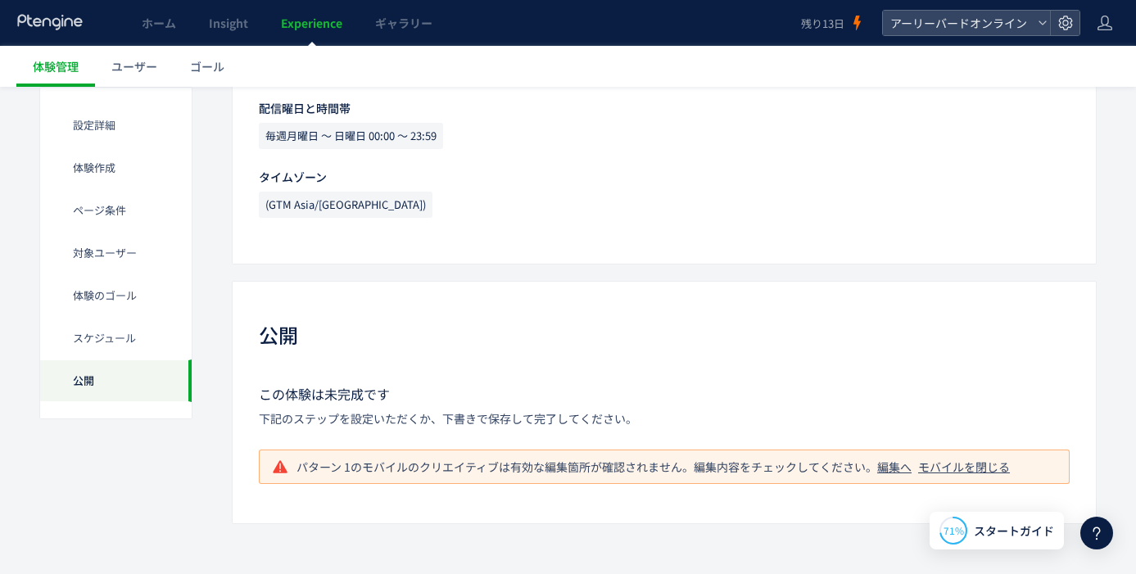
click at [903, 464] on div "編集へ" at bounding box center [894, 467] width 34 height 16
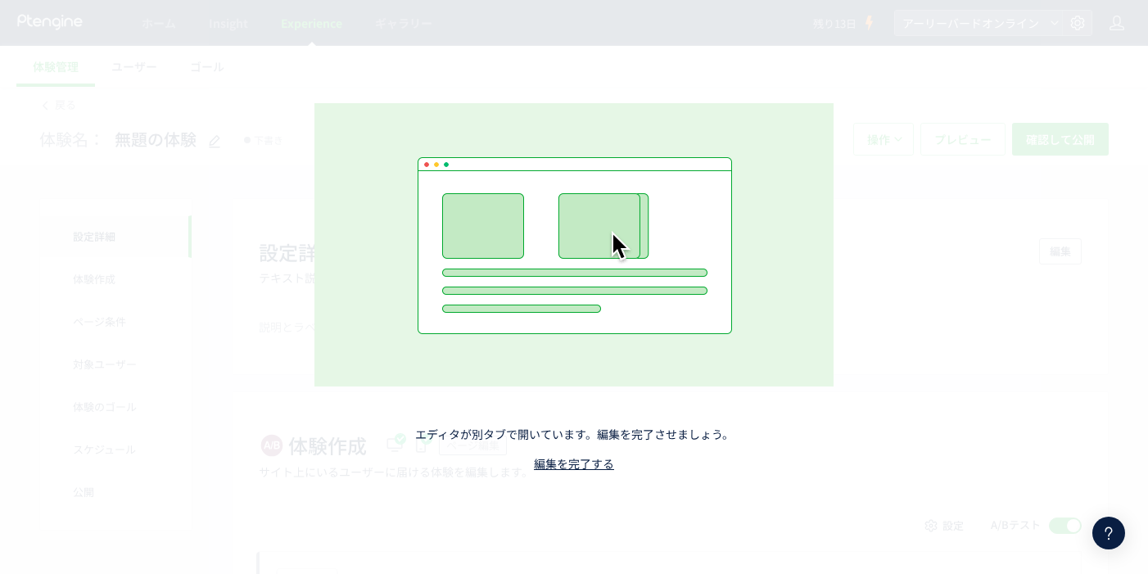
click at [853, 365] on div "エディタが別タブで開いています。編集を完了させましょう。 編集を完了する" at bounding box center [574, 287] width 700 height 532
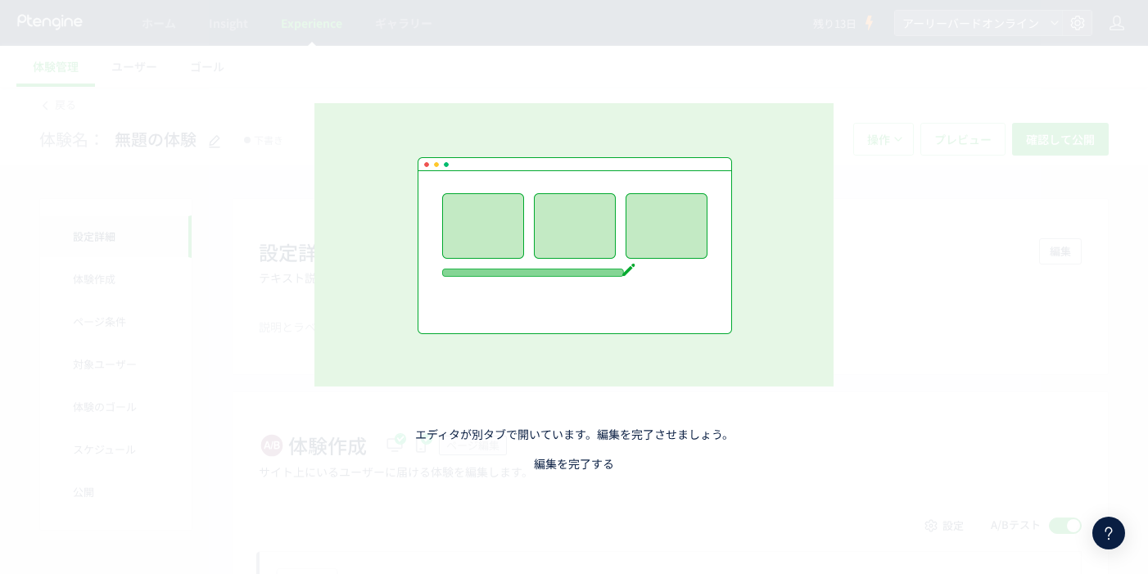
click at [589, 462] on link "編集を完了する" at bounding box center [574, 463] width 80 height 16
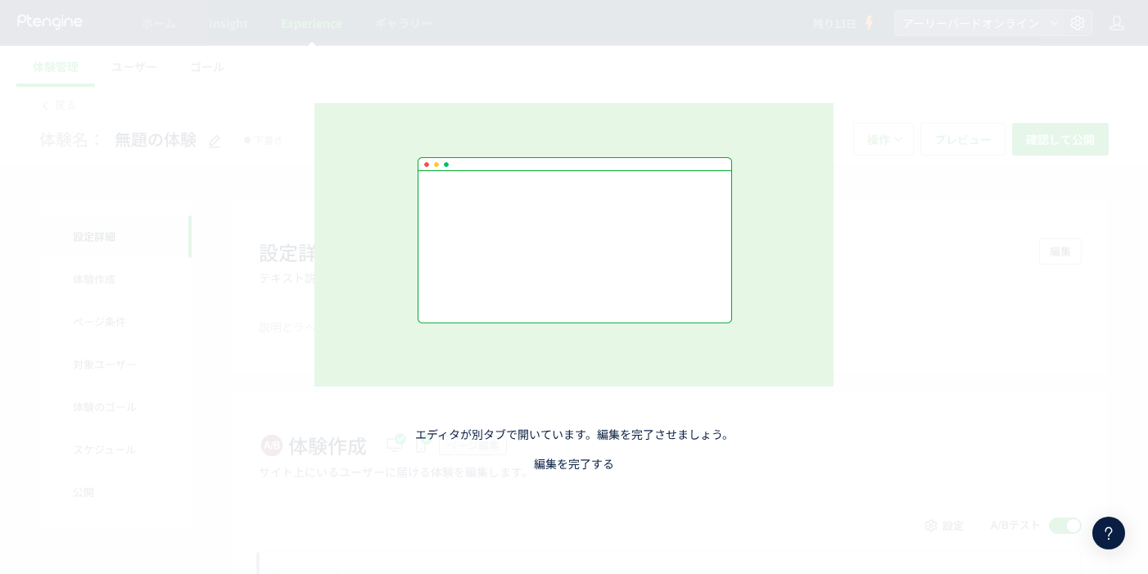
click at [588, 467] on link "編集を完了する" at bounding box center [574, 463] width 80 height 16
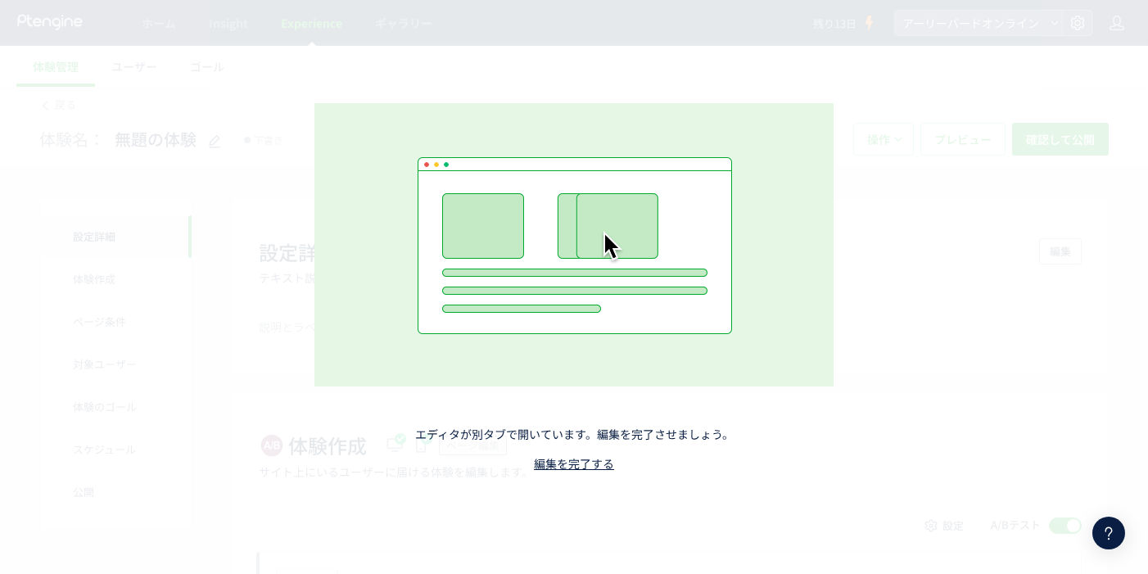
click at [254, 206] on div "エディタが別タブで開いています。編集を完了させましょう。 編集を完了する" at bounding box center [574, 287] width 700 height 532
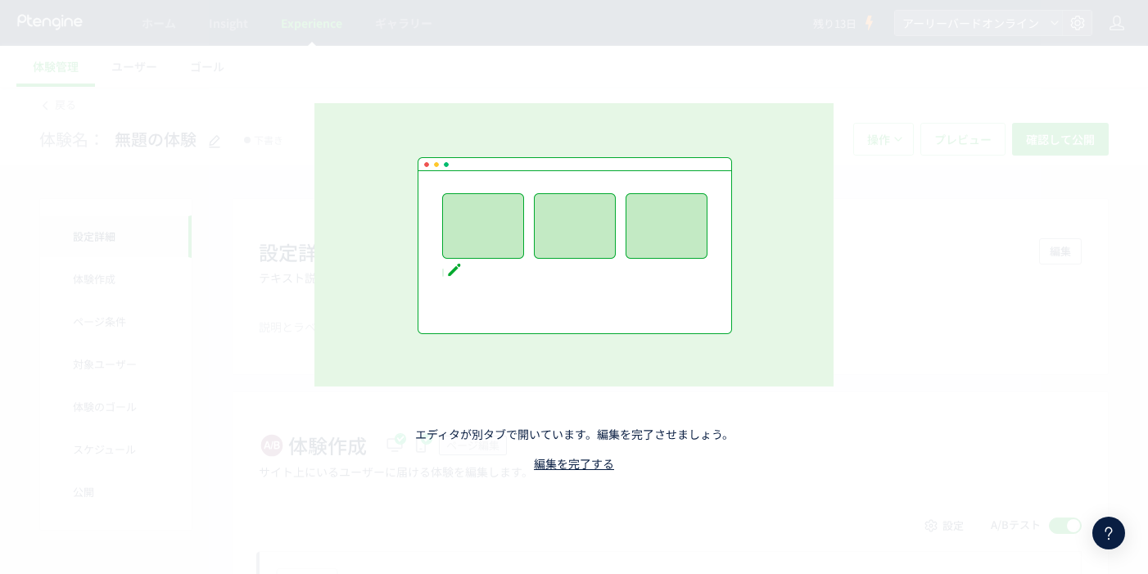
click at [347, 141] on img at bounding box center [573, 244] width 519 height 283
drag, startPoint x: 269, startPoint y: 284, endPoint x: 275, endPoint y: 317, distance: 33.3
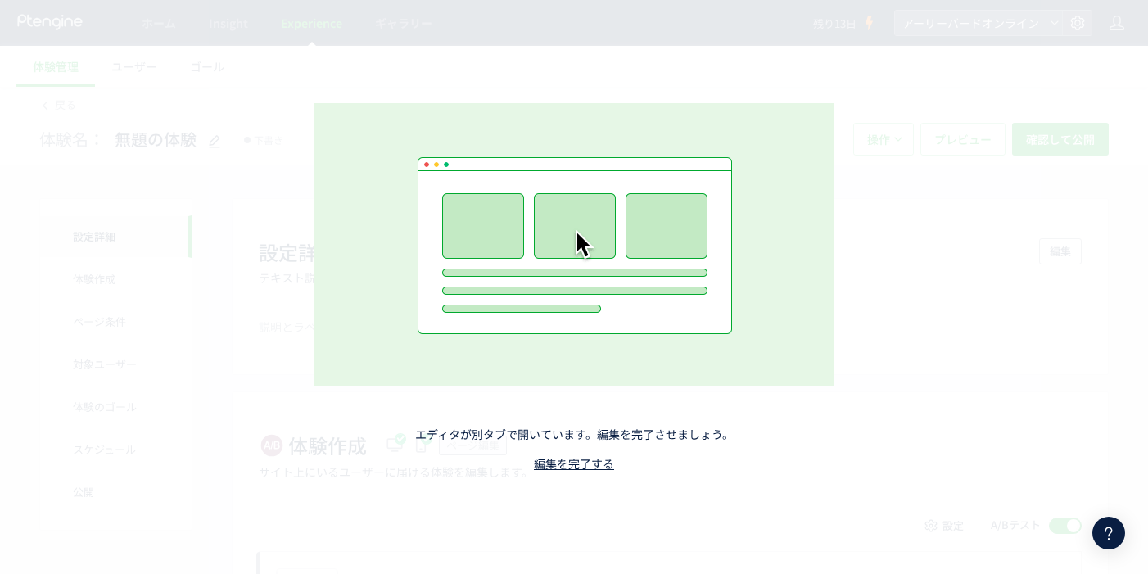
click at [268, 285] on div "エディタが別タブで開いています。編集を完了させましょう。 編集を完了する" at bounding box center [574, 287] width 700 height 532
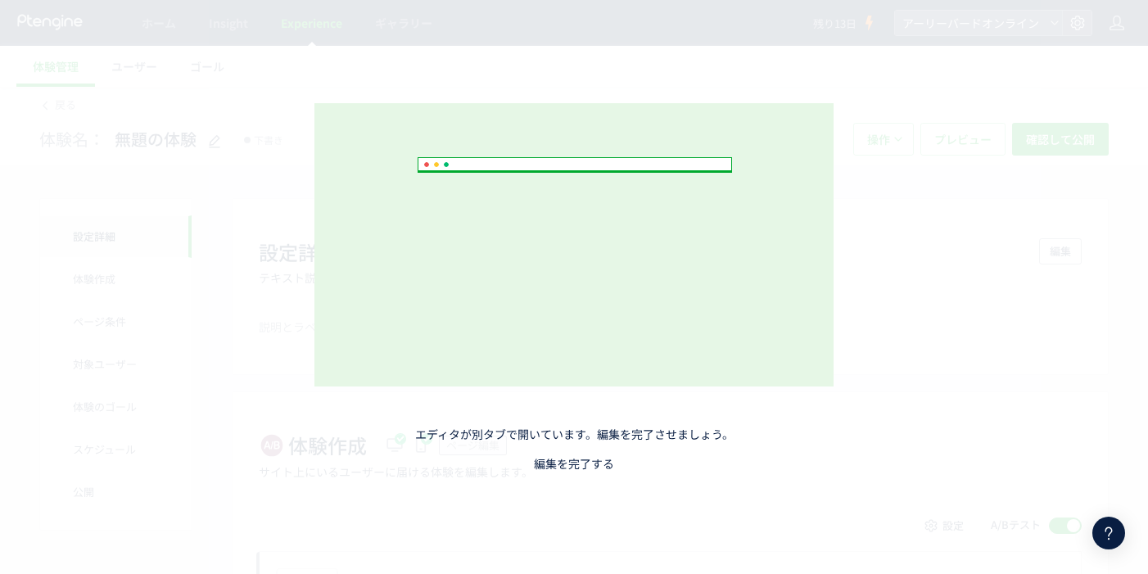
click at [562, 462] on link "編集を完了する" at bounding box center [574, 463] width 80 height 16
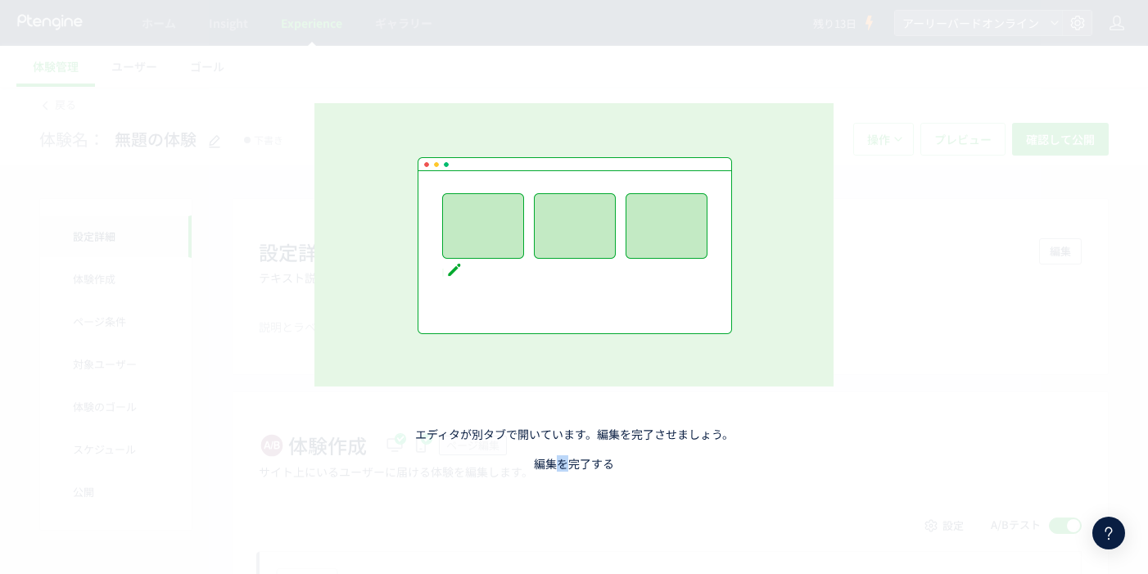
click at [572, 464] on link "編集を完了する" at bounding box center [574, 463] width 80 height 16
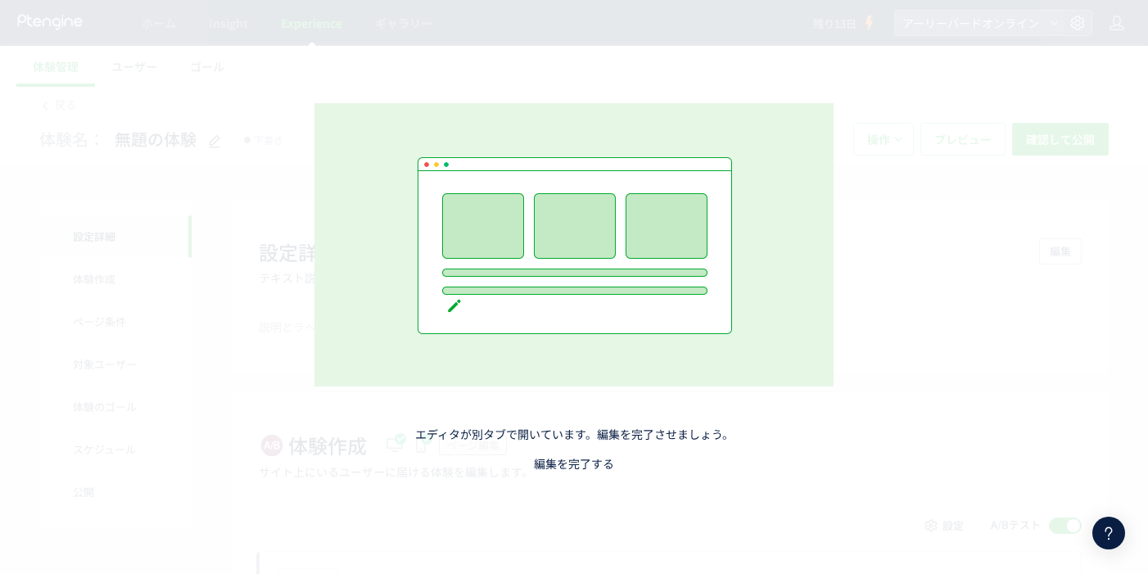
click at [597, 466] on link "編集を完了する" at bounding box center [574, 463] width 80 height 16
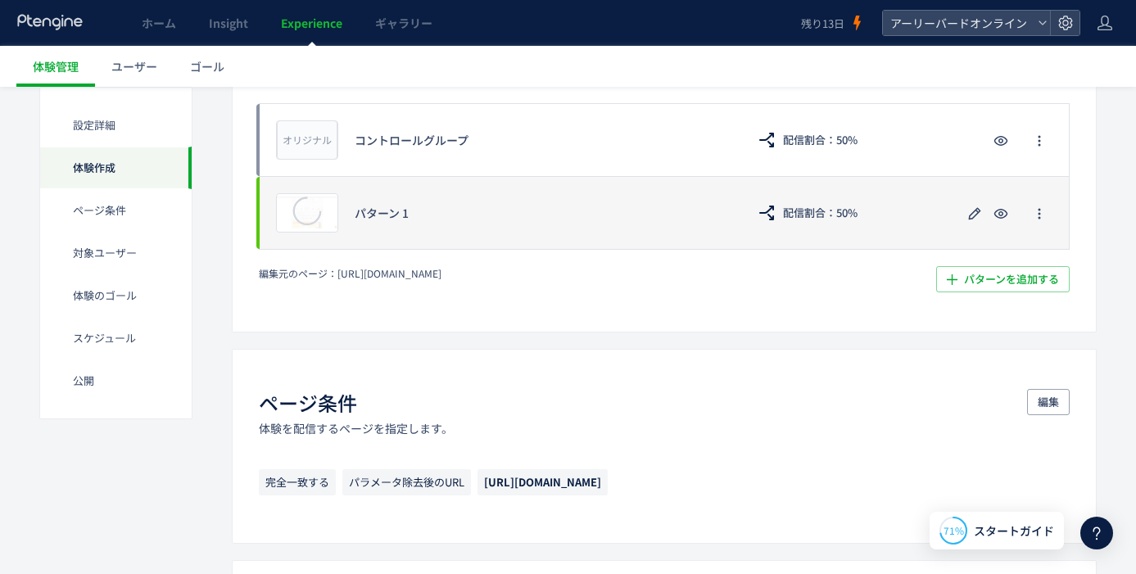
scroll to position [458, 0]
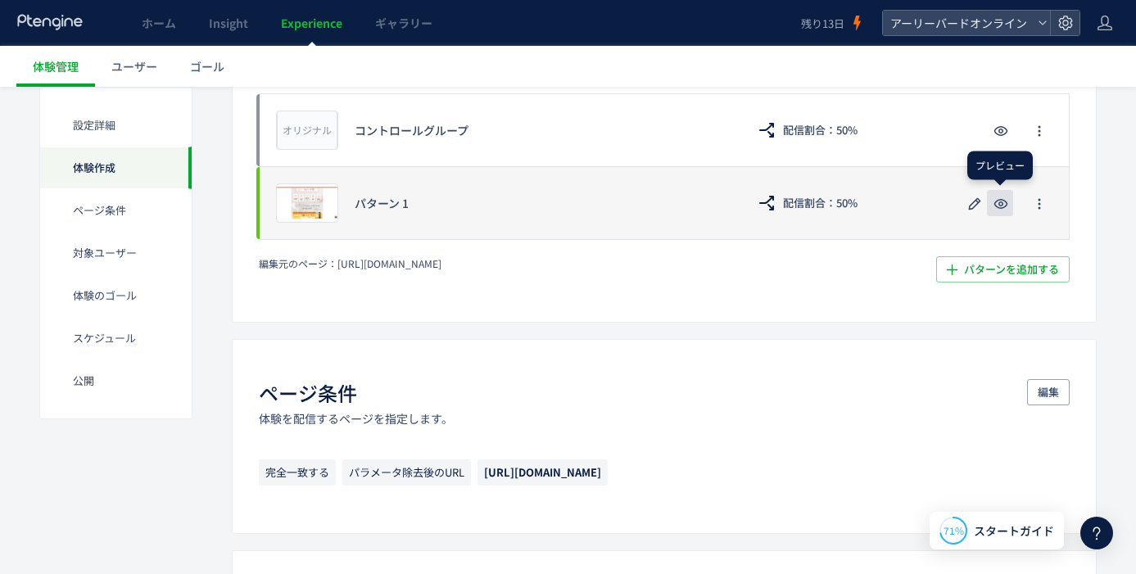
click at [1002, 202] on use "button" at bounding box center [1001, 204] width 14 height 10
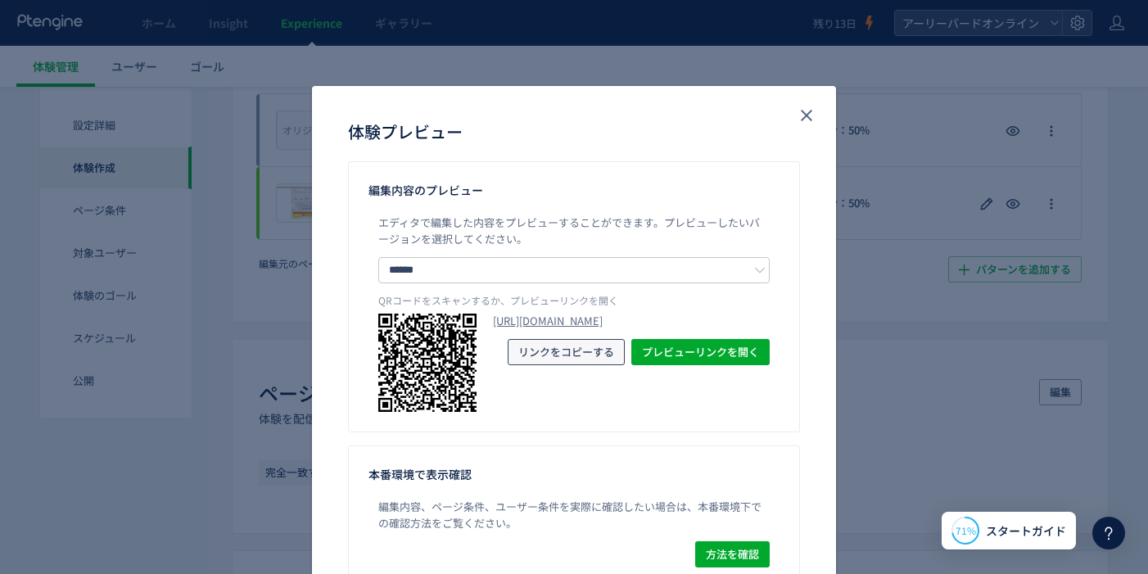
click at [565, 365] on span "リンクをコピーする" at bounding box center [566, 352] width 96 height 26
click at [553, 365] on span "リンクをコピーする" at bounding box center [566, 352] width 96 height 26
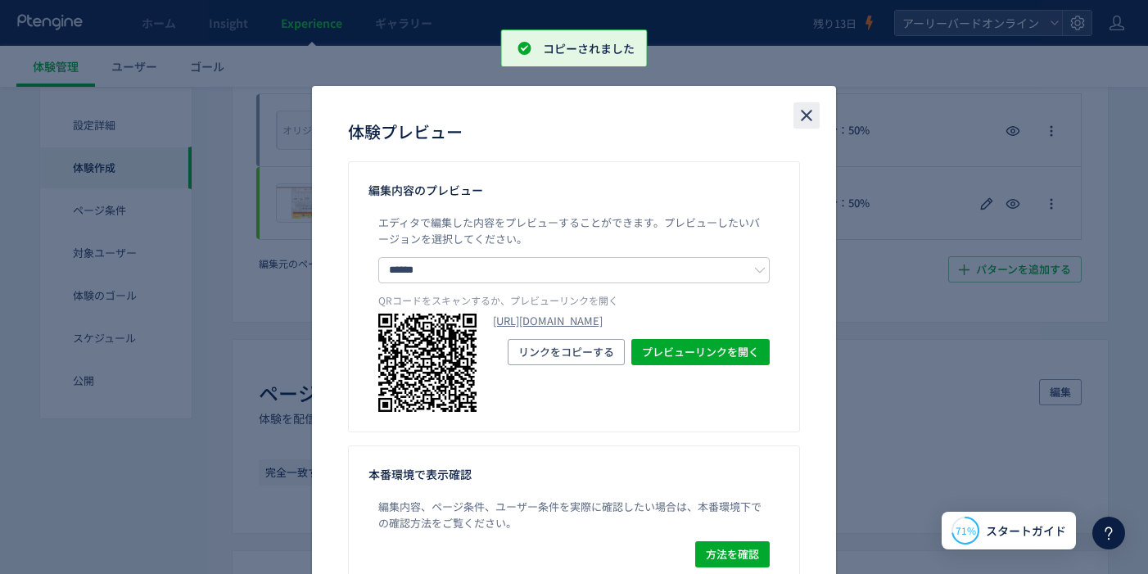
click at [800, 111] on icon "close" at bounding box center [807, 116] width 20 height 20
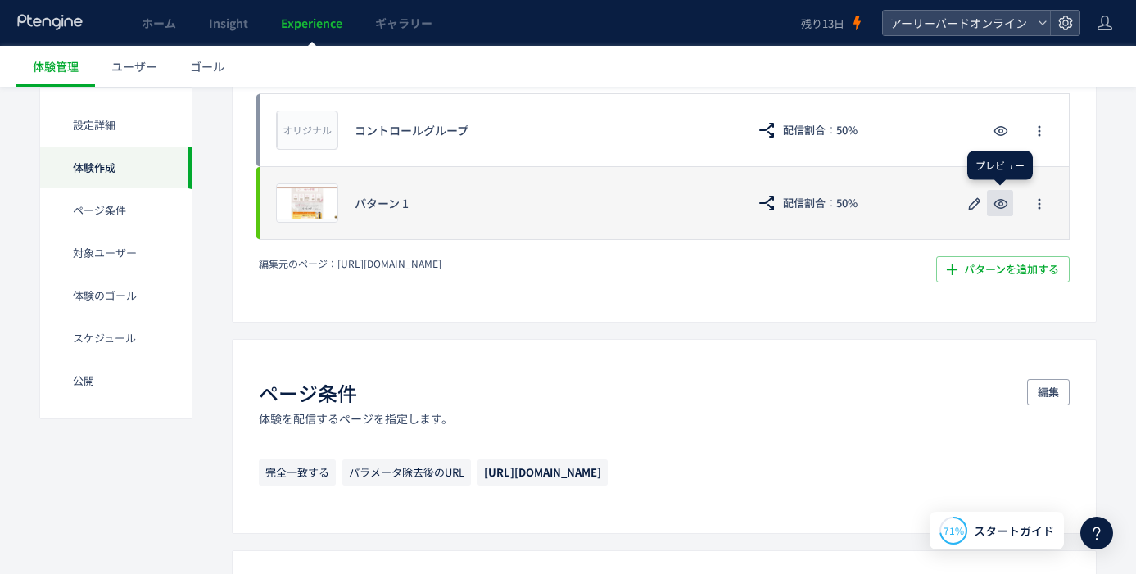
click at [1002, 206] on icon "button" at bounding box center [1001, 204] width 20 height 20
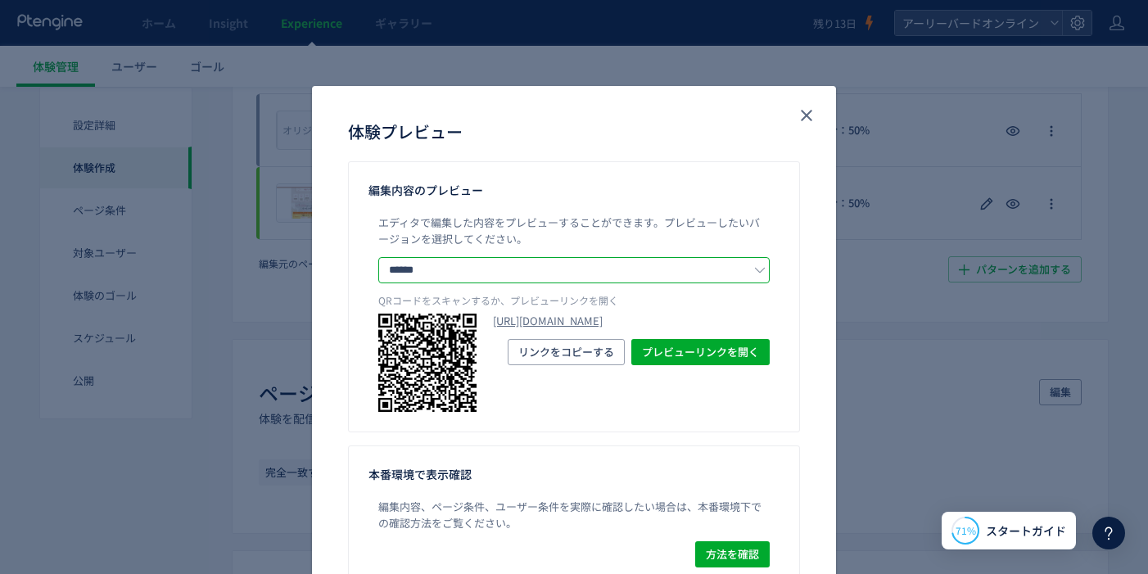
click at [685, 266] on input "******" at bounding box center [573, 270] width 391 height 26
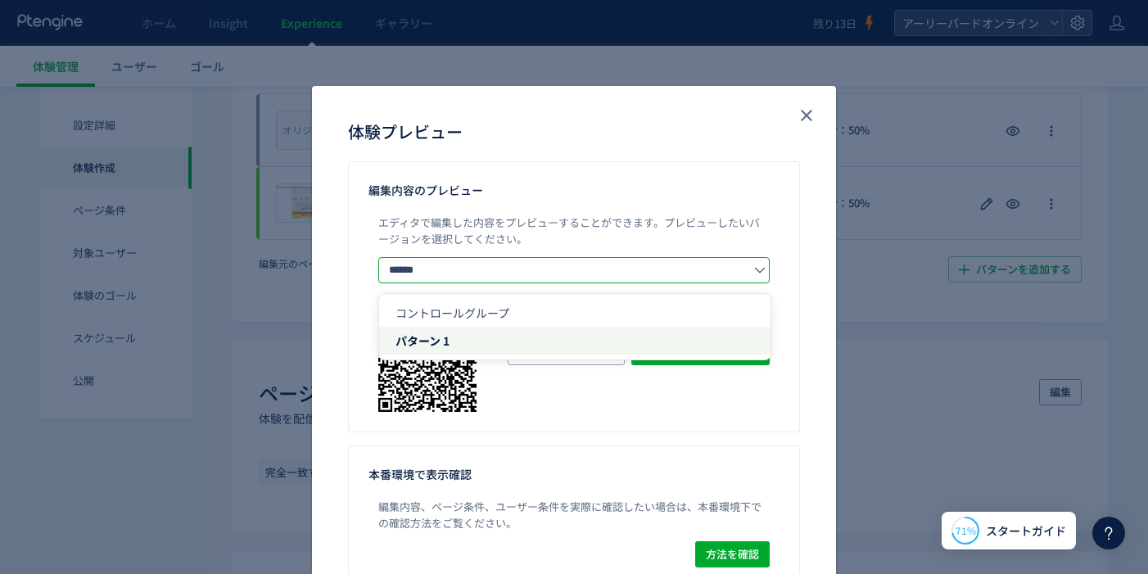
click at [694, 241] on p "エディタで編集した内容をプレビューすることができます。 プレビューしたいバージョンを選択してください。" at bounding box center [573, 236] width 391 height 43
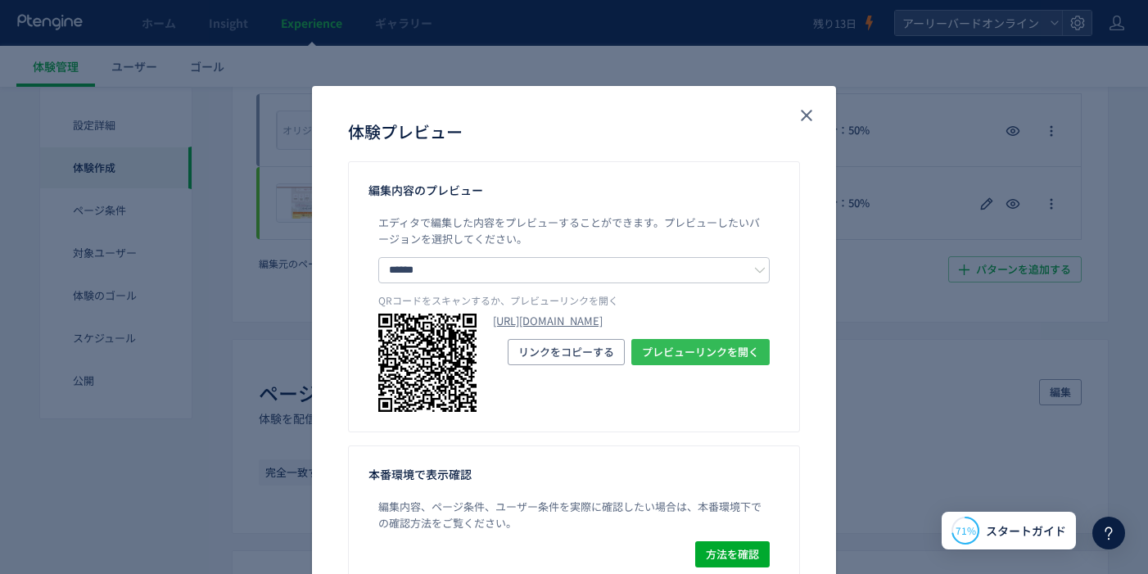
click at [658, 365] on span "プレビューリンクを開く" at bounding box center [700, 352] width 117 height 26
click at [801, 110] on icon "close" at bounding box center [807, 116] width 20 height 20
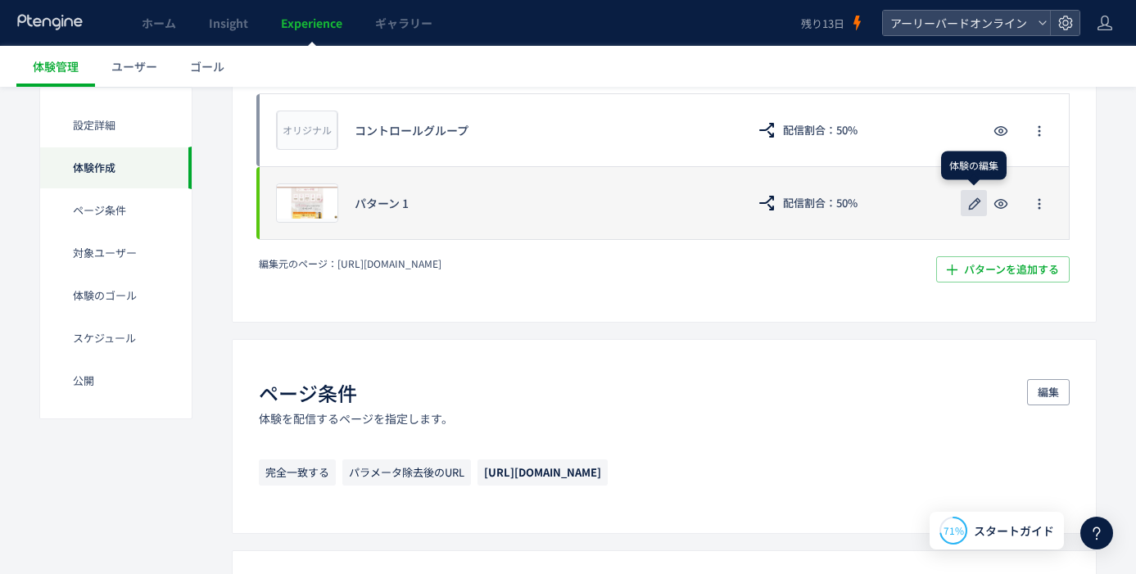
click at [970, 206] on use "button" at bounding box center [975, 203] width 12 height 12
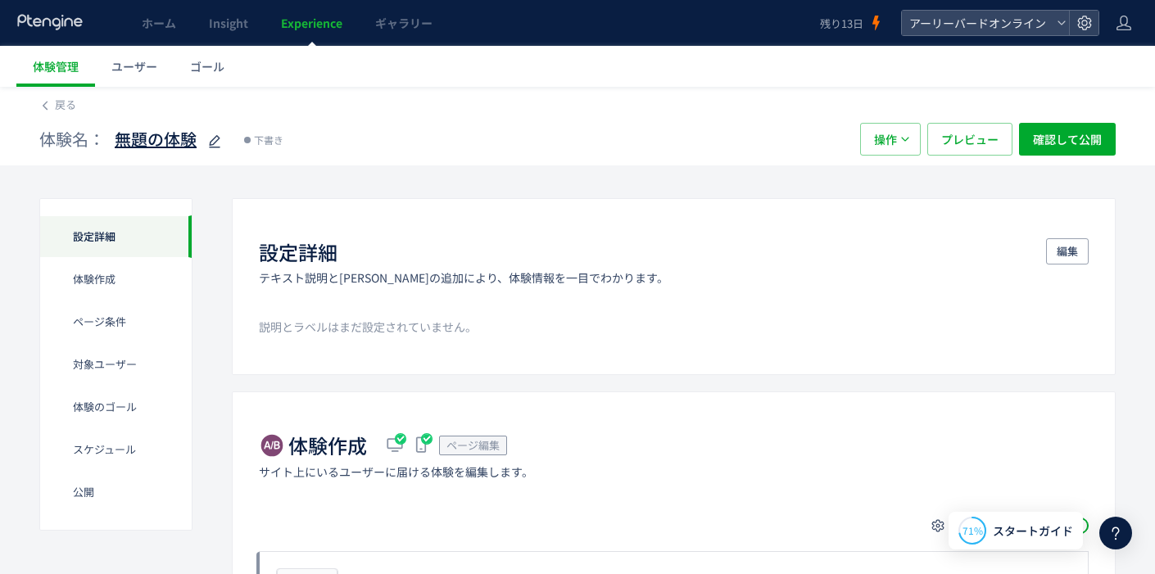
click at [212, 140] on use at bounding box center [214, 141] width 11 height 12
type input "**********"
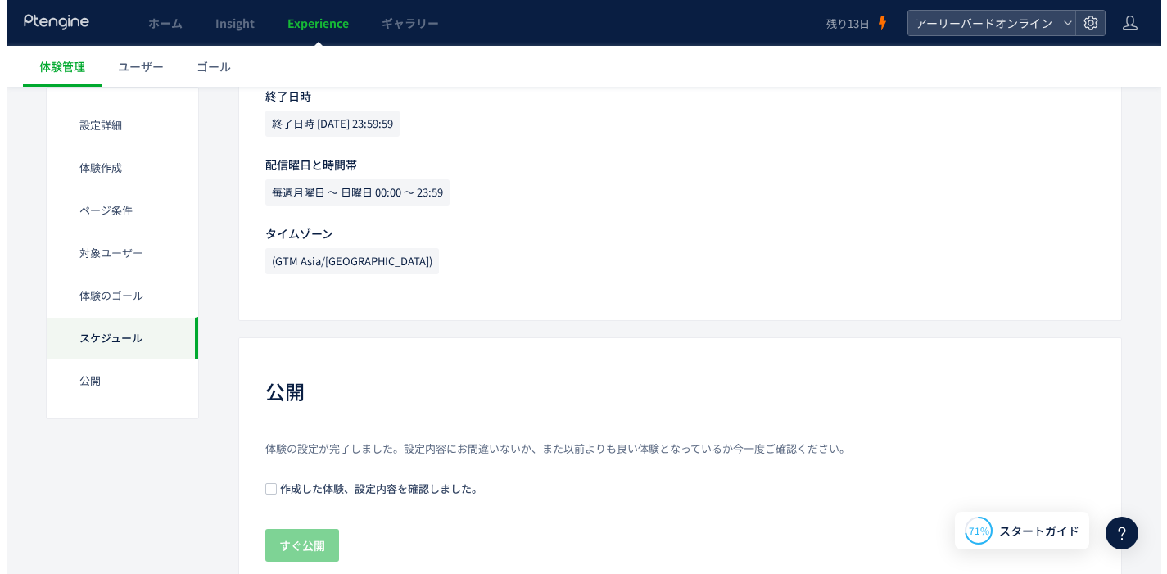
scroll to position [1613, 0]
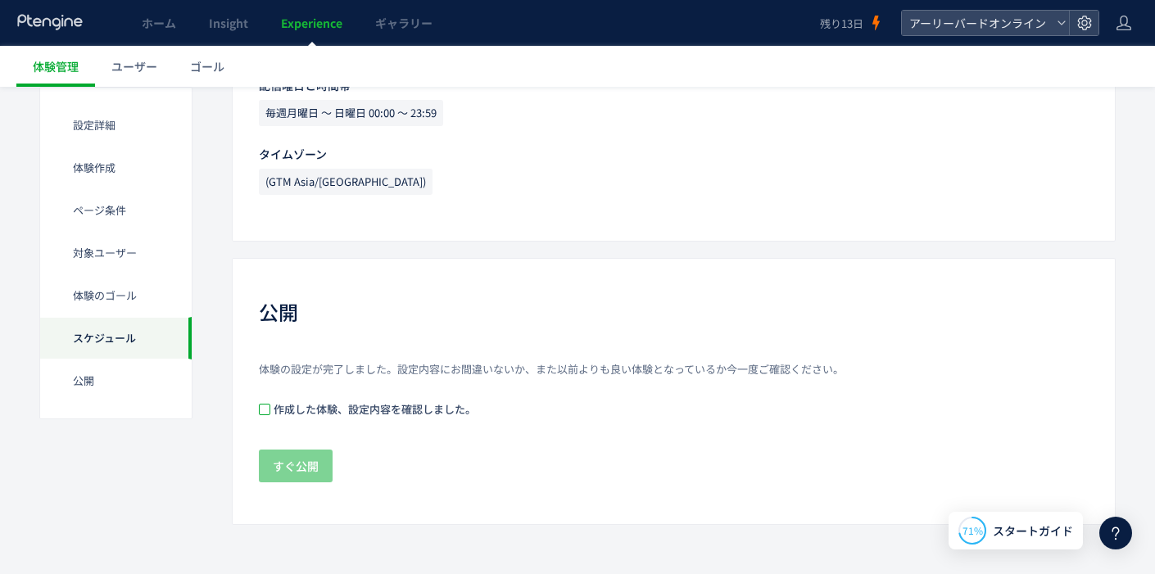
click at [269, 409] on span at bounding box center [264, 409] width 11 height 11
click at [262, 408] on span at bounding box center [264, 409] width 11 height 11
click at [308, 466] on span "すぐ公開" at bounding box center [296, 466] width 46 height 33
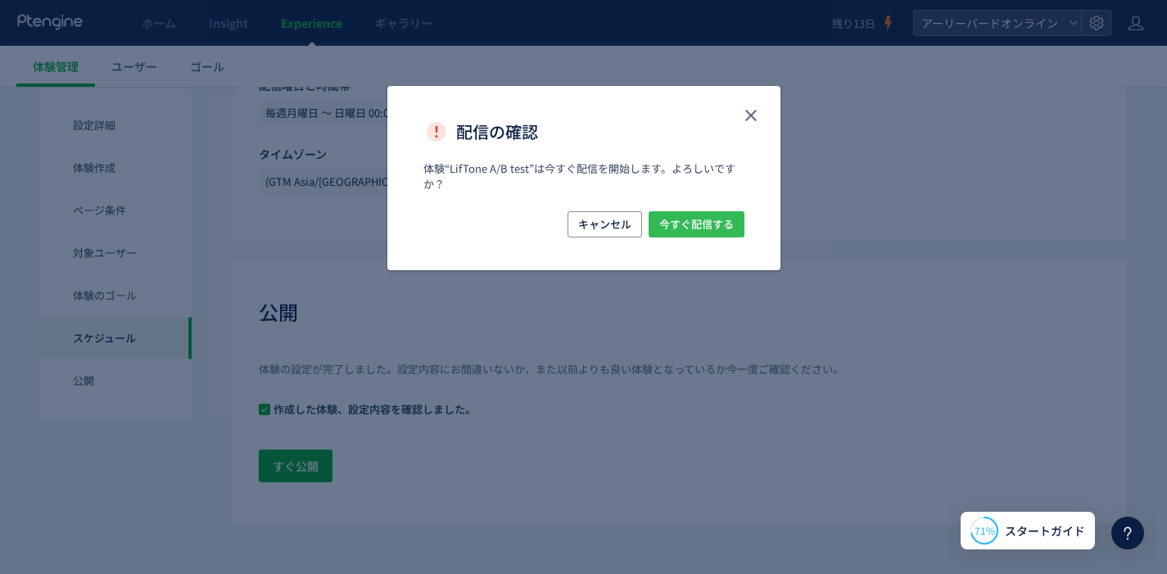
click at [704, 231] on span "今すぐ配信する" at bounding box center [696, 224] width 75 height 26
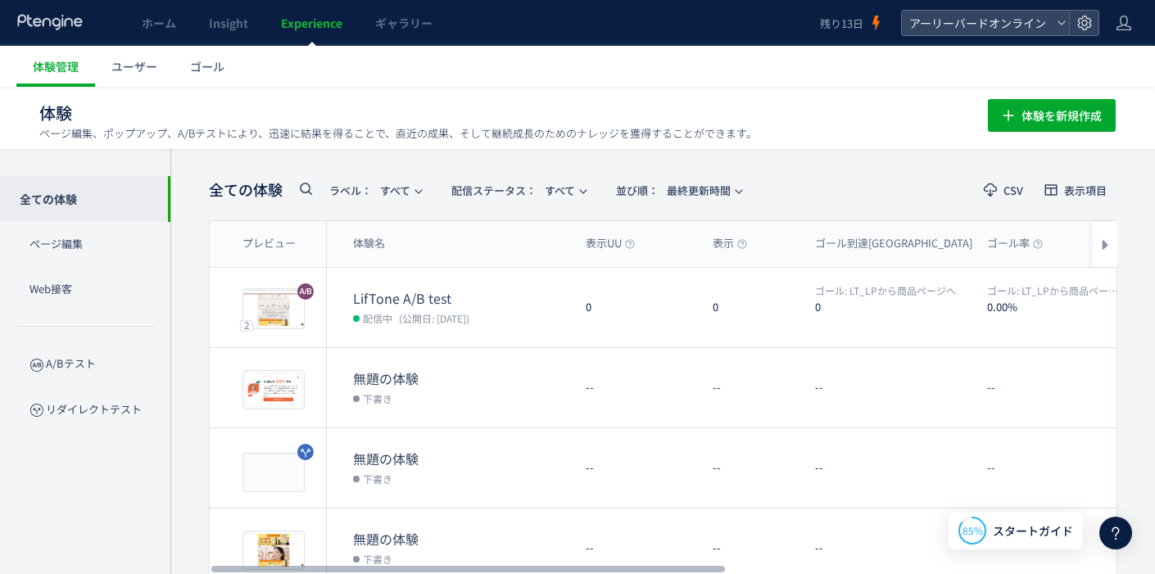
click at [1107, 246] on icon at bounding box center [1104, 244] width 11 height 11
drag, startPoint x: 672, startPoint y: 568, endPoint x: 167, endPoint y: 553, distance: 504.7
click at [211, 564] on div at bounding box center [468, 569] width 514 height 10
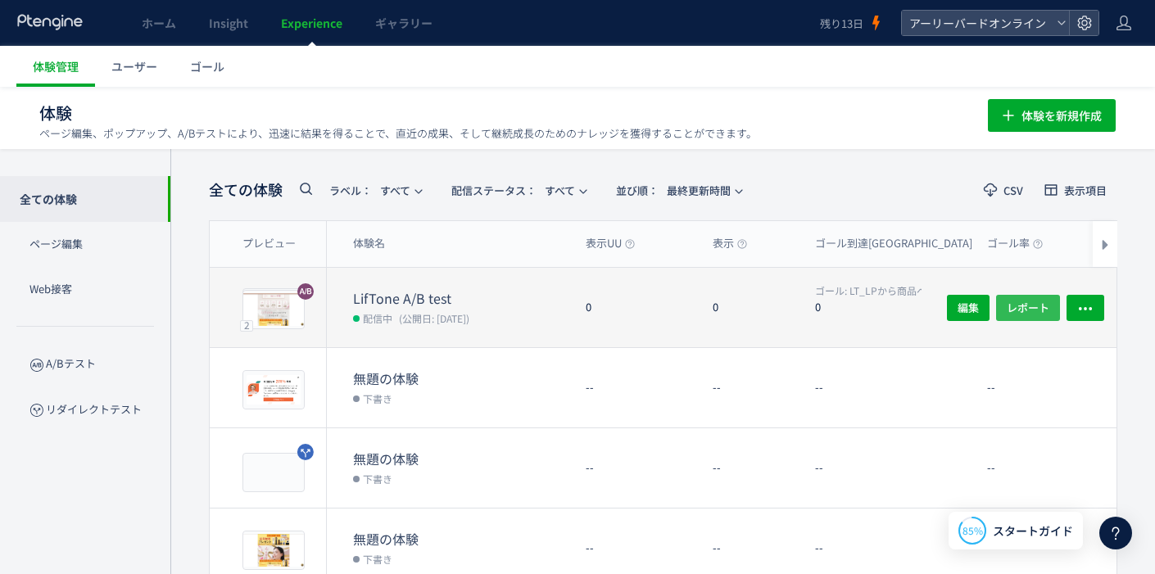
click at [1036, 306] on span "レポート" at bounding box center [1028, 307] width 43 height 26
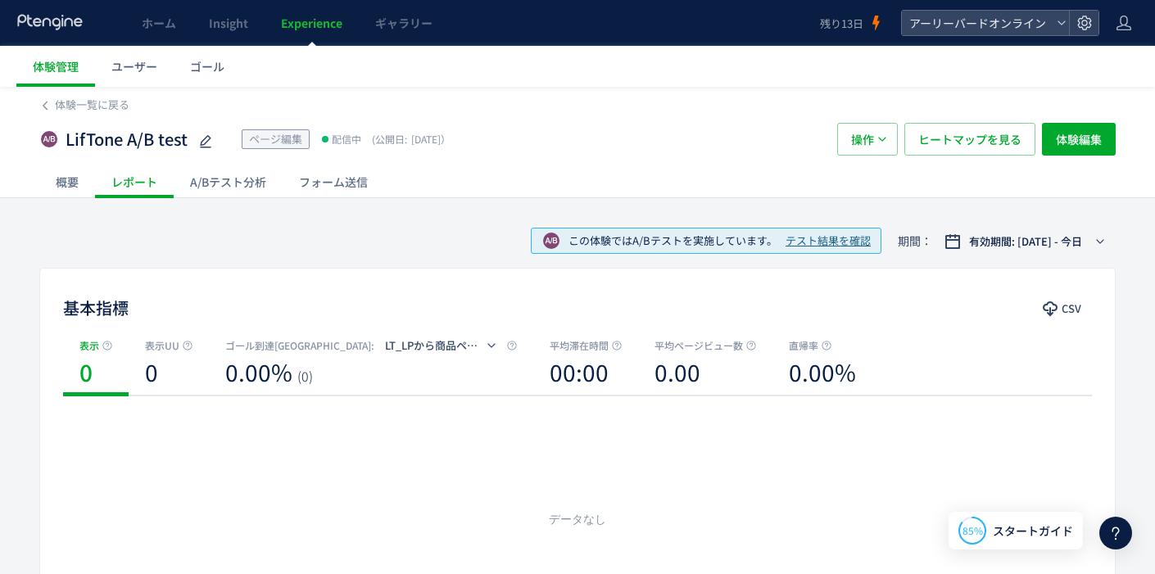
click at [246, 184] on div "A/Bテスト分析" at bounding box center [228, 181] width 109 height 33
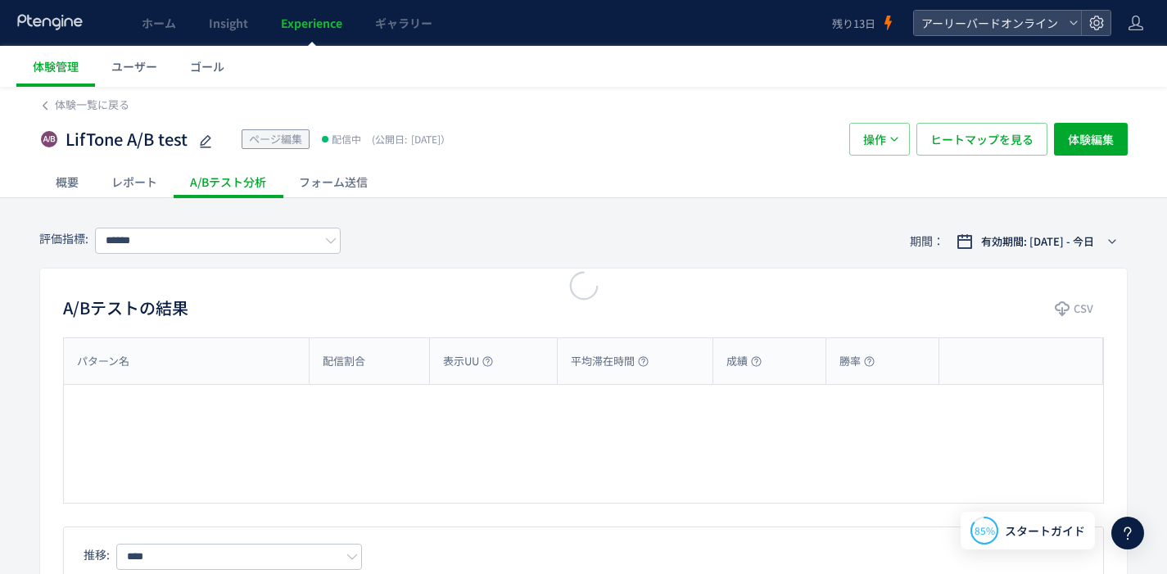
type input "**********"
